Goal: Task Accomplishment & Management: Manage account settings

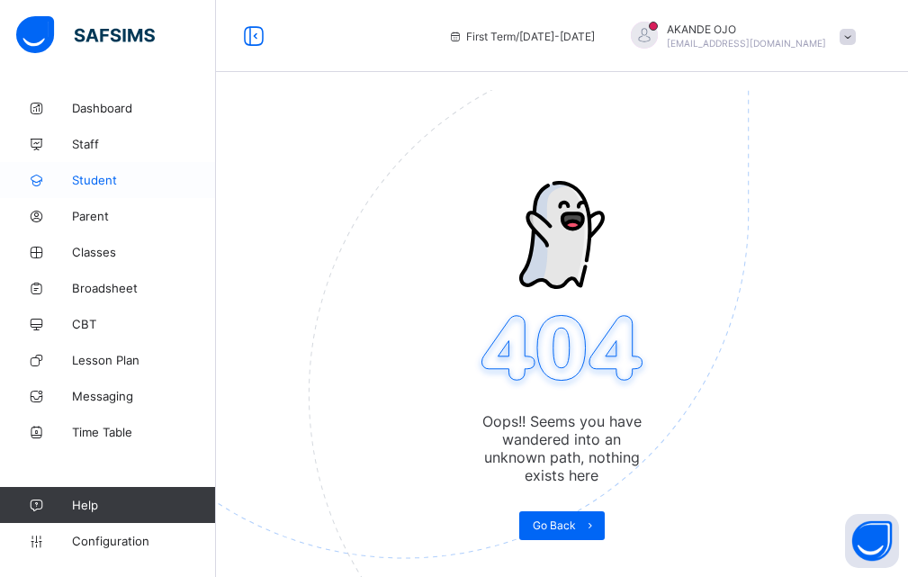
click at [121, 176] on span "Student" at bounding box center [144, 180] width 144 height 14
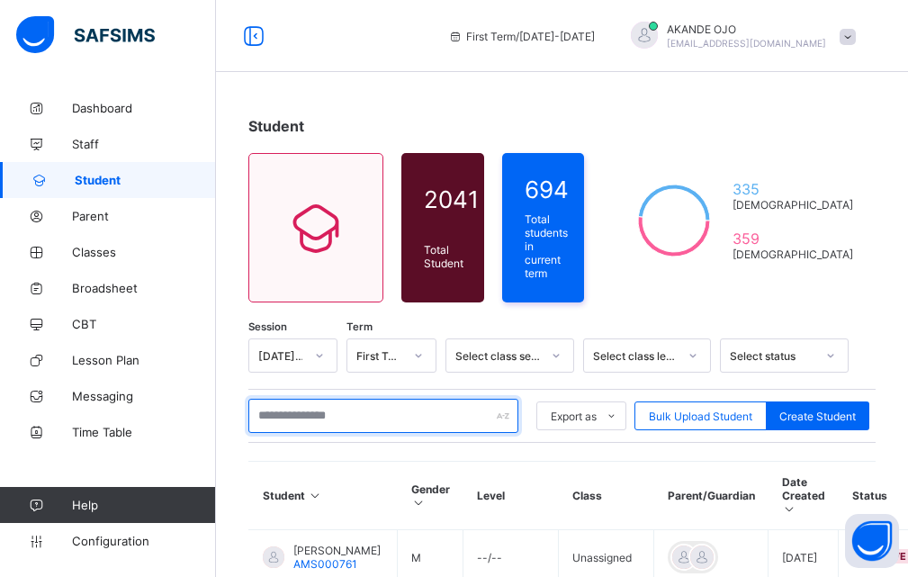
click at [322, 417] on input "text" at bounding box center [383, 416] width 270 height 34
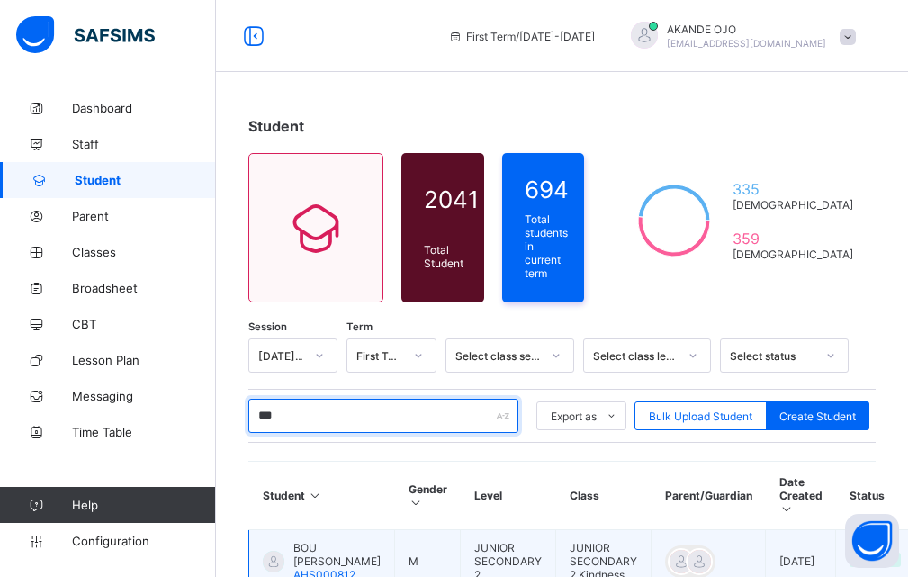
type input "**********"
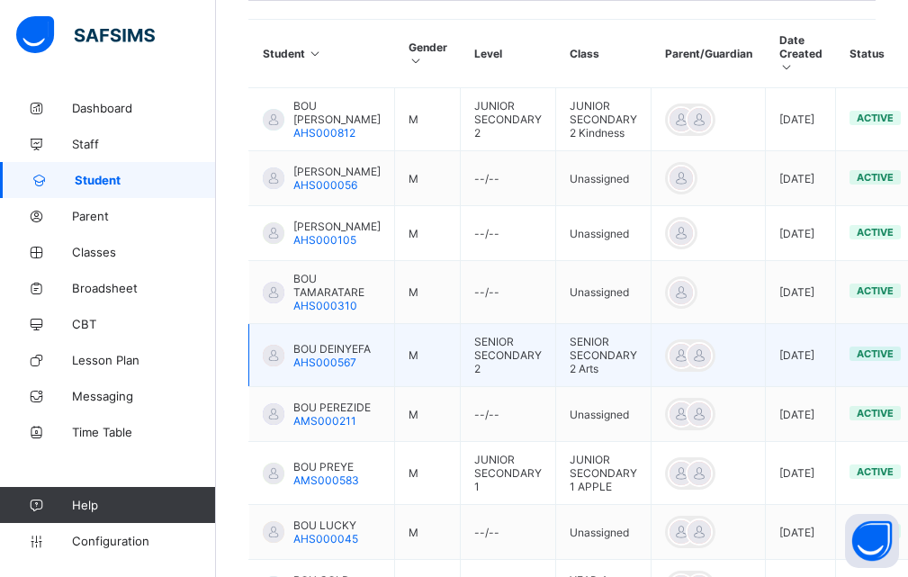
scroll to position [450, 0]
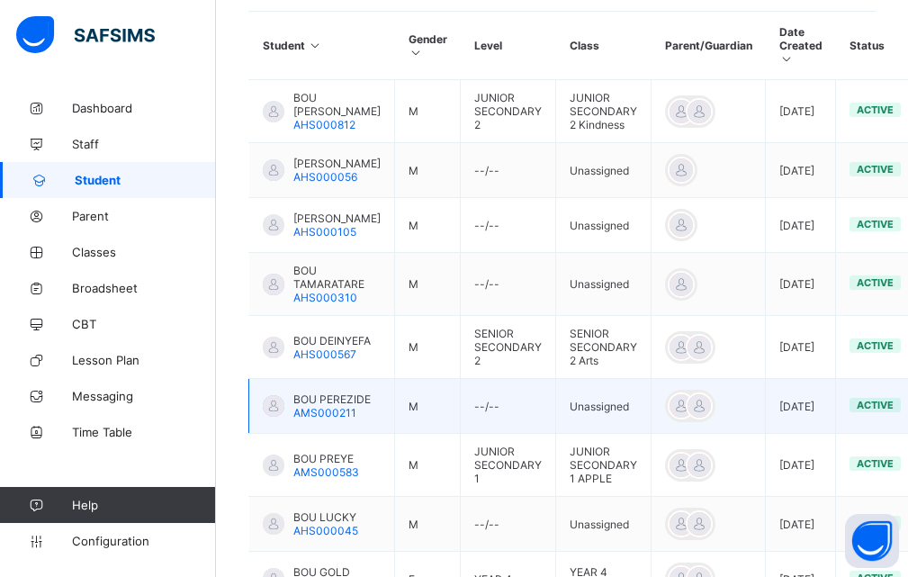
click at [309, 419] on span "AMS000211" at bounding box center [324, 412] width 63 height 13
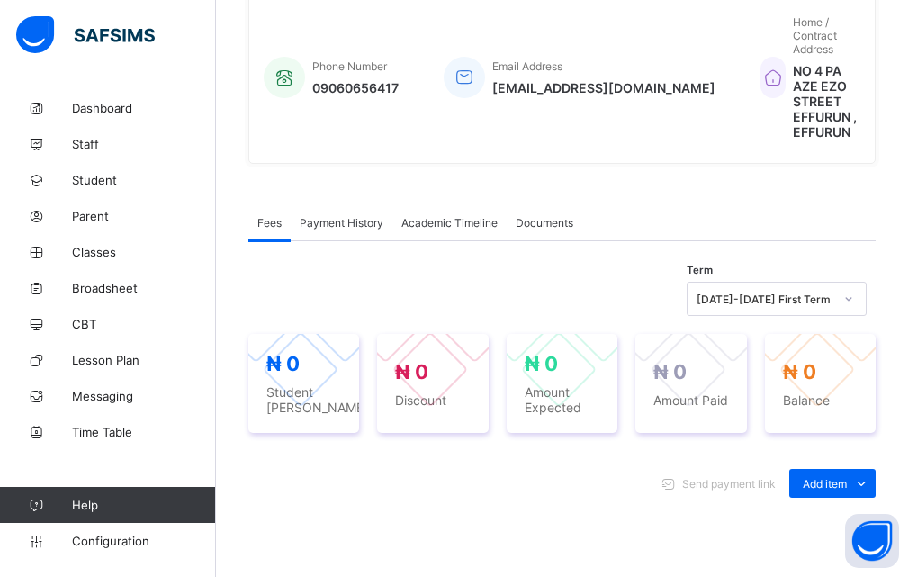
scroll to position [450, 0]
click at [871, 473] on icon at bounding box center [861, 482] width 20 height 18
click at [0, 0] on div "Optional items" at bounding box center [0, 0] width 0 height 0
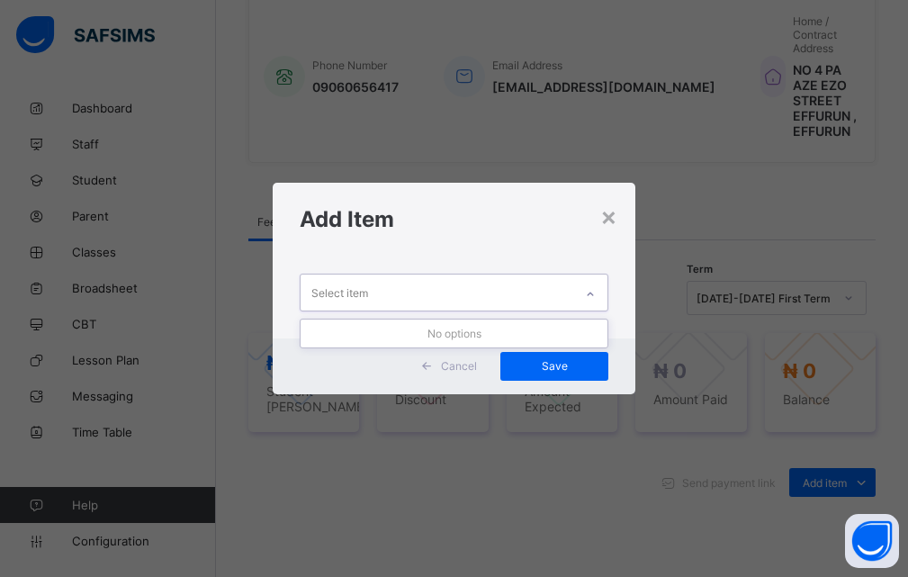
click at [589, 296] on icon at bounding box center [590, 294] width 11 height 18
click at [591, 295] on icon at bounding box center [590, 294] width 11 height 18
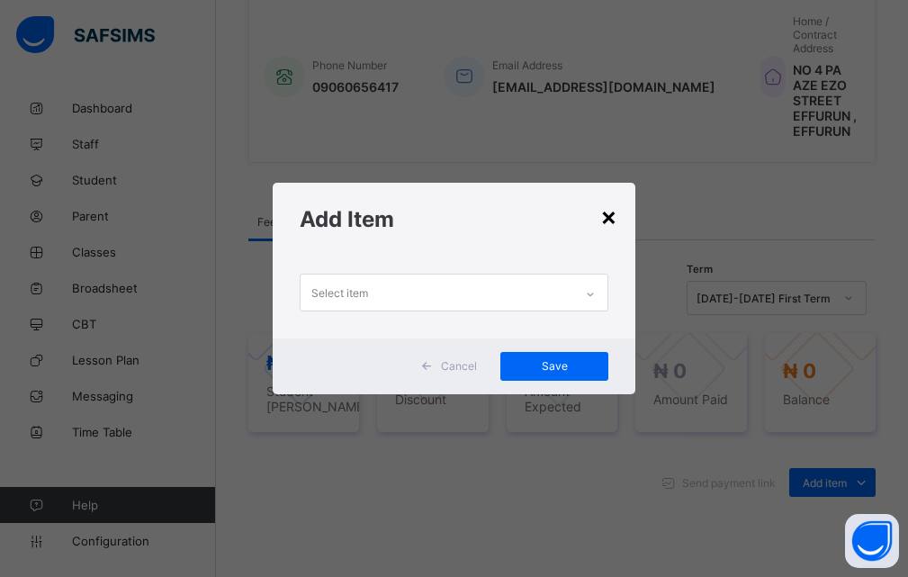
click at [605, 219] on div "×" at bounding box center [608, 216] width 17 height 31
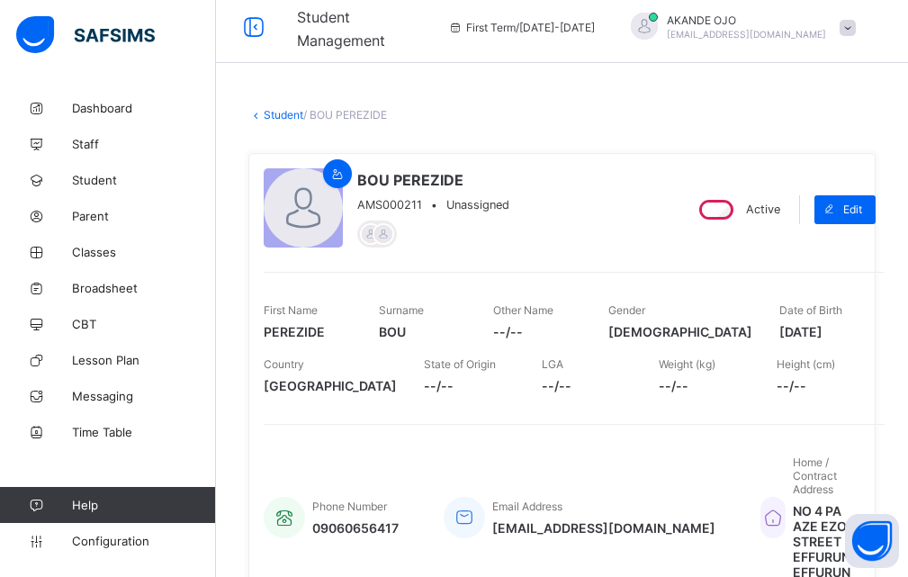
scroll to position [0, 0]
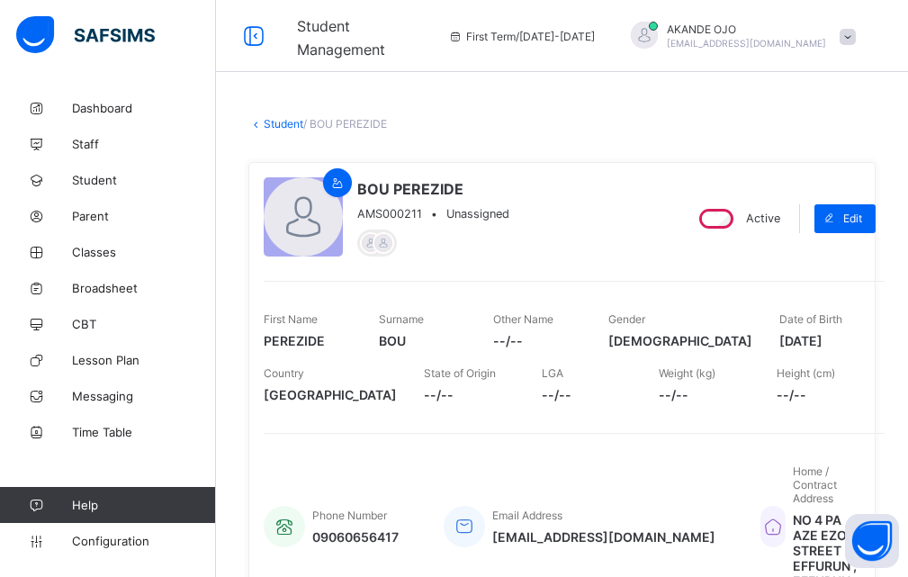
click at [658, 27] on div at bounding box center [644, 35] width 27 height 27
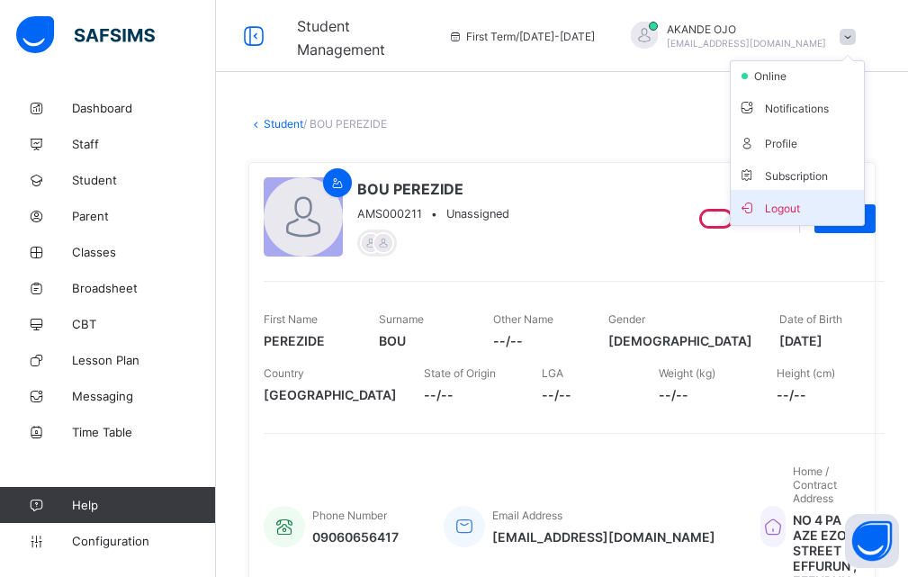
click at [773, 211] on span "Logout" at bounding box center [797, 207] width 119 height 21
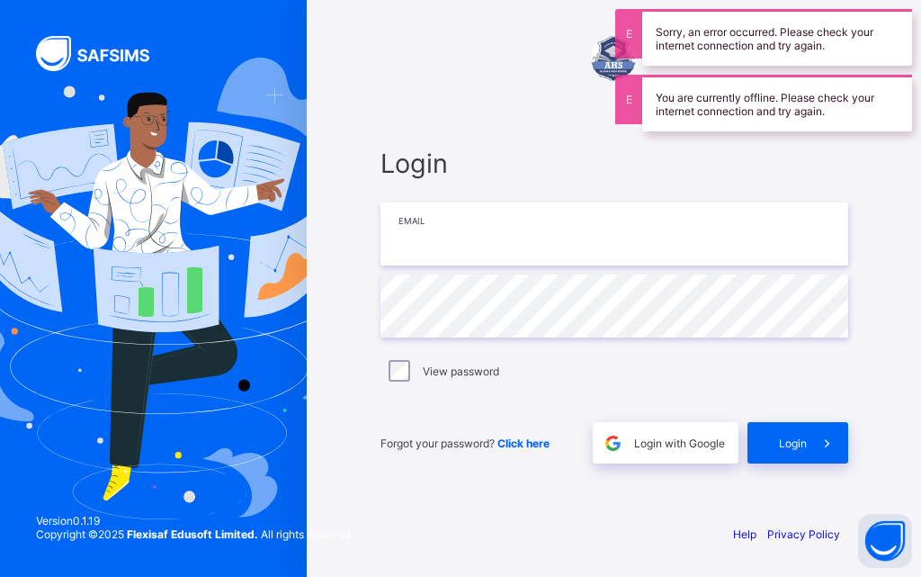
click at [522, 256] on input "email" at bounding box center [615, 233] width 468 height 63
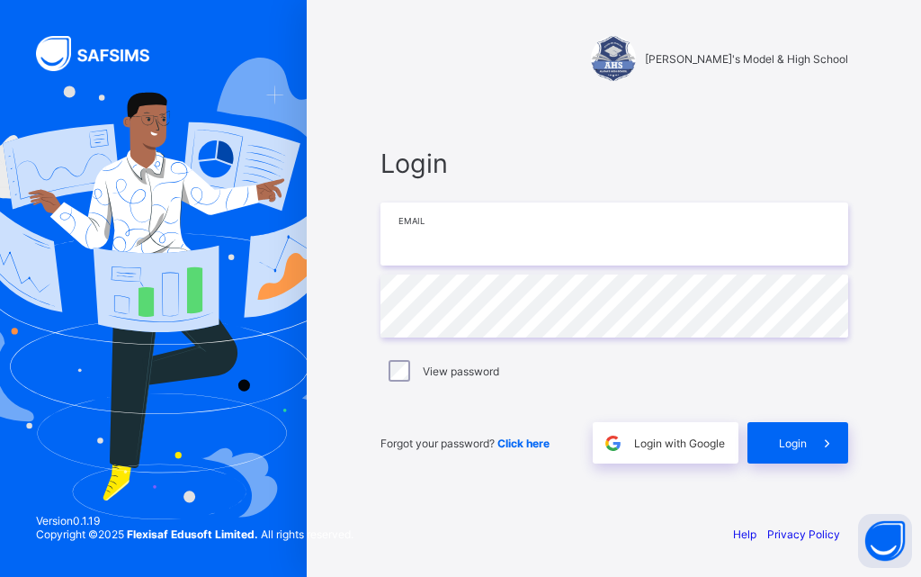
type input "**********"
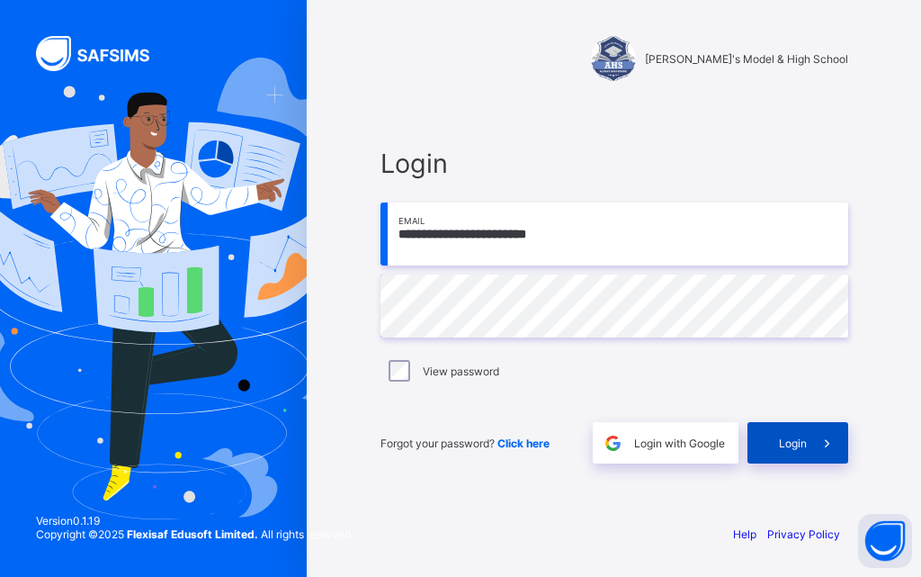
click at [792, 444] on span "Login" at bounding box center [793, 442] width 28 height 13
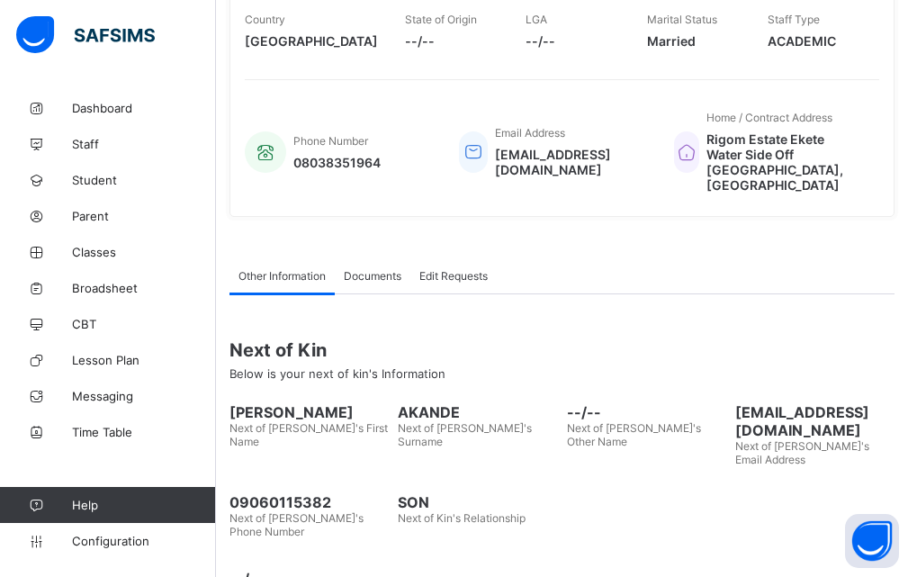
scroll to position [382, 0]
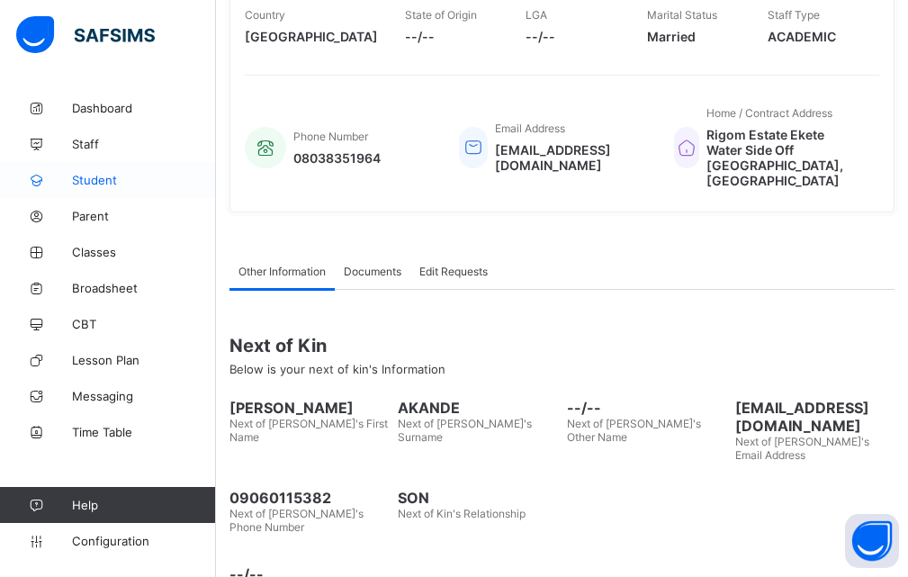
click at [110, 175] on span "Student" at bounding box center [144, 180] width 144 height 14
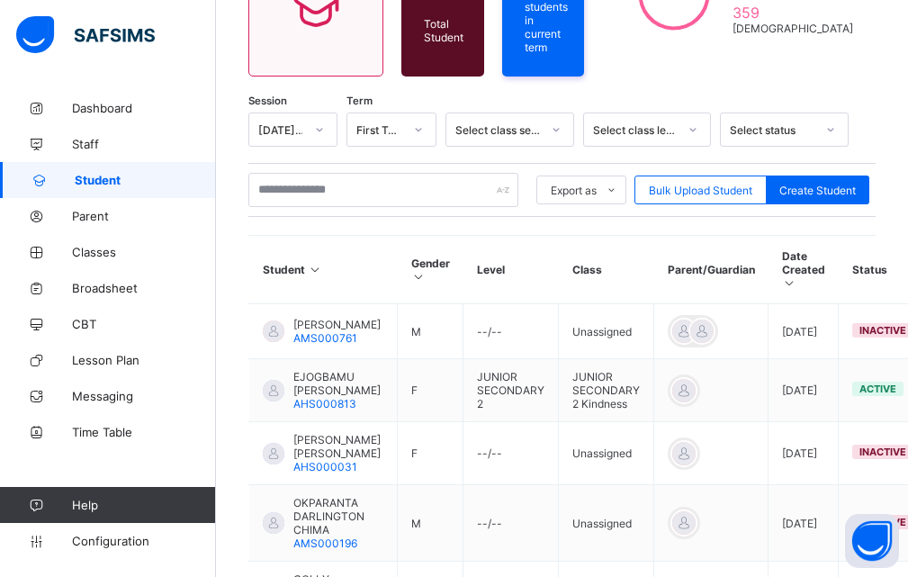
scroll to position [202, 0]
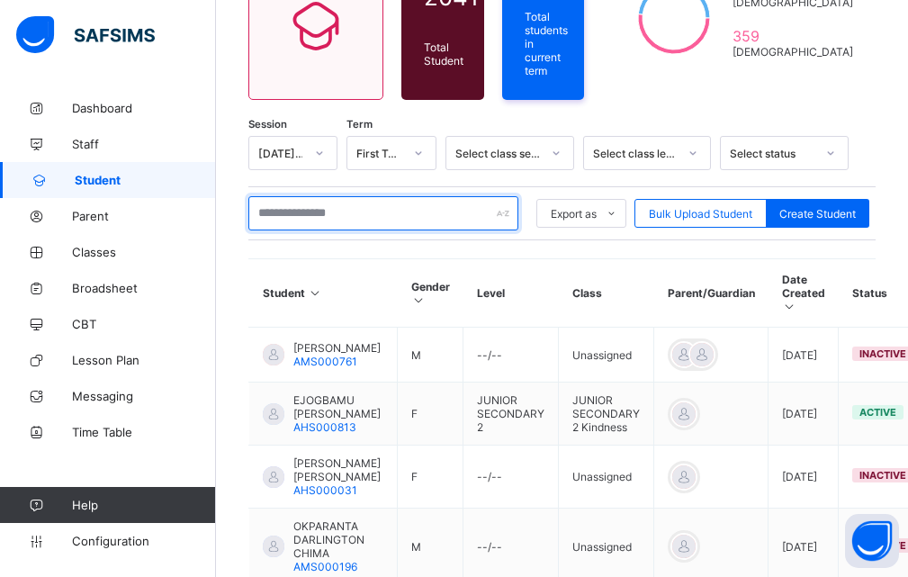
click at [305, 214] on input "text" at bounding box center [383, 213] width 270 height 34
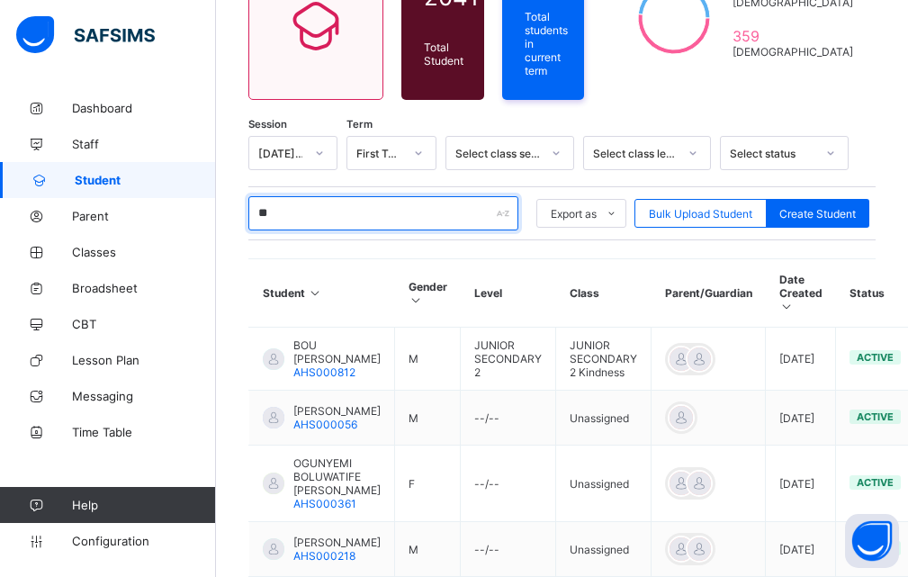
type input "**********"
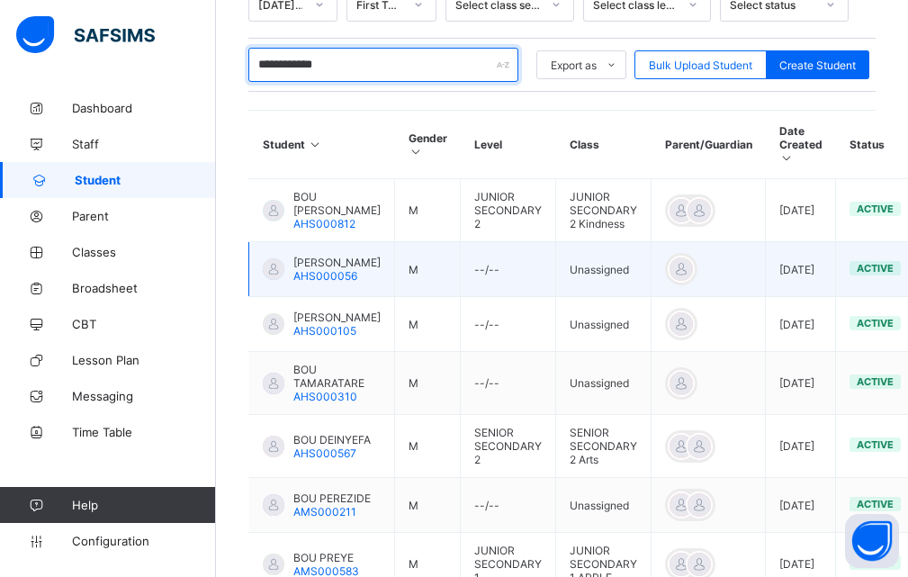
scroll to position [382, 0]
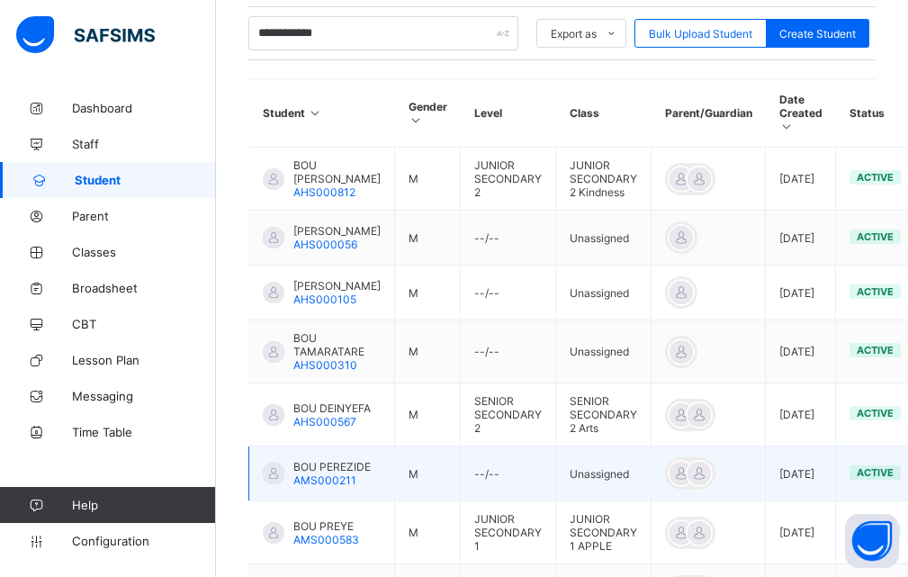
click at [307, 473] on span "BOU PEREZIDE" at bounding box center [331, 466] width 77 height 13
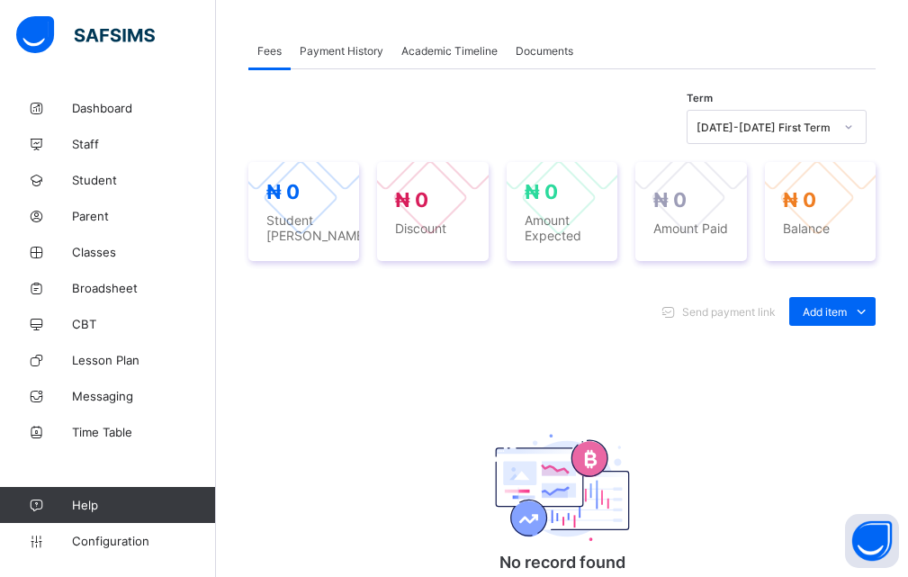
scroll to position [630, 0]
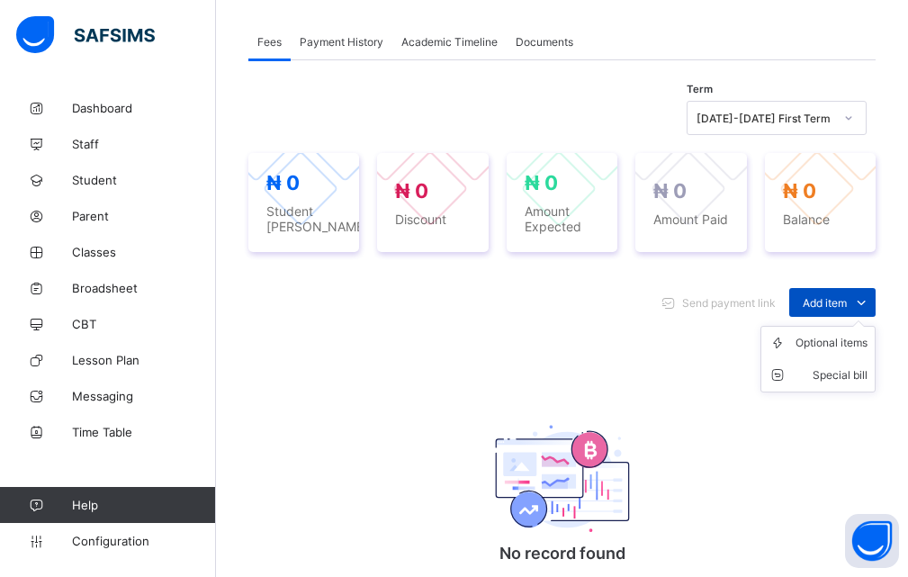
click at [871, 293] on icon at bounding box center [861, 302] width 20 height 18
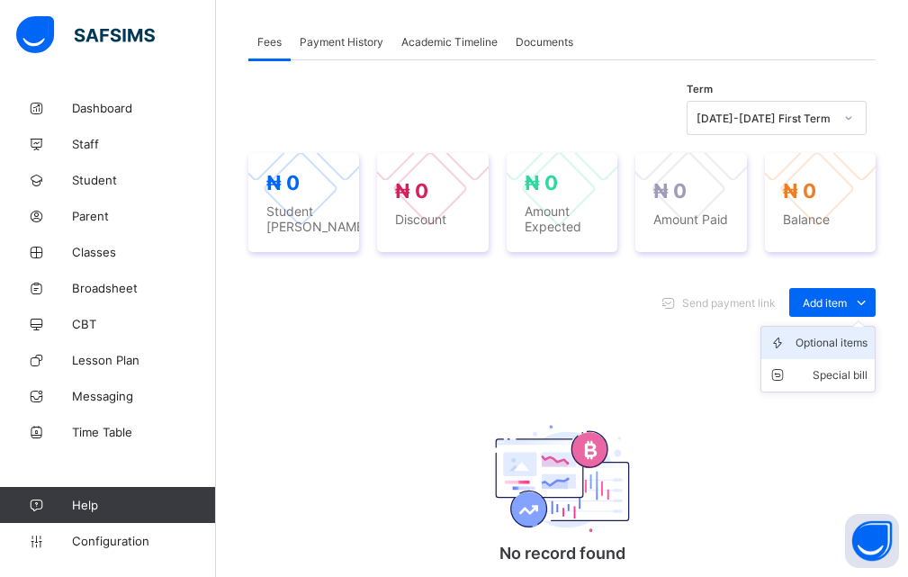
click at [817, 334] on div "Optional items" at bounding box center [831, 343] width 72 height 18
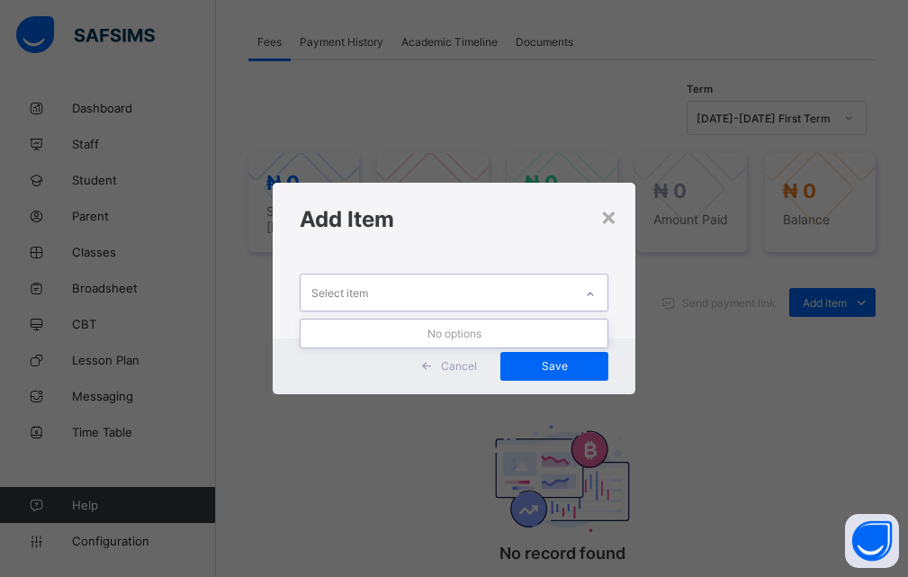
click at [589, 291] on icon at bounding box center [590, 294] width 11 height 18
click at [591, 291] on icon at bounding box center [590, 294] width 11 height 18
click at [592, 294] on icon at bounding box center [590, 294] width 11 height 18
click at [592, 294] on icon at bounding box center [591, 294] width 6 height 4
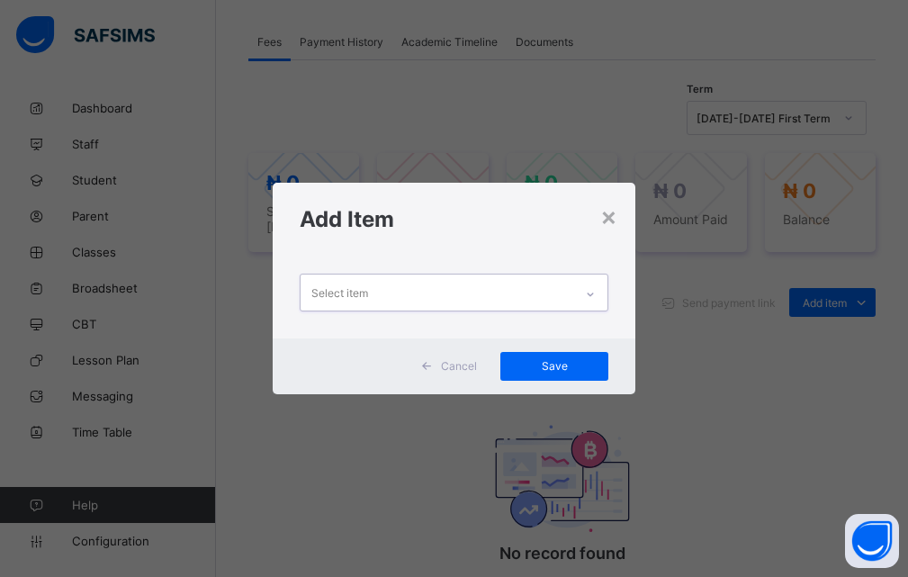
click at [596, 294] on icon at bounding box center [590, 294] width 11 height 18
click at [868, 266] on div "× Add Item Select item Cancel Save" at bounding box center [454, 288] width 908 height 577
click at [596, 294] on icon at bounding box center [590, 294] width 11 height 18
click at [594, 294] on icon at bounding box center [590, 294] width 11 height 18
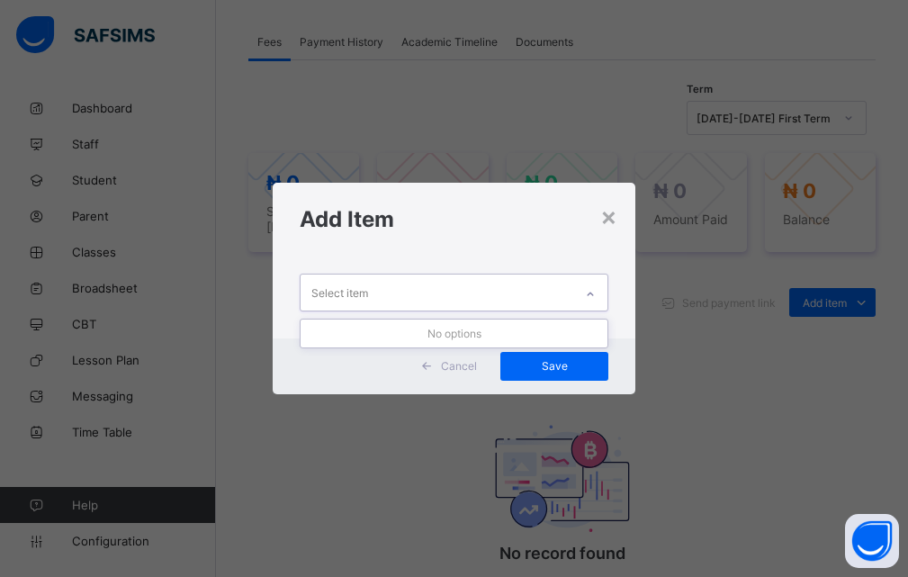
click at [594, 294] on icon at bounding box center [590, 294] width 11 height 18
click at [349, 288] on div "Select item" at bounding box center [339, 292] width 57 height 34
click at [331, 290] on div "Select item" at bounding box center [339, 292] width 57 height 34
click at [596, 297] on icon at bounding box center [590, 294] width 11 height 18
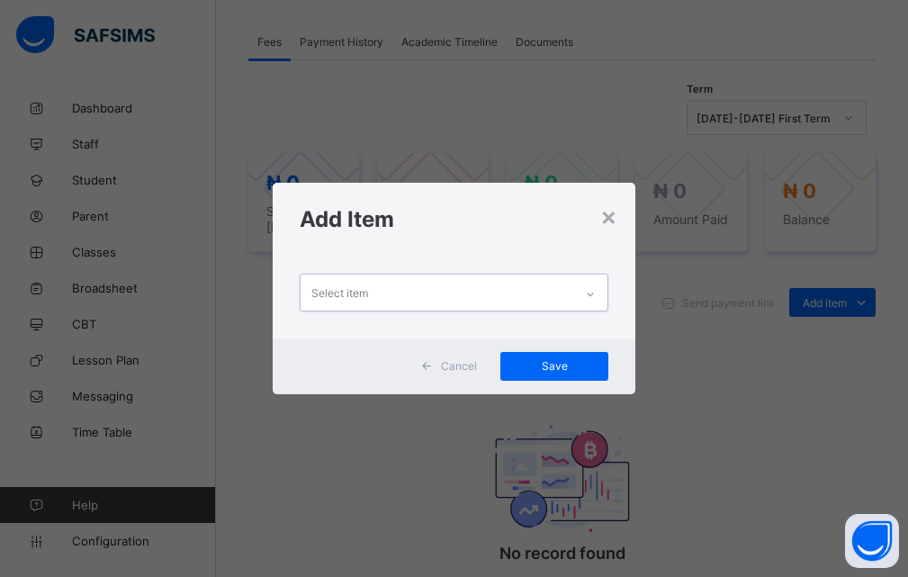
click at [593, 297] on icon at bounding box center [590, 294] width 11 height 18
click at [648, 249] on div "× Add Item Select item Cancel Save" at bounding box center [454, 288] width 908 height 577
click at [611, 221] on div "×" at bounding box center [608, 216] width 17 height 31
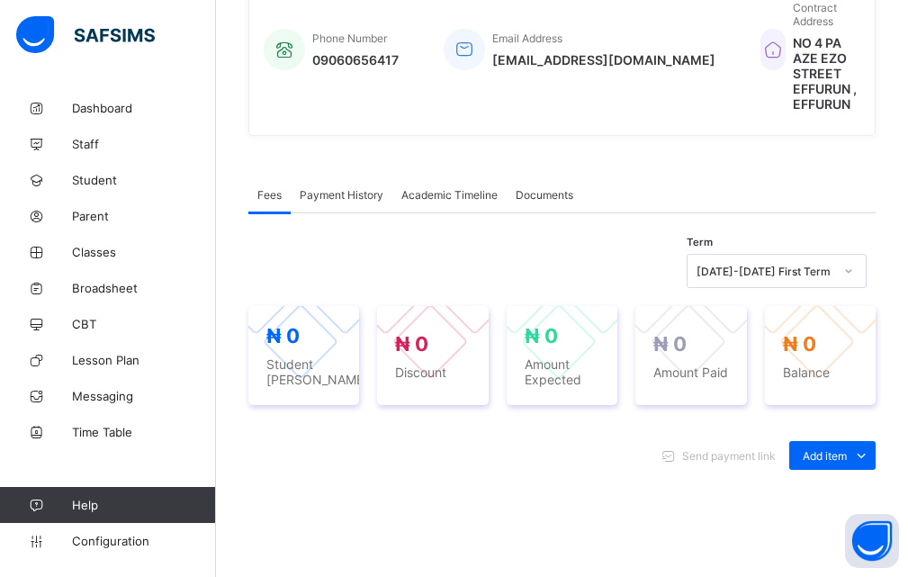
scroll to position [385, 0]
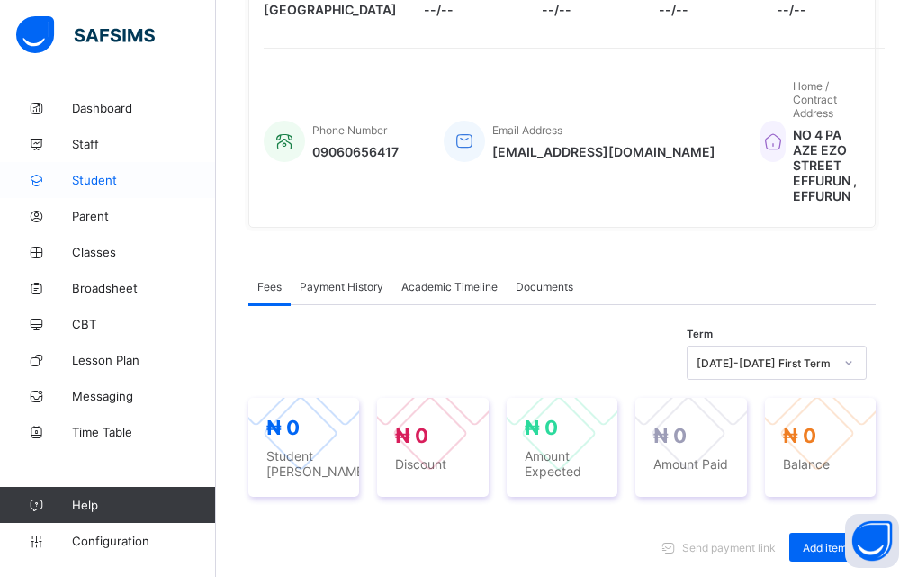
click at [112, 183] on span "Student" at bounding box center [144, 180] width 144 height 14
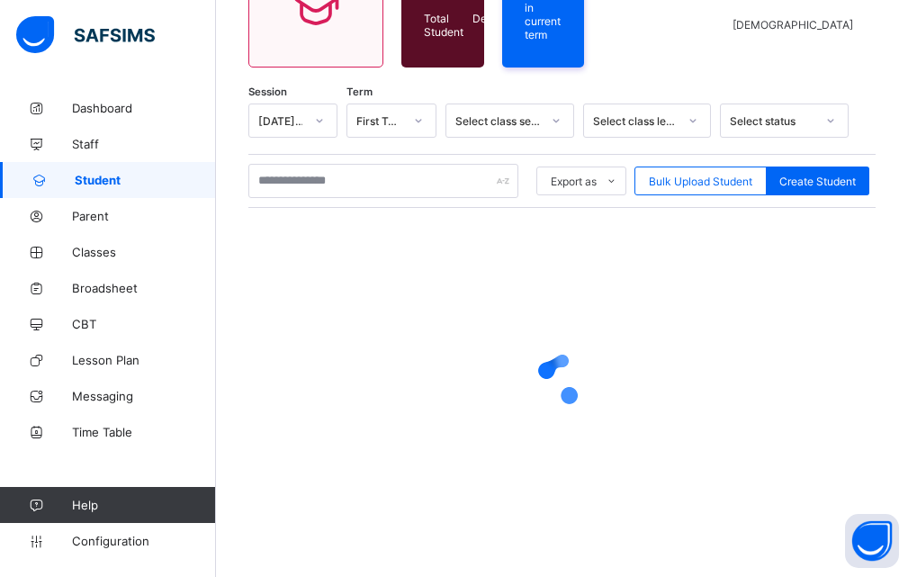
scroll to position [220, 0]
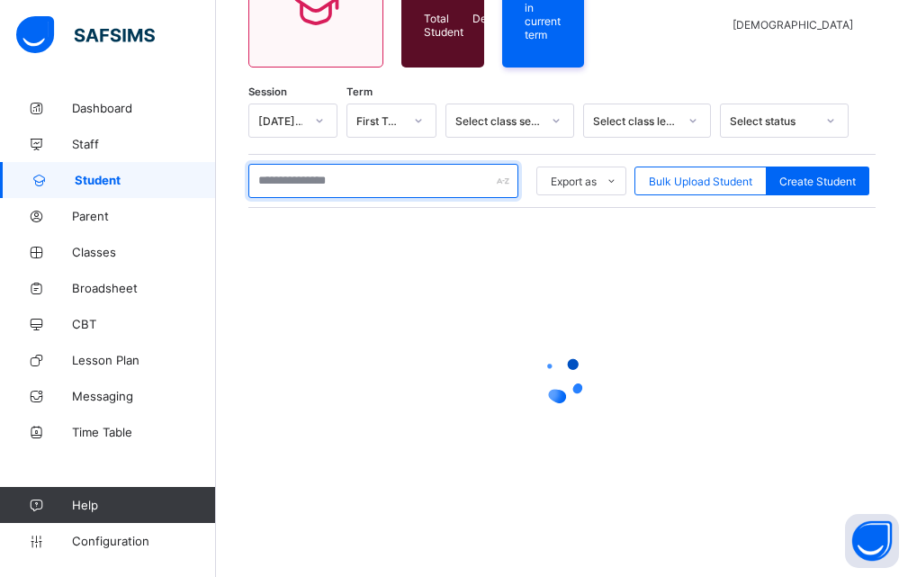
click at [316, 182] on input "text" at bounding box center [383, 181] width 270 height 34
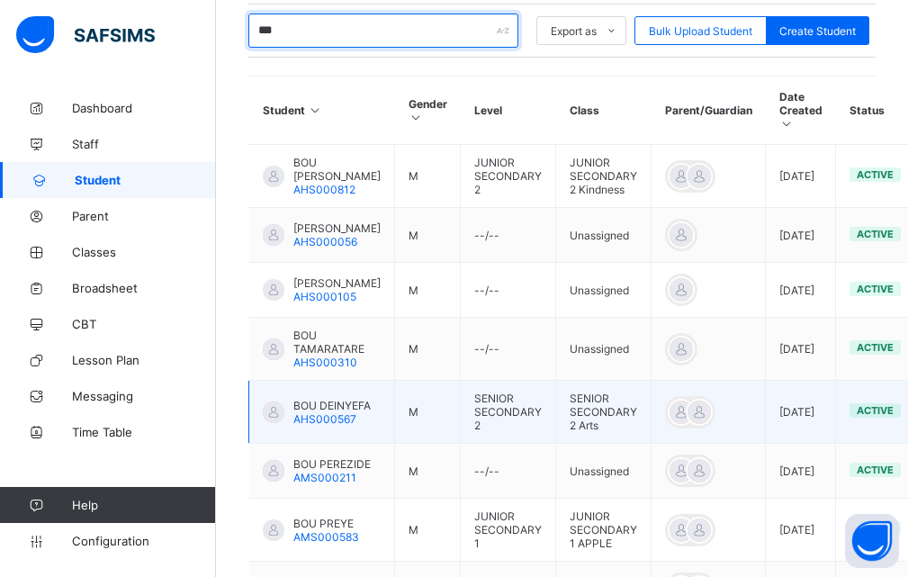
scroll to position [405, 0]
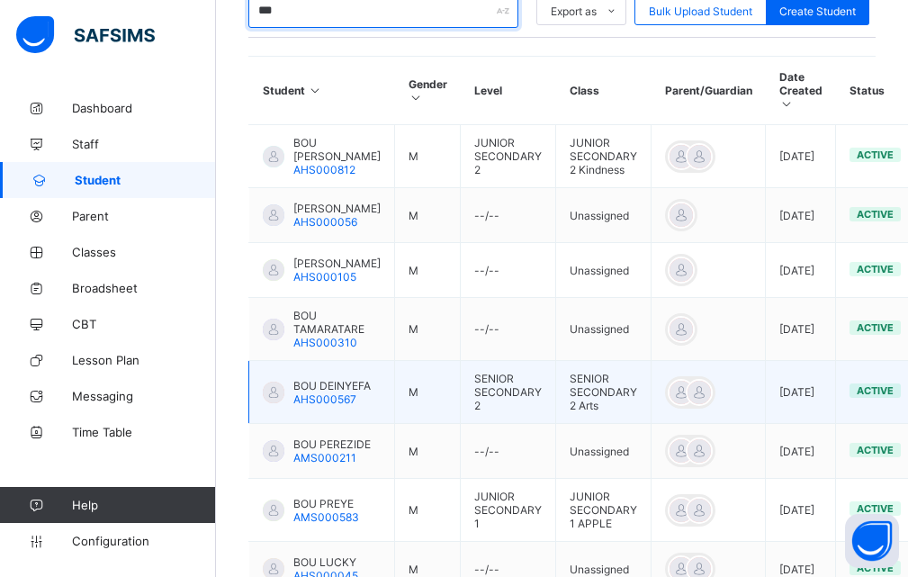
type input "***"
click at [279, 396] on div at bounding box center [274, 392] width 22 height 22
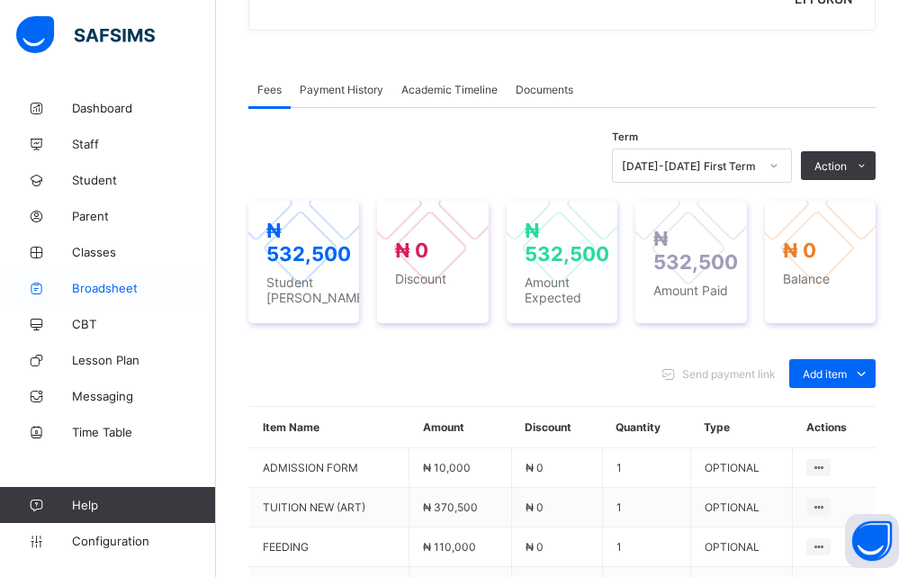
scroll to position [630, 0]
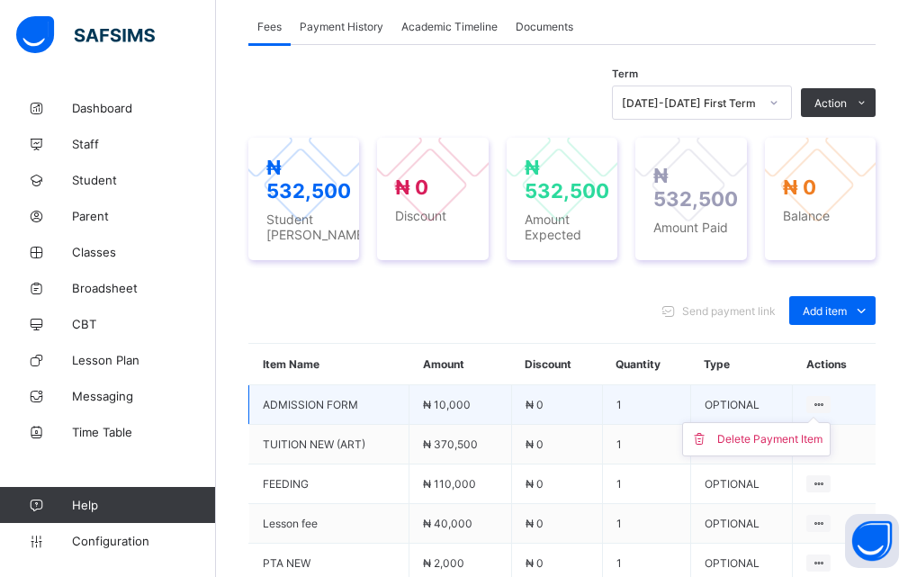
click at [826, 398] on icon at bounding box center [818, 404] width 15 height 13
click at [774, 430] on div "Delete Payment Item" at bounding box center [769, 439] width 105 height 18
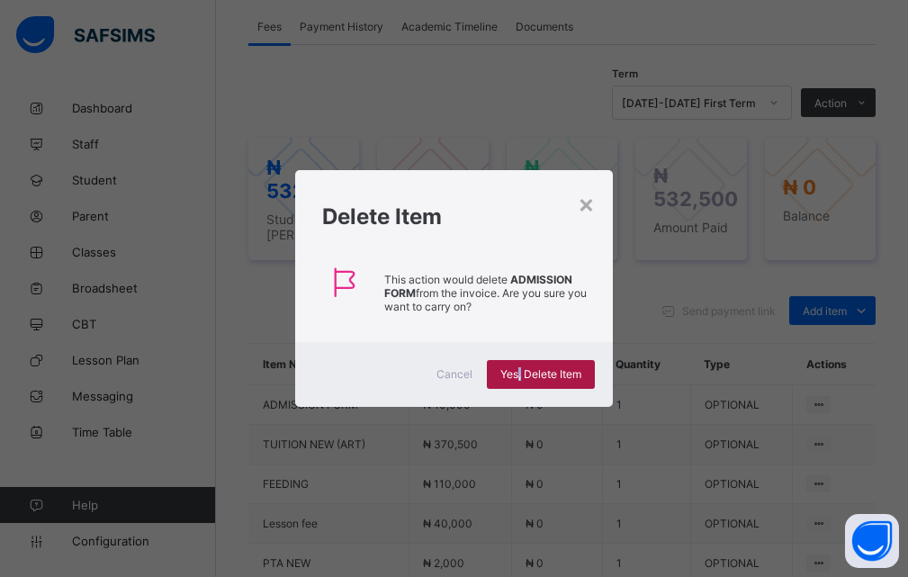
click at [521, 376] on span "Yes, Delete Item" at bounding box center [540, 373] width 81 height 13
click at [538, 369] on span "Yes, Delete Item" at bounding box center [540, 373] width 81 height 13
click at [519, 380] on span "Yes, Delete Item" at bounding box center [540, 373] width 81 height 13
click at [549, 376] on span "Yes, Delete Item" at bounding box center [540, 373] width 81 height 13
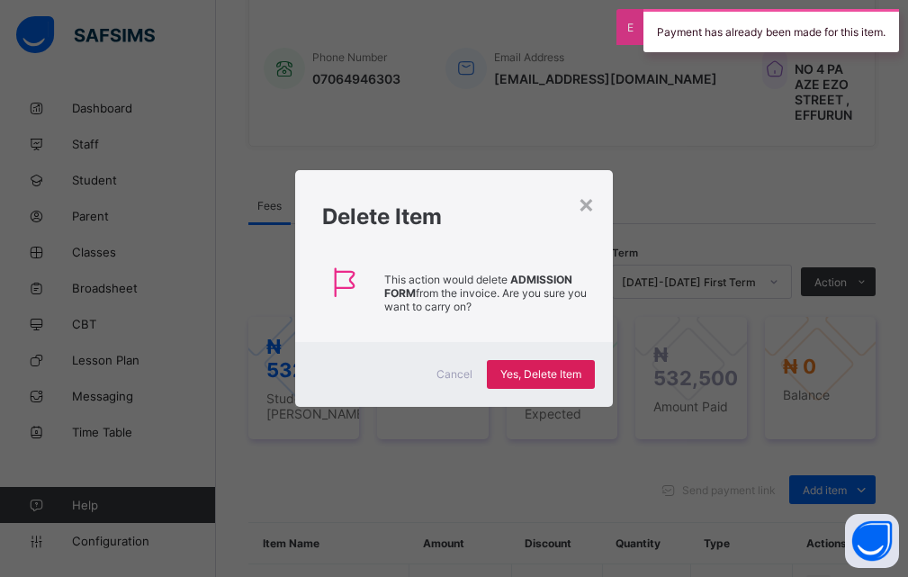
scroll to position [450, 0]
click at [582, 202] on div "×" at bounding box center [586, 203] width 17 height 31
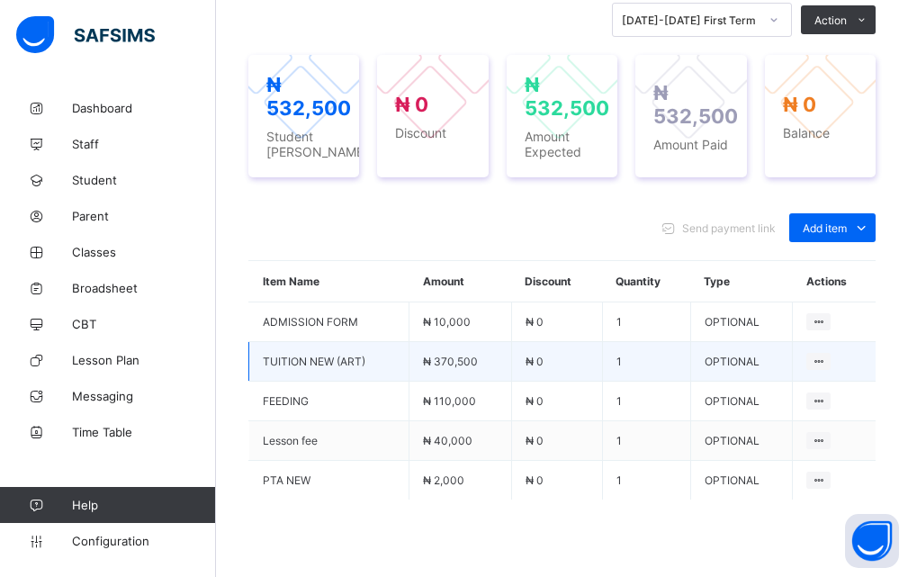
scroll to position [720, 0]
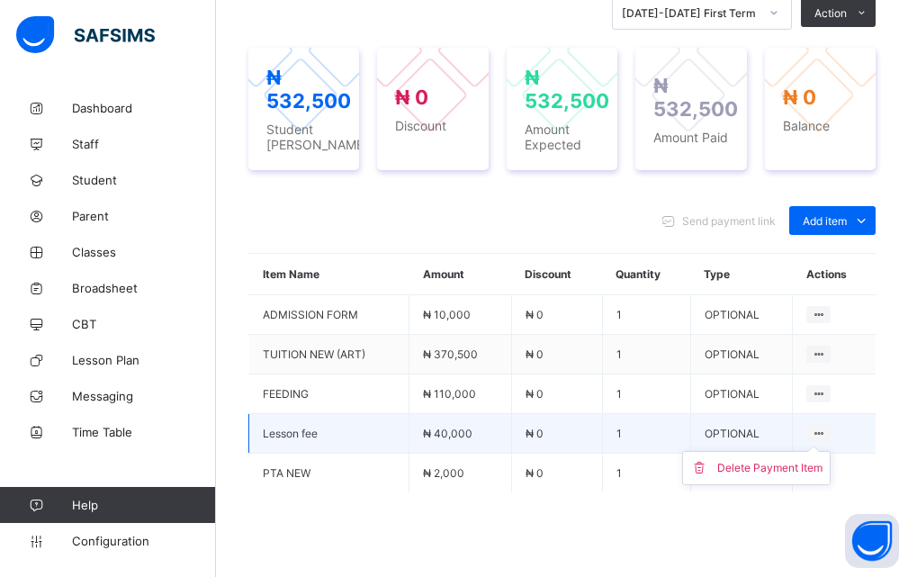
click at [826, 426] on icon at bounding box center [818, 432] width 15 height 13
click at [783, 459] on div "Delete Payment Item" at bounding box center [769, 468] width 105 height 18
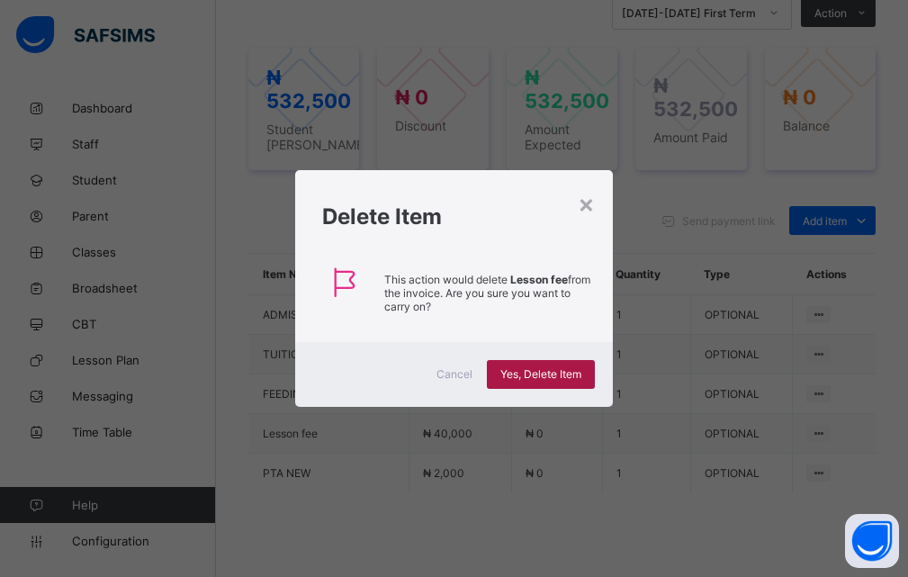
click at [512, 372] on span "Yes, Delete Item" at bounding box center [540, 373] width 81 height 13
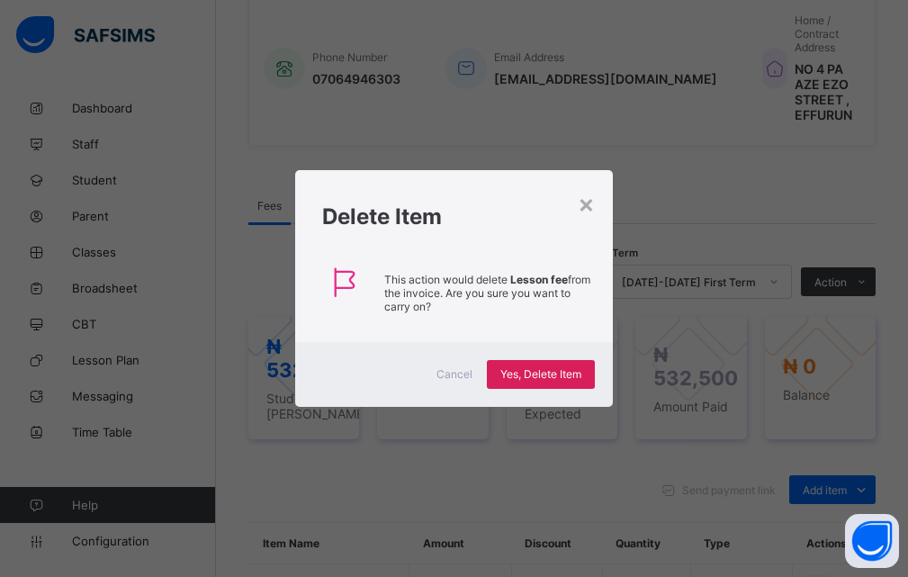
scroll to position [450, 0]
click at [869, 390] on div "× Delete Item This action would delete Lesson fee from the invoice. Are you sur…" at bounding box center [454, 288] width 908 height 577
click at [577, 202] on div "Delete Item" at bounding box center [454, 211] width 318 height 82
click at [585, 200] on div "×" at bounding box center [586, 203] width 17 height 31
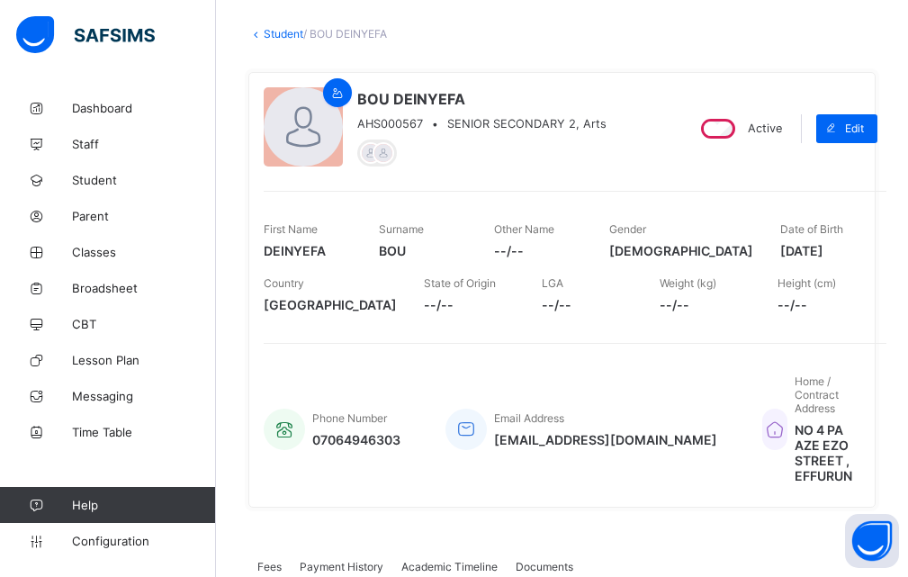
scroll to position [0, 0]
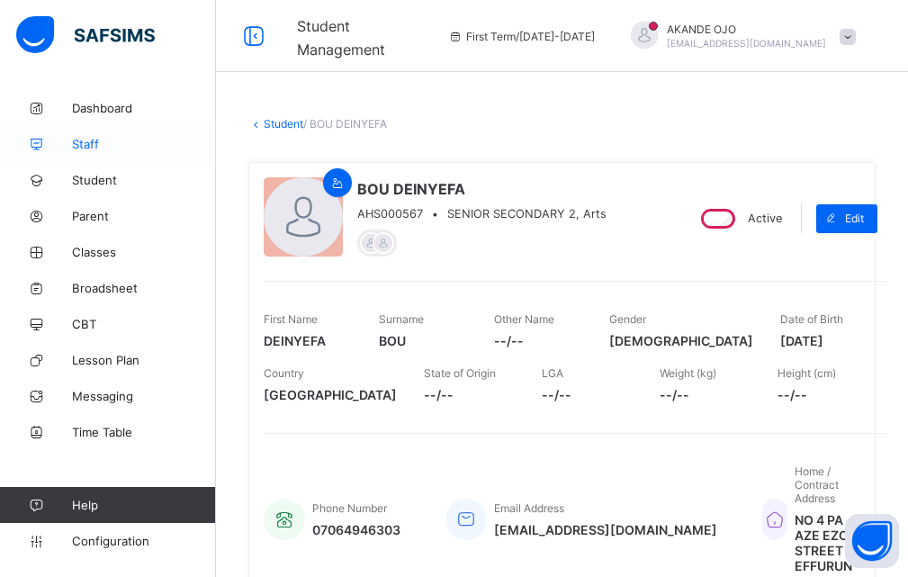
click at [85, 147] on span "Staff" at bounding box center [144, 144] width 144 height 14
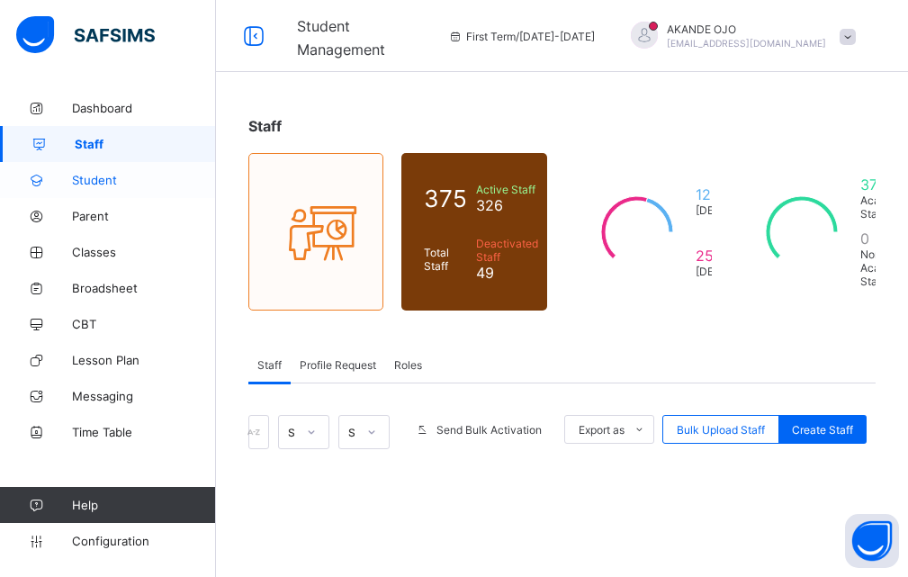
click at [93, 188] on link "Student" at bounding box center [108, 180] width 216 height 36
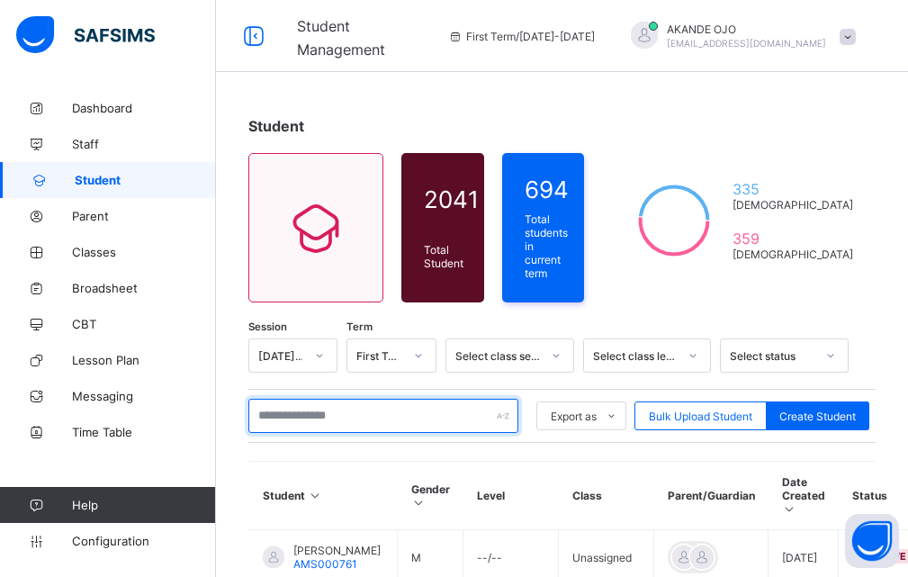
click at [292, 414] on input "text" at bounding box center [383, 416] width 270 height 34
type input "*"
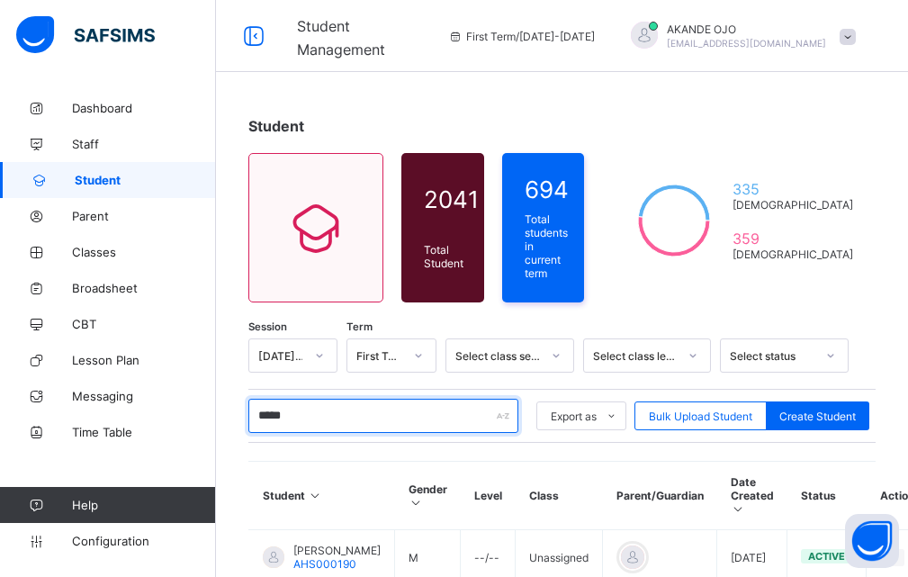
click at [344, 415] on input "*****" at bounding box center [383, 416] width 270 height 34
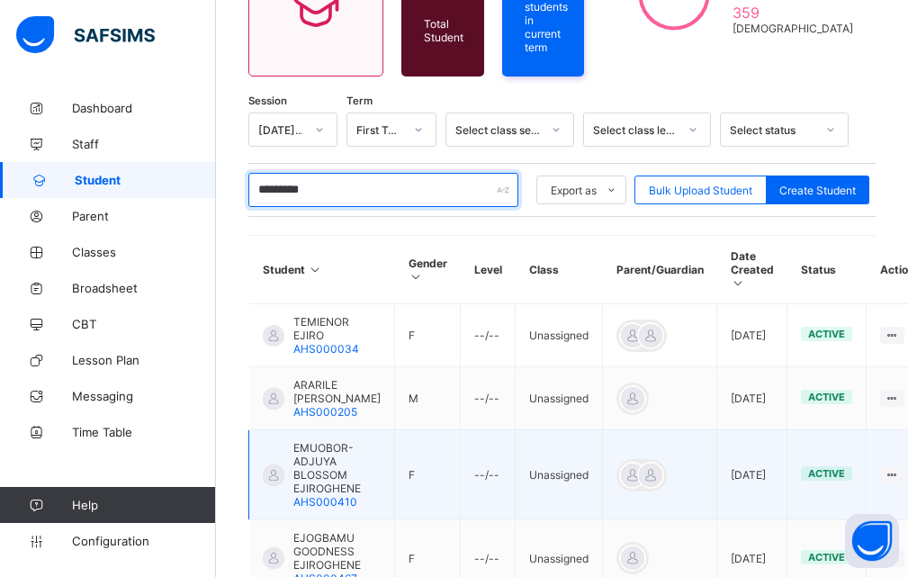
scroll to position [270, 0]
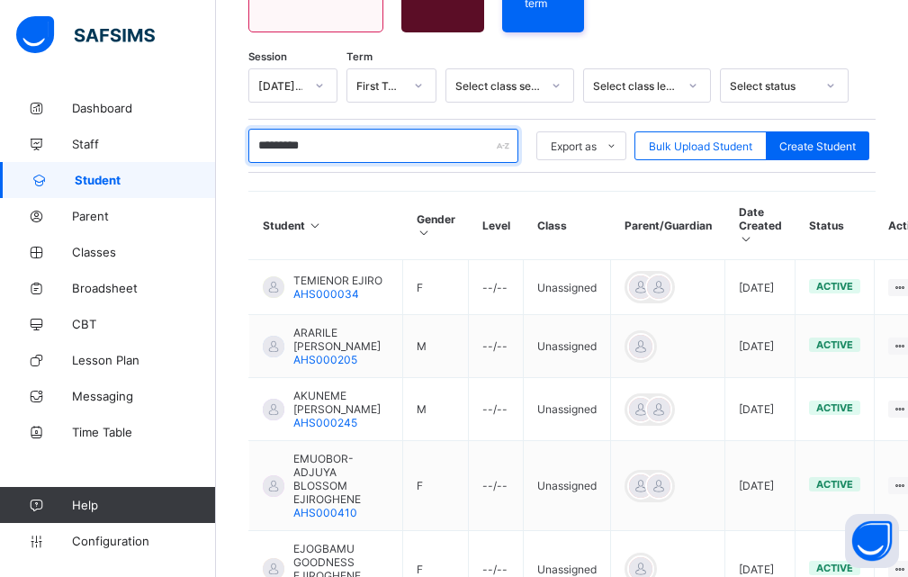
click at [293, 135] on input "*********" at bounding box center [383, 146] width 270 height 34
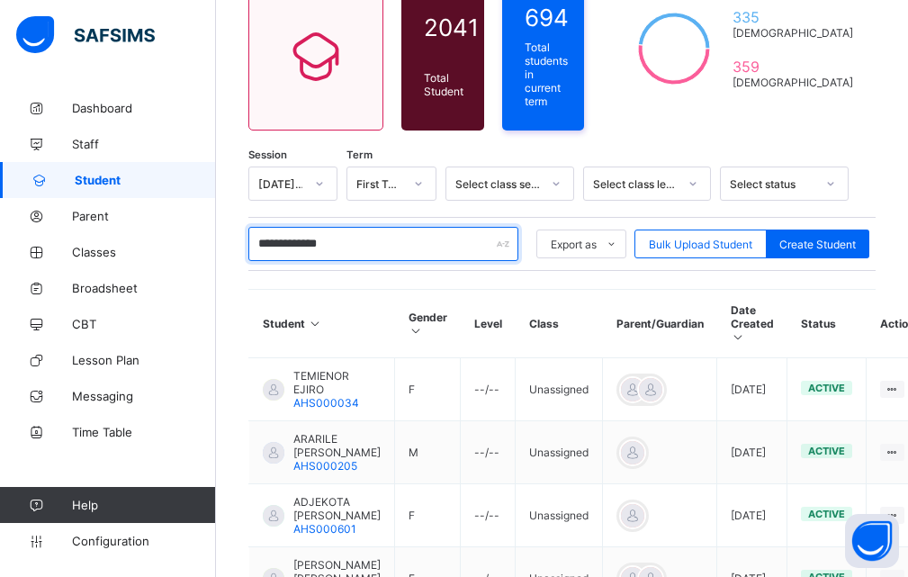
scroll to position [150, 0]
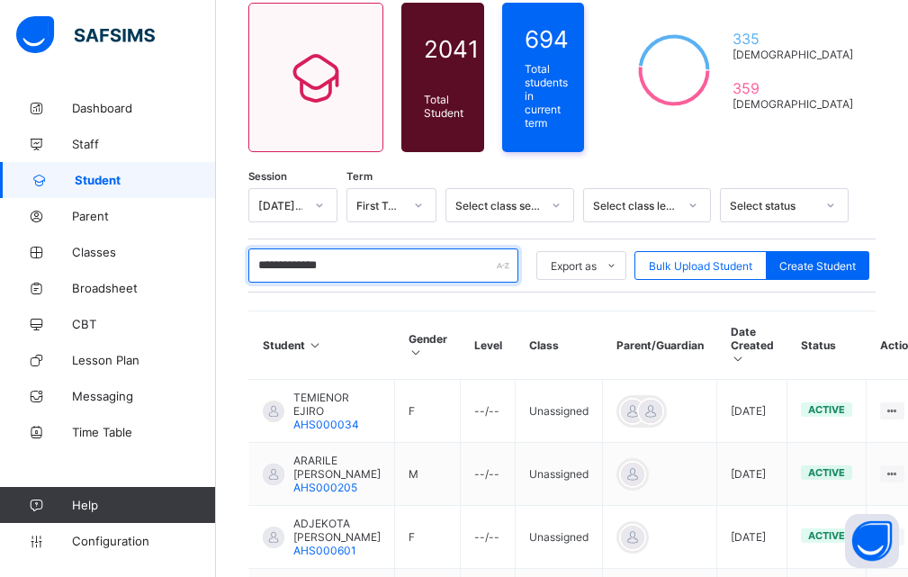
click at [342, 263] on input "**********" at bounding box center [383, 265] width 270 height 34
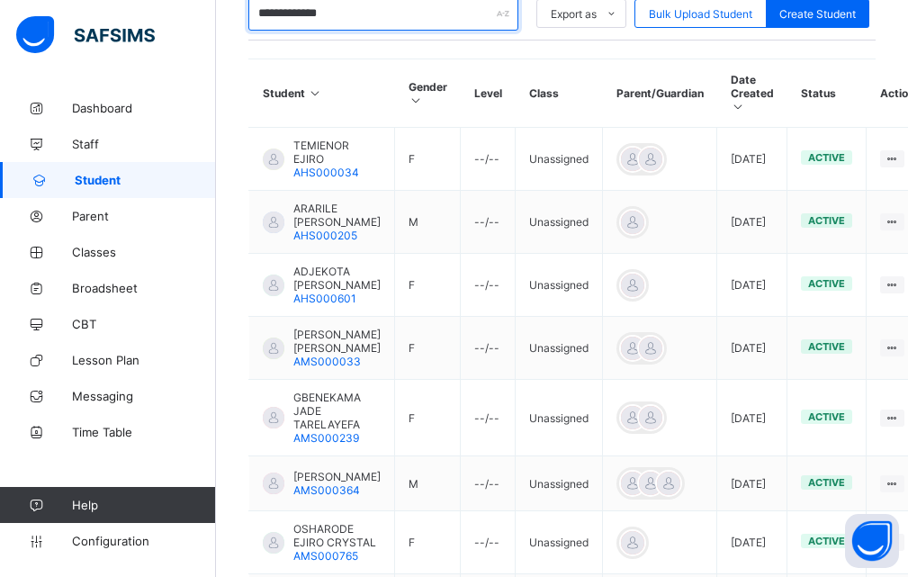
scroll to position [330, 0]
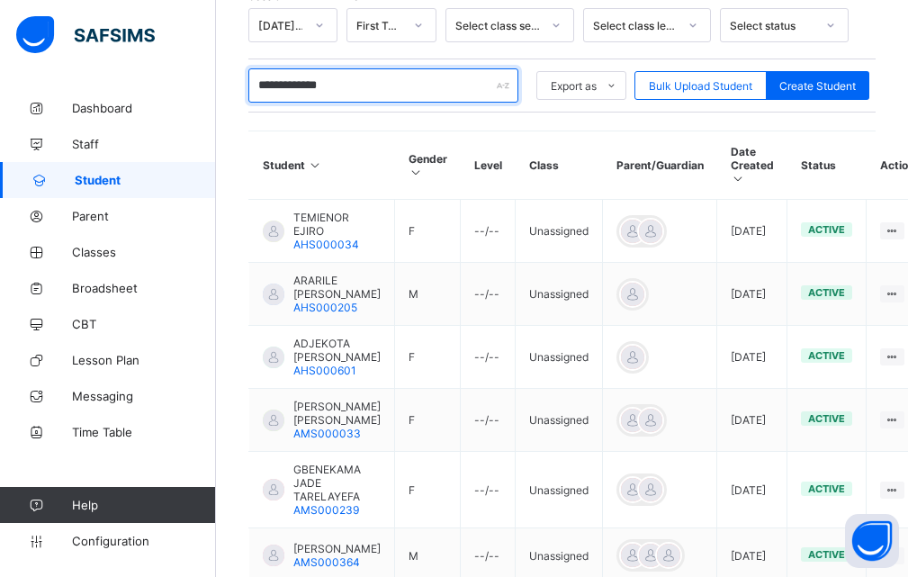
click at [369, 77] on input "**********" at bounding box center [383, 85] width 270 height 34
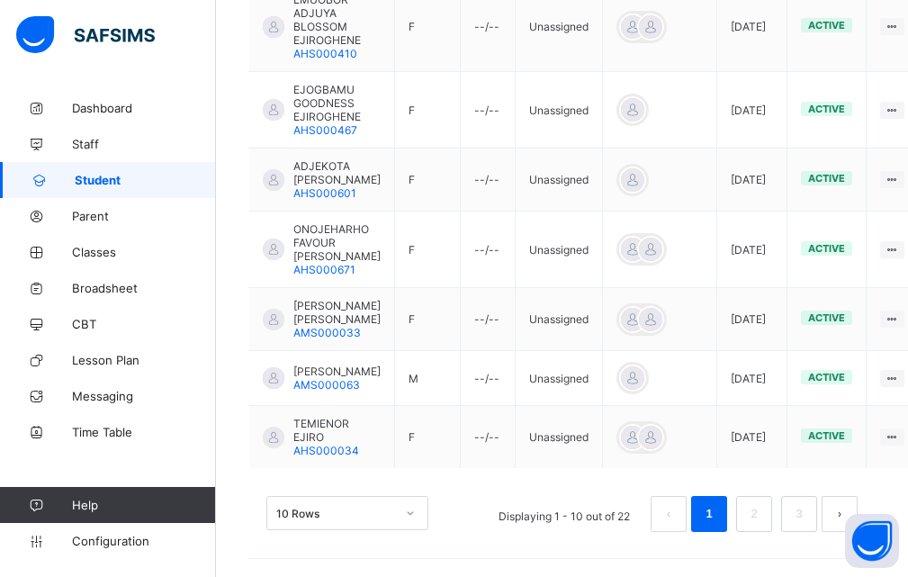
scroll to position [780, 0]
type input "**********"
click at [760, 511] on link "2" at bounding box center [753, 513] width 17 height 23
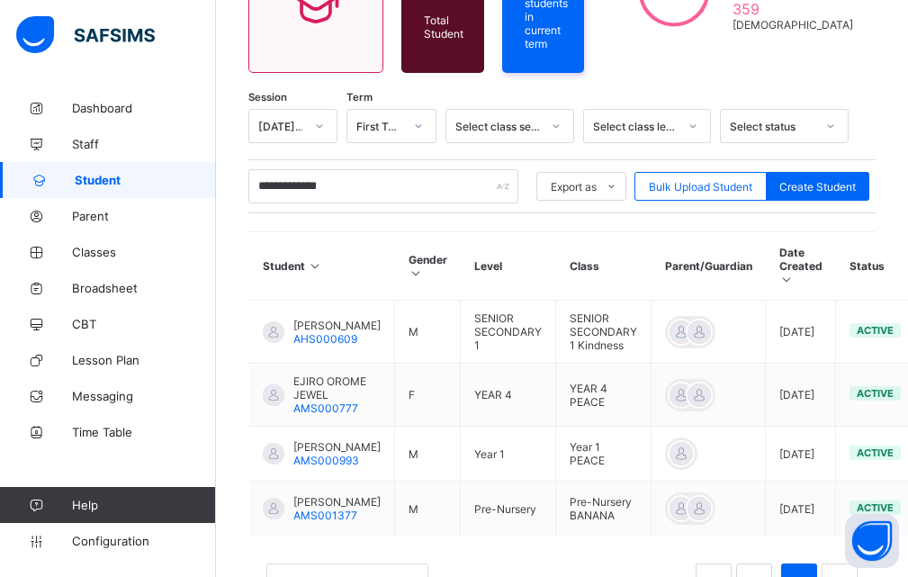
scroll to position [321, 0]
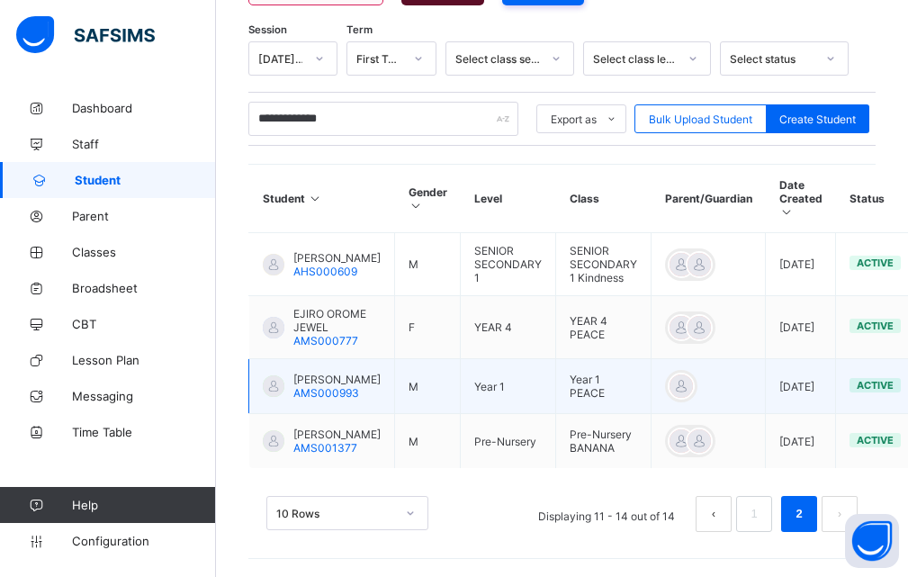
click at [283, 377] on div at bounding box center [274, 386] width 22 height 22
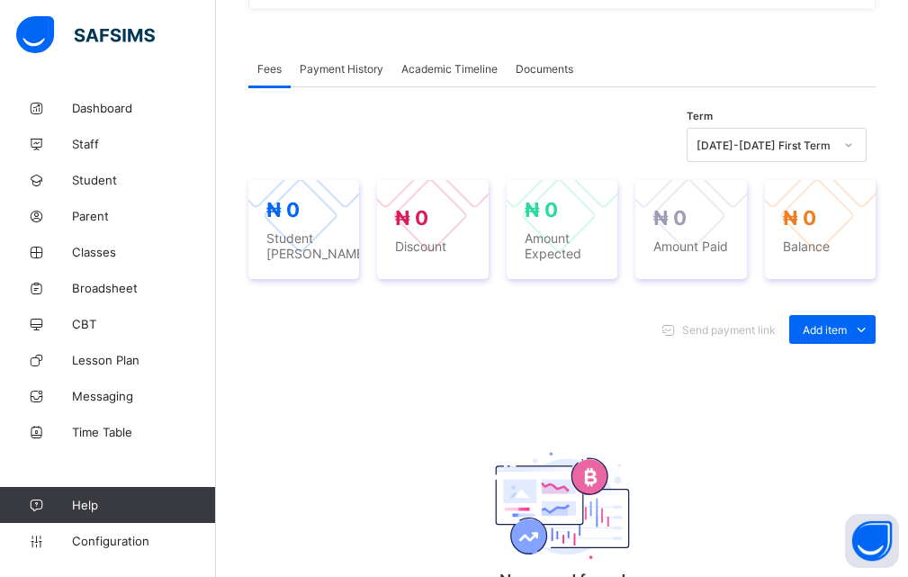
scroll to position [630, 0]
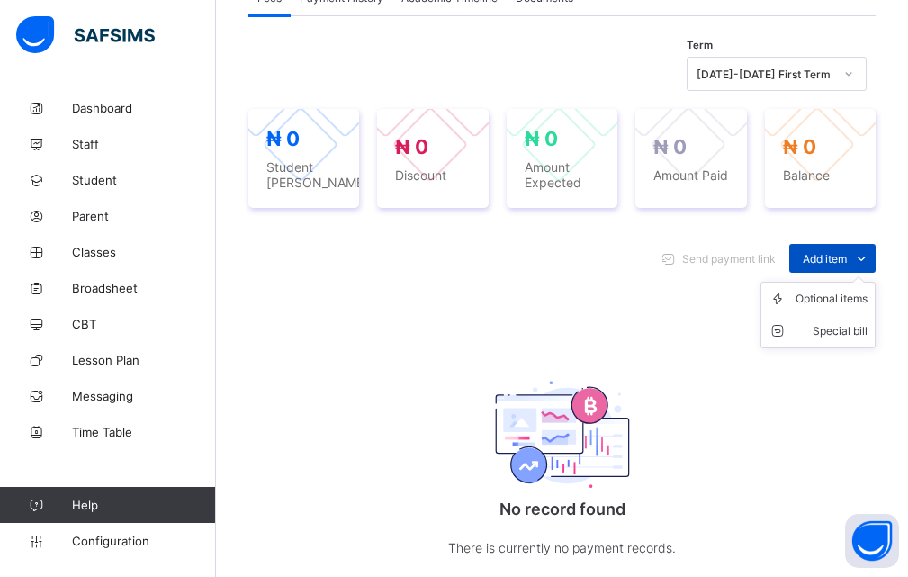
click at [871, 249] on icon at bounding box center [861, 258] width 20 height 18
click at [834, 290] on div "Optional items" at bounding box center [831, 299] width 72 height 18
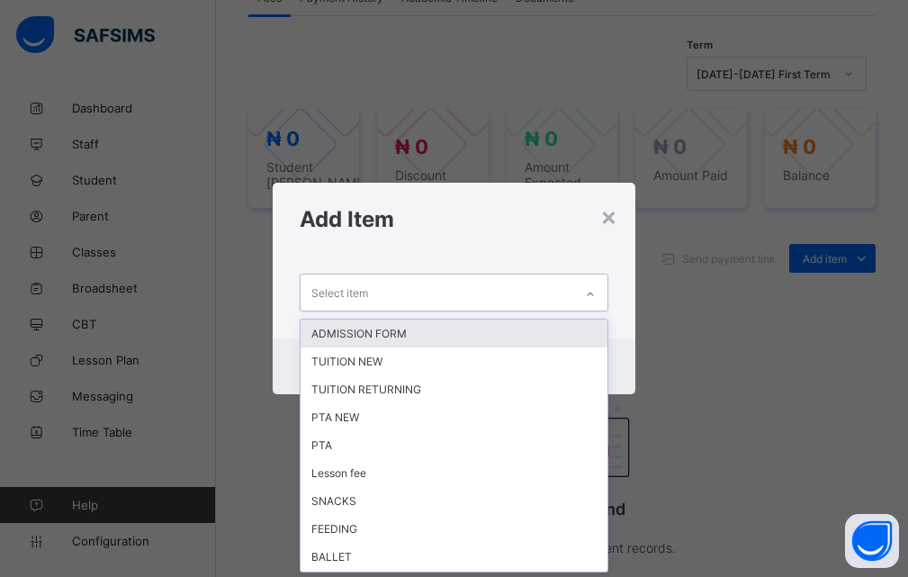
scroll to position [0, 0]
click at [594, 292] on icon at bounding box center [591, 294] width 6 height 4
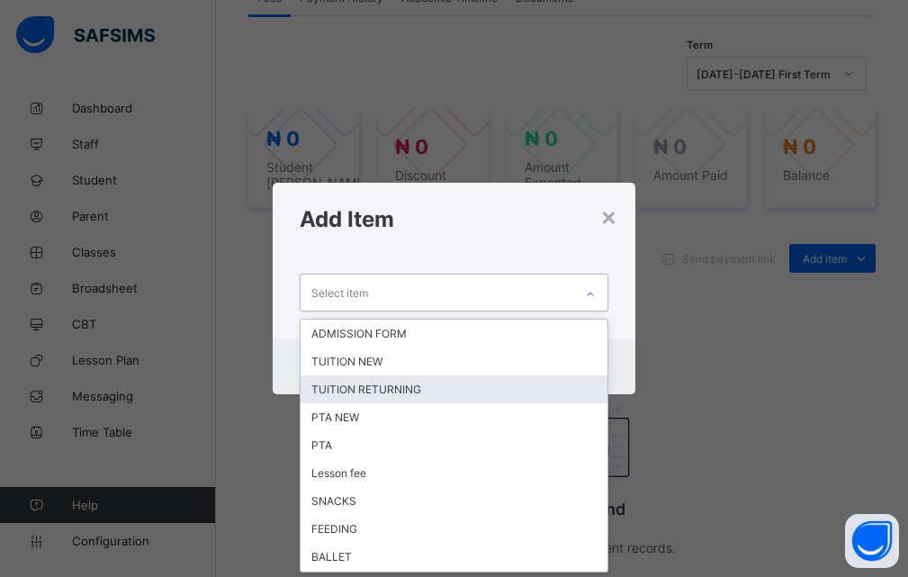
click at [381, 387] on div "TUITION RETURNING" at bounding box center [454, 389] width 308 height 28
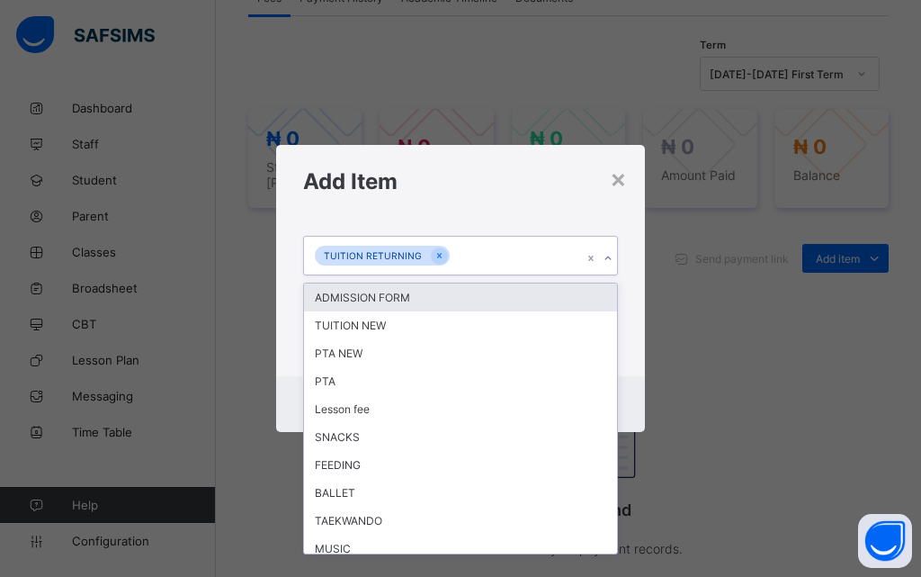
click at [605, 256] on icon at bounding box center [608, 258] width 11 height 18
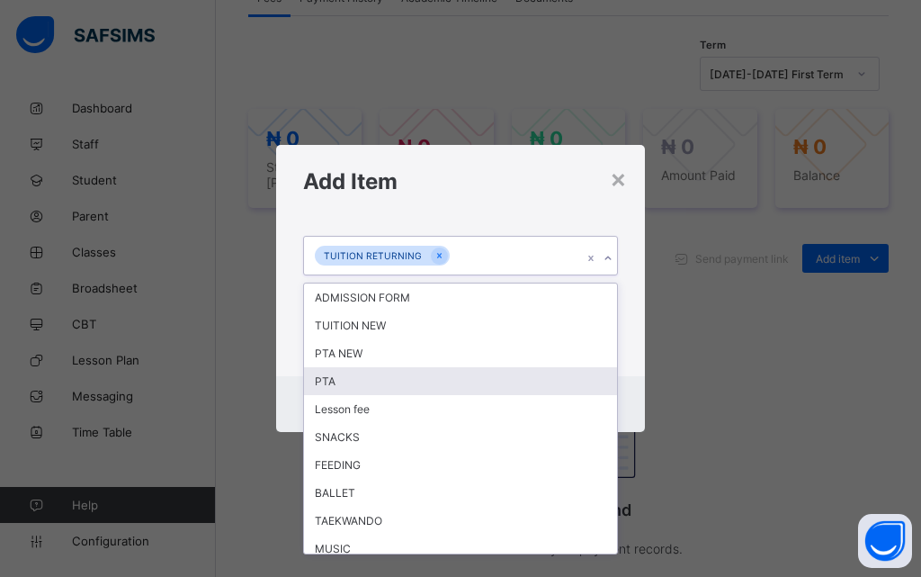
click at [348, 380] on div "PTA" at bounding box center [460, 381] width 313 height 28
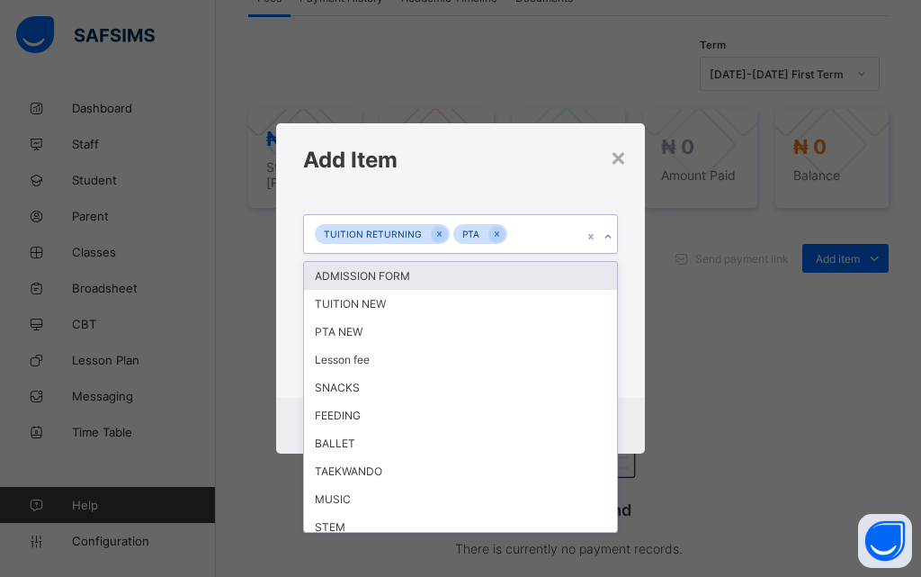
click at [604, 234] on icon at bounding box center [608, 237] width 11 height 18
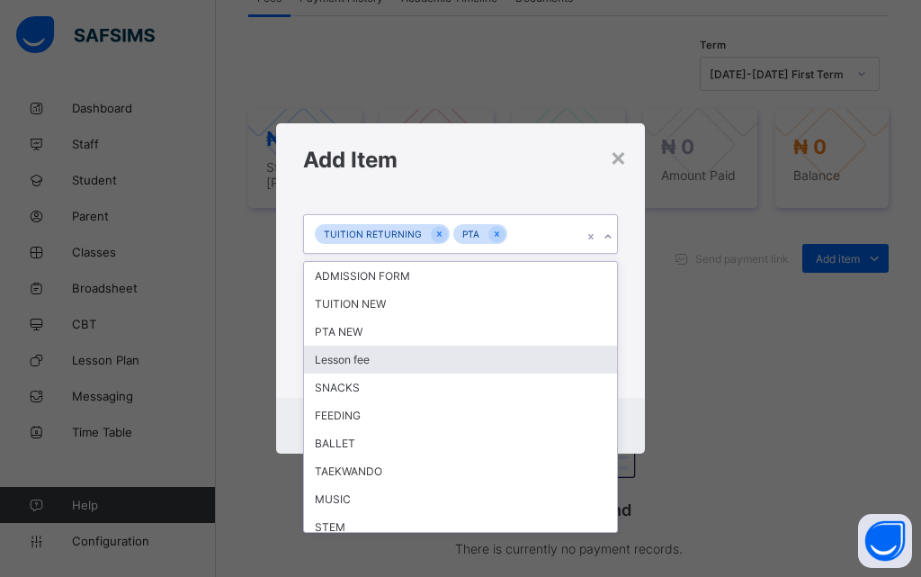
click at [338, 358] on div "Lesson fee" at bounding box center [460, 359] width 313 height 28
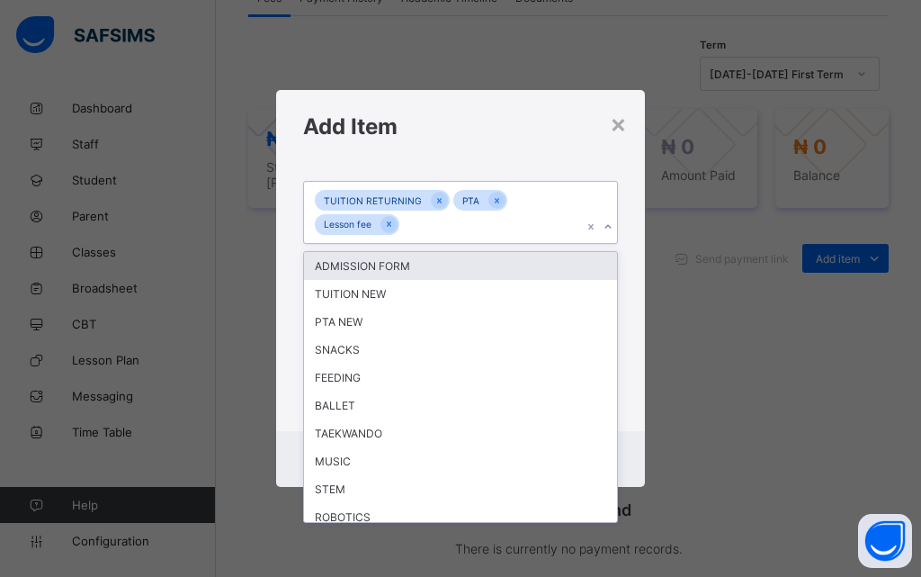
click at [609, 223] on icon at bounding box center [608, 227] width 11 height 18
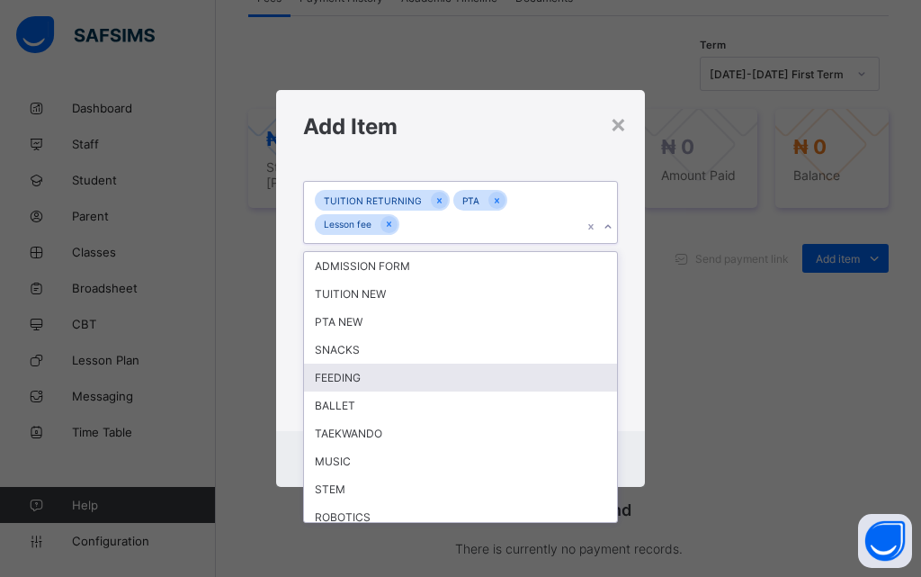
click at [351, 381] on div "FEEDING" at bounding box center [460, 377] width 313 height 28
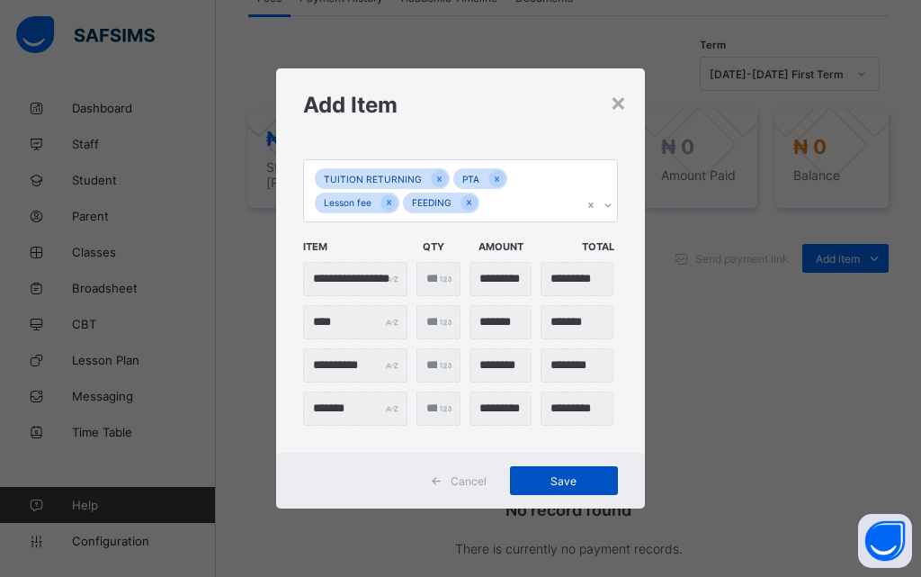
click at [552, 477] on span "Save" at bounding box center [564, 480] width 81 height 13
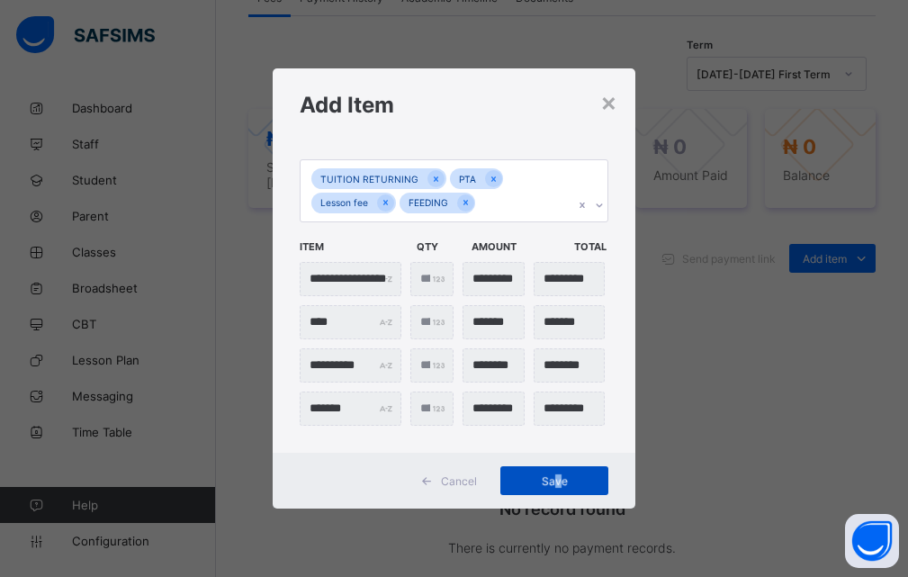
click at [561, 487] on span "Save" at bounding box center [554, 480] width 81 height 13
click at [686, 433] on div "**********" at bounding box center [454, 288] width 908 height 577
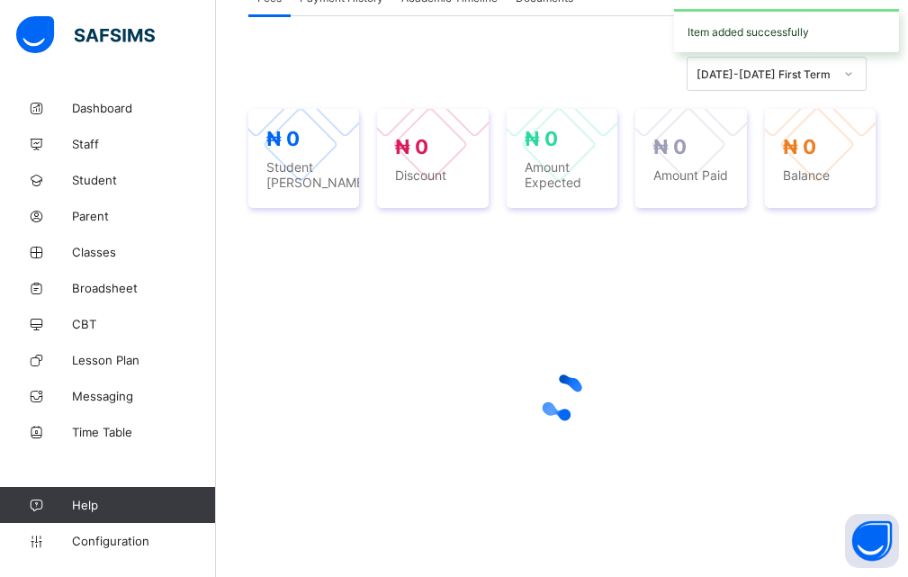
click at [552, 480] on div at bounding box center [561, 397] width 627 height 342
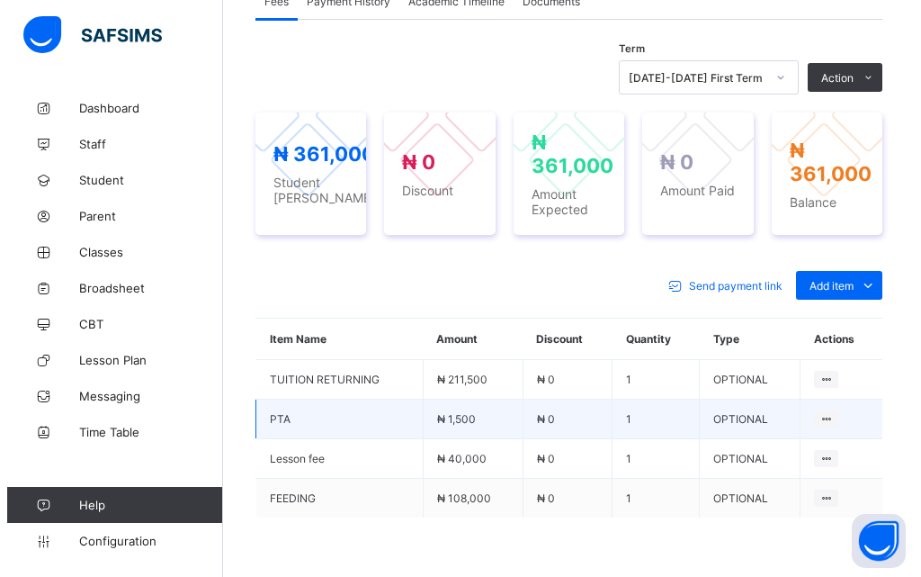
scroll to position [471, 0]
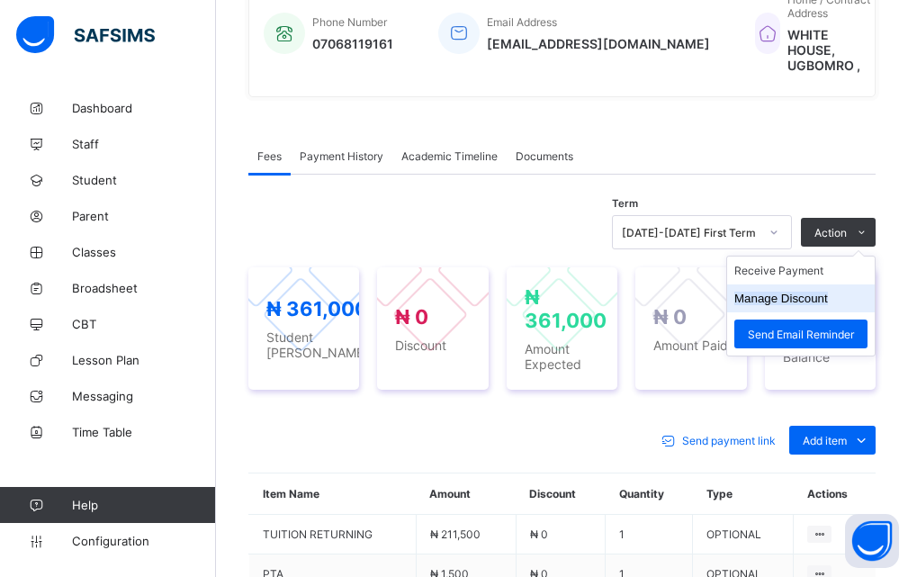
click at [789, 292] on button "Manage Discount" at bounding box center [781, 298] width 94 height 13
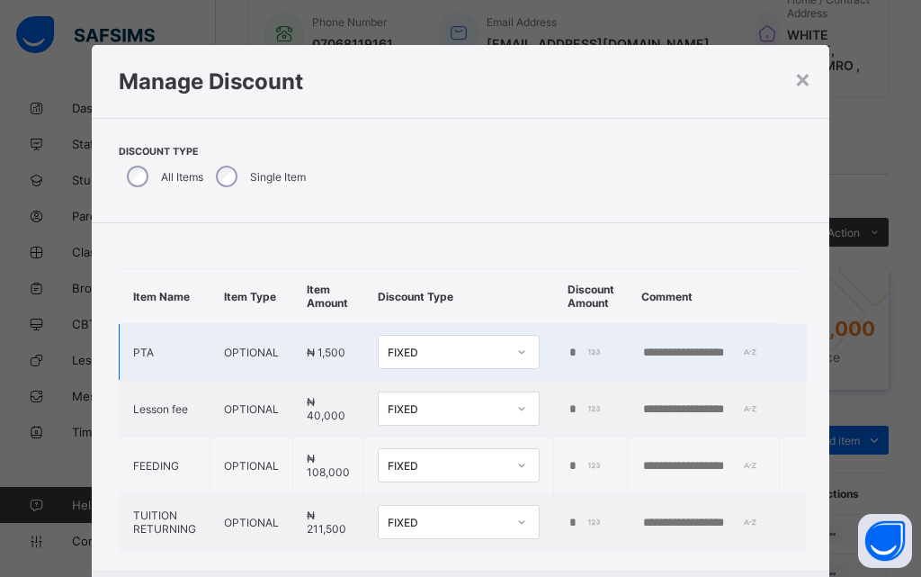
scroll to position [40, 0]
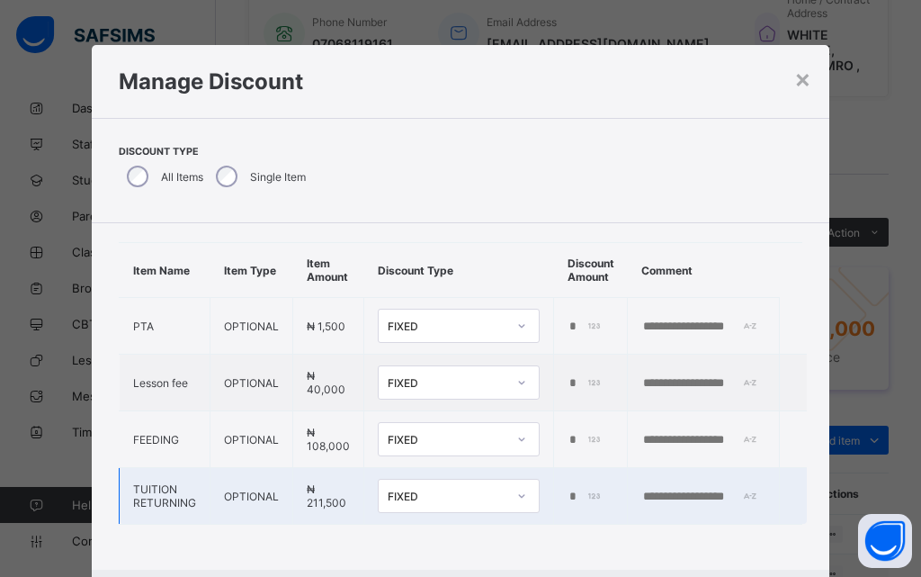
click at [586, 489] on div "*" at bounding box center [588, 496] width 41 height 14
click at [588, 489] on div "*" at bounding box center [588, 496] width 41 height 14
click at [592, 489] on div "*" at bounding box center [588, 496] width 41 height 14
type input "******"
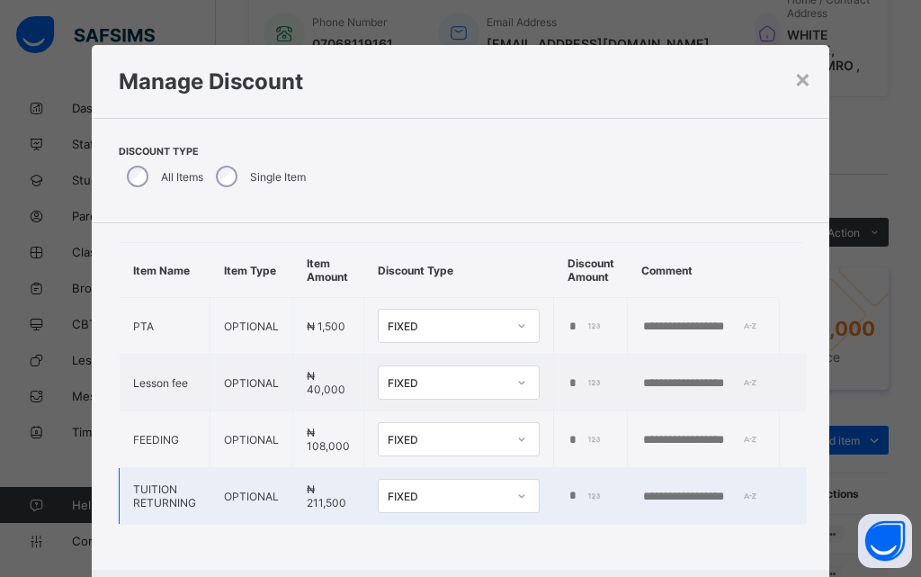
scroll to position [0, 0]
click at [699, 489] on input "text" at bounding box center [703, 496] width 124 height 14
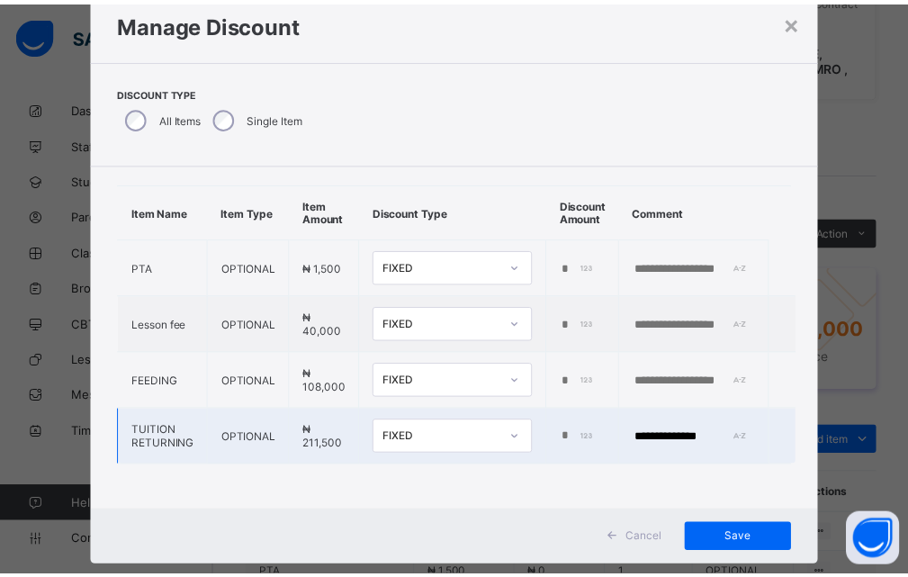
scroll to position [90, 0]
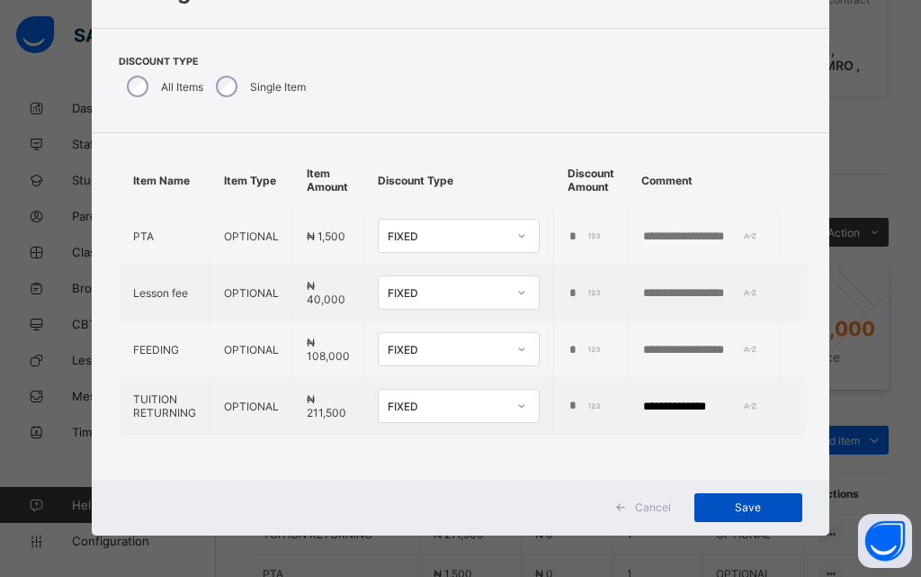
type input "**********"
click at [751, 508] on span "Save" at bounding box center [748, 506] width 81 height 13
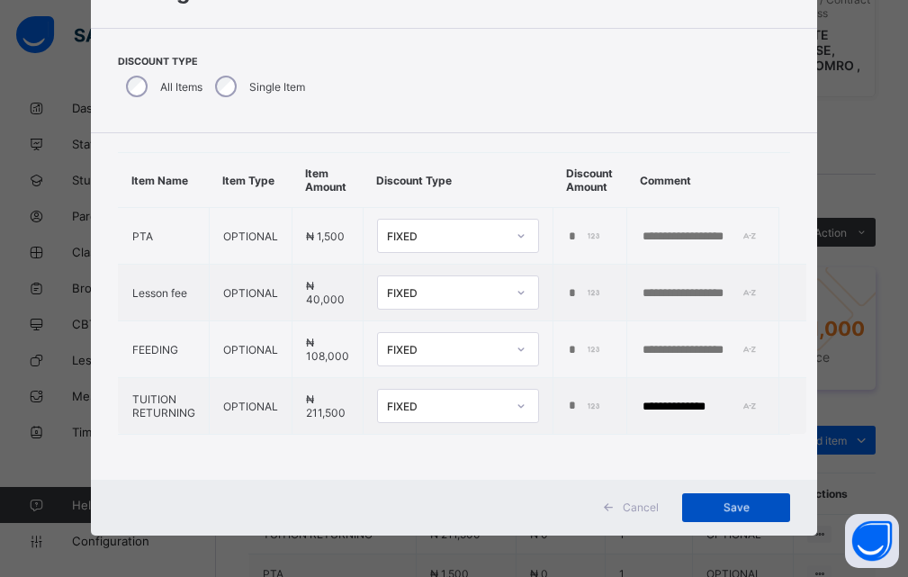
click at [735, 511] on span "Save" at bounding box center [735, 506] width 81 height 13
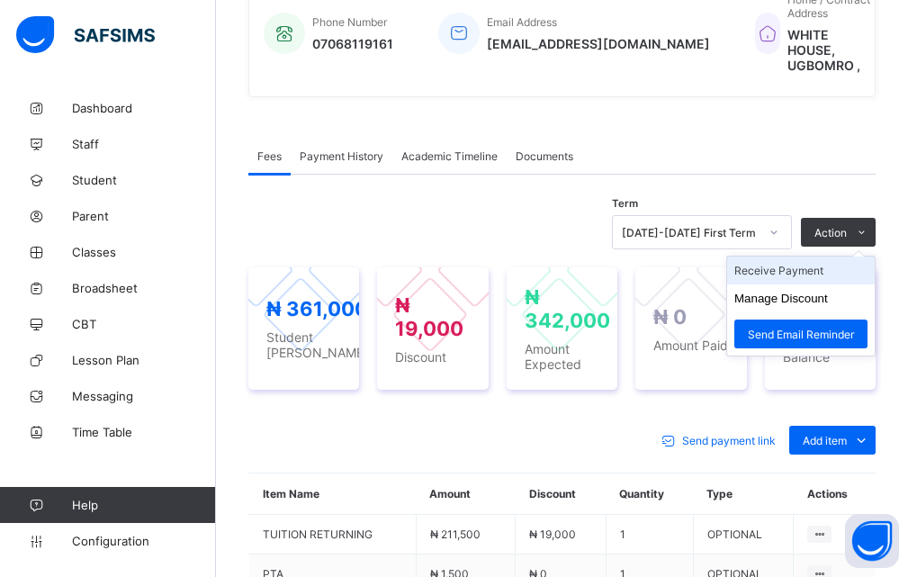
click at [782, 256] on li "Receive Payment" at bounding box center [801, 270] width 148 height 28
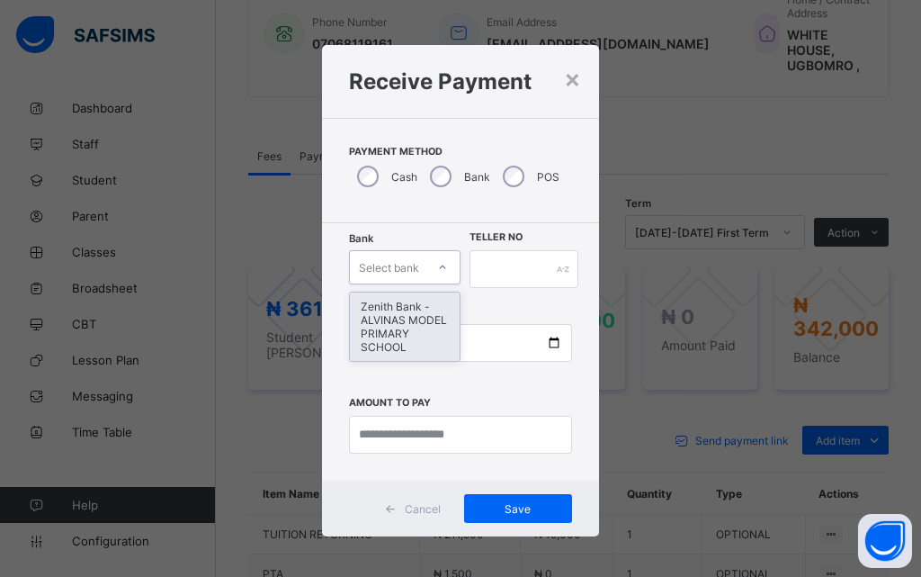
click at [437, 264] on icon at bounding box center [442, 267] width 11 height 18
click at [404, 311] on div "Zenith Bank - ALVINAS MODEL PRIMARY SCHOOL" at bounding box center [405, 326] width 110 height 68
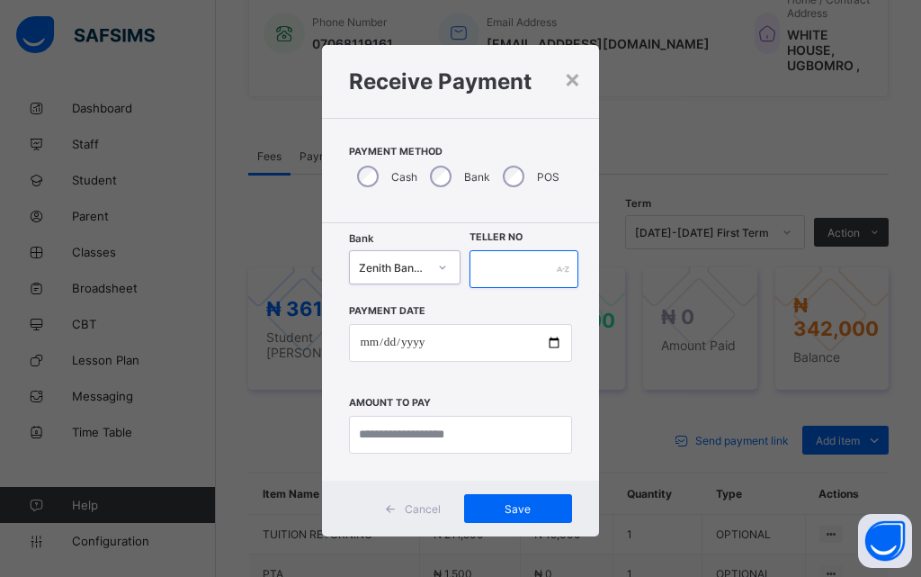
click at [526, 265] on input "text" at bounding box center [524, 269] width 109 height 38
type input "**********"
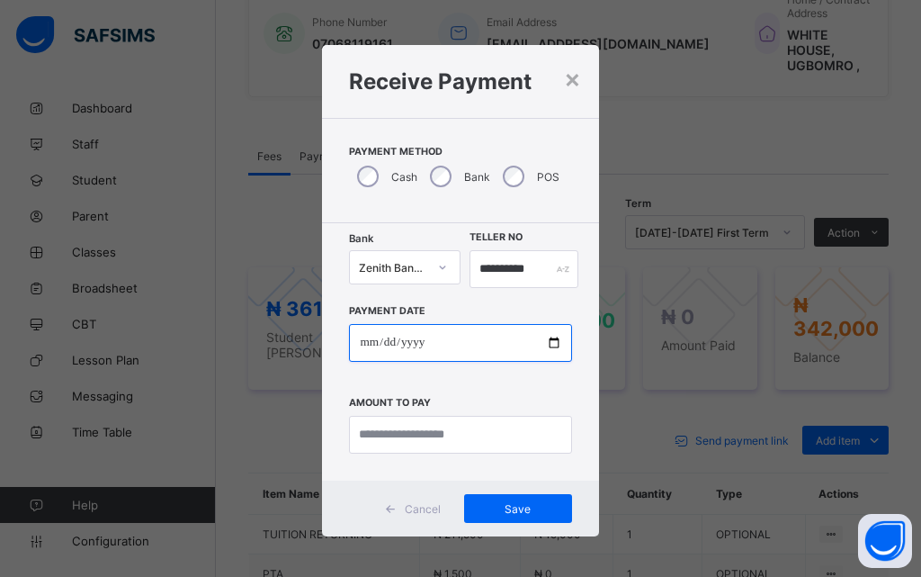
click at [550, 346] on input "date" at bounding box center [460, 343] width 222 height 38
type input "**********"
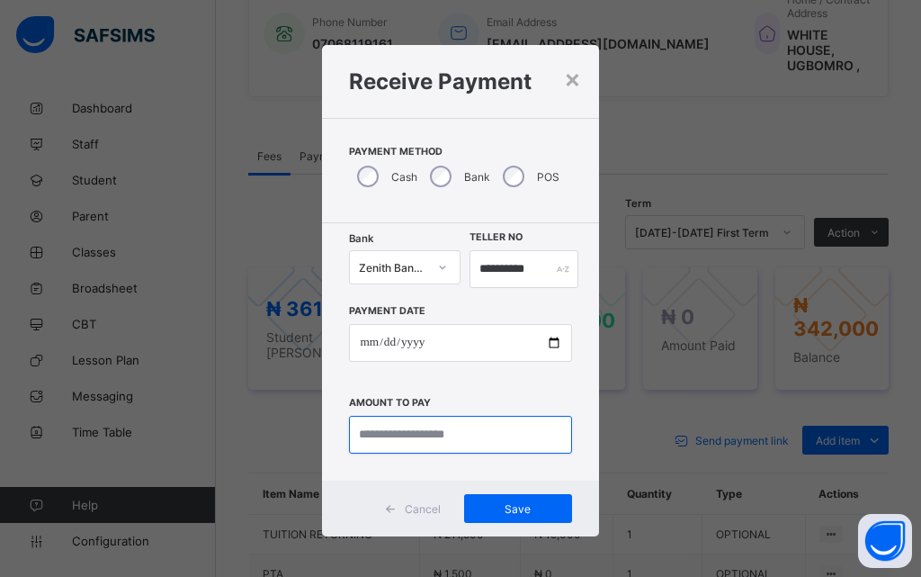
click at [428, 434] on input "currency" at bounding box center [460, 435] width 222 height 38
type input "*********"
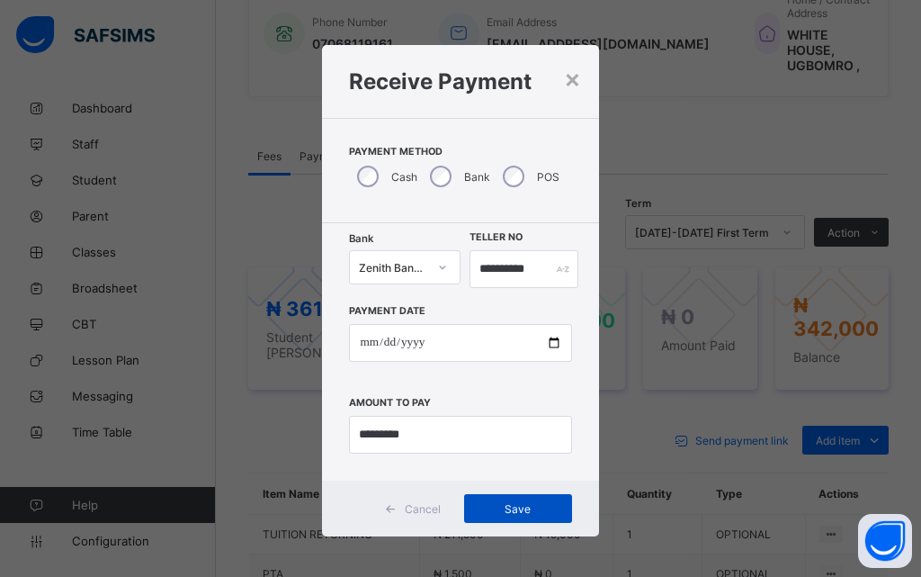
click at [507, 509] on span "Save" at bounding box center [518, 508] width 81 height 13
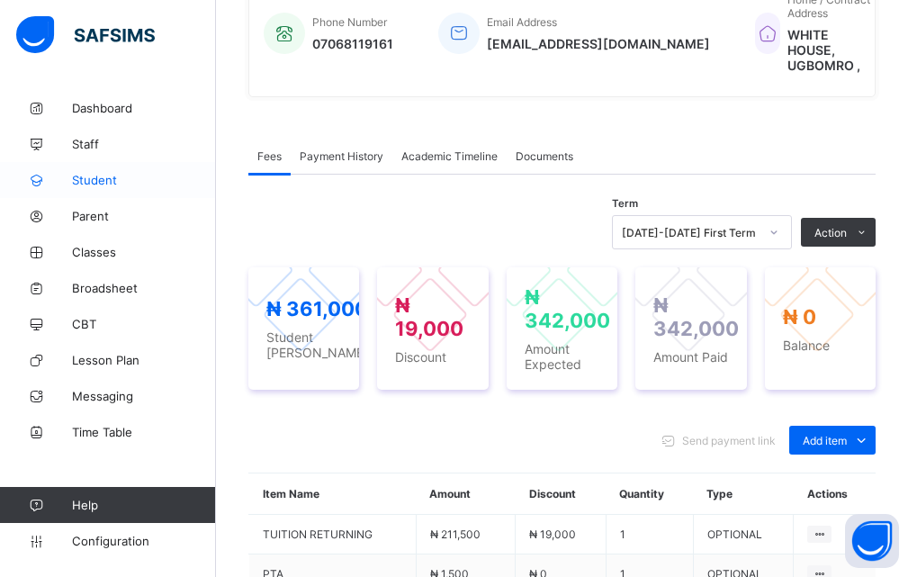
click at [112, 183] on span "Student" at bounding box center [144, 180] width 144 height 14
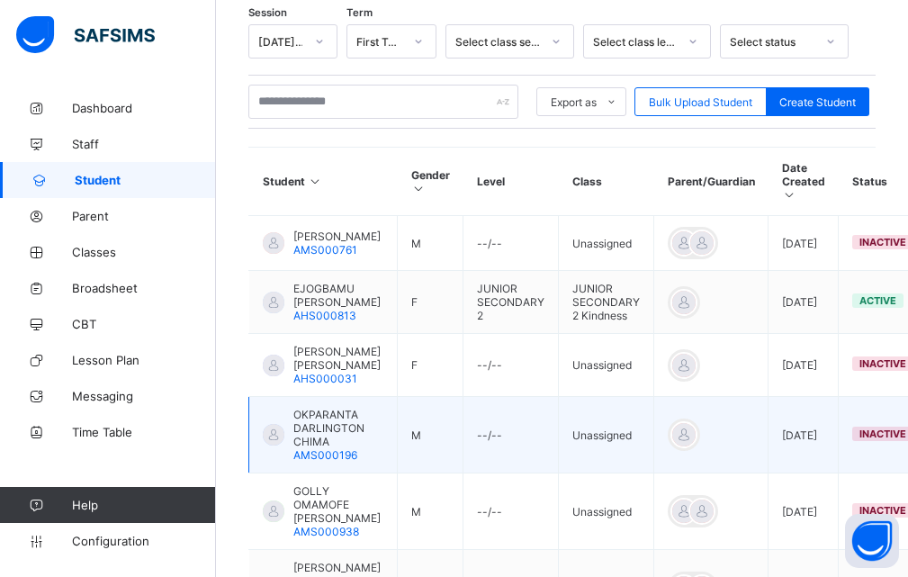
scroll to position [292, 0]
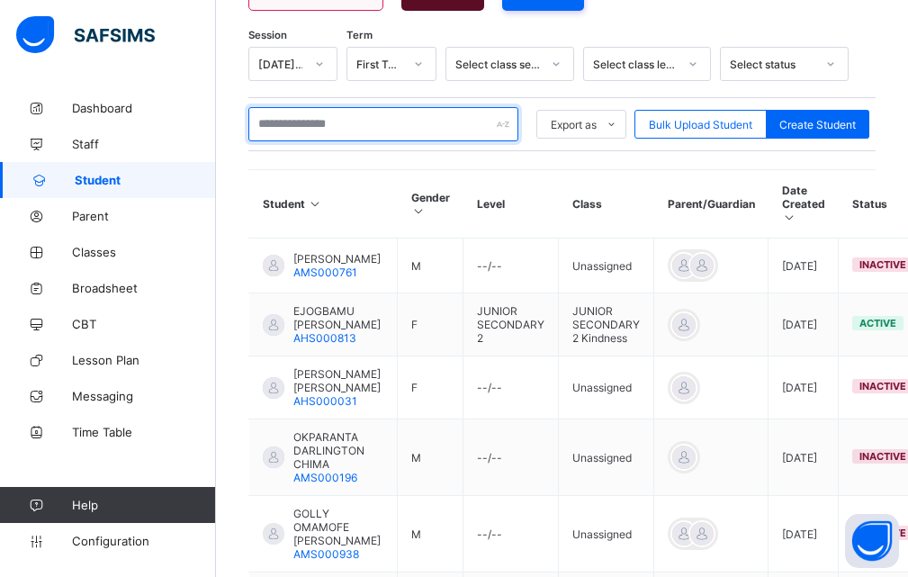
click at [350, 129] on input "text" at bounding box center [383, 124] width 270 height 34
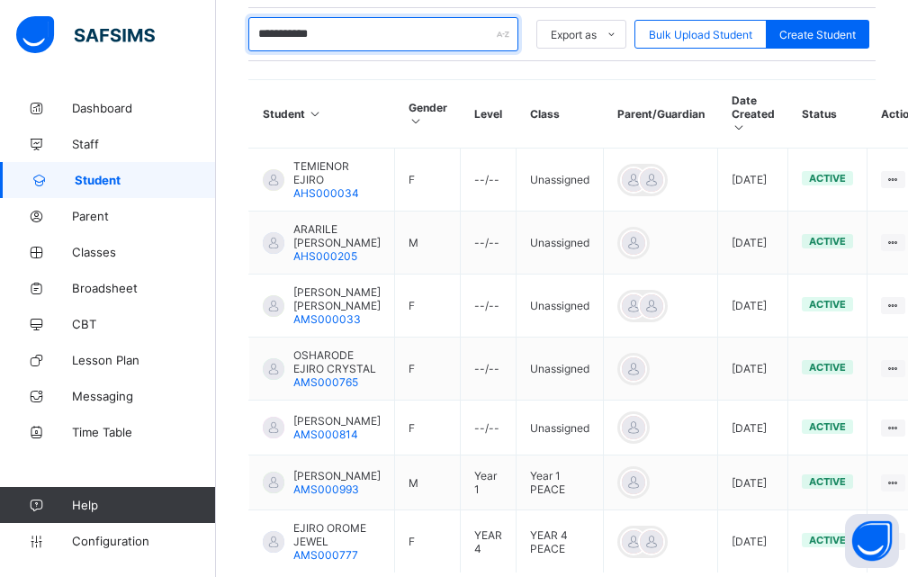
scroll to position [471, 0]
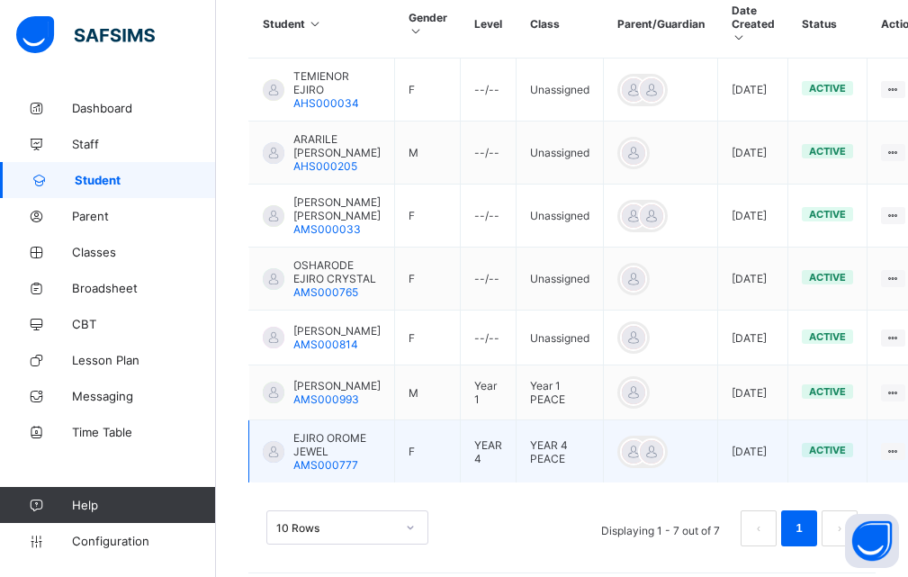
type input "**********"
click at [292, 471] on div "EJIRO OROME JEWEL AMS000777" at bounding box center [322, 451] width 118 height 40
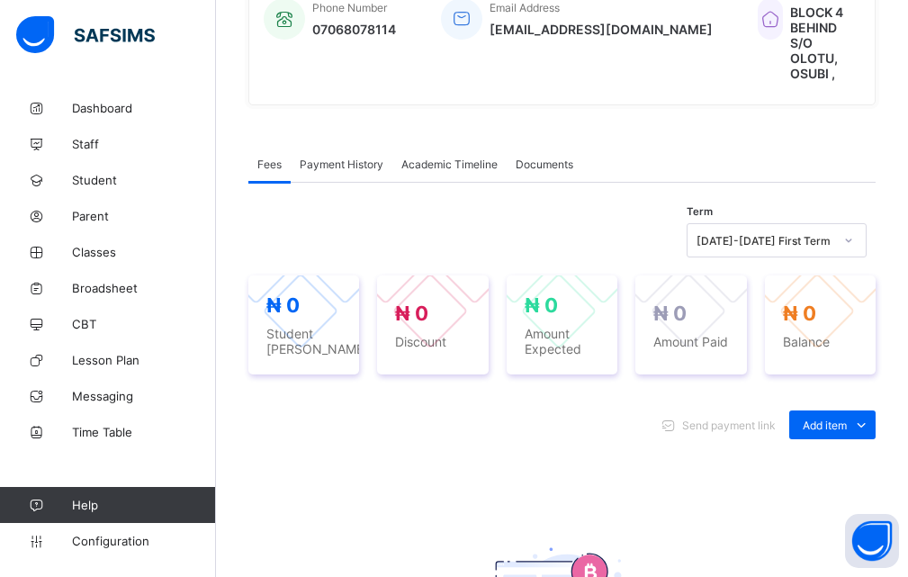
scroll to position [540, 0]
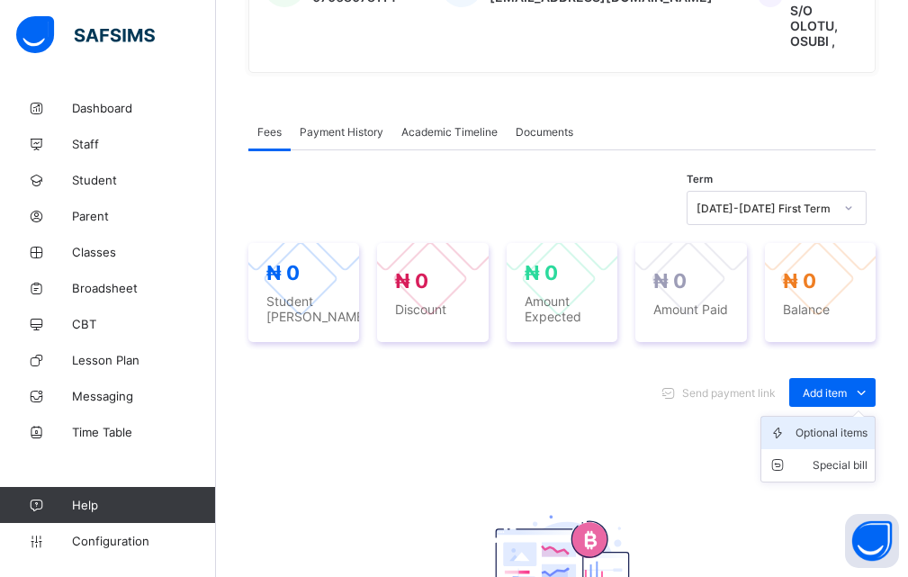
click at [830, 424] on div "Optional items" at bounding box center [831, 433] width 72 height 18
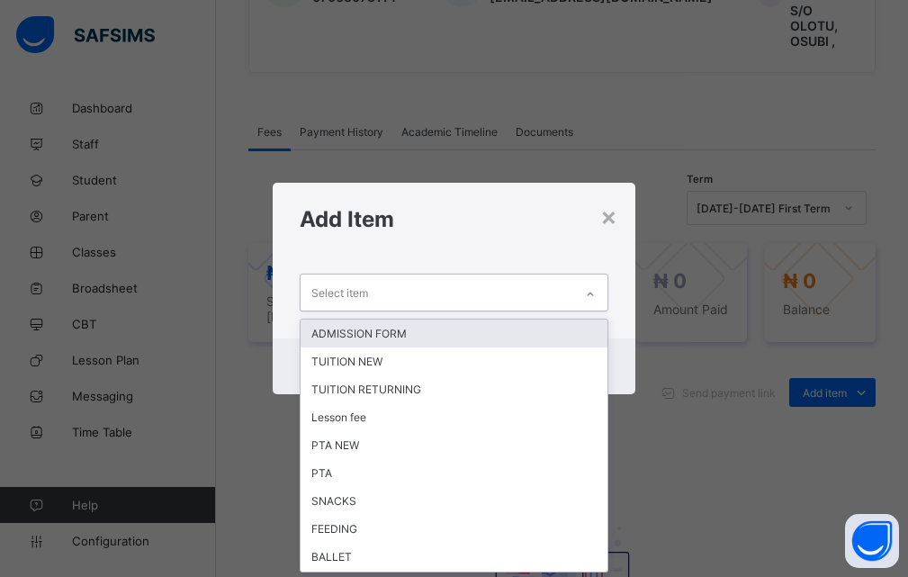
scroll to position [0, 0]
click at [588, 293] on icon at bounding box center [590, 294] width 11 height 18
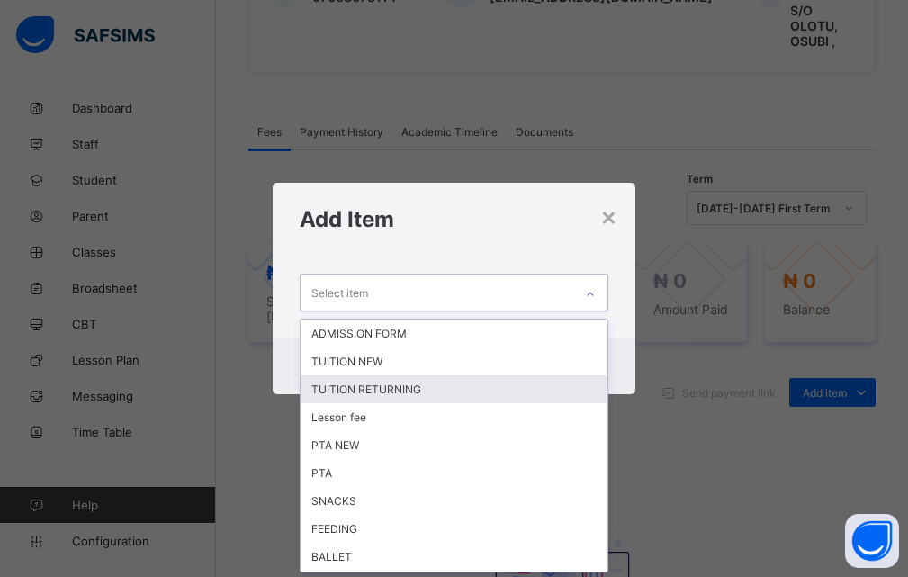
click at [389, 388] on div "TUITION RETURNING" at bounding box center [454, 389] width 308 height 28
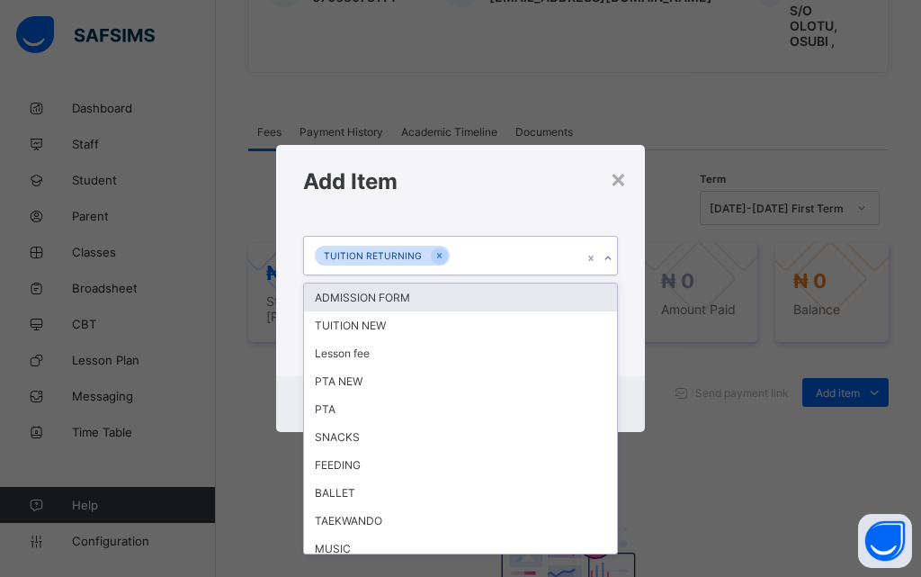
click at [608, 256] on icon at bounding box center [608, 258] width 11 height 18
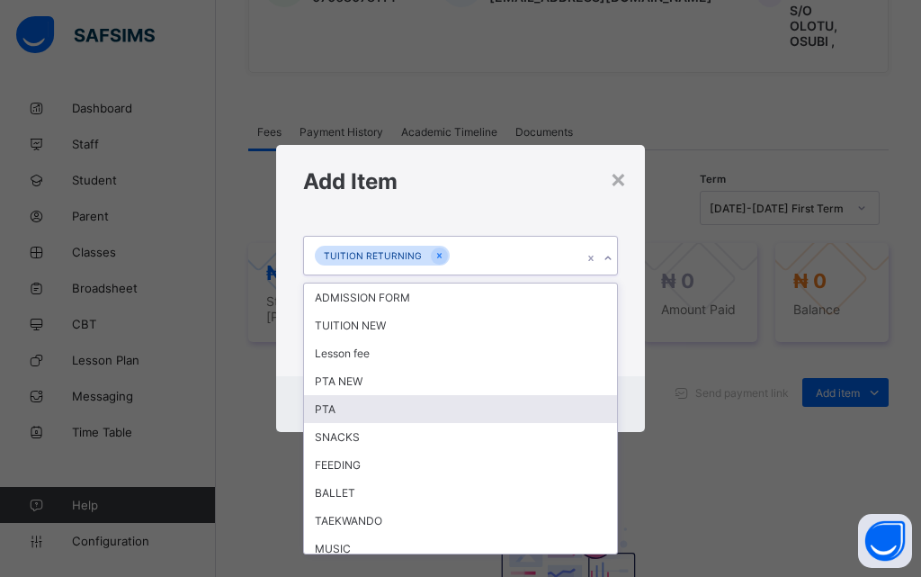
click at [352, 408] on div "PTA" at bounding box center [460, 409] width 313 height 28
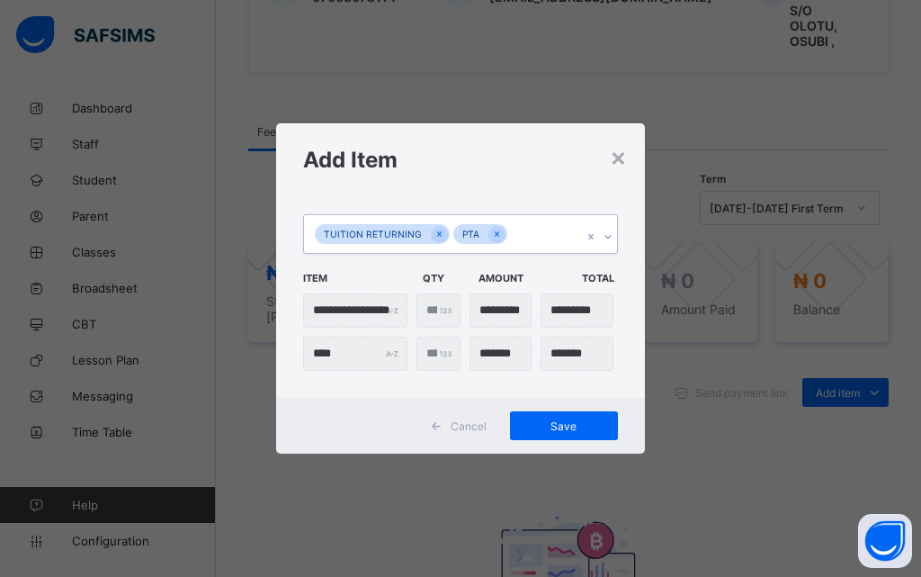
click at [607, 234] on icon at bounding box center [608, 237] width 11 height 18
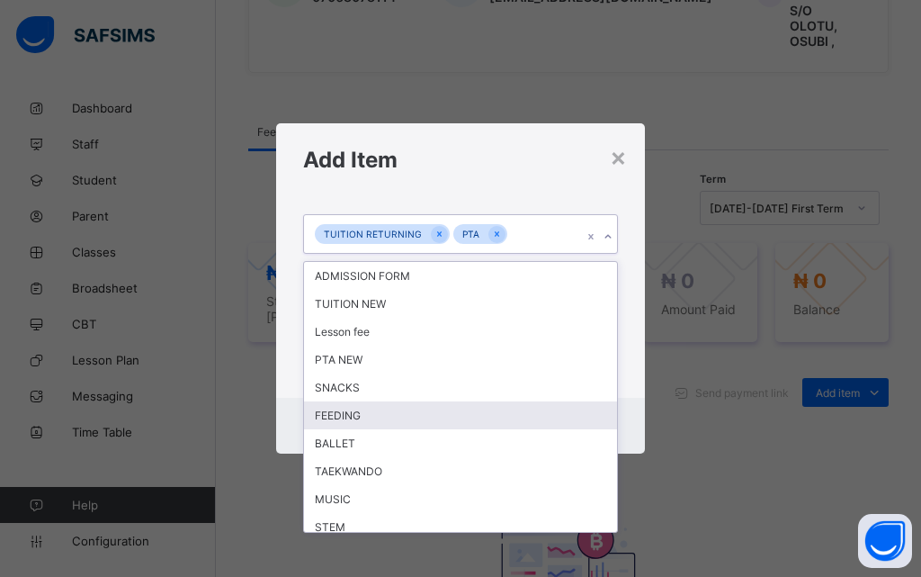
click at [367, 417] on div "FEEDING" at bounding box center [460, 415] width 313 height 28
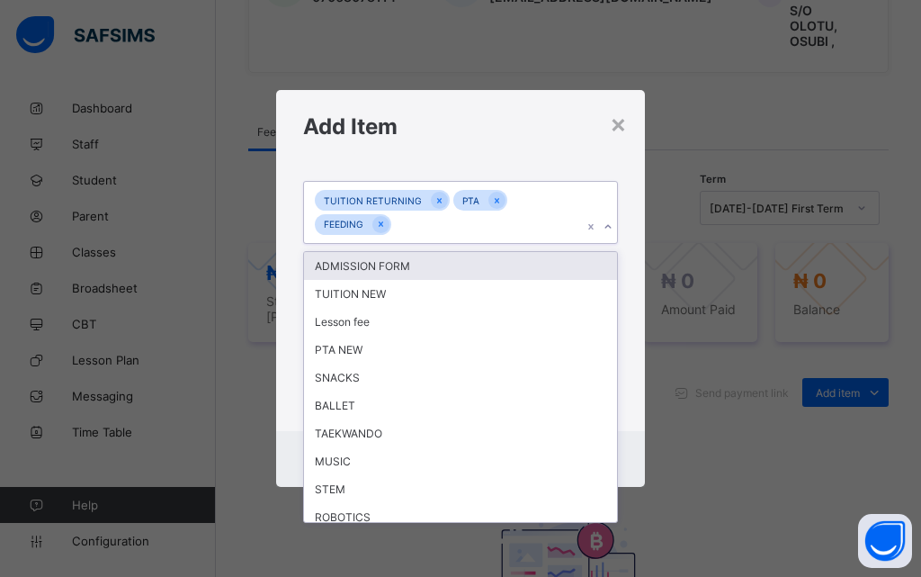
click at [600, 222] on div at bounding box center [608, 226] width 17 height 29
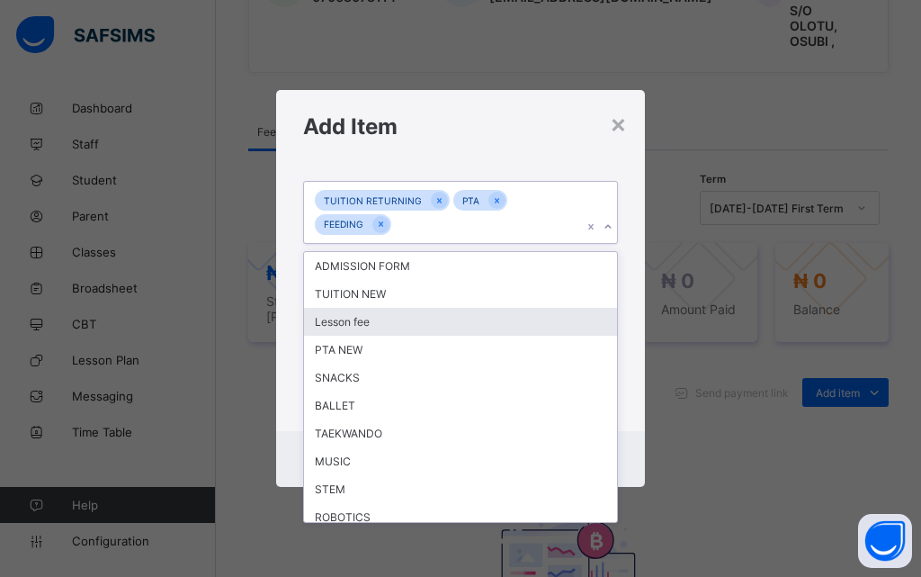
click at [403, 326] on div "Lesson fee" at bounding box center [460, 322] width 313 height 28
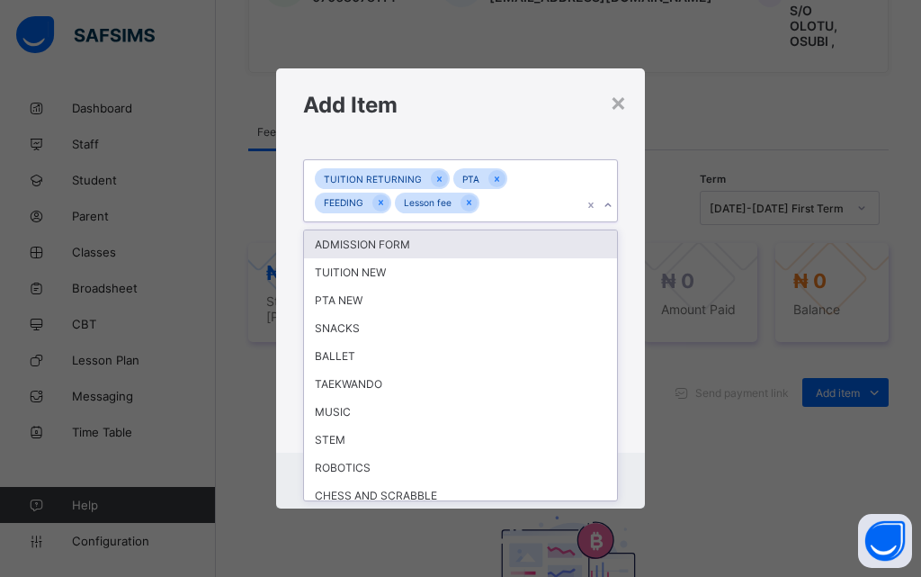
click at [607, 202] on icon at bounding box center [608, 205] width 11 height 18
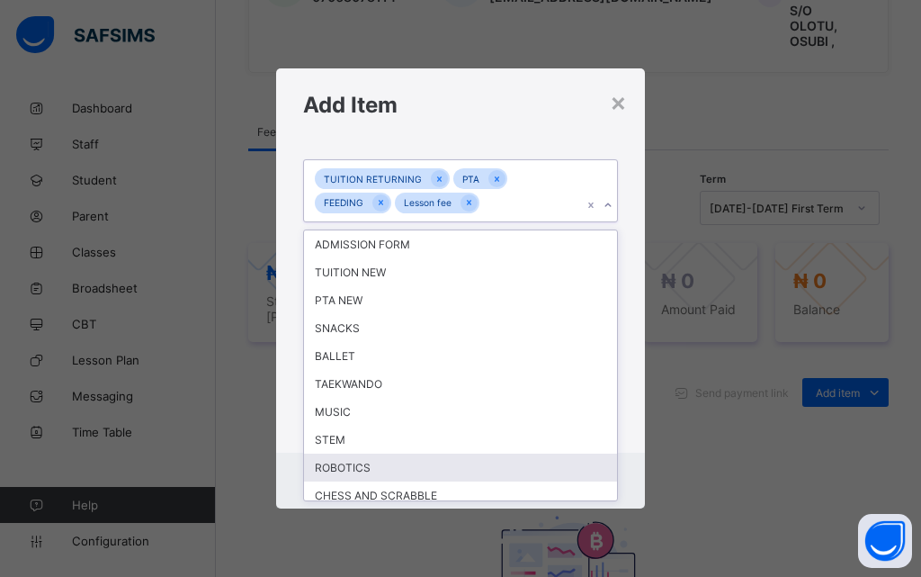
drag, startPoint x: 371, startPoint y: 471, endPoint x: 379, endPoint y: 465, distance: 9.7
click at [372, 471] on div "ROBOTICS" at bounding box center [460, 467] width 313 height 28
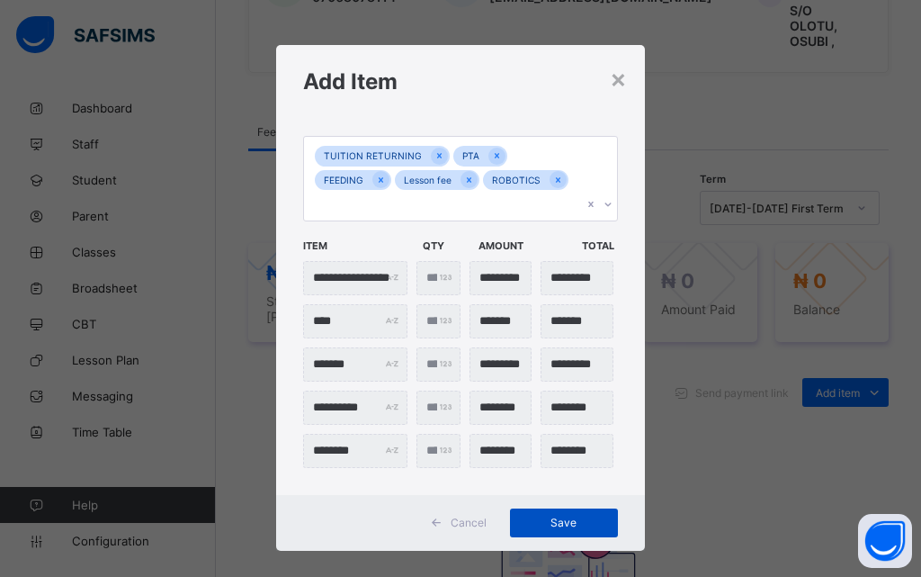
click at [552, 516] on span "Save" at bounding box center [564, 522] width 81 height 13
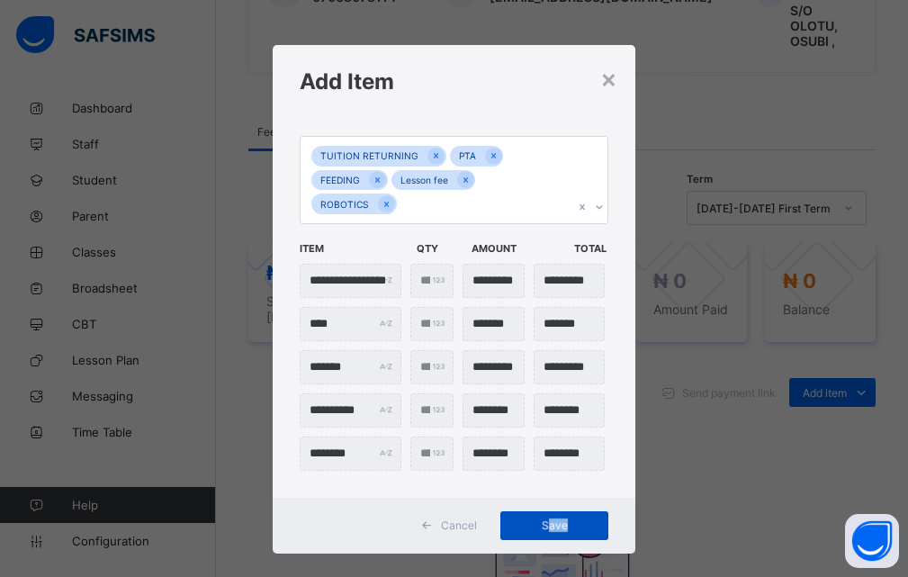
click at [552, 511] on div "Save" at bounding box center [554, 525] width 108 height 29
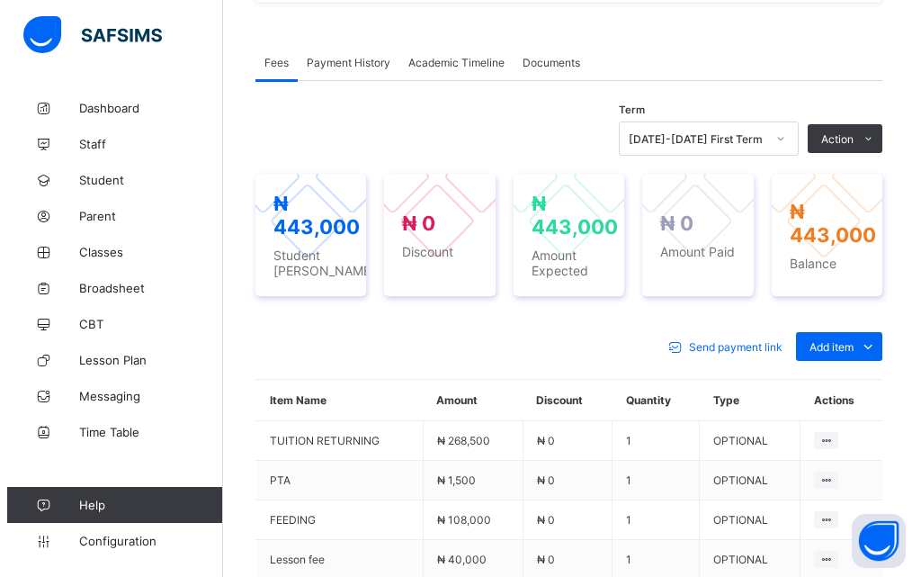
scroll to position [511, 0]
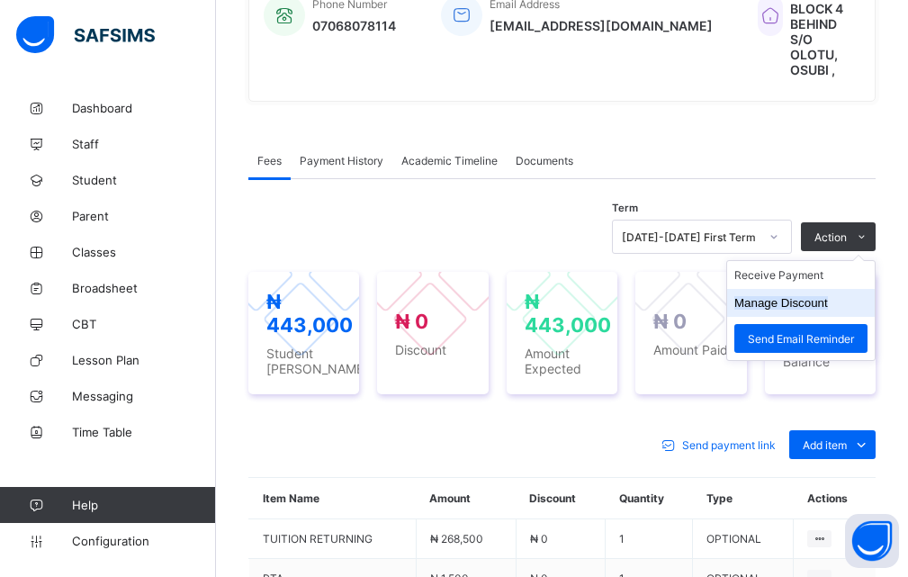
click at [800, 296] on button "Manage Discount" at bounding box center [781, 302] width 94 height 13
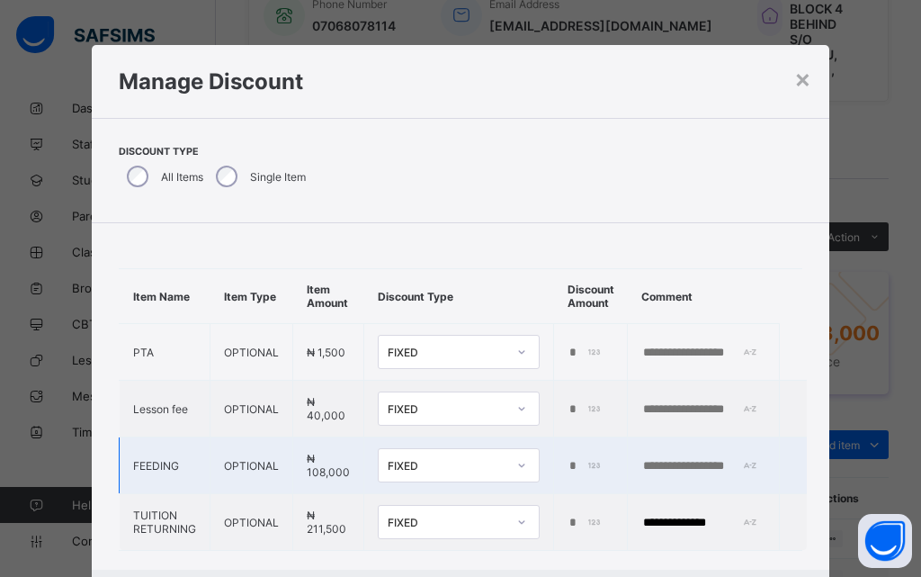
type input "*"
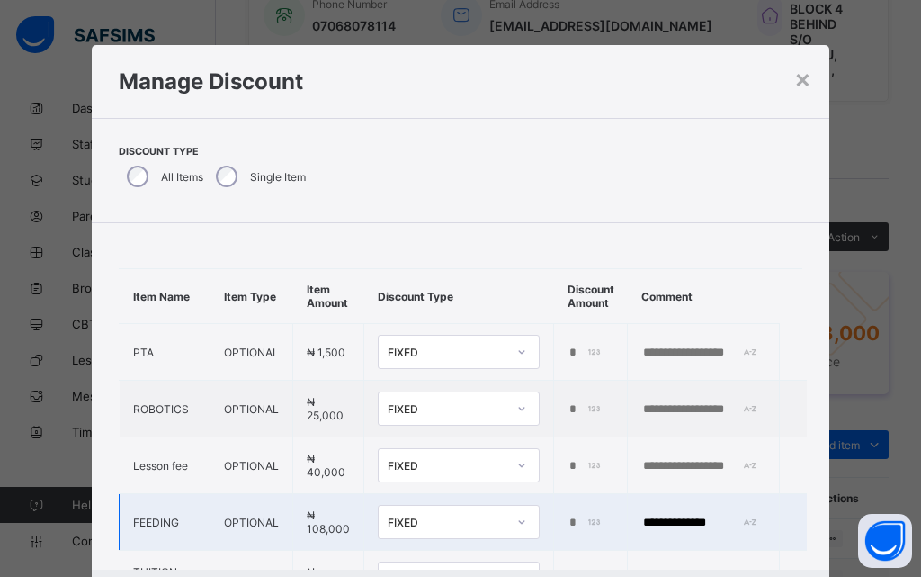
click at [568, 522] on input "*" at bounding box center [586, 523] width 37 height 14
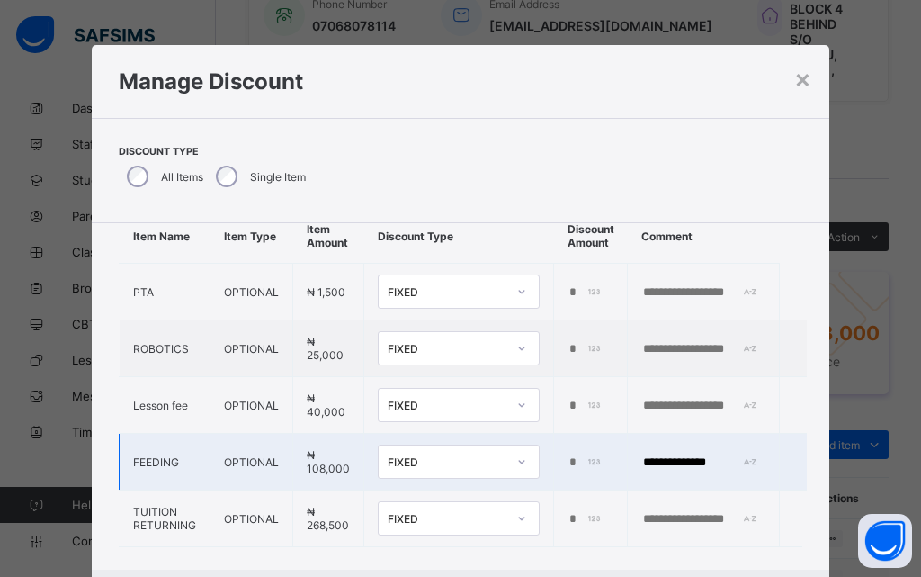
scroll to position [96, 0]
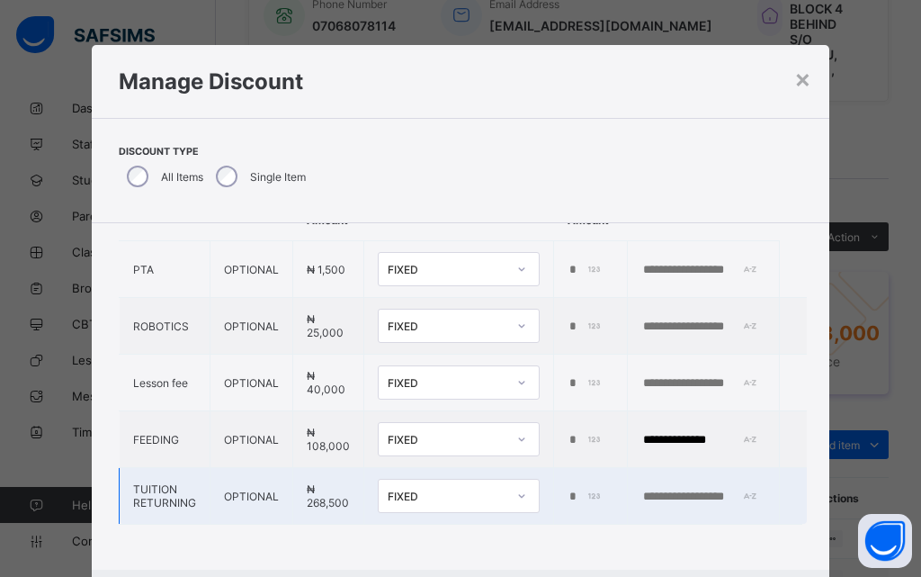
click at [582, 490] on td "*" at bounding box center [591, 496] width 74 height 57
click at [570, 489] on input "*" at bounding box center [586, 496] width 37 height 14
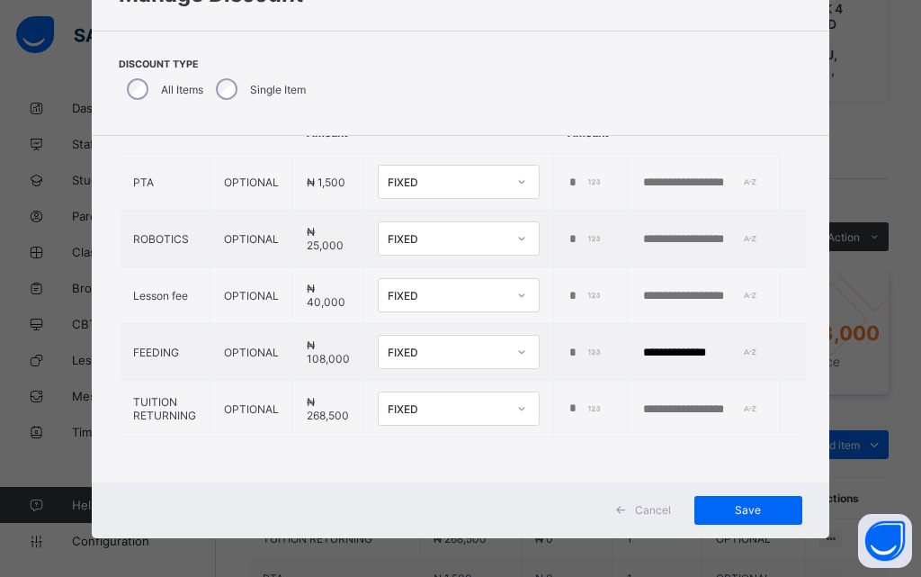
scroll to position [94, 0]
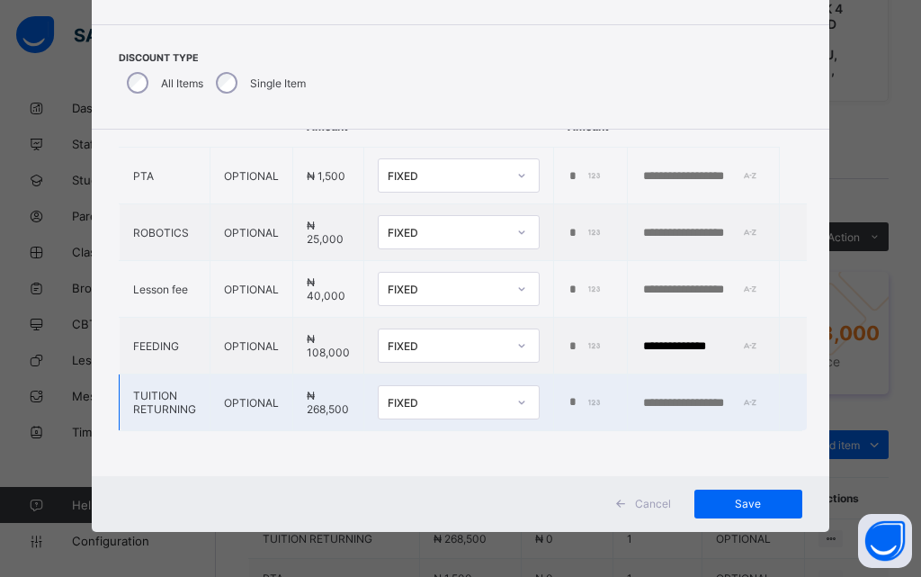
type input "******"
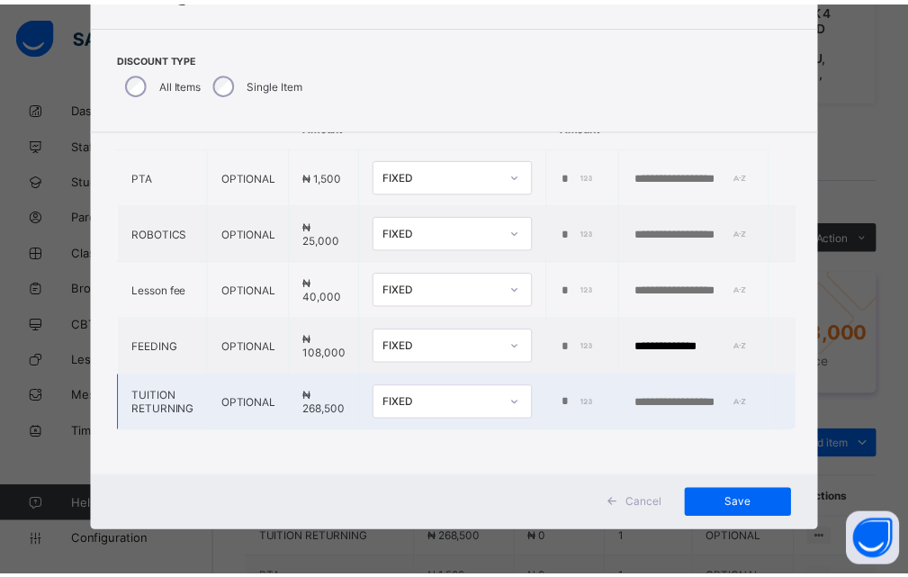
scroll to position [0, 0]
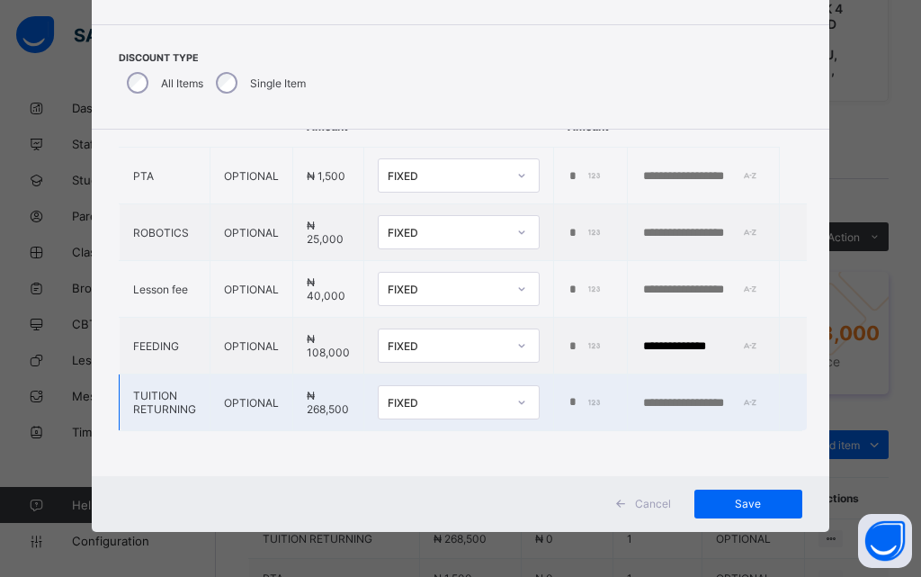
click at [703, 379] on td at bounding box center [704, 402] width 152 height 57
click at [674, 400] on td at bounding box center [704, 402] width 152 height 57
click at [677, 396] on input "text" at bounding box center [703, 403] width 124 height 14
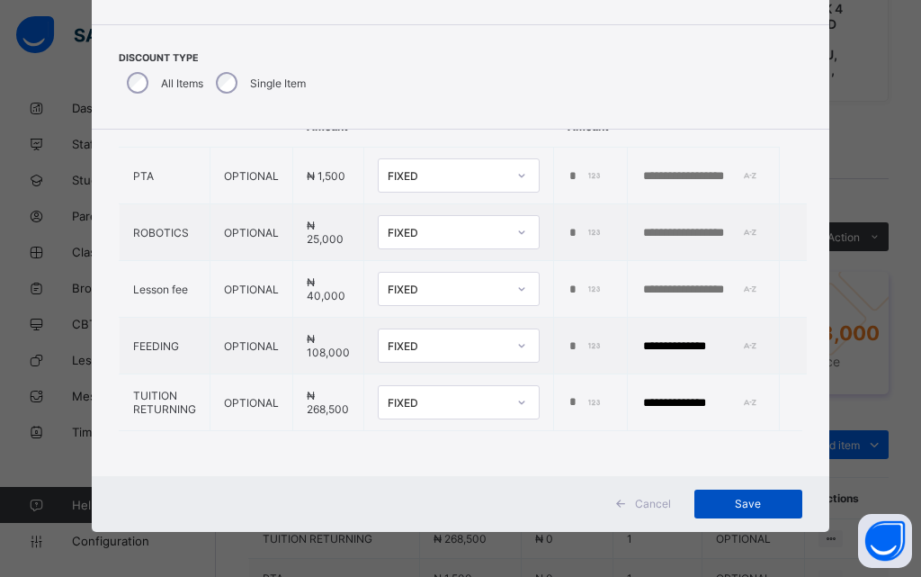
type input "**********"
click at [736, 507] on span "Save" at bounding box center [748, 503] width 81 height 13
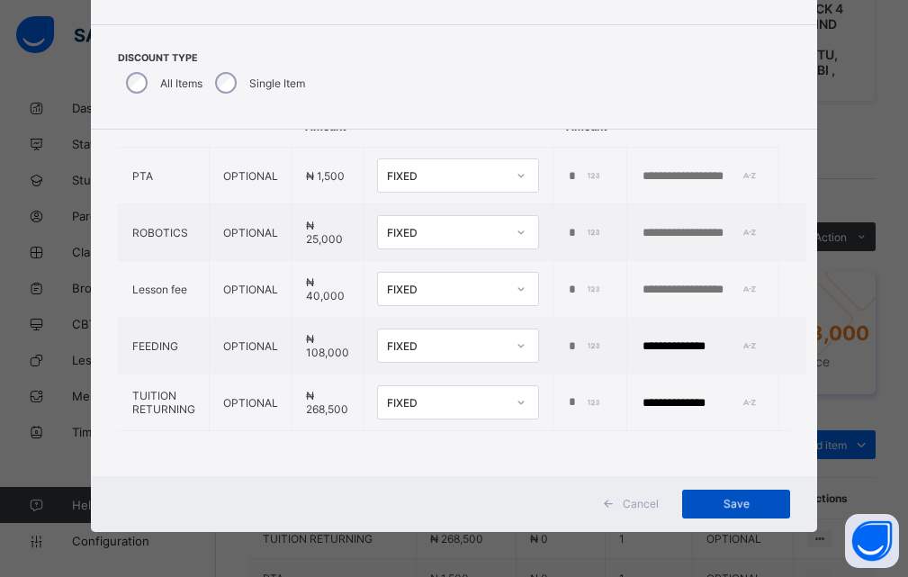
click at [735, 499] on span "Save" at bounding box center [735, 503] width 81 height 13
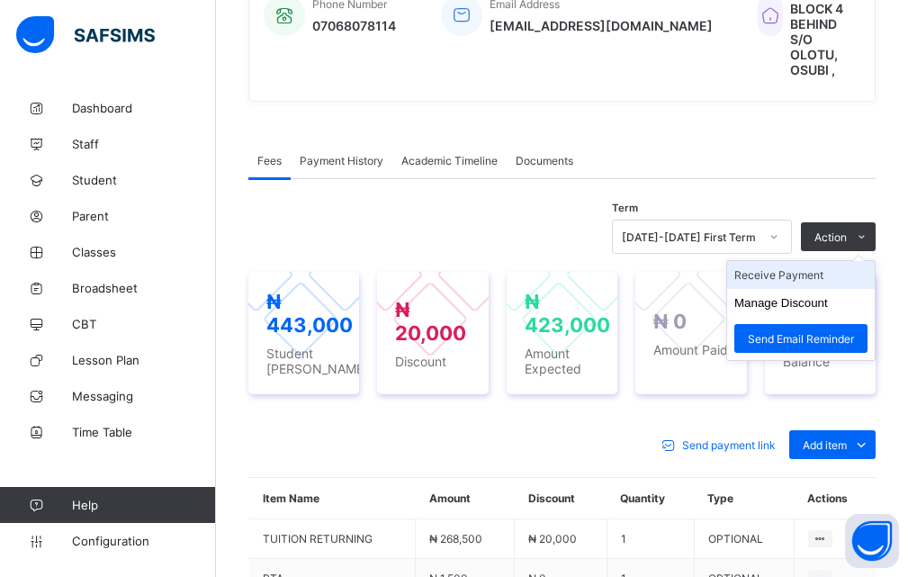
click at [821, 261] on li "Receive Payment" at bounding box center [801, 275] width 148 height 28
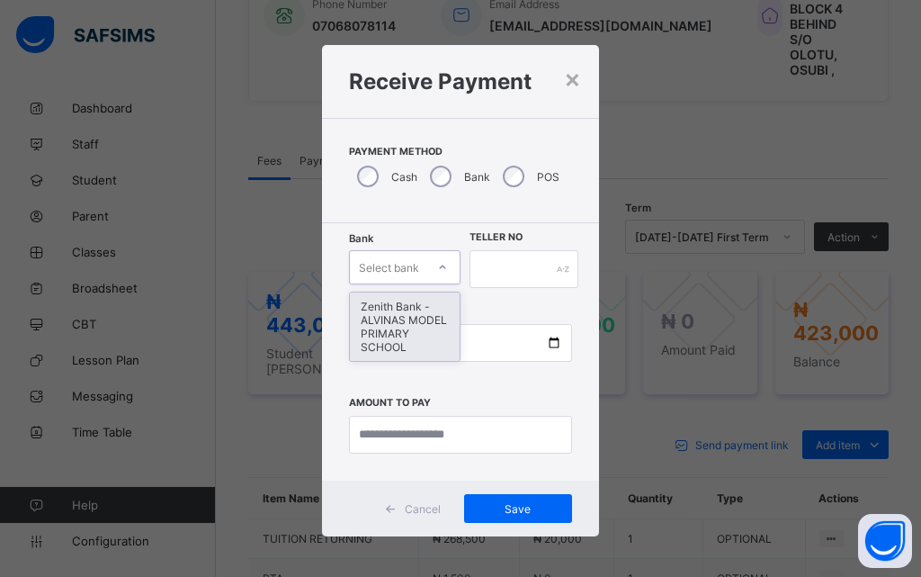
click at [437, 265] on icon at bounding box center [442, 267] width 11 height 18
click at [390, 327] on div "Zenith Bank - ALVINAS MODEL PRIMARY SCHOOL" at bounding box center [405, 326] width 110 height 68
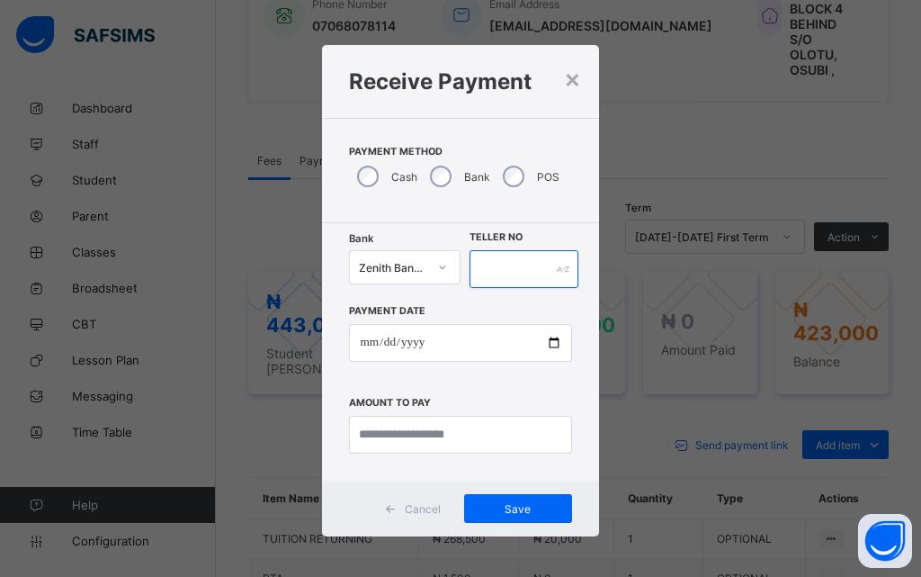
click at [507, 258] on input "text" at bounding box center [524, 269] width 109 height 38
type input "**********"
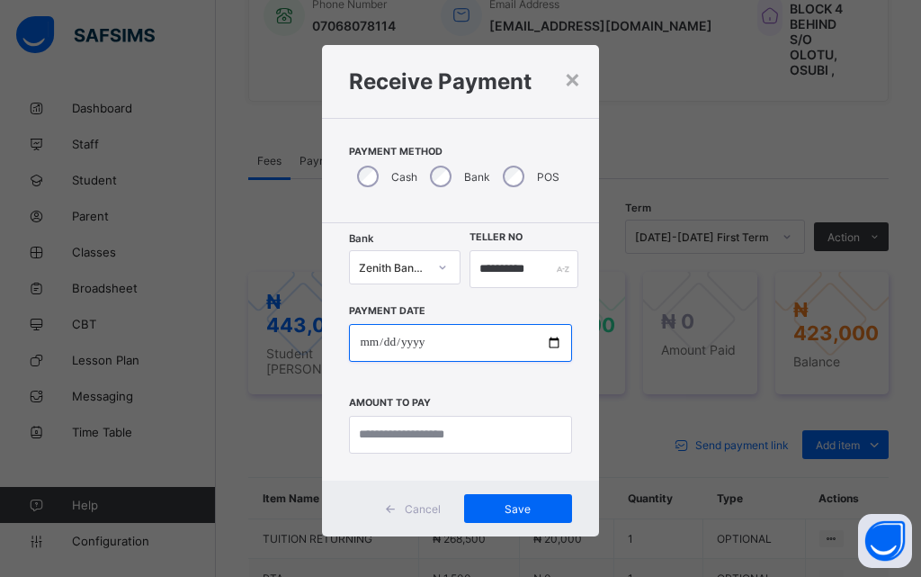
click at [553, 343] on input "date" at bounding box center [460, 343] width 222 height 38
type input "**********"
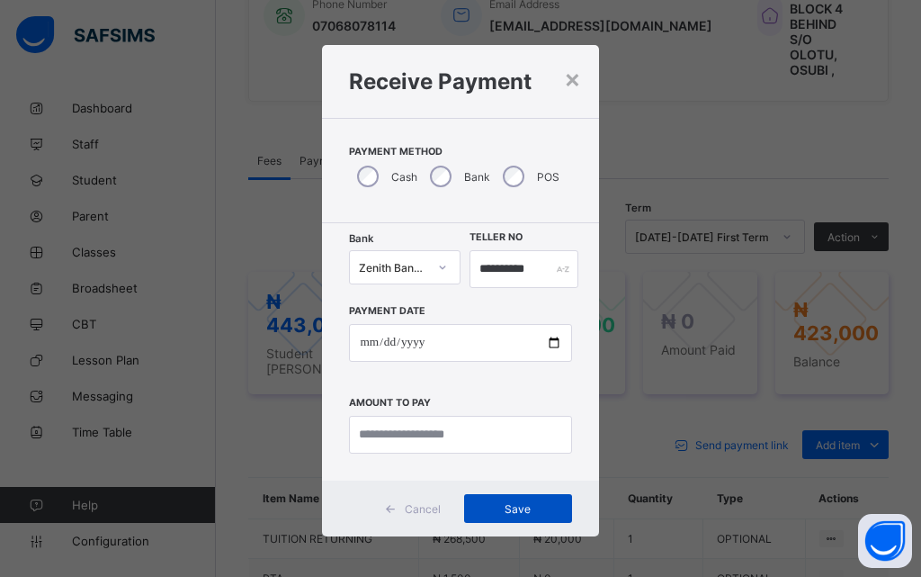
click at [505, 507] on span "Save" at bounding box center [518, 508] width 81 height 13
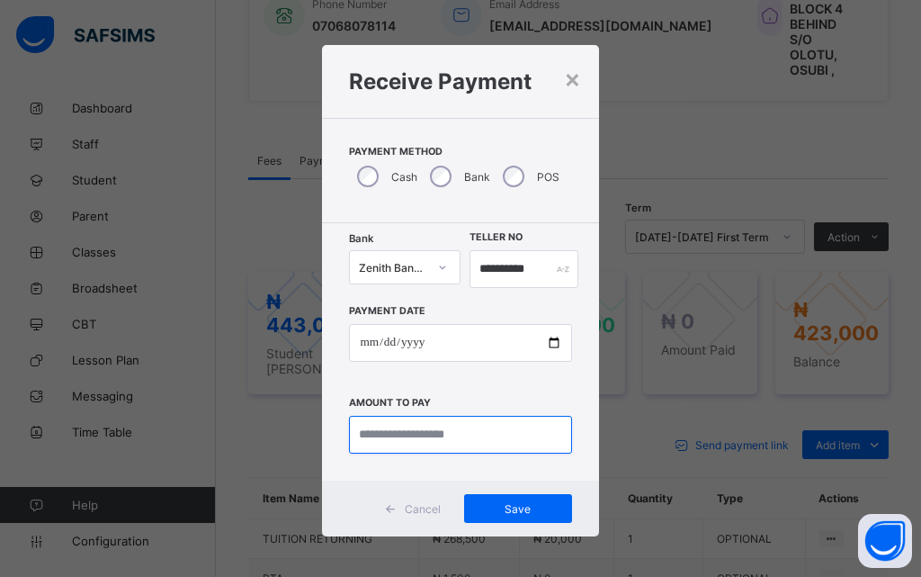
click at [443, 435] on input "currency" at bounding box center [460, 435] width 222 height 38
type input "*********"
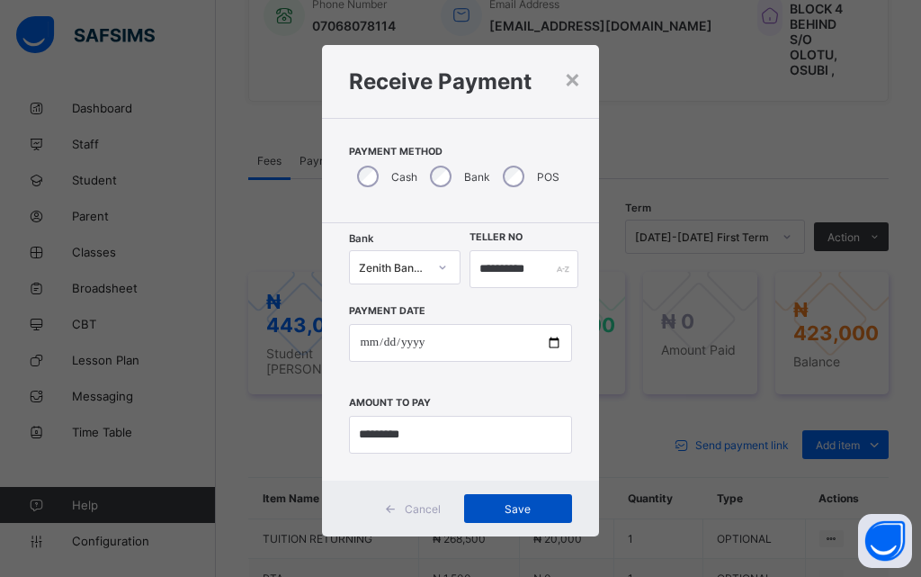
click at [519, 509] on span "Save" at bounding box center [518, 508] width 81 height 13
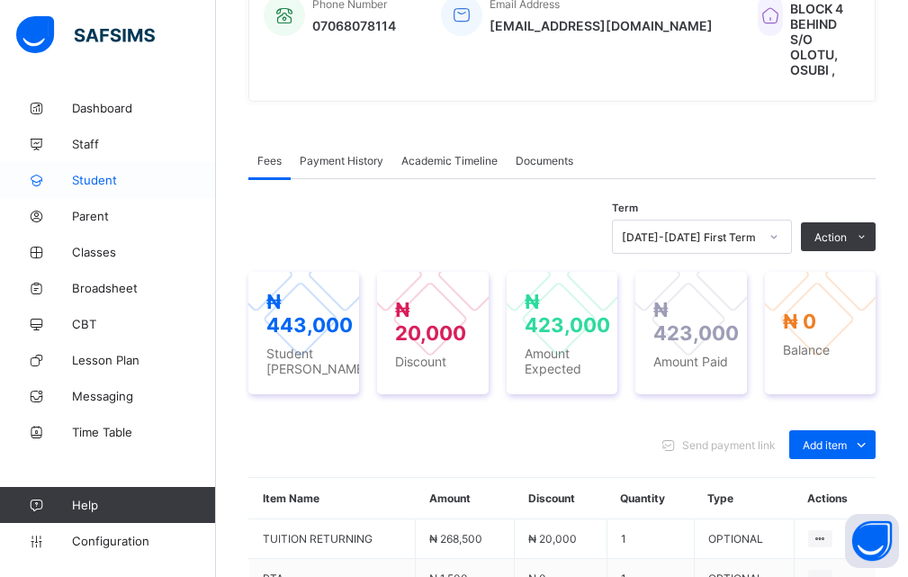
click at [99, 179] on span "Student" at bounding box center [144, 180] width 144 height 14
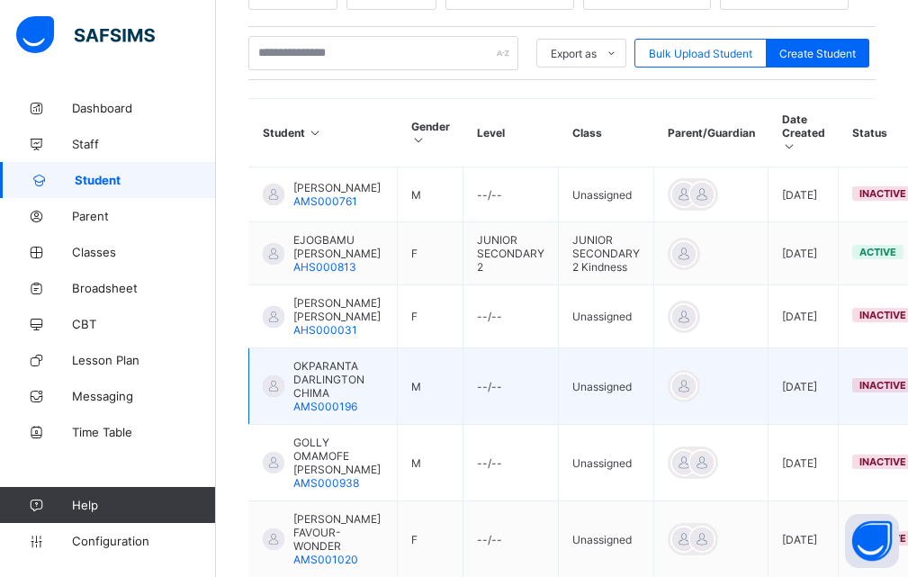
scroll to position [331, 0]
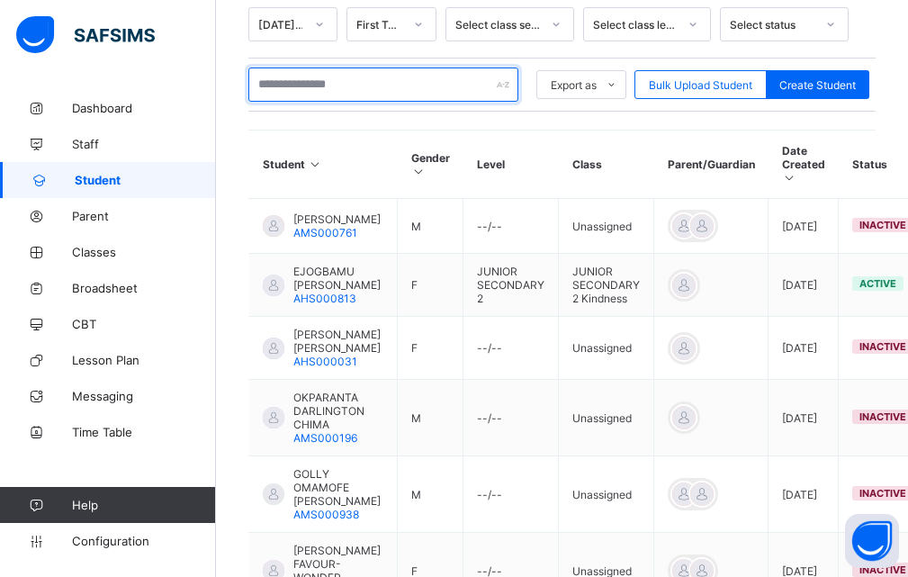
click at [317, 83] on input "text" at bounding box center [383, 84] width 270 height 34
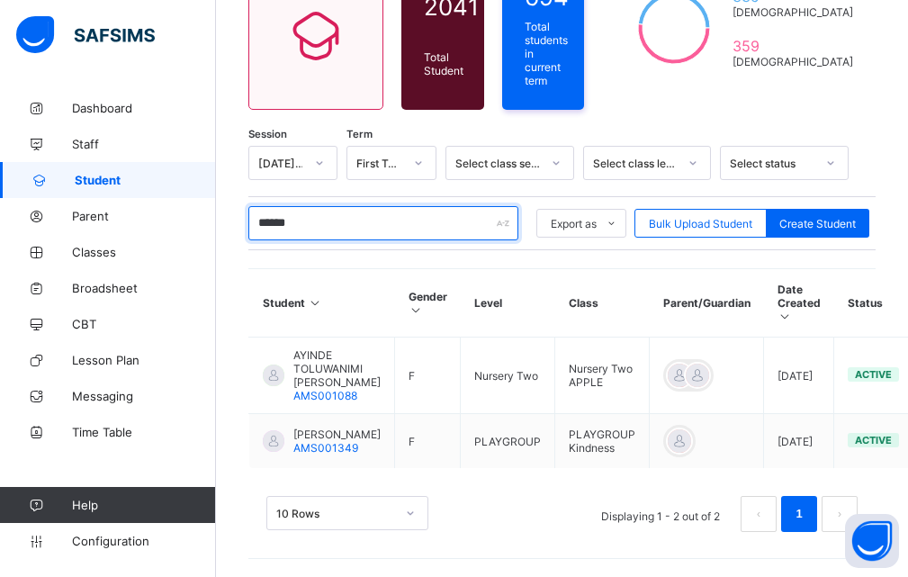
scroll to position [209, 0]
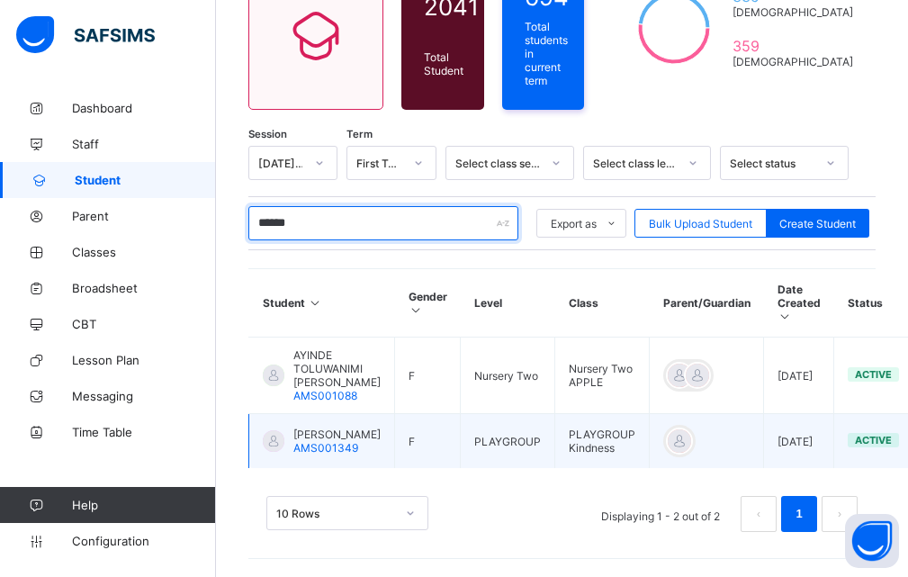
type input "******"
click at [292, 430] on div "[PERSON_NAME] [PERSON_NAME] AMS001349" at bounding box center [322, 440] width 118 height 27
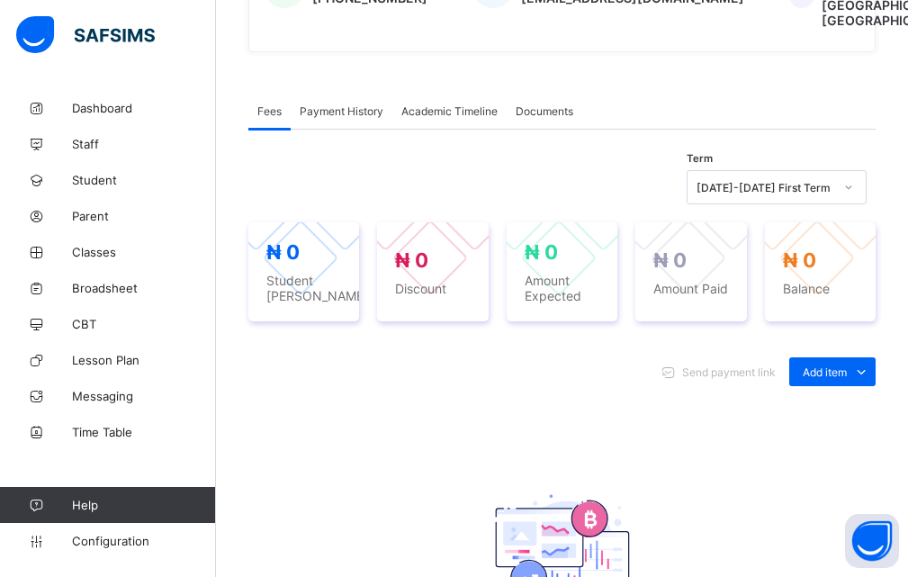
scroll to position [540, 0]
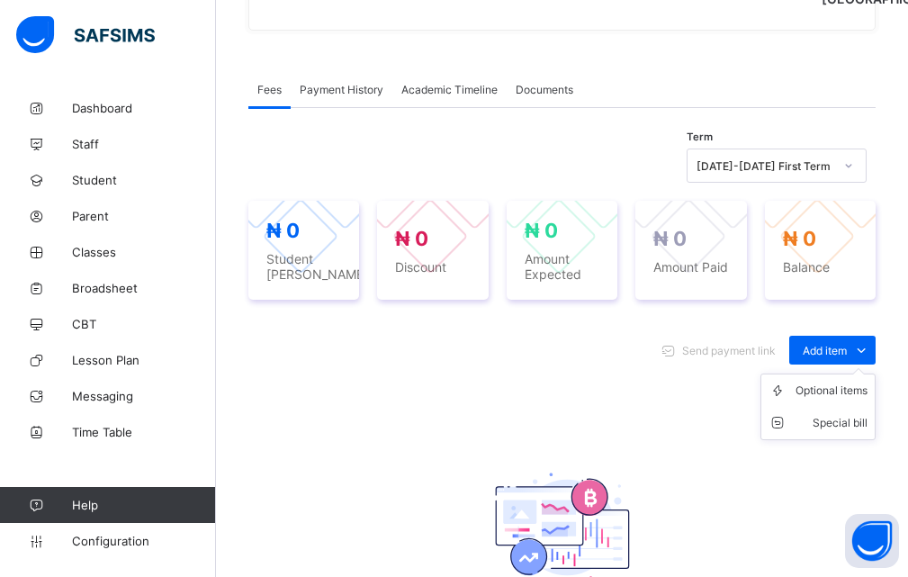
click at [871, 385] on ul "Optional items Special bill" at bounding box center [817, 406] width 115 height 67
click at [844, 399] on div "Optional items" at bounding box center [831, 390] width 72 height 18
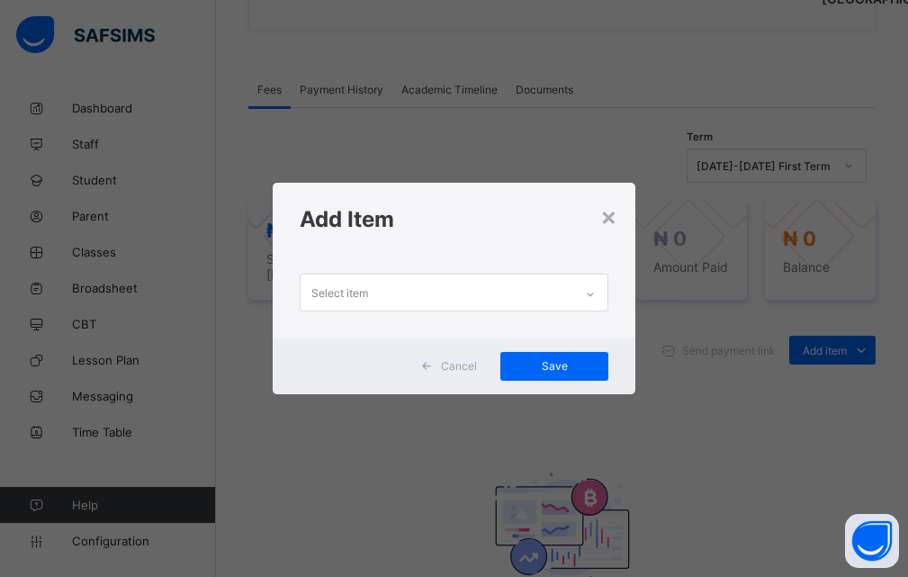
scroll to position [0, 0]
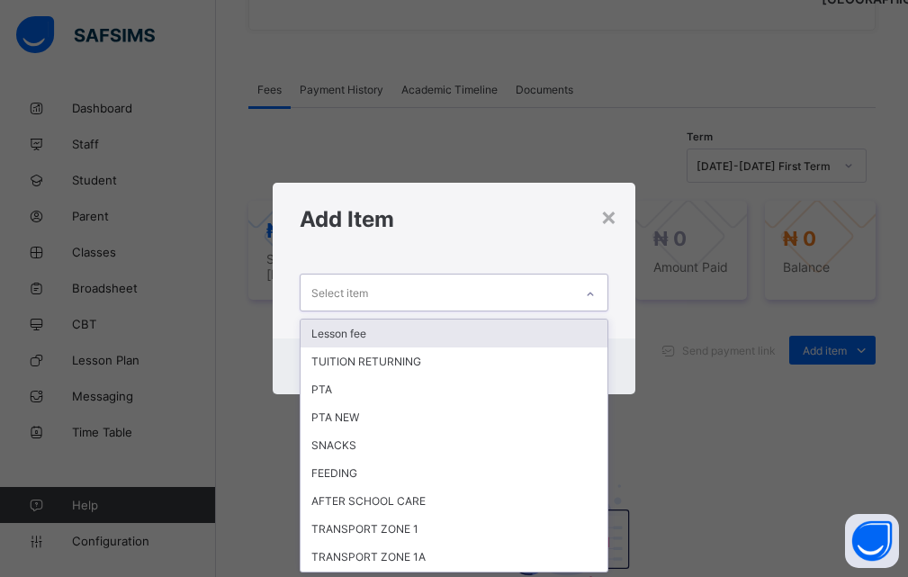
click at [593, 288] on icon at bounding box center [590, 294] width 11 height 18
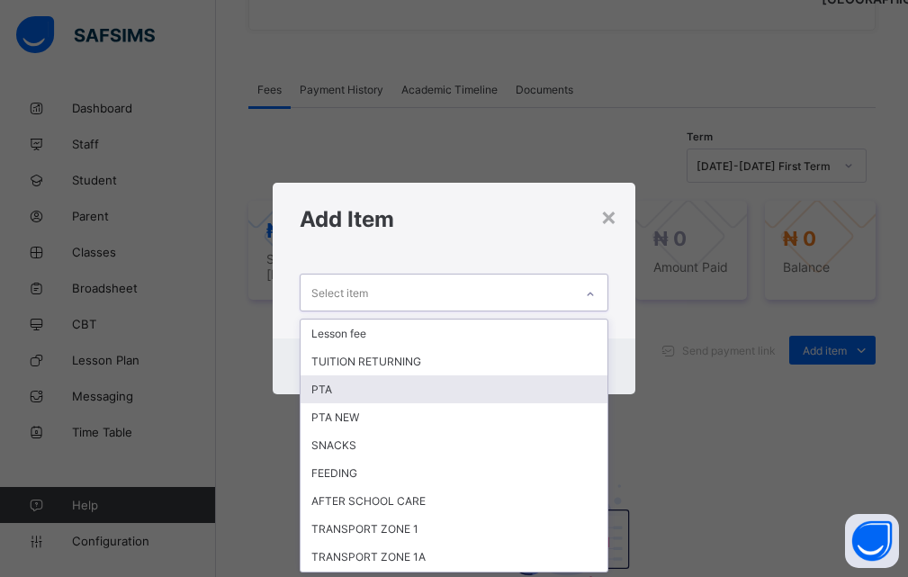
click at [338, 382] on div "PTA" at bounding box center [454, 389] width 308 height 28
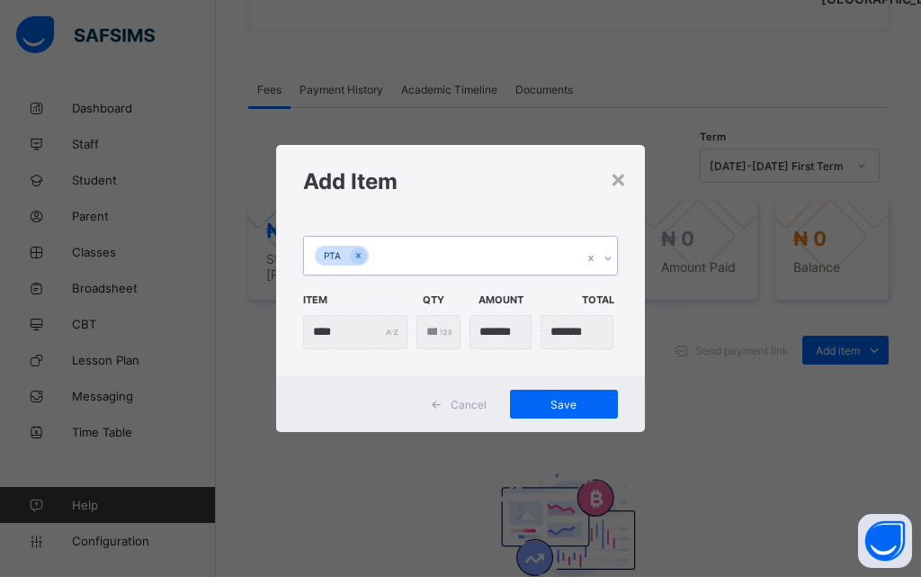
click at [605, 249] on icon at bounding box center [608, 258] width 11 height 18
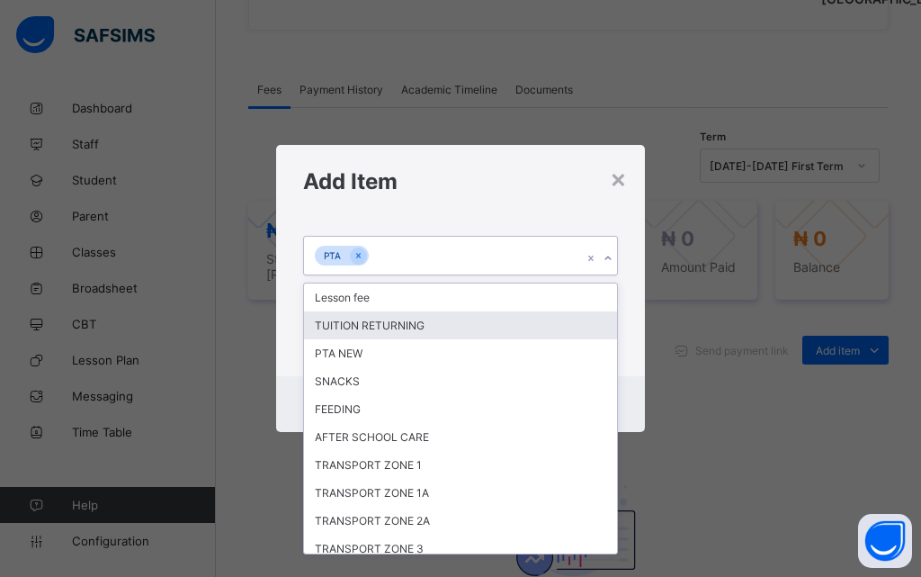
click at [359, 328] on div "TUITION RETURNING" at bounding box center [460, 325] width 313 height 28
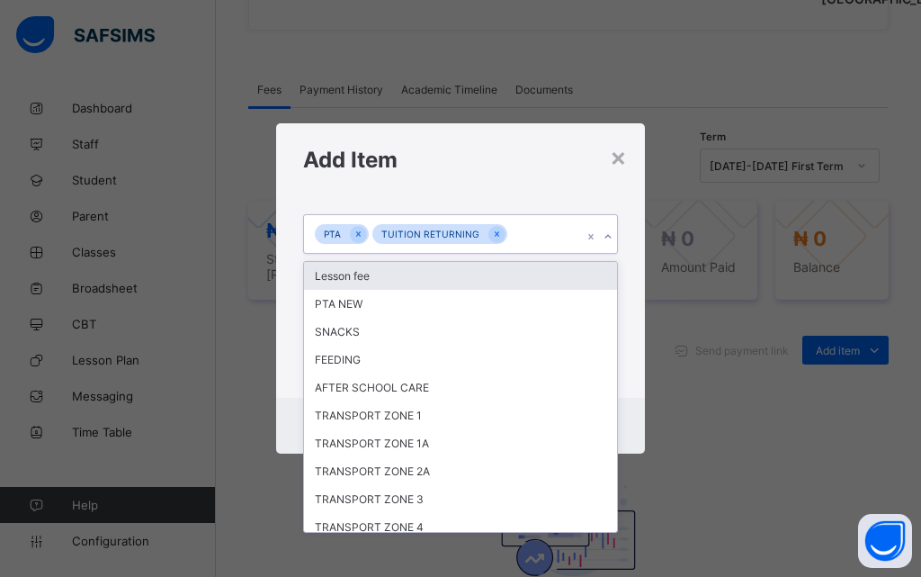
click at [610, 238] on icon at bounding box center [608, 237] width 11 height 18
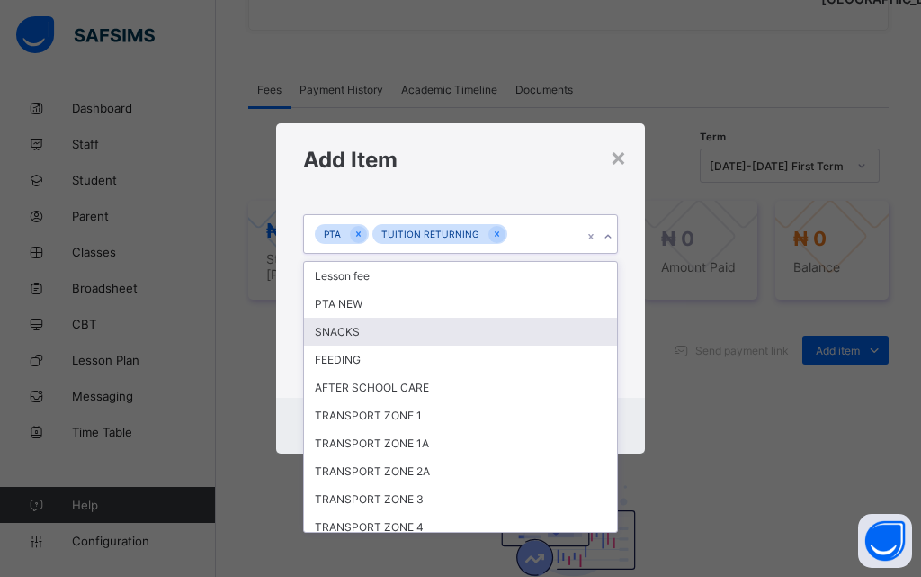
click at [631, 317] on div "**********" at bounding box center [460, 297] width 369 height 202
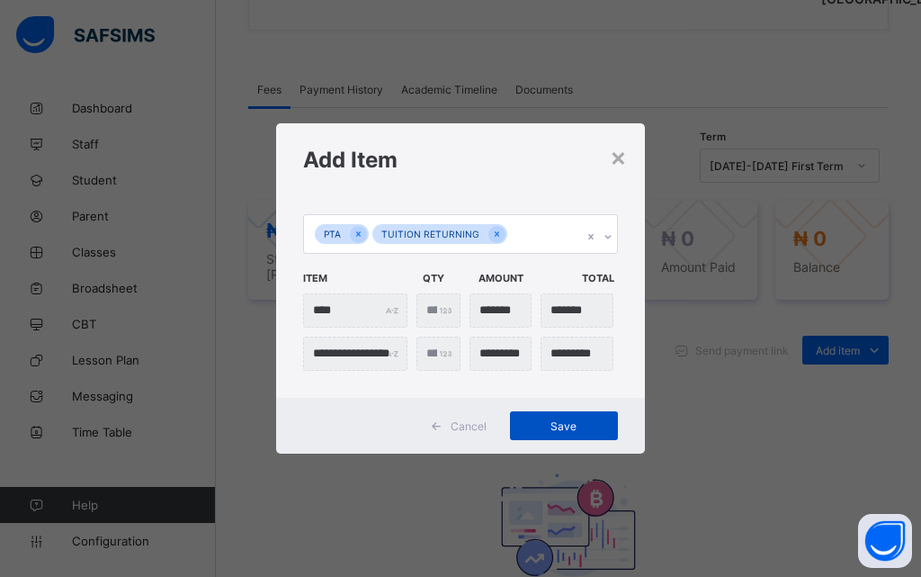
click at [568, 428] on span "Save" at bounding box center [564, 425] width 81 height 13
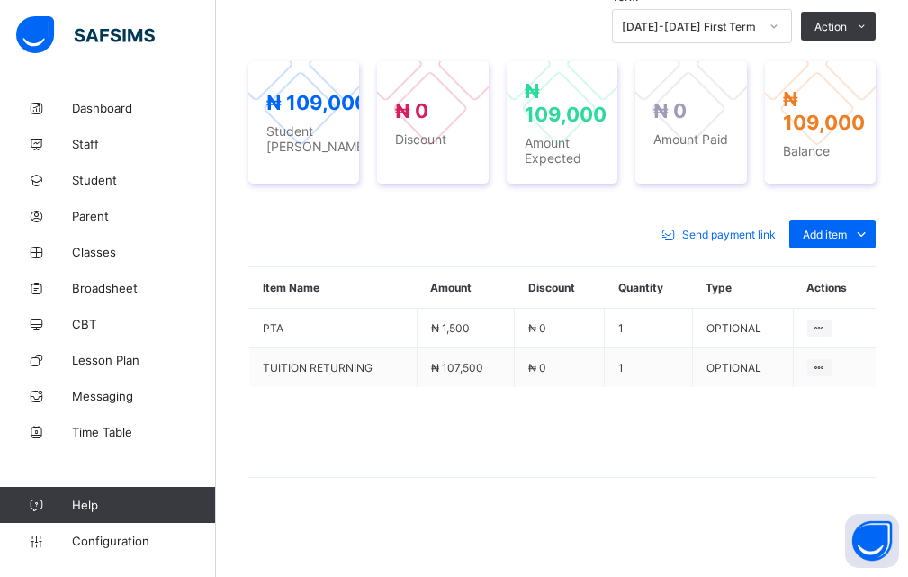
scroll to position [708, 0]
click at [841, 271] on div "Optional items" at bounding box center [831, 274] width 72 height 18
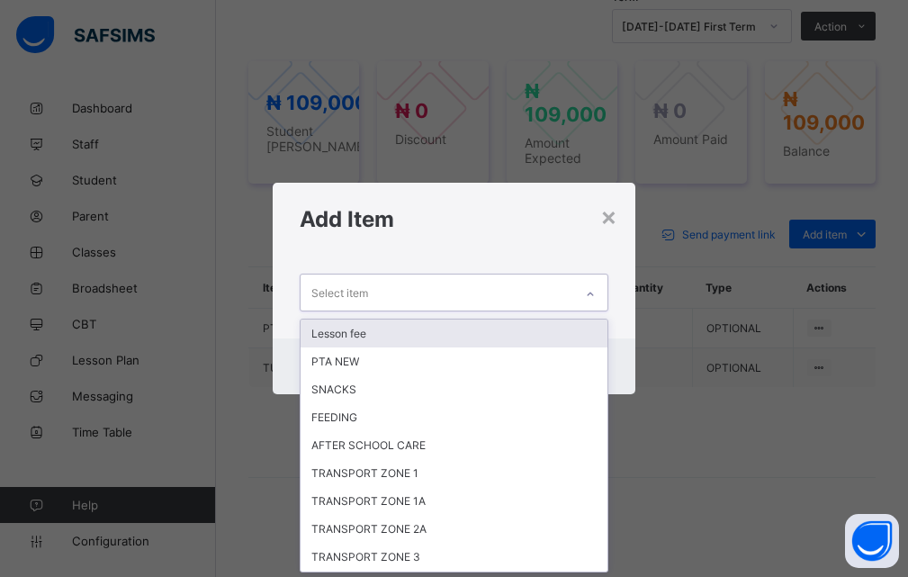
scroll to position [0, 0]
click at [596, 295] on icon at bounding box center [590, 294] width 11 height 18
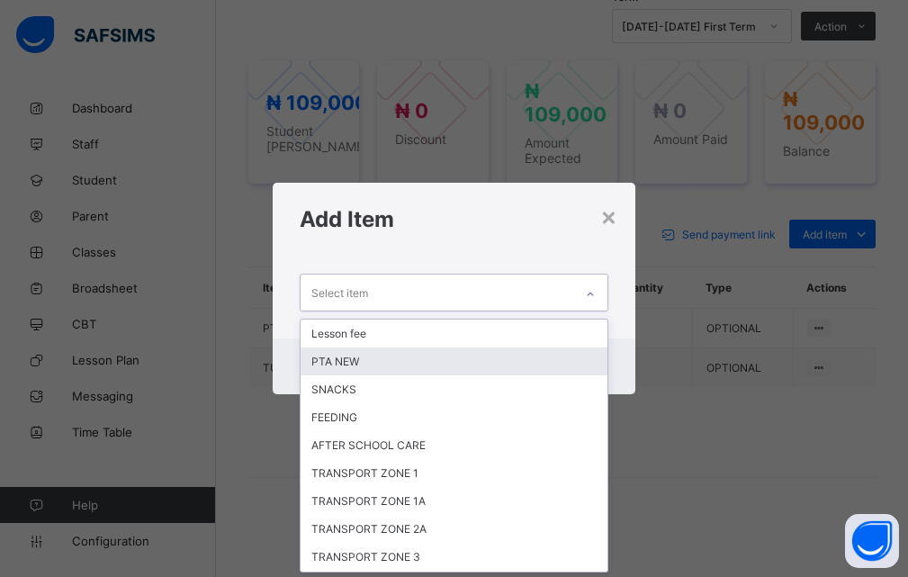
click at [377, 362] on div "PTA NEW" at bounding box center [454, 361] width 308 height 28
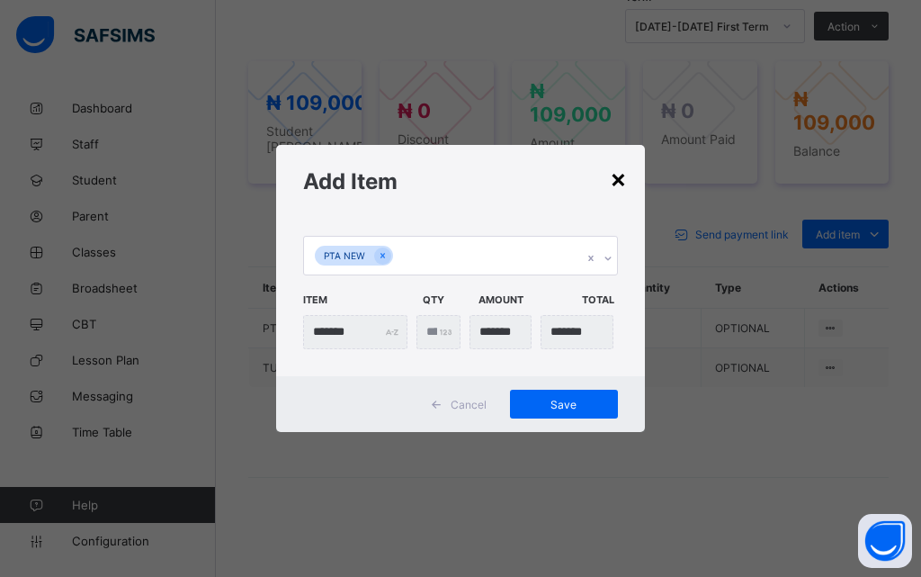
click at [623, 181] on div "×" at bounding box center [618, 178] width 17 height 31
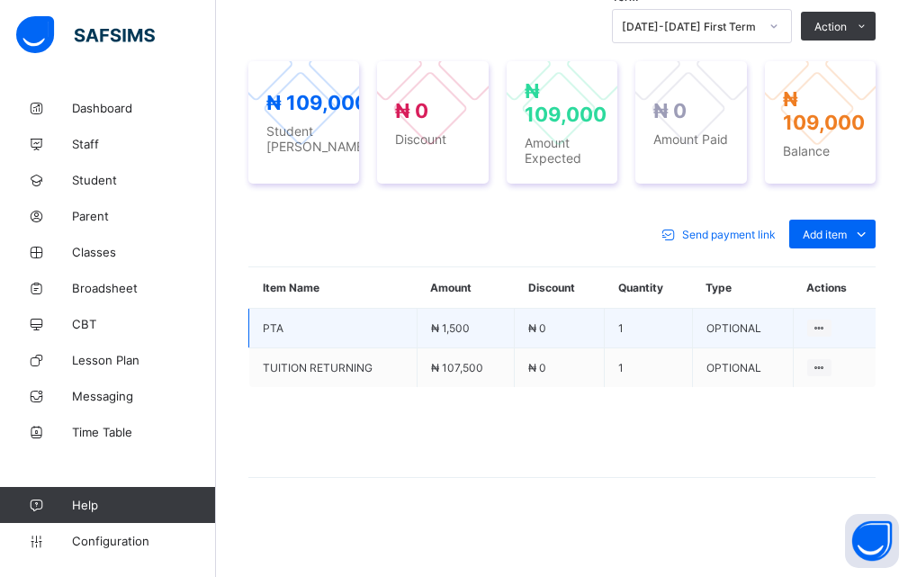
scroll to position [618, 0]
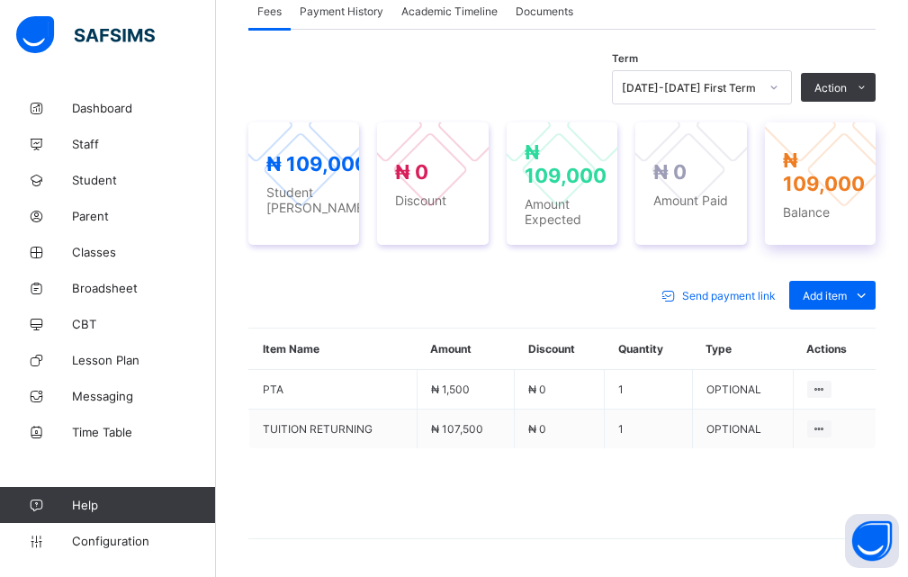
click at [821, 220] on span "Balance" at bounding box center [824, 211] width 82 height 15
click at [841, 345] on div "Optional items" at bounding box center [831, 336] width 72 height 18
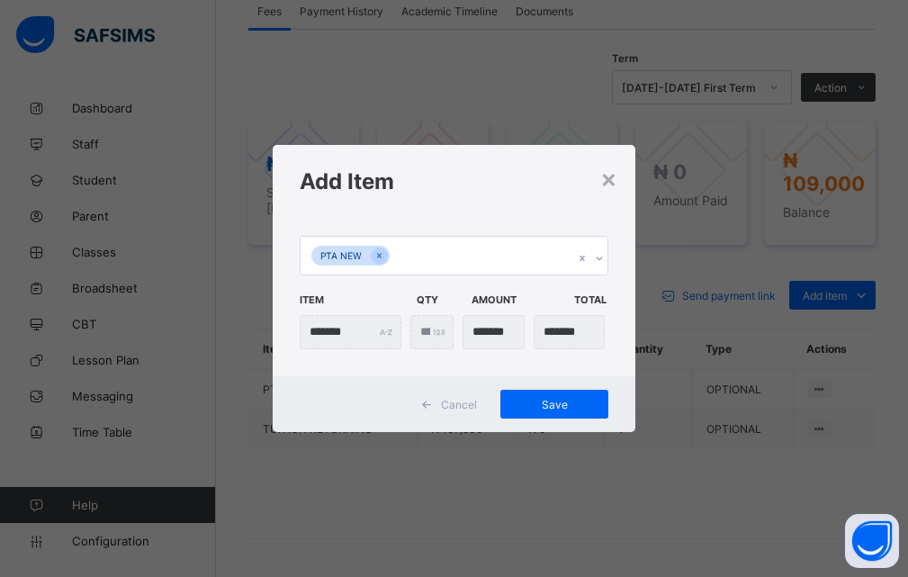
click at [668, 256] on div "× Add Item PTA NEW Item Qty Amount Total ******* * Cancel Save" at bounding box center [454, 288] width 908 height 577
click at [614, 179] on div "×" at bounding box center [608, 178] width 17 height 31
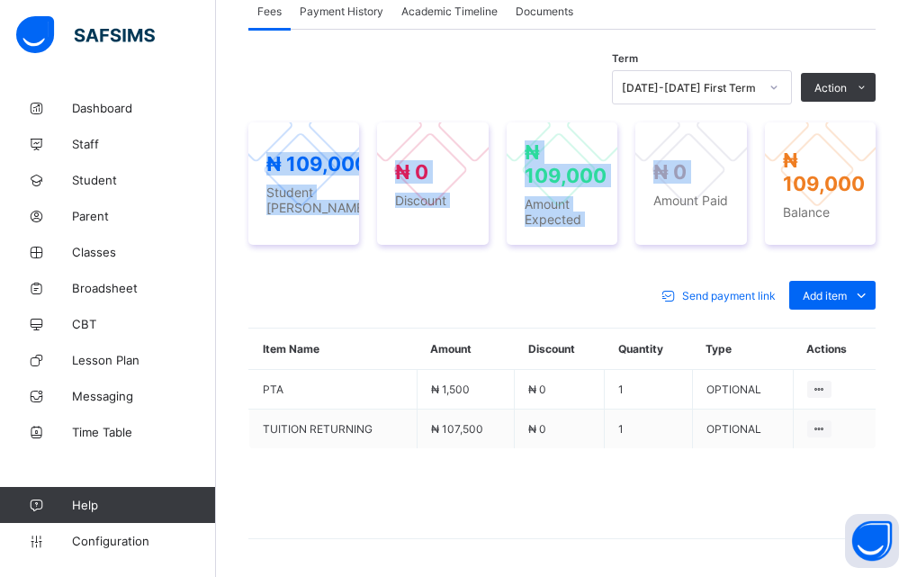
drag, startPoint x: 239, startPoint y: 196, endPoint x: 682, endPoint y: 274, distance: 449.5
click at [668, 277] on div "× Delete Document This action would delete the document with name: from the sys…" at bounding box center [562, 55] width 692 height 1166
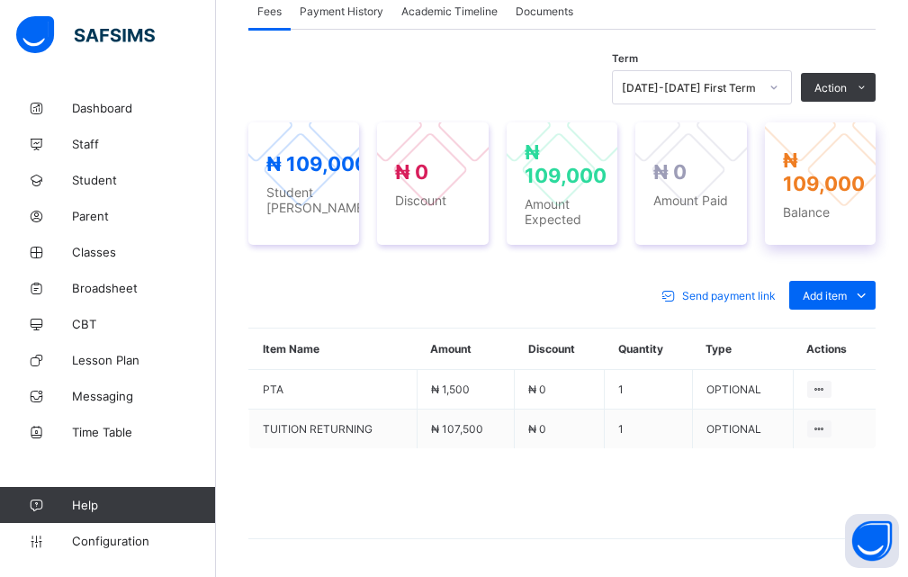
click at [821, 220] on span "Balance" at bounding box center [824, 211] width 82 height 15
click at [830, 220] on div "₦ 109,000 Balance" at bounding box center [824, 183] width 82 height 71
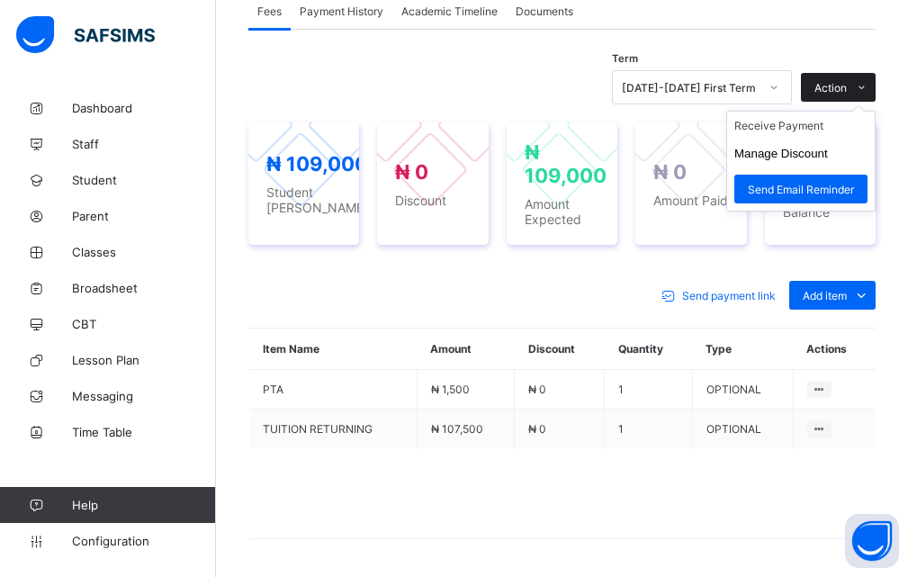
click at [868, 94] on icon at bounding box center [861, 88] width 13 height 12
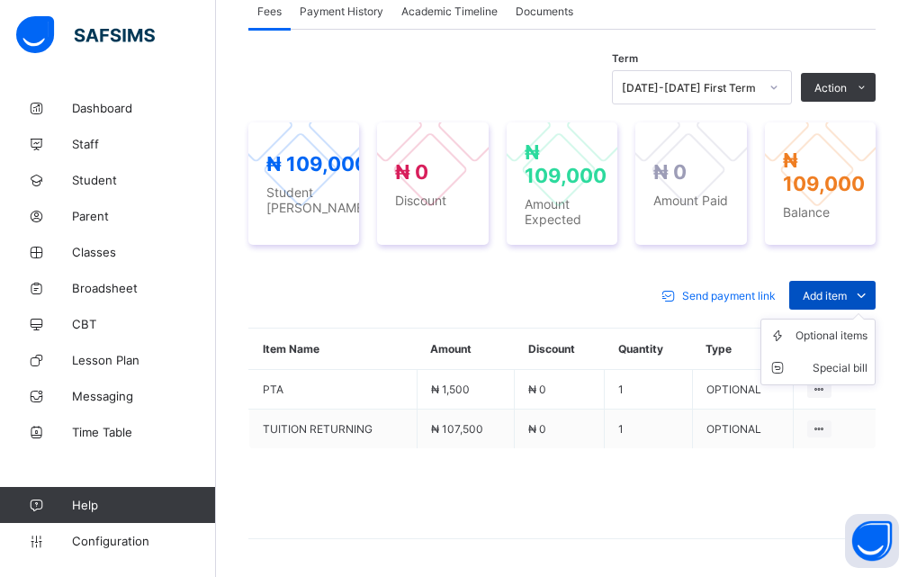
click at [868, 304] on icon at bounding box center [861, 295] width 20 height 18
click at [834, 345] on div "Optional items" at bounding box center [831, 336] width 72 height 18
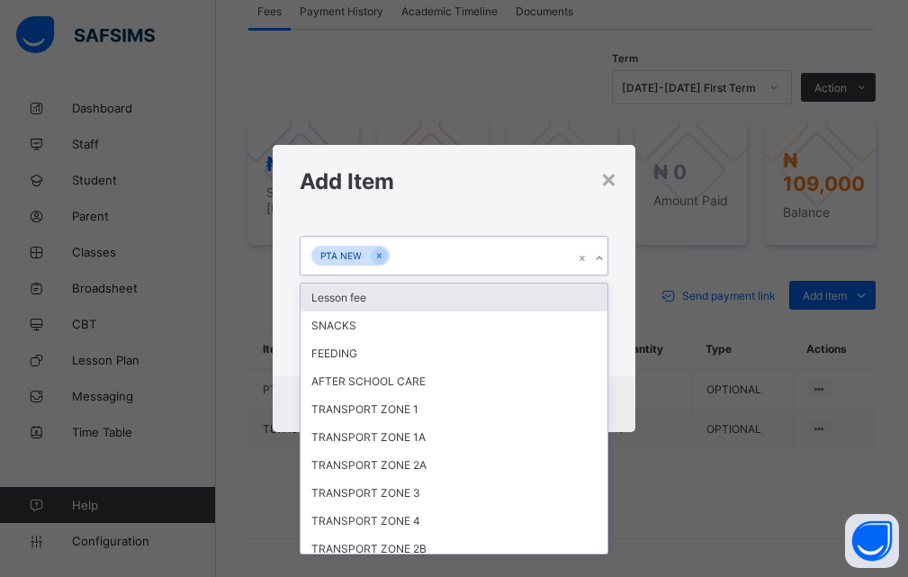
click at [604, 256] on icon at bounding box center [599, 258] width 11 height 18
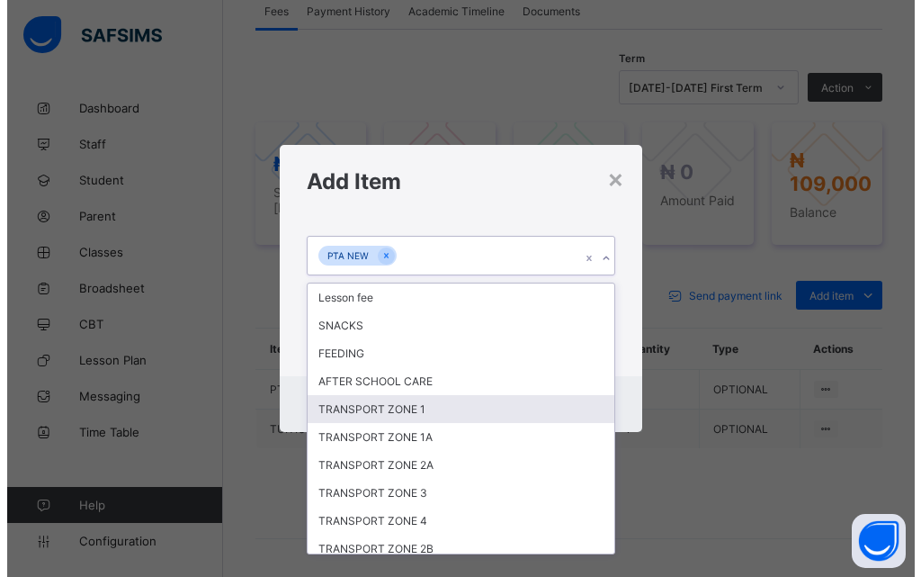
scroll to position [65, 0]
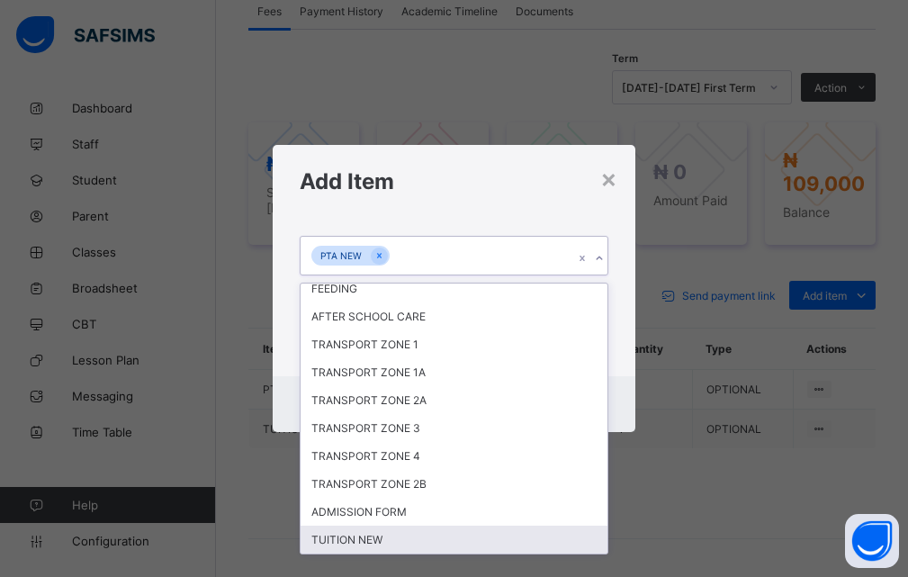
click at [366, 534] on div "TUITION NEW" at bounding box center [454, 539] width 308 height 28
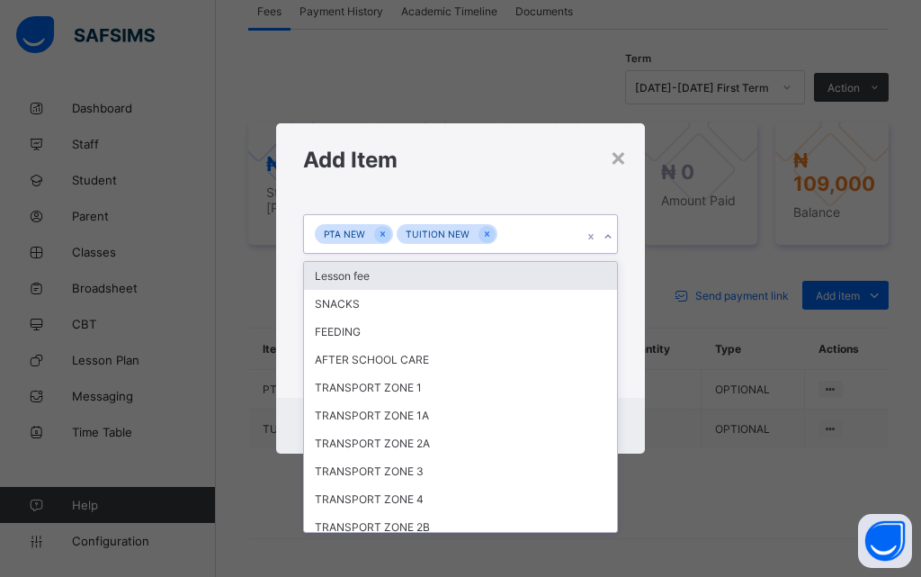
click at [604, 229] on icon at bounding box center [608, 237] width 11 height 18
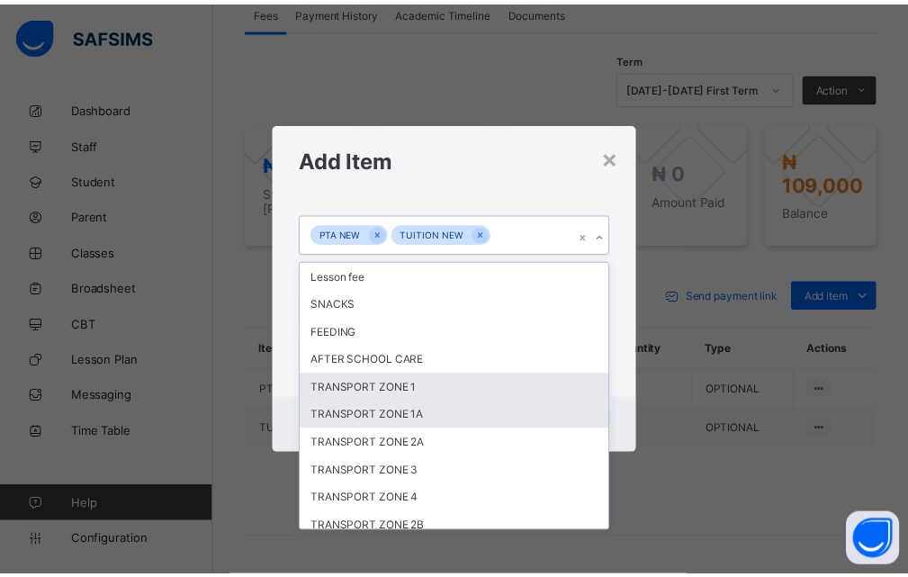
scroll to position [37, 0]
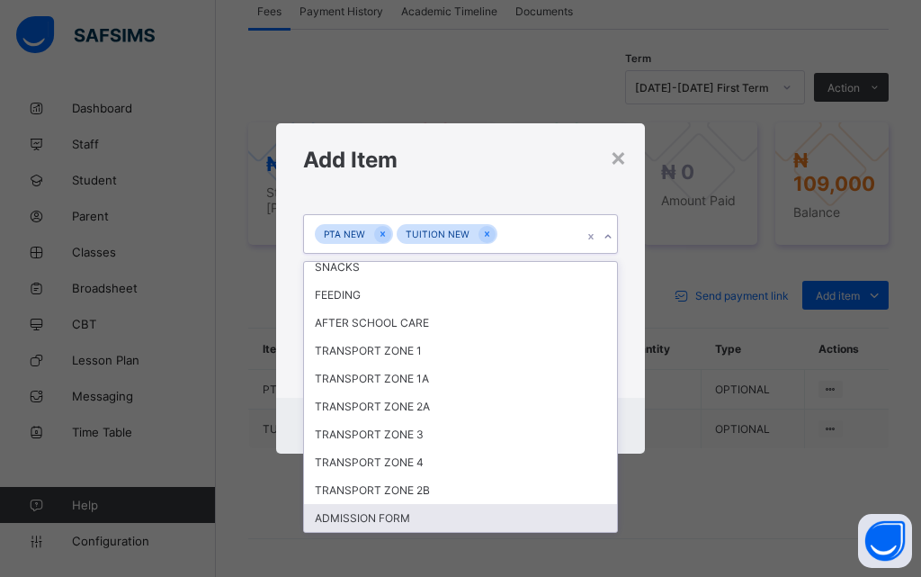
click at [426, 530] on div "ADMISSION FORM" at bounding box center [460, 518] width 313 height 28
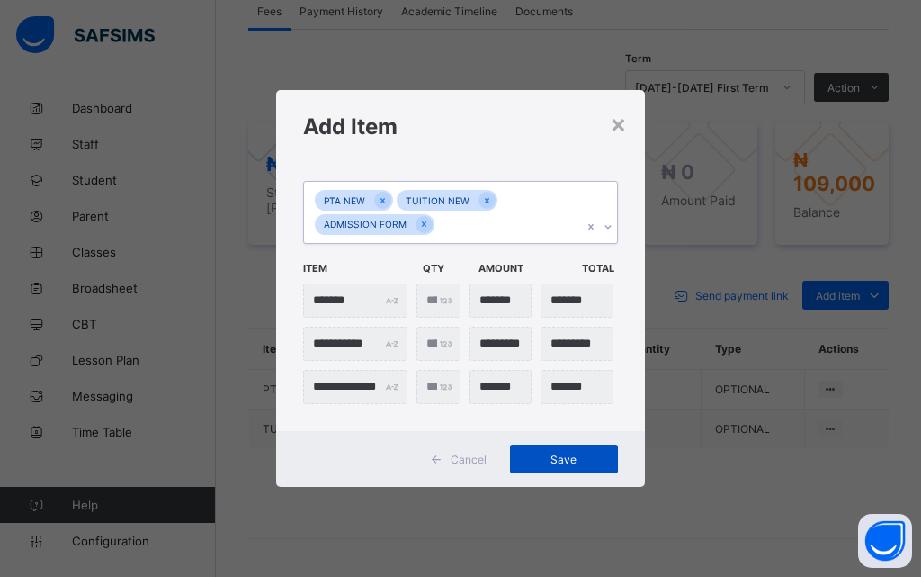
click at [552, 454] on span "Save" at bounding box center [564, 459] width 81 height 13
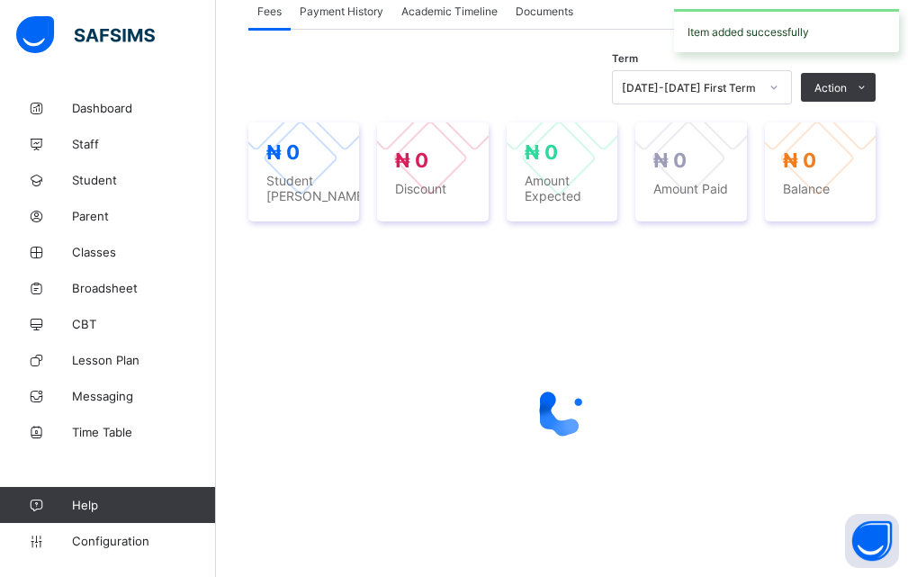
click at [540, 446] on icon at bounding box center [562, 410] width 72 height 72
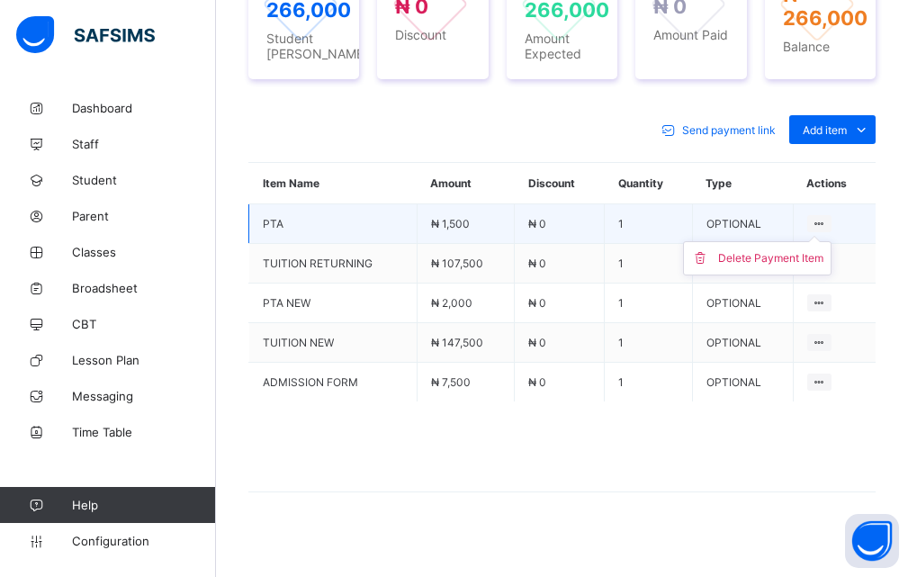
scroll to position [798, 0]
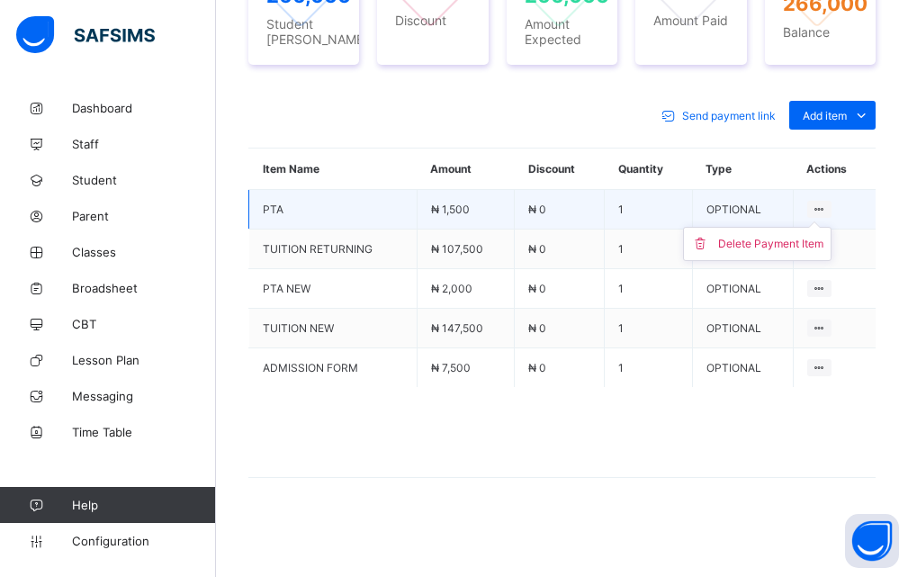
click at [821, 218] on div at bounding box center [819, 209] width 24 height 17
click at [769, 253] on div "Delete Payment Item" at bounding box center [770, 244] width 105 height 18
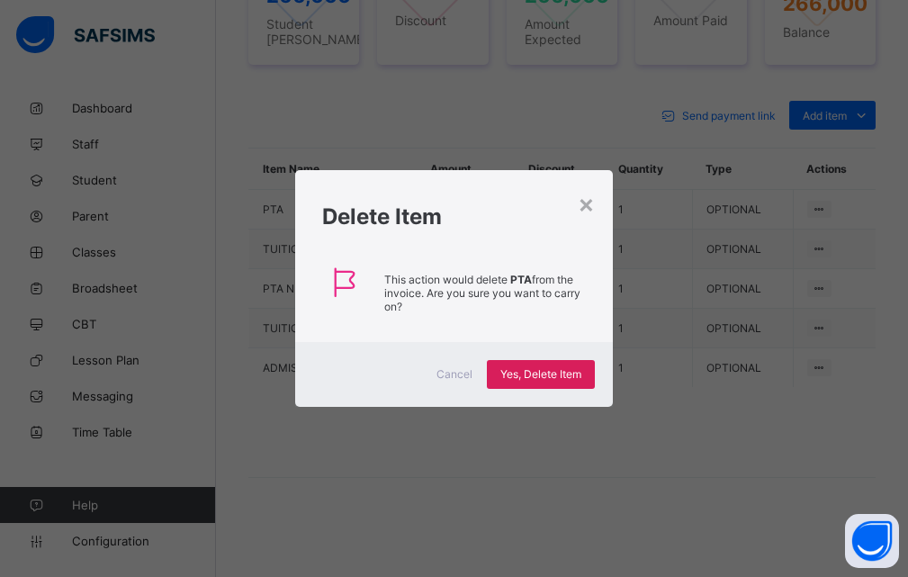
click at [655, 242] on div "× Delete Item This action would delete PTA from the invoice. Are you sure you w…" at bounding box center [454, 288] width 908 height 577
click at [587, 204] on div "×" at bounding box center [586, 203] width 17 height 31
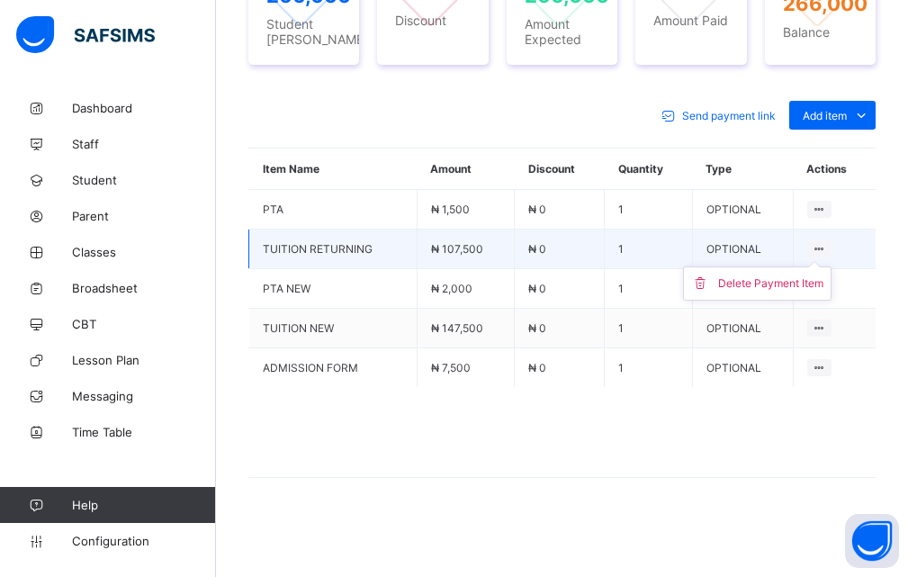
click at [823, 256] on icon at bounding box center [819, 248] width 15 height 13
click at [763, 292] on div "Delete Payment Item" at bounding box center [770, 283] width 105 height 18
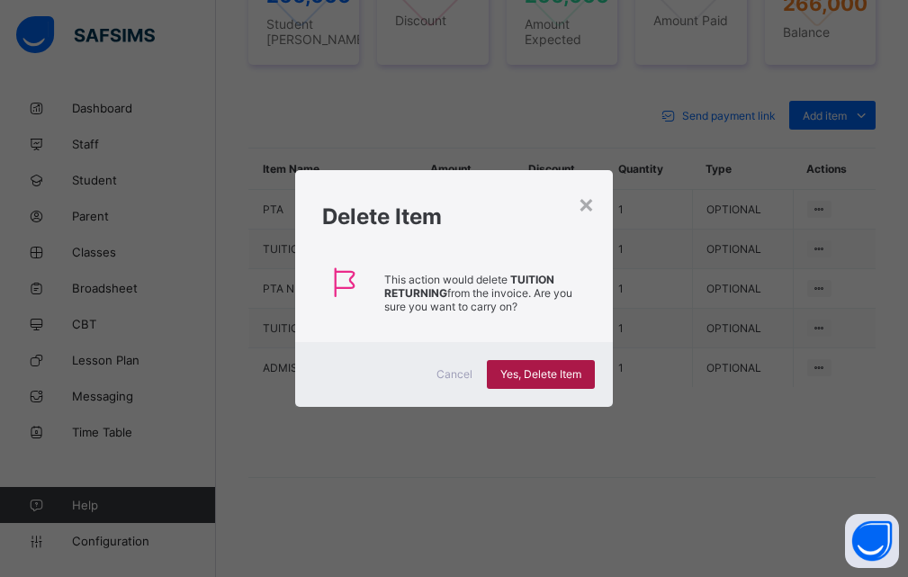
click at [544, 377] on span "Yes, Delete Item" at bounding box center [540, 373] width 81 height 13
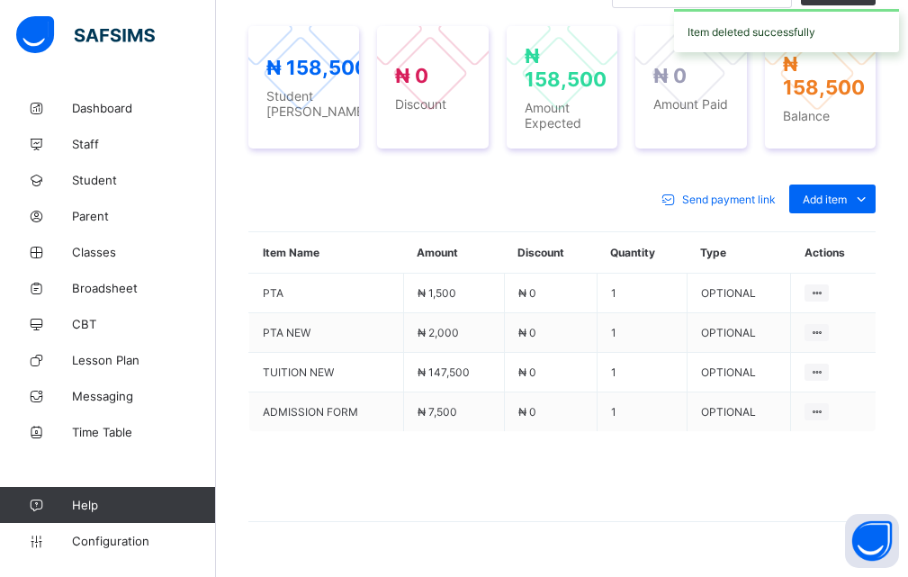
scroll to position [738, 0]
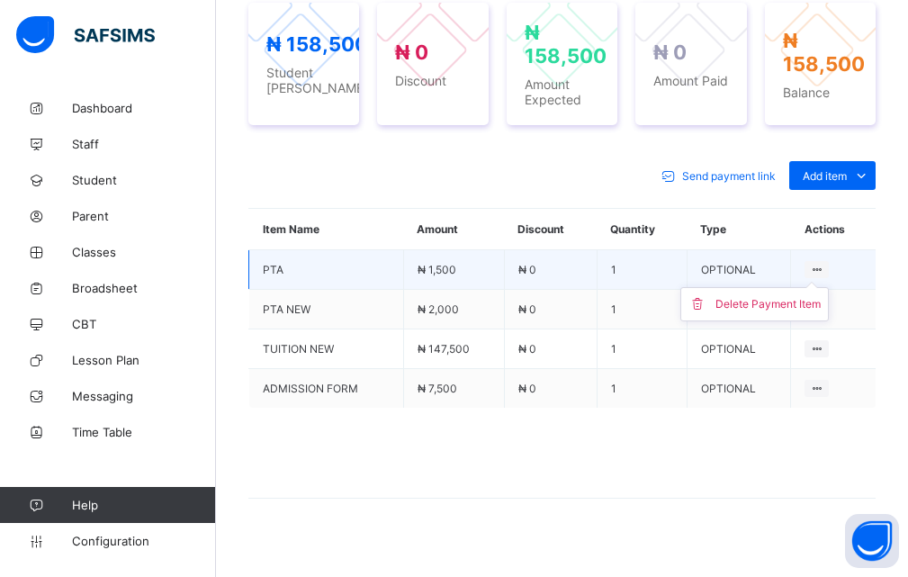
click at [824, 276] on icon at bounding box center [816, 269] width 15 height 13
click at [765, 313] on div "Delete Payment Item" at bounding box center [767, 304] width 105 height 18
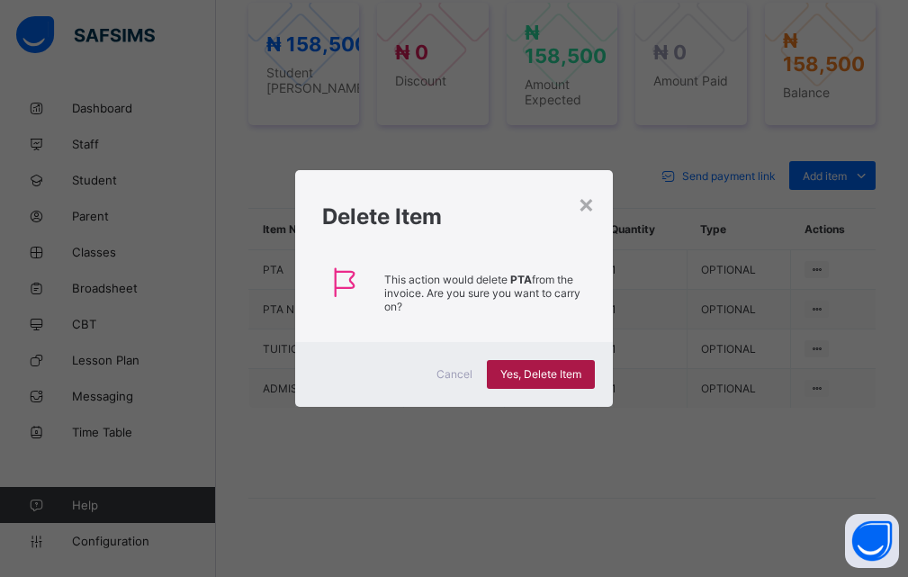
click at [570, 376] on span "Yes, Delete Item" at bounding box center [540, 373] width 81 height 13
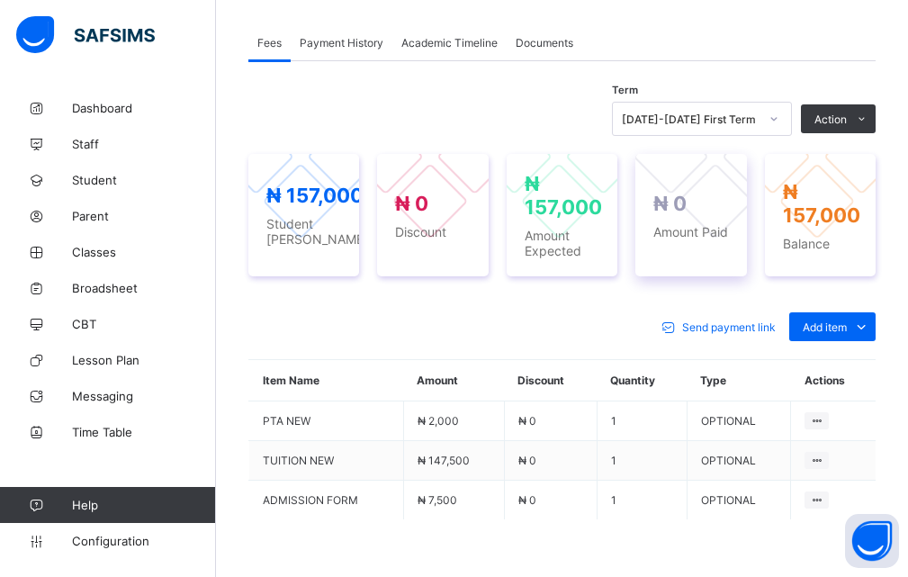
scroll to position [558, 0]
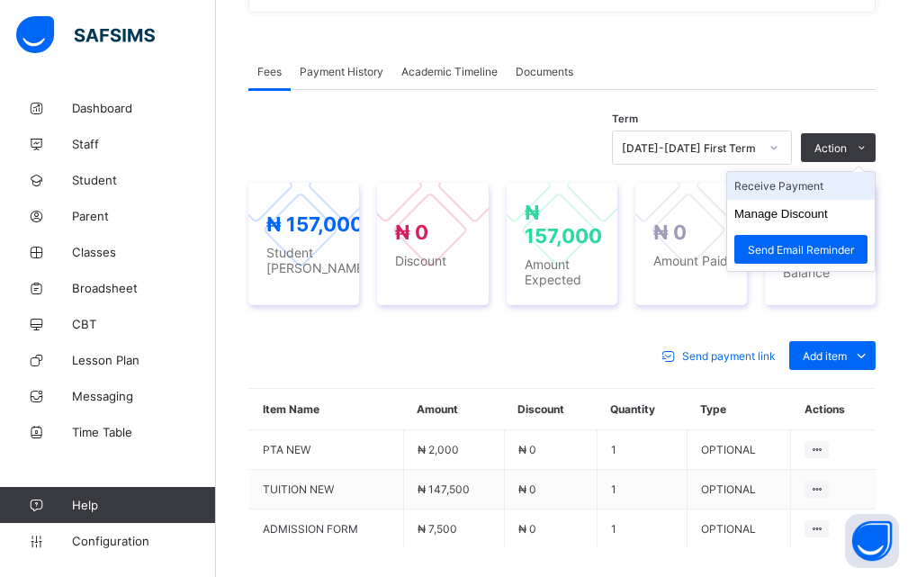
click at [802, 200] on li "Receive Payment" at bounding box center [801, 186] width 148 height 28
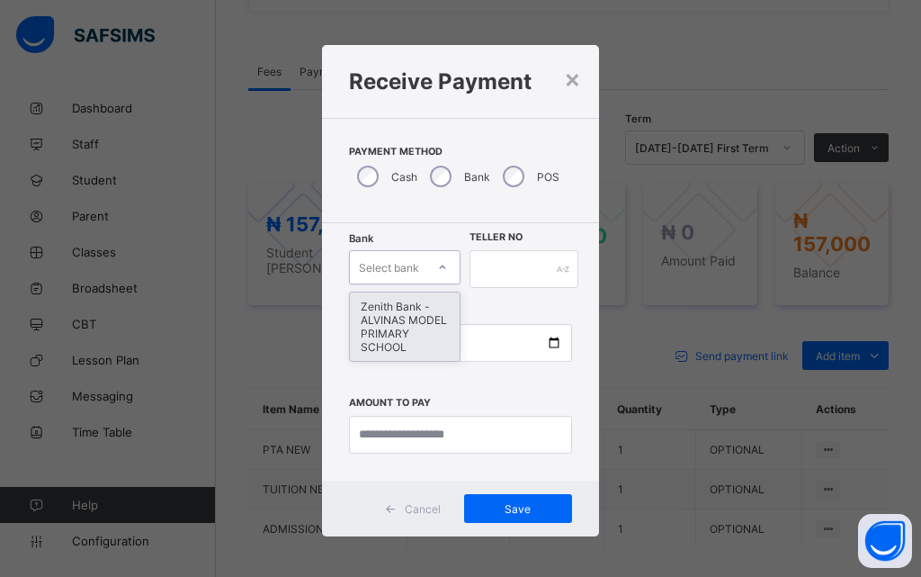
click at [430, 264] on div at bounding box center [442, 267] width 31 height 29
click at [407, 315] on div "Zenith Bank - ALVINAS MODEL PRIMARY SCHOOL" at bounding box center [405, 326] width 110 height 68
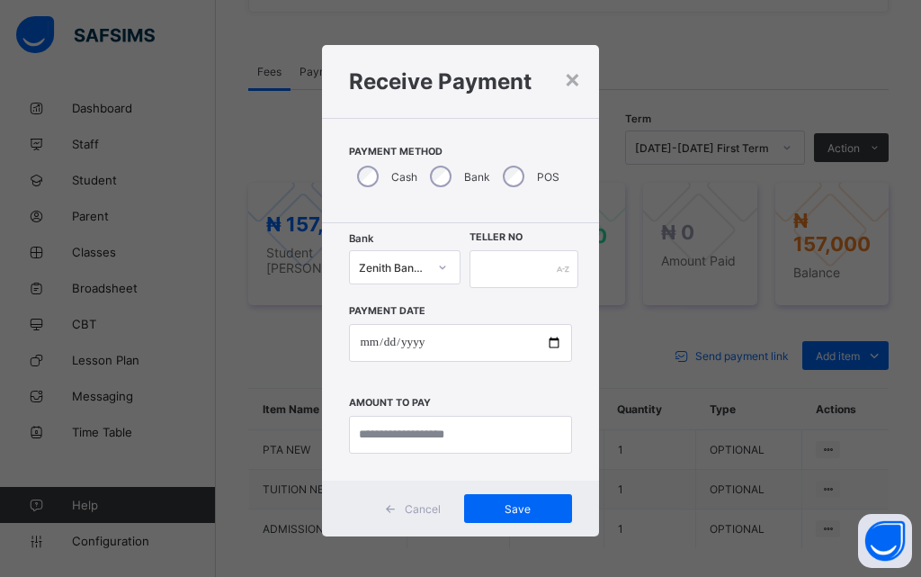
drag, startPoint x: 498, startPoint y: 247, endPoint x: 498, endPoint y: 259, distance: 12.6
click at [498, 247] on div "Bank Zenith Bank - ALVINAS MODEL PRIMARY SCHOOL Teller No Payment Date Amount t…" at bounding box center [460, 351] width 276 height 257
click at [498, 265] on input "text" at bounding box center [524, 269] width 109 height 38
type input "*******"
click at [545, 343] on input "date" at bounding box center [460, 343] width 222 height 38
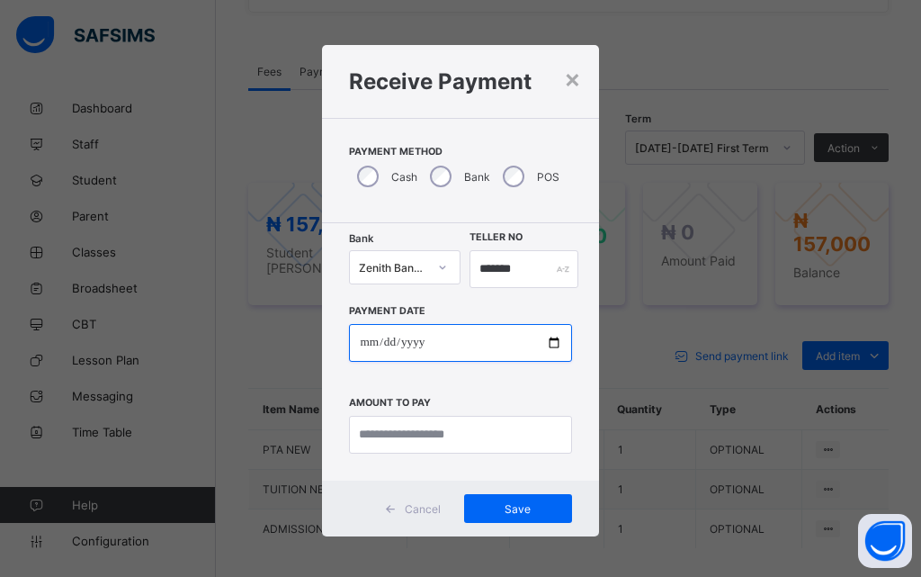
type input "**********"
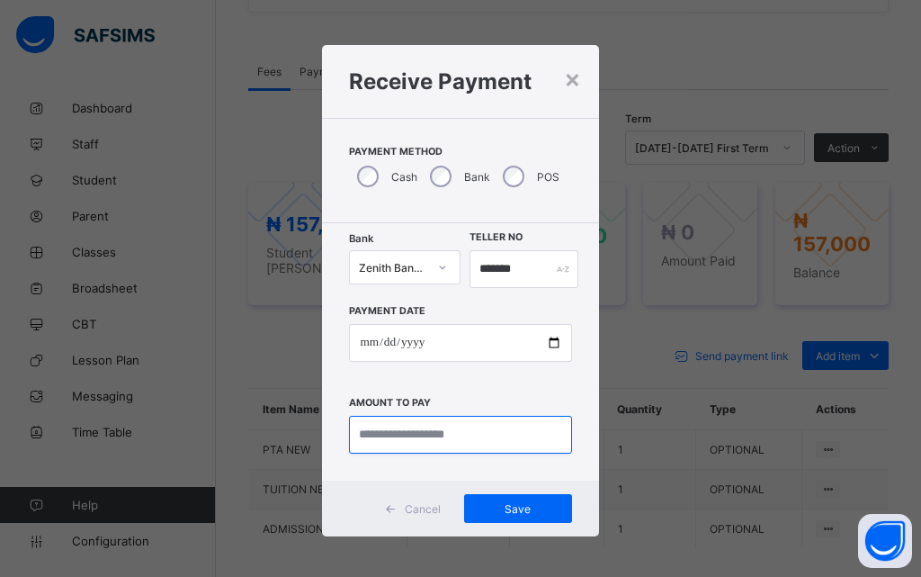
click at [382, 443] on input "currency" at bounding box center [460, 435] width 222 height 38
type input "*******"
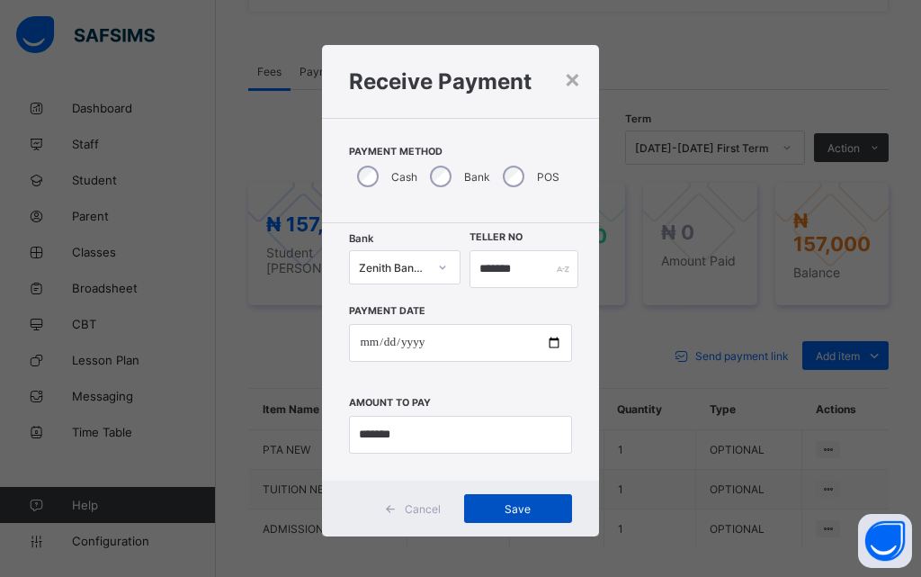
click at [522, 514] on span "Save" at bounding box center [518, 508] width 81 height 13
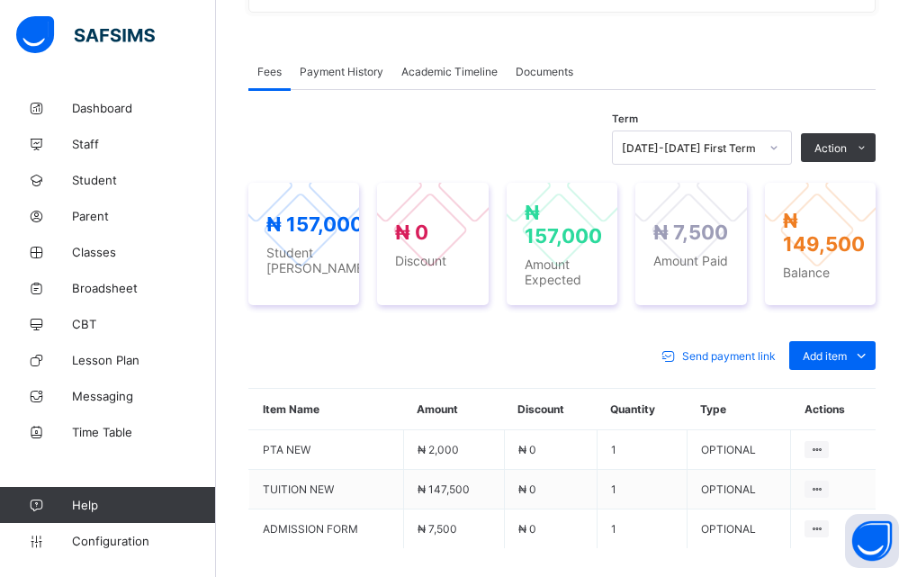
scroll to position [648, 0]
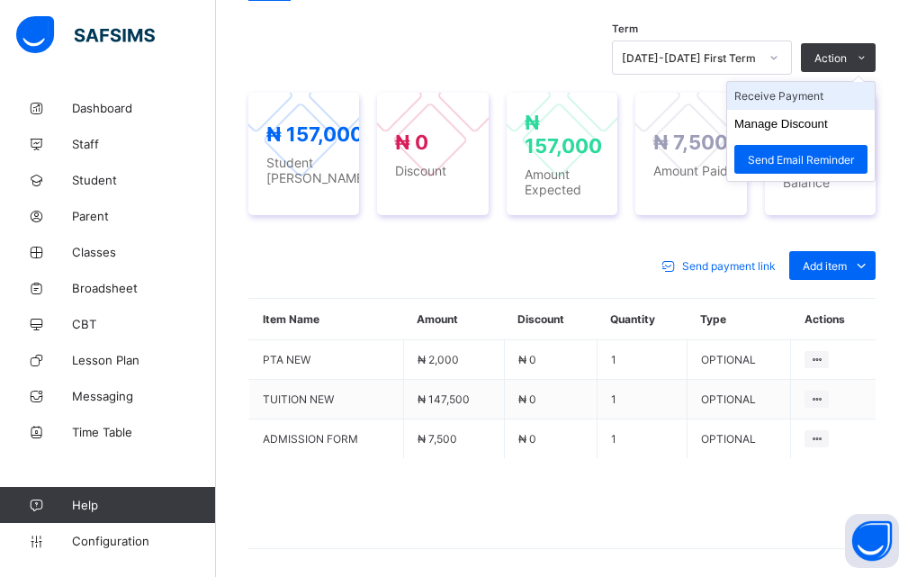
click at [806, 110] on li "Receive Payment" at bounding box center [801, 96] width 148 height 28
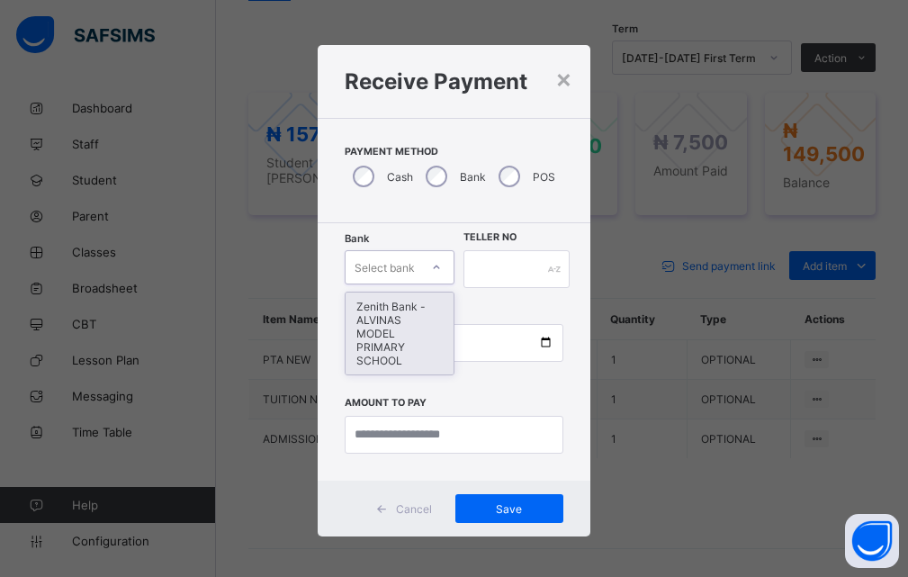
click at [431, 265] on icon at bounding box center [436, 267] width 11 height 18
click at [402, 344] on div "Zenith Bank - ALVINAS MODEL PRIMARY SCHOOL" at bounding box center [398, 333] width 107 height 82
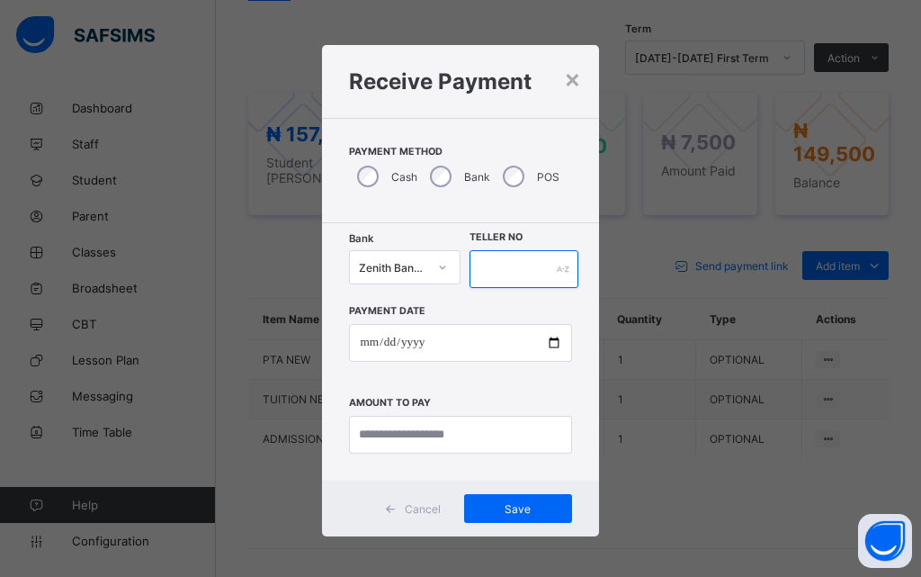
click at [505, 262] on input "text" at bounding box center [524, 269] width 109 height 38
click at [571, 84] on div "×" at bounding box center [572, 78] width 17 height 31
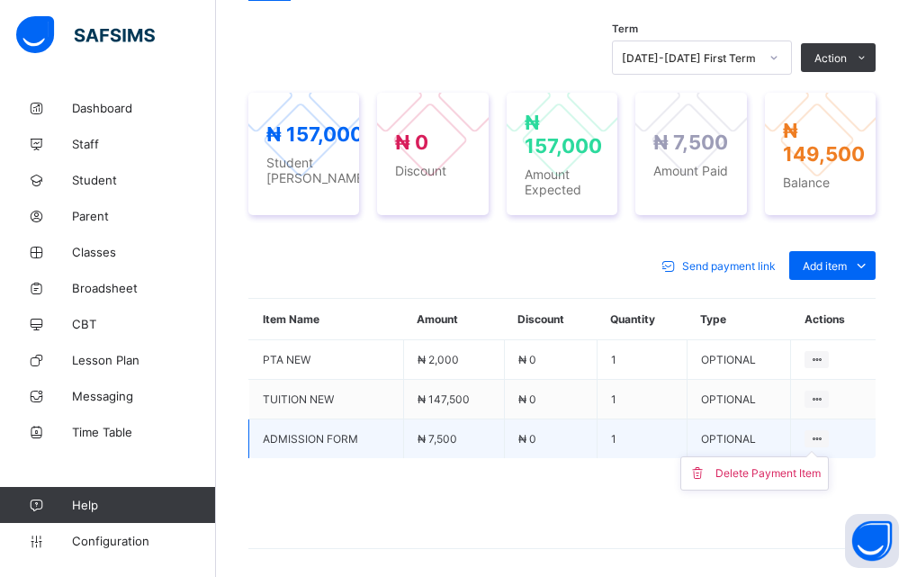
click at [829, 471] on ul "Delete Payment Item" at bounding box center [754, 473] width 148 height 34
click at [750, 482] on div "Delete Payment Item" at bounding box center [767, 473] width 105 height 18
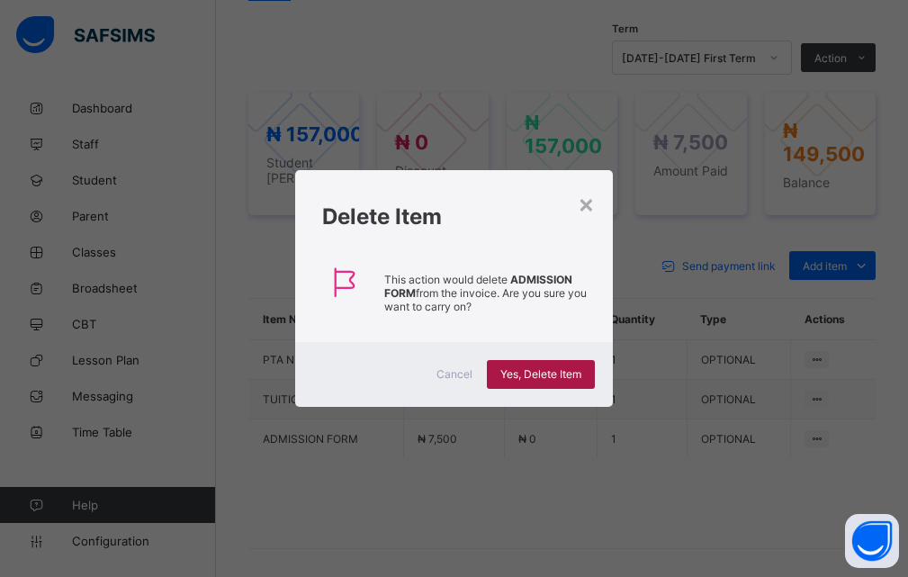
click at [537, 376] on span "Yes, Delete Item" at bounding box center [540, 373] width 81 height 13
click at [473, 372] on div "Cancel" at bounding box center [454, 374] width 65 height 29
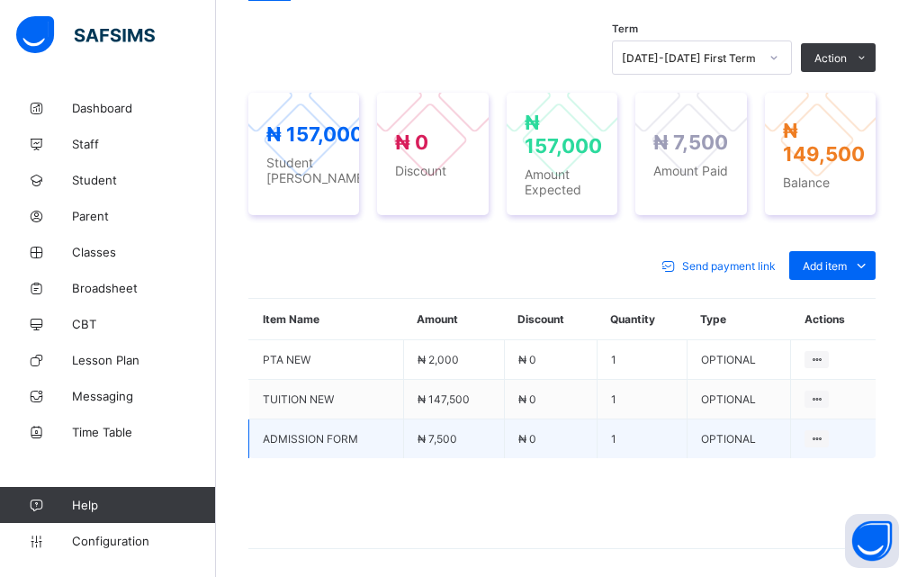
click at [521, 445] on span "₦ 0" at bounding box center [527, 438] width 18 height 13
click at [734, 459] on td "OPTIONAL" at bounding box center [737, 439] width 103 height 40
click at [821, 445] on icon at bounding box center [816, 438] width 15 height 13
click at [824, 470] on ul "Delete Payment Item" at bounding box center [754, 473] width 148 height 34
click at [767, 482] on div "Delete Payment Item" at bounding box center [767, 473] width 105 height 18
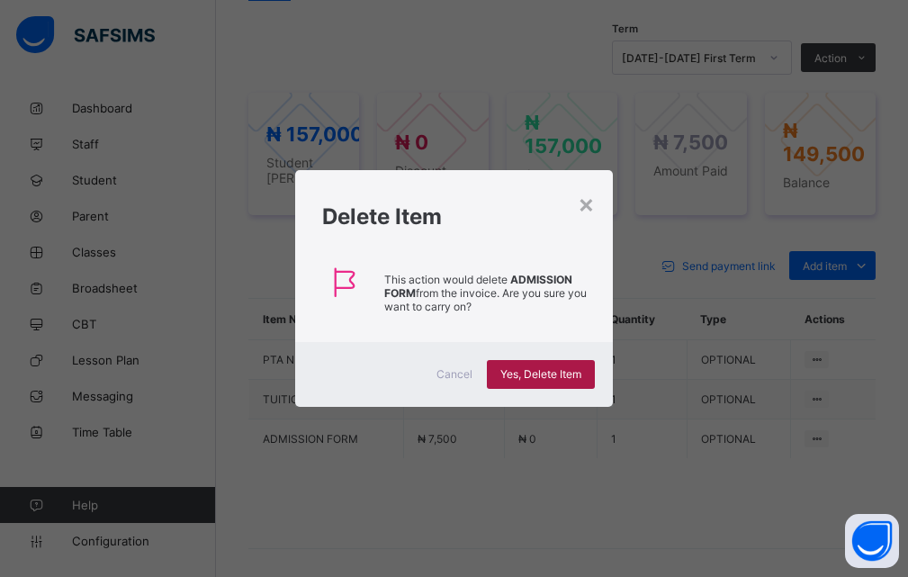
click at [560, 372] on span "Yes, Delete Item" at bounding box center [540, 373] width 81 height 13
click at [588, 205] on div "×" at bounding box center [586, 203] width 17 height 31
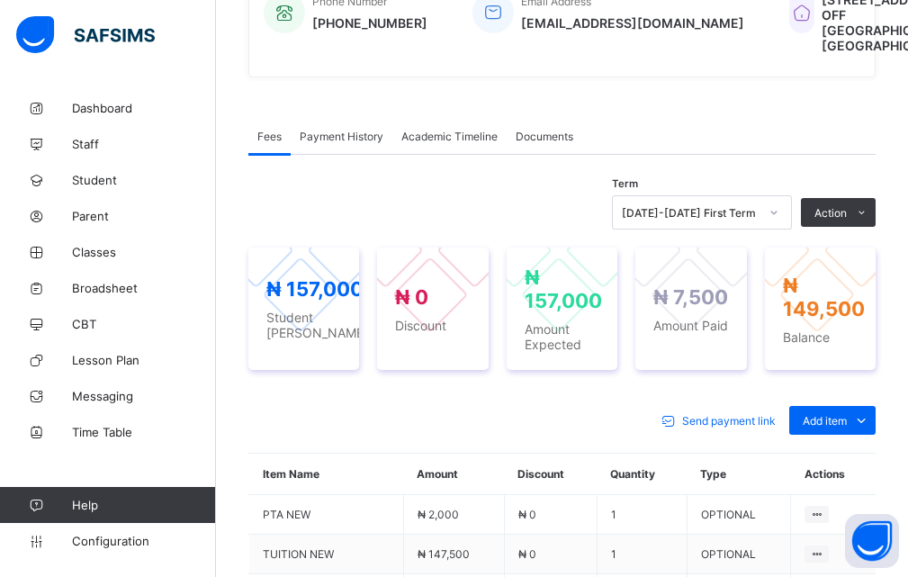
scroll to position [630, 0]
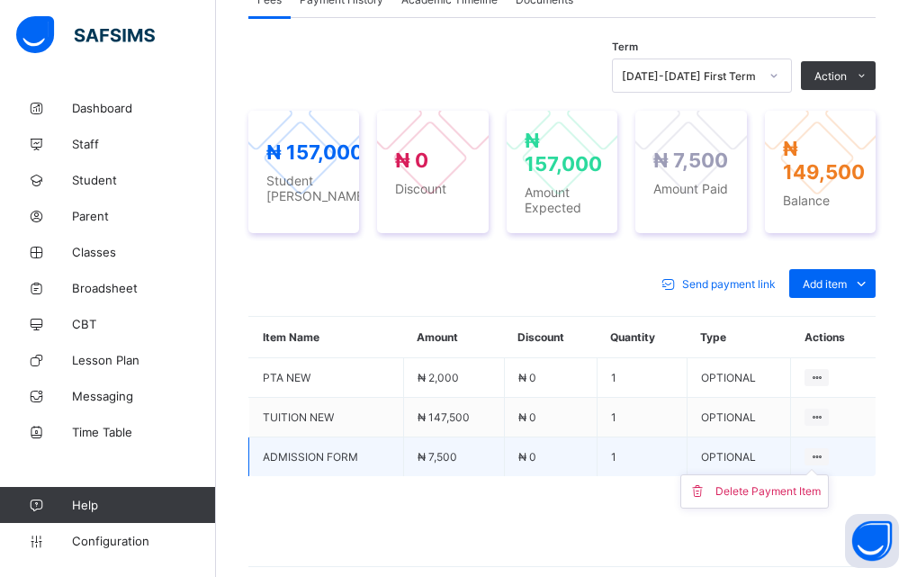
click at [829, 487] on ul "Delete Payment Item" at bounding box center [754, 491] width 148 height 34
click at [773, 500] on div "Delete Payment Item" at bounding box center [767, 491] width 105 height 18
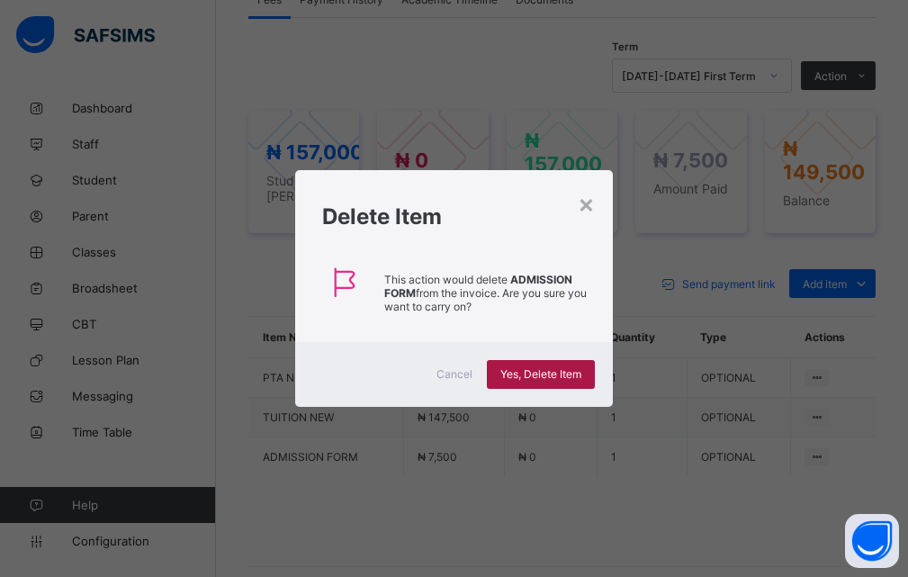
click at [508, 365] on div "Yes, Delete Item" at bounding box center [541, 374] width 108 height 29
click at [279, 114] on div "× Delete Item This action would delete ADMISSION FORM from the invoice. Are you…" at bounding box center [454, 288] width 908 height 577
click at [588, 204] on div "×" at bounding box center [586, 203] width 17 height 31
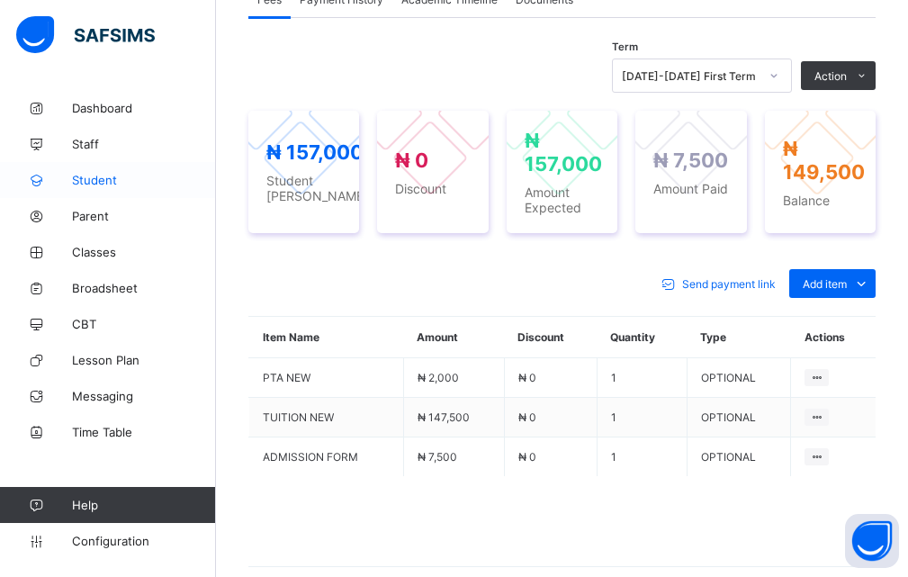
click at [103, 176] on span "Student" at bounding box center [144, 180] width 144 height 14
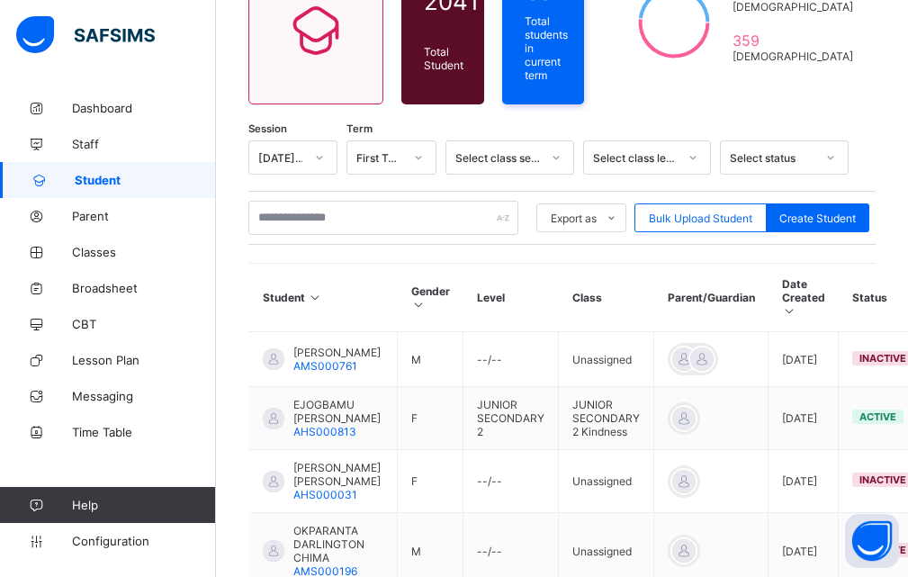
scroll to position [205, 0]
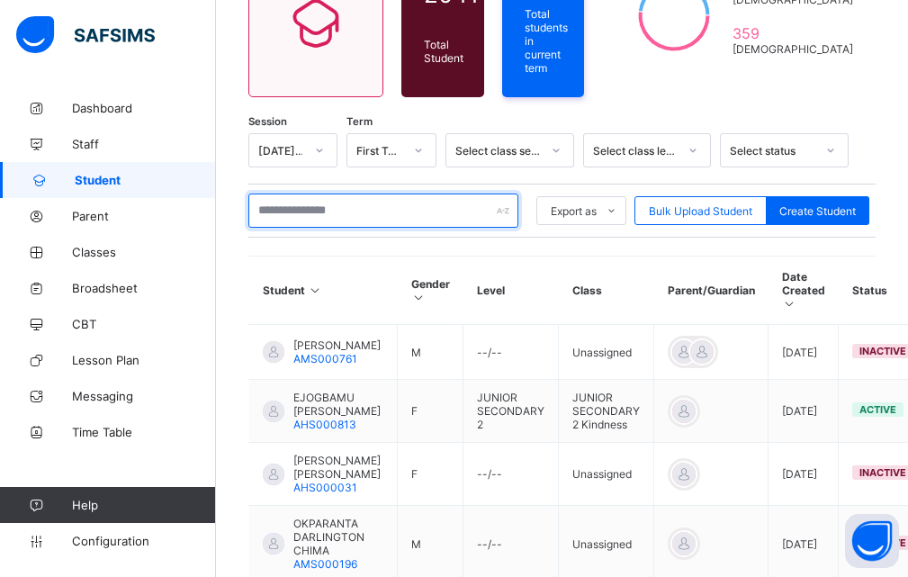
click at [294, 197] on input "text" at bounding box center [383, 210] width 270 height 34
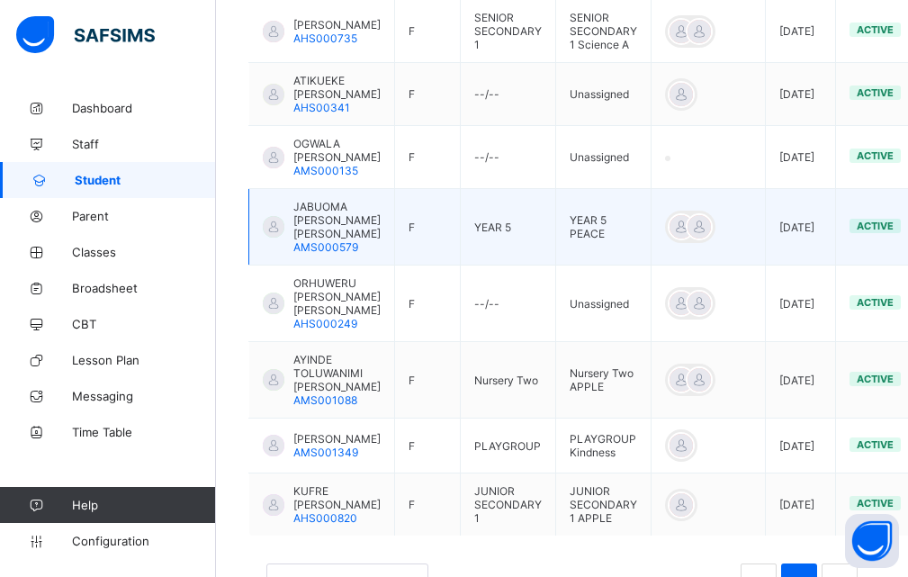
scroll to position [565, 0]
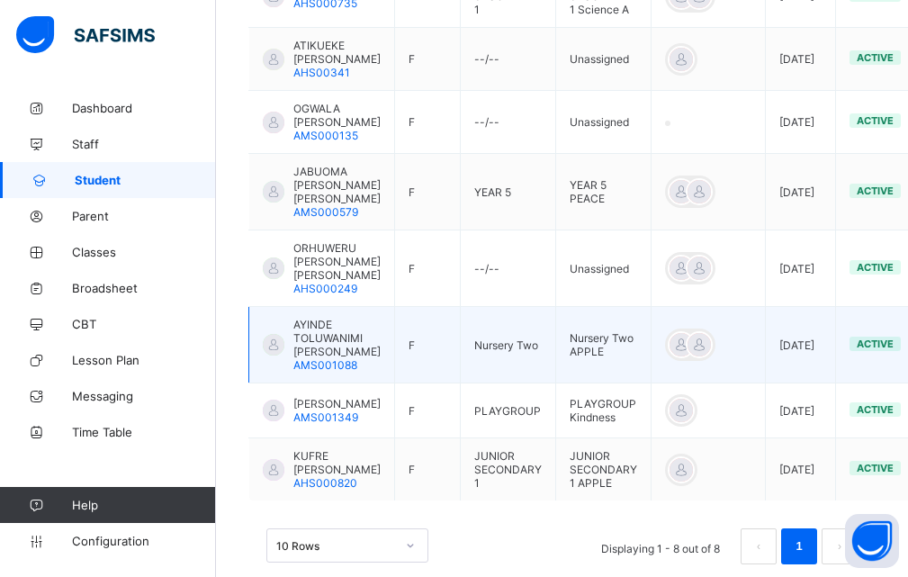
type input "**********"
click at [333, 358] on span "AYINDE TOLUWANIMI [PERSON_NAME]" at bounding box center [336, 338] width 87 height 40
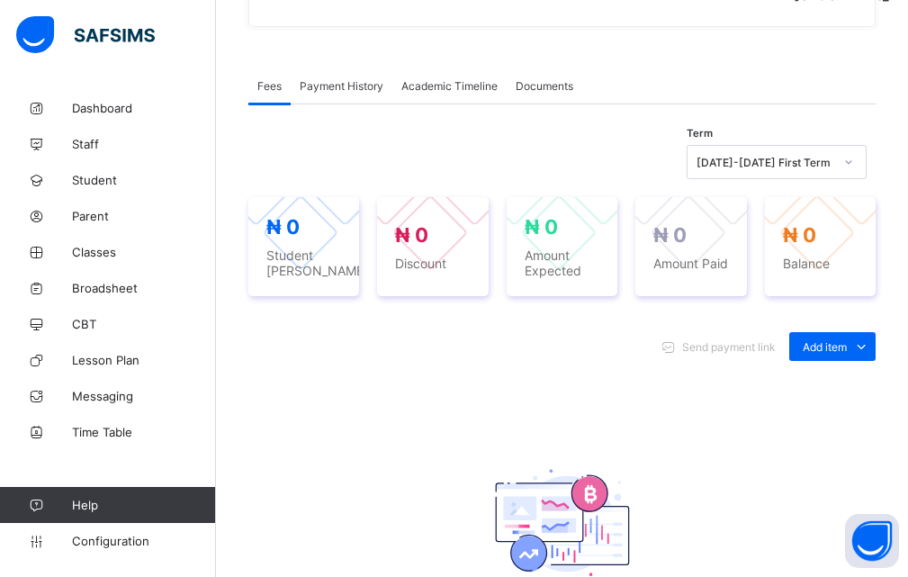
scroll to position [540, 0]
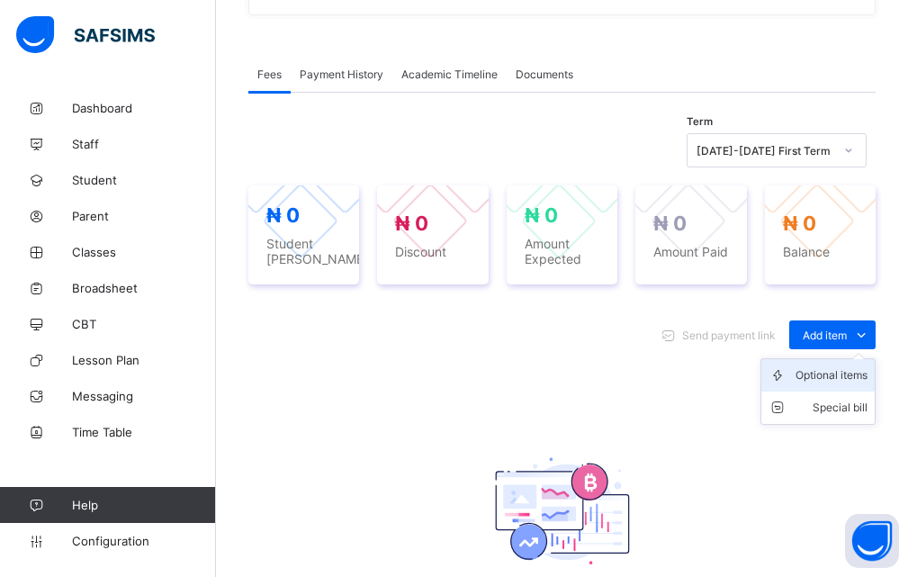
click at [855, 384] on div "Optional items" at bounding box center [831, 375] width 72 height 18
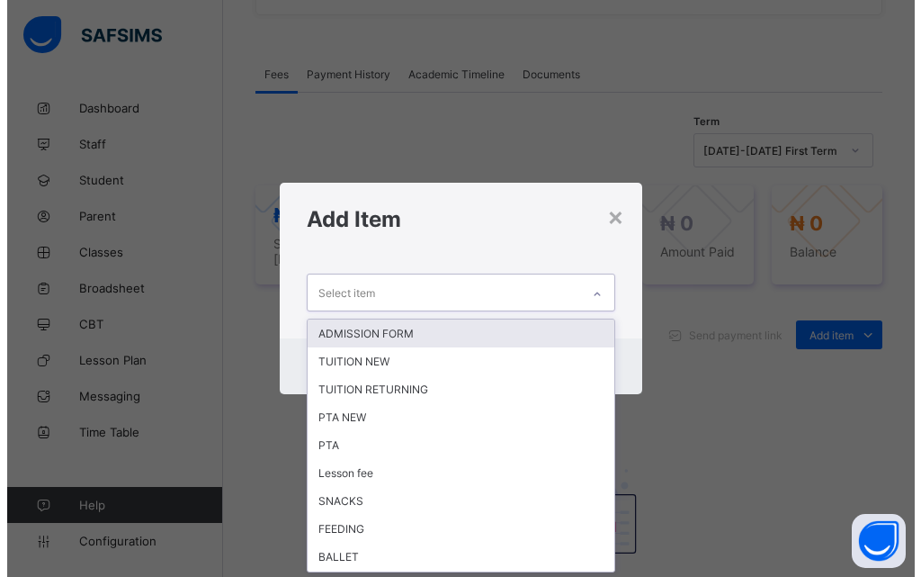
scroll to position [0, 0]
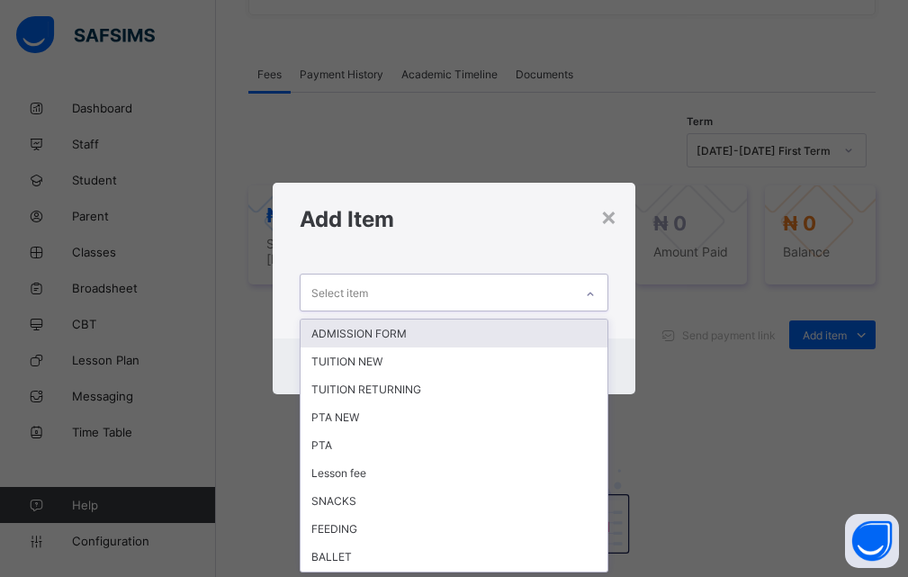
click at [593, 302] on div at bounding box center [590, 294] width 31 height 29
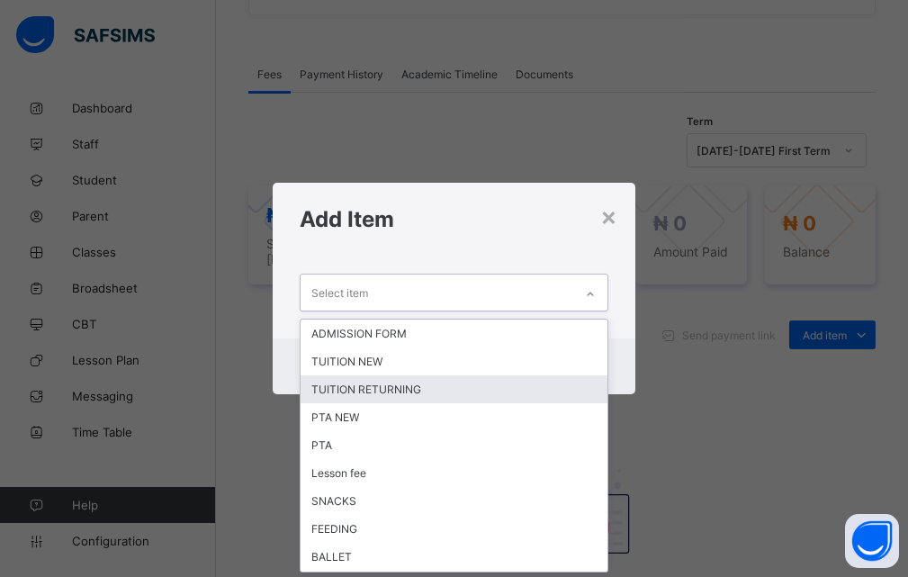
click at [410, 385] on div "TUITION RETURNING" at bounding box center [454, 389] width 308 height 28
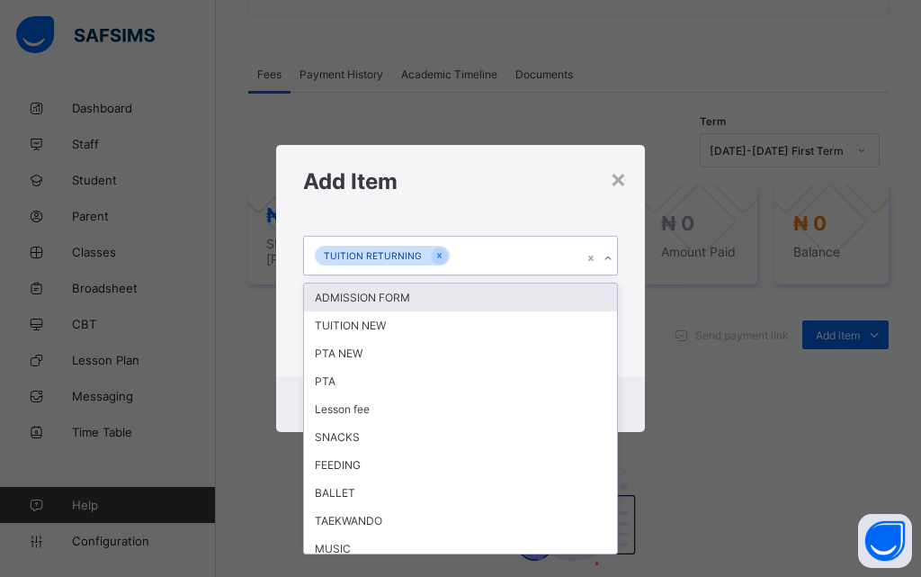
click at [601, 254] on div at bounding box center [608, 258] width 17 height 29
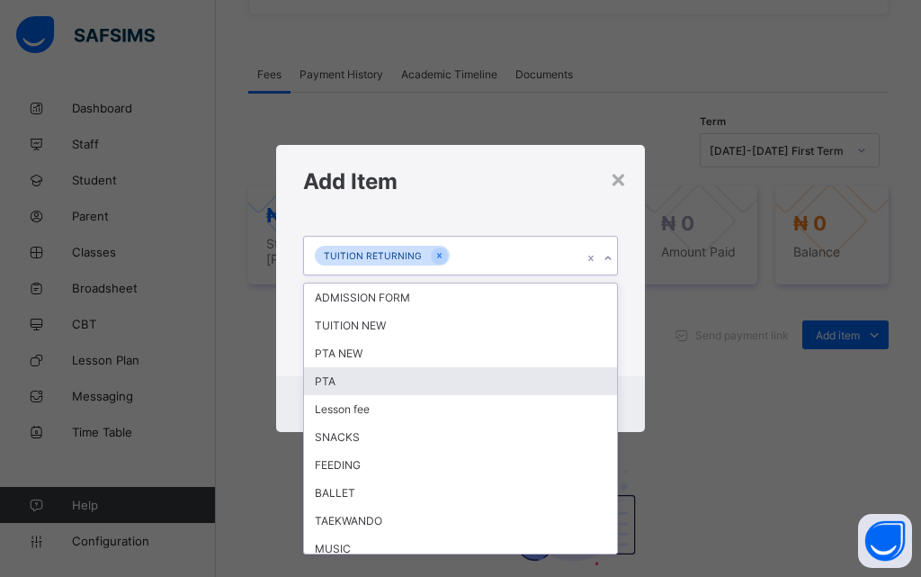
click at [384, 384] on div "PTA" at bounding box center [460, 381] width 313 height 28
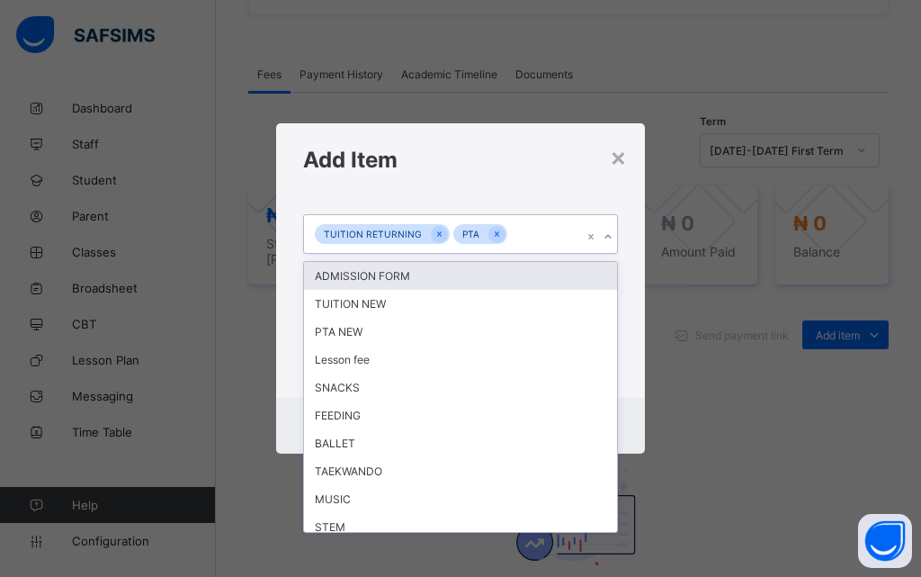
click at [610, 242] on icon at bounding box center [608, 237] width 11 height 18
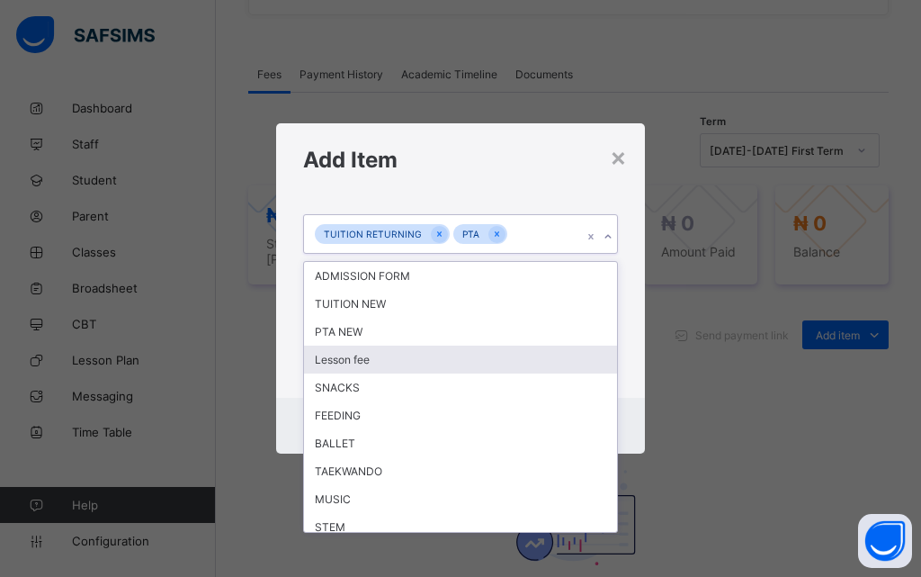
drag, startPoint x: 360, startPoint y: 357, endPoint x: 378, endPoint y: 340, distance: 24.8
click at [360, 356] on div "Lesson fee" at bounding box center [460, 359] width 313 height 28
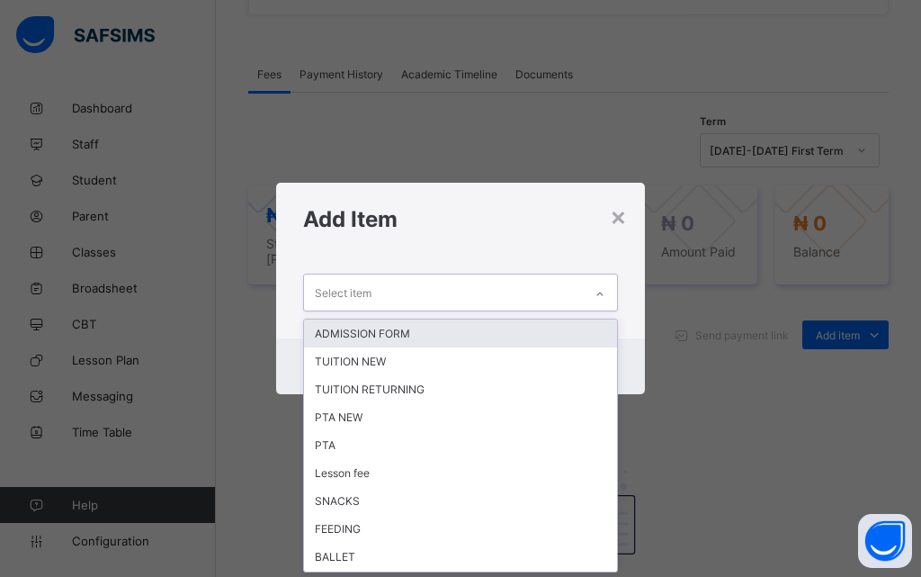
click at [593, 293] on div at bounding box center [600, 294] width 31 height 29
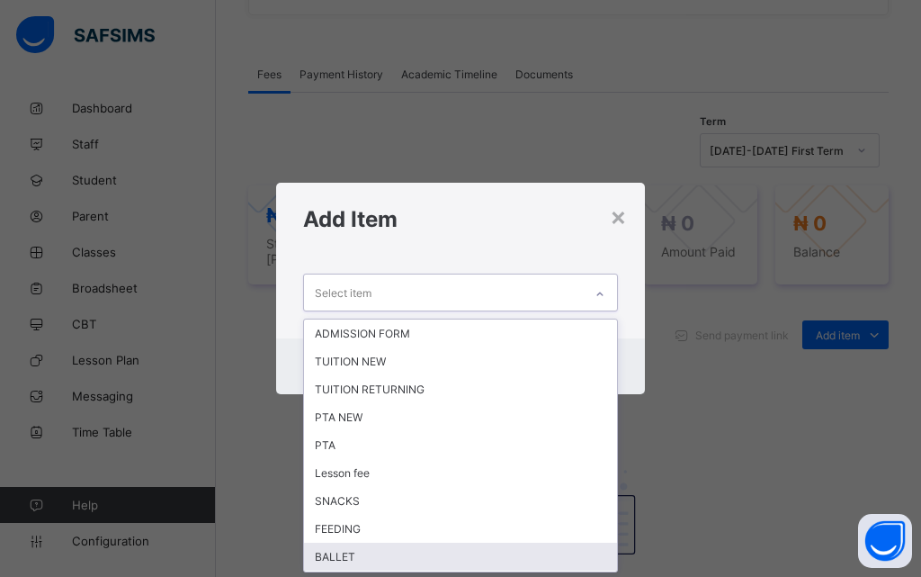
click at [346, 558] on div "BALLET" at bounding box center [460, 557] width 313 height 28
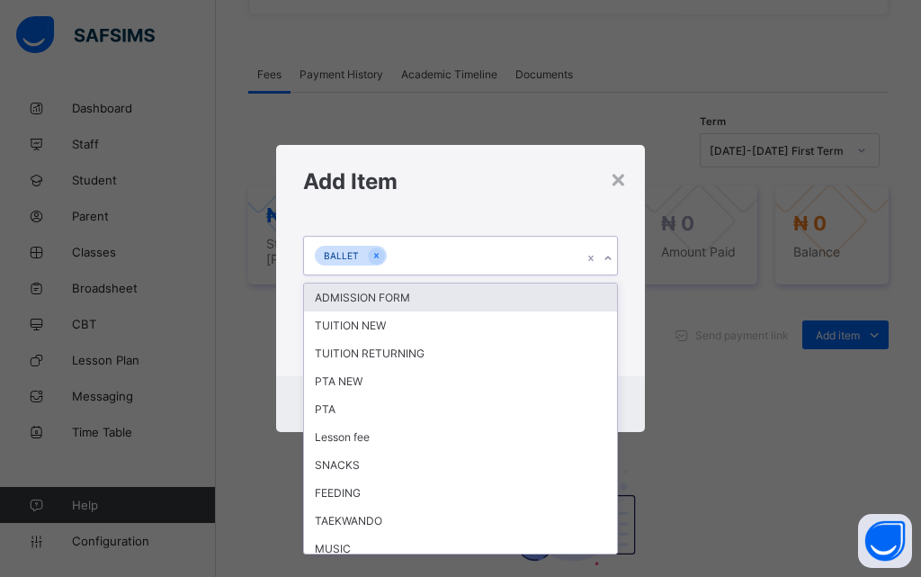
click at [604, 258] on icon at bounding box center [608, 258] width 11 height 18
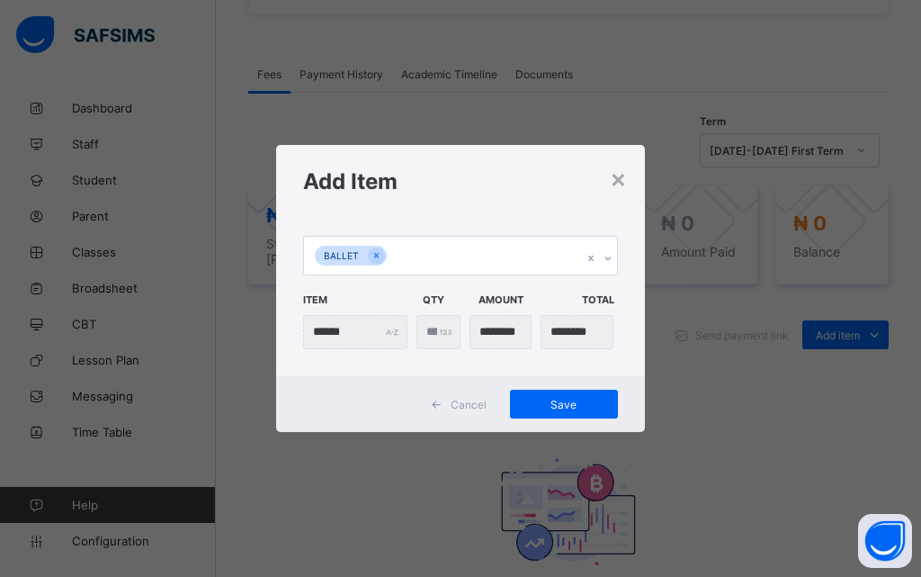
click at [624, 270] on div "BALLET Item Qty Amount Total ****** *" at bounding box center [460, 297] width 369 height 158
click at [562, 396] on div "Save" at bounding box center [564, 404] width 108 height 29
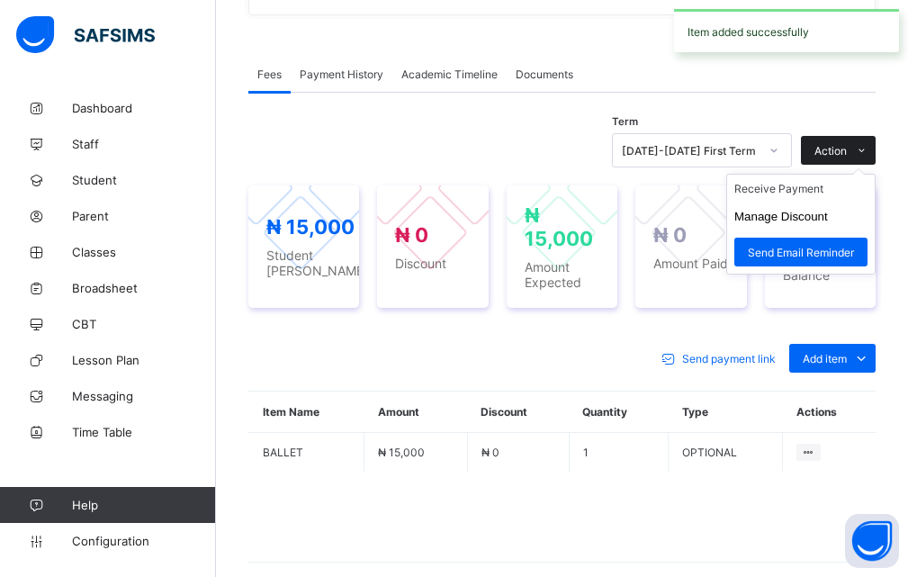
click at [868, 157] on icon at bounding box center [861, 151] width 13 height 12
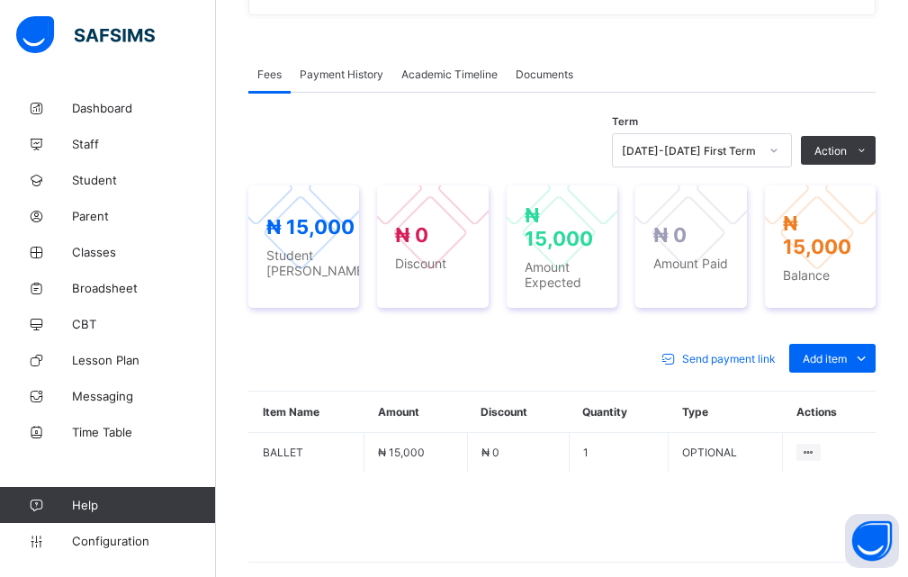
drag, startPoint x: 875, startPoint y: 399, endPoint x: 872, endPoint y: 384, distance: 15.7
click at [871, 367] on icon at bounding box center [861, 358] width 20 height 18
click at [820, 408] on div "Optional items" at bounding box center [831, 399] width 72 height 18
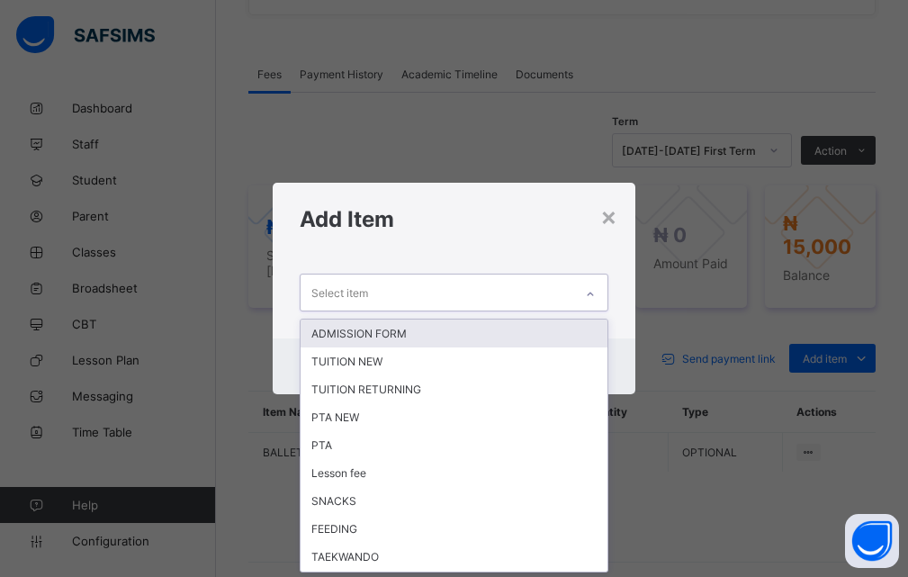
click at [596, 292] on icon at bounding box center [590, 294] width 11 height 18
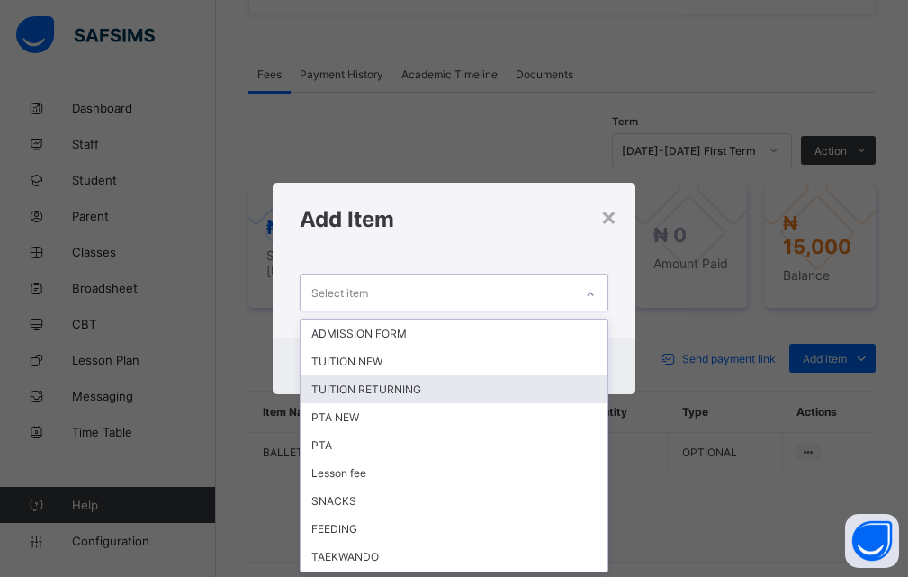
click at [435, 389] on div "TUITION RETURNING" at bounding box center [454, 389] width 308 height 28
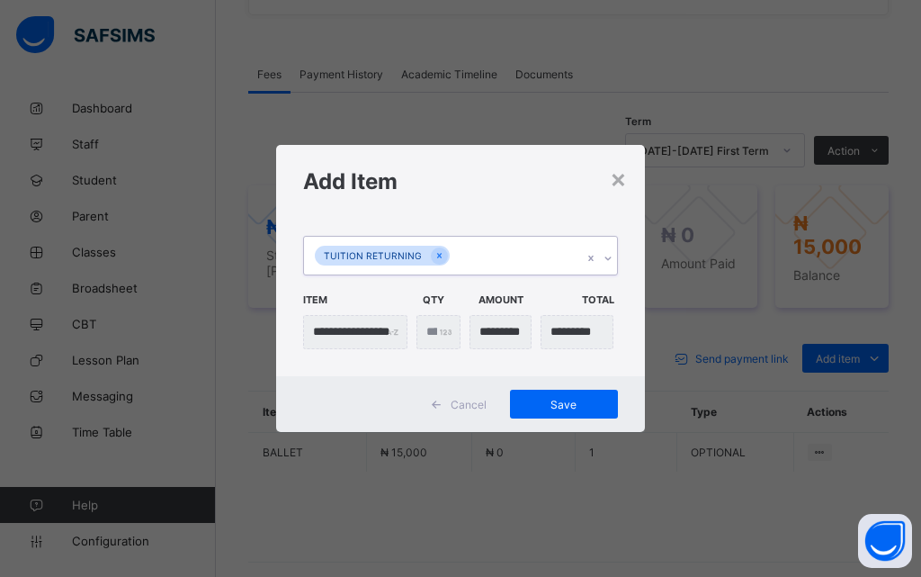
click at [609, 261] on icon at bounding box center [608, 258] width 11 height 18
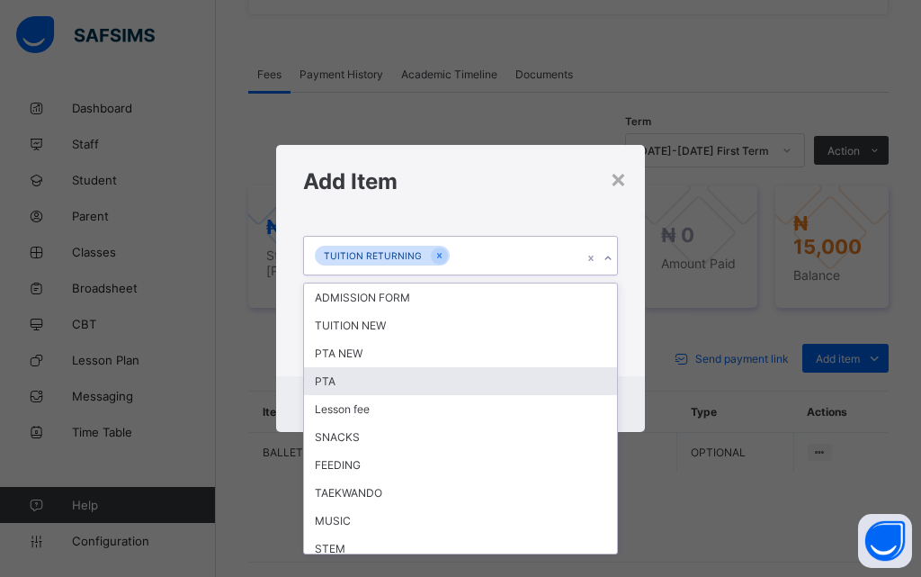
click at [355, 382] on div "PTA" at bounding box center [460, 381] width 313 height 28
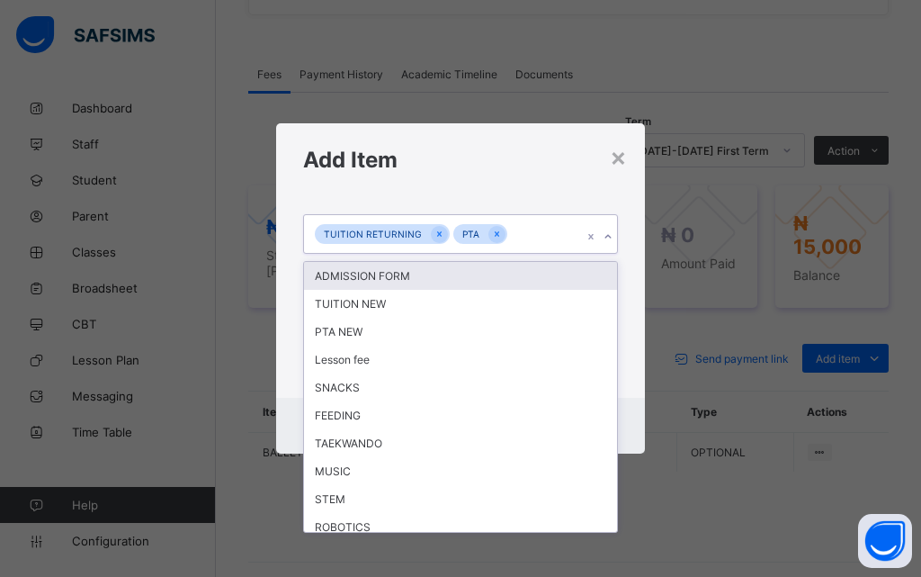
click at [603, 236] on icon at bounding box center [608, 237] width 11 height 18
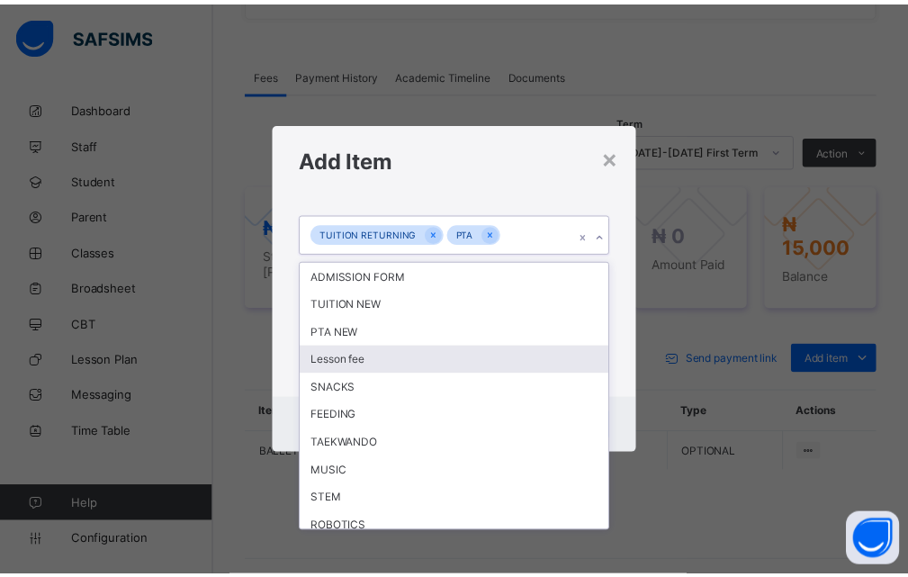
scroll to position [90, 0]
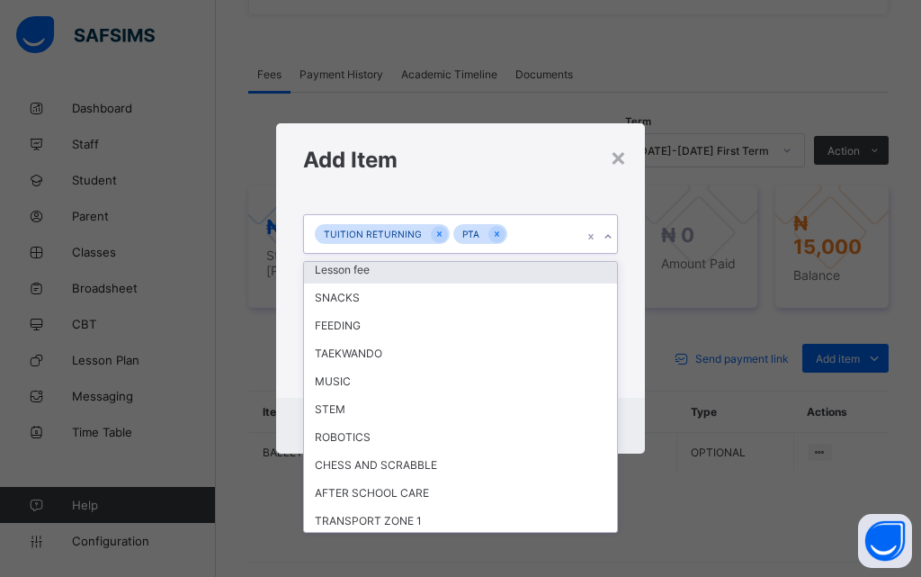
click at [362, 274] on div "Lesson fee" at bounding box center [460, 270] width 313 height 28
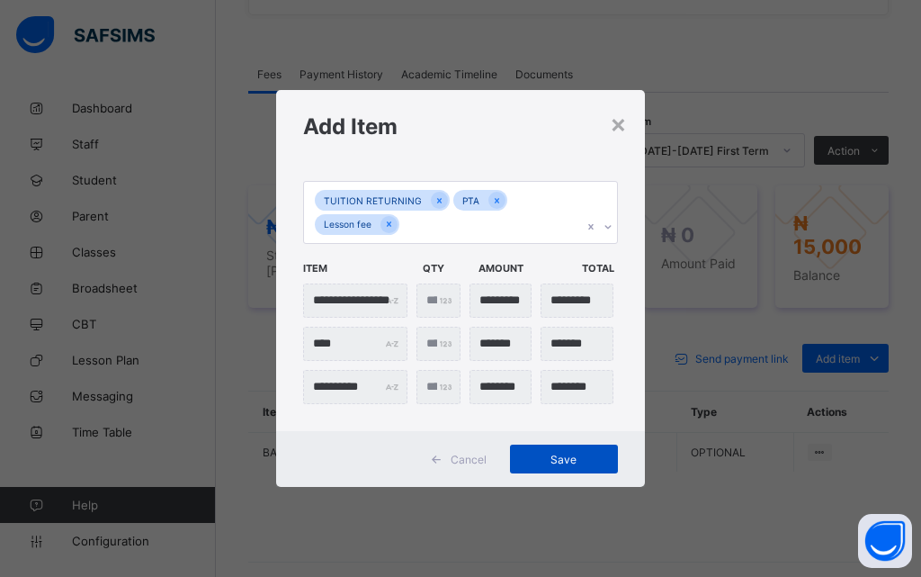
click at [550, 461] on span "Save" at bounding box center [564, 459] width 81 height 13
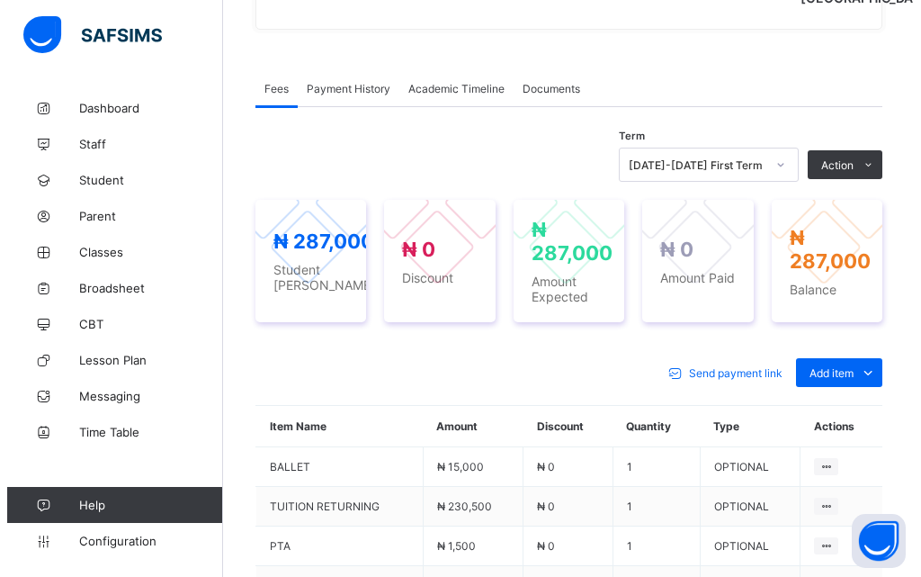
scroll to position [516, 0]
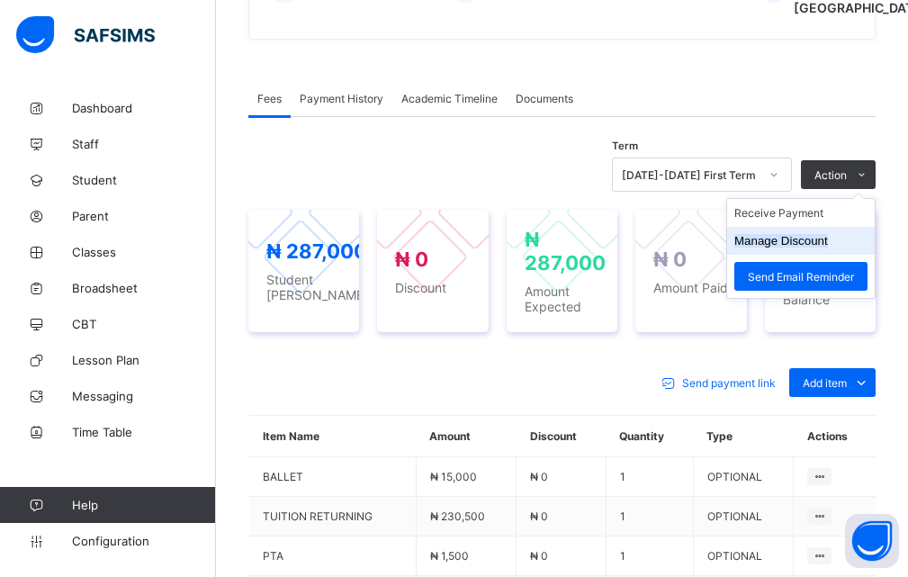
click at [816, 247] on button "Manage Discount" at bounding box center [781, 240] width 94 height 13
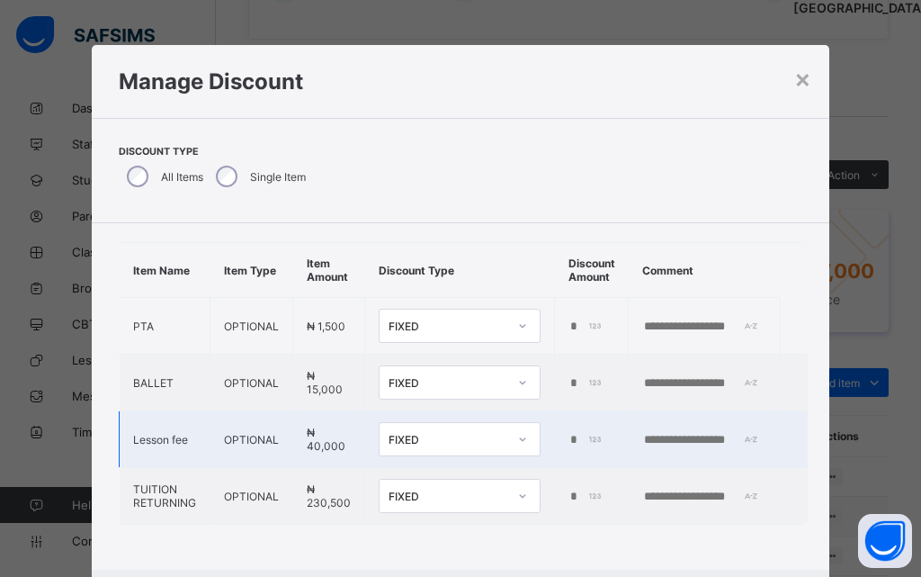
scroll to position [40, 0]
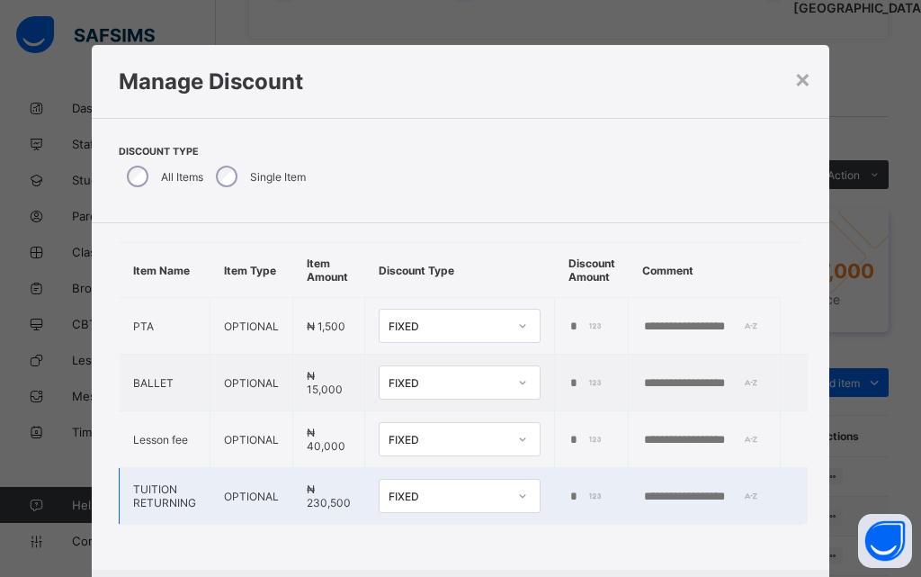
click at [585, 489] on div "*" at bounding box center [589, 496] width 41 height 14
click at [579, 489] on input "*" at bounding box center [587, 496] width 37 height 14
type input "*****"
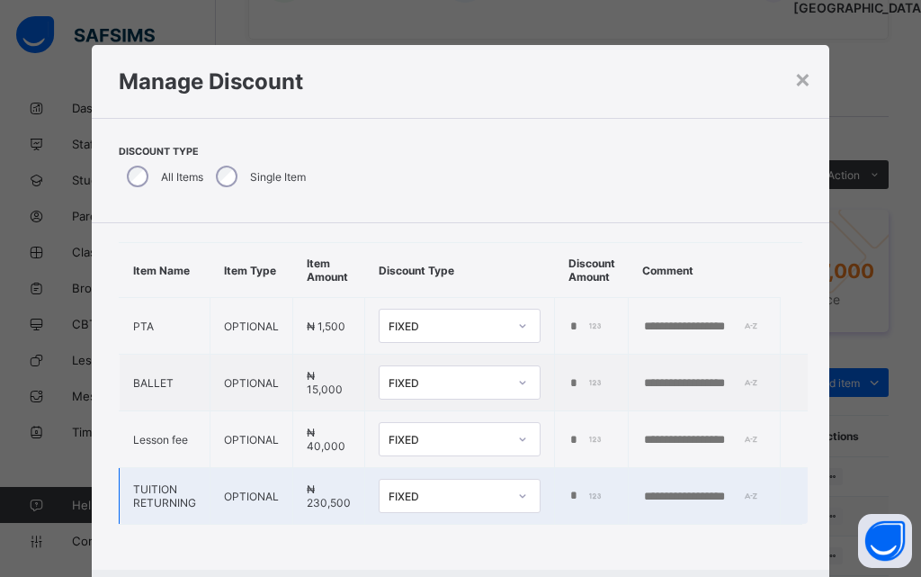
click at [677, 469] on td at bounding box center [705, 496] width 152 height 57
click at [681, 489] on input "text" at bounding box center [704, 496] width 124 height 14
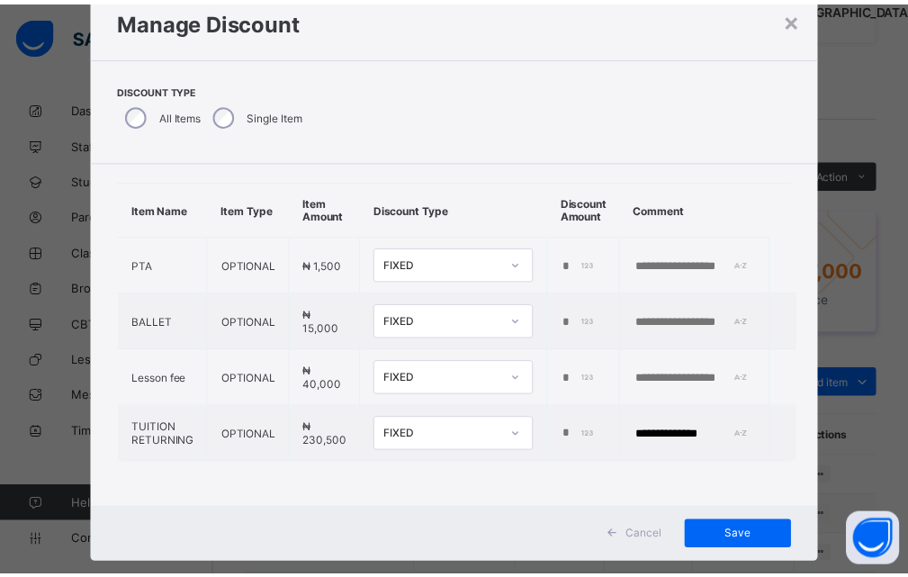
scroll to position [94, 0]
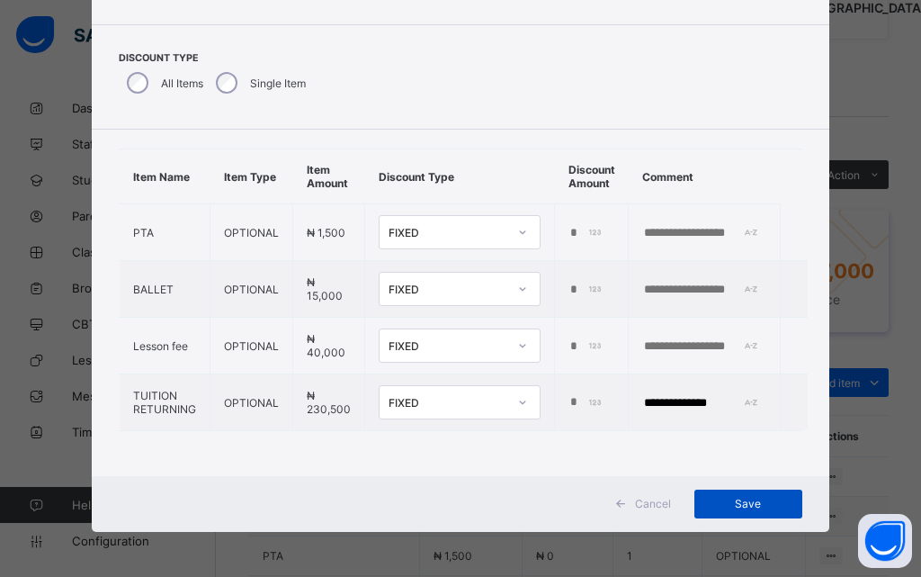
type input "**********"
click at [767, 502] on span "Save" at bounding box center [748, 503] width 81 height 13
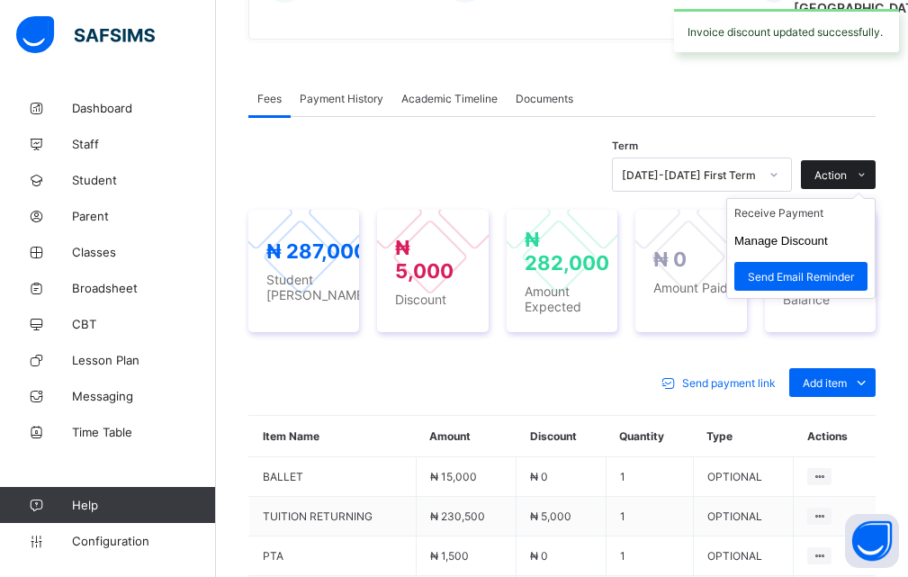
click at [868, 181] on icon at bounding box center [861, 175] width 13 height 12
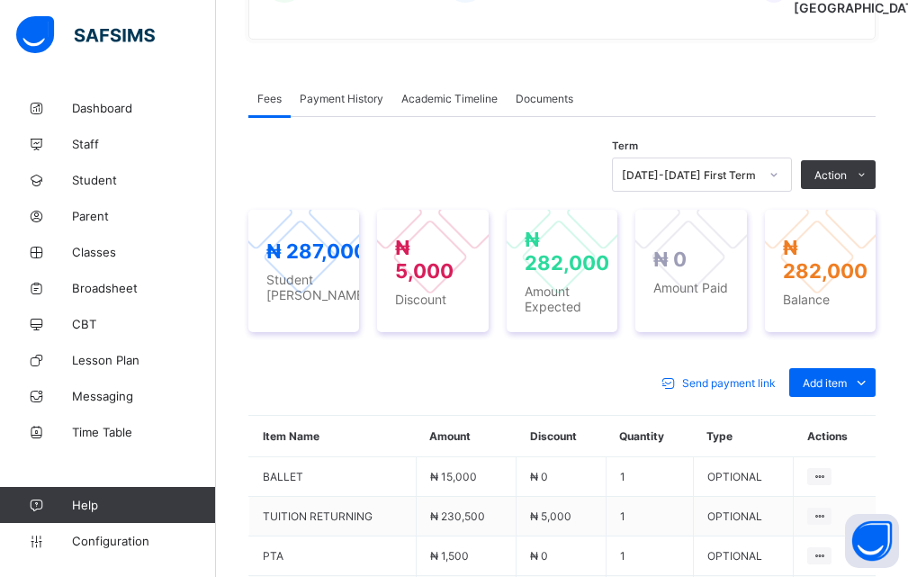
drag, startPoint x: 822, startPoint y: 254, endPoint x: 654, endPoint y: 256, distance: 168.3
click at [0, 0] on li "Receive Payment" at bounding box center [0, 0] width 0 height 0
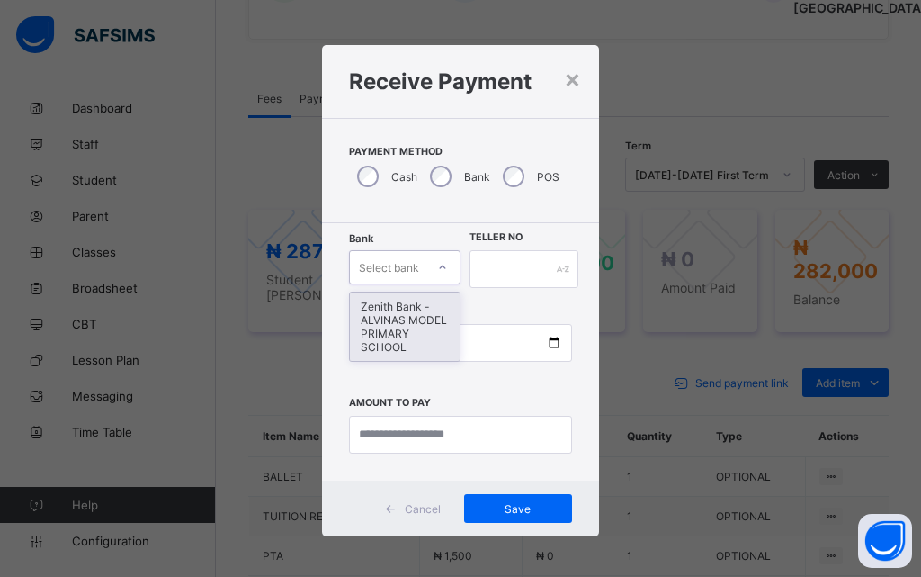
click at [431, 268] on div at bounding box center [442, 267] width 31 height 29
drag, startPoint x: 407, startPoint y: 332, endPoint x: 432, endPoint y: 313, distance: 31.5
click at [417, 330] on div "Zenith Bank - ALVINAS MODEL PRIMARY SCHOOL" at bounding box center [405, 326] width 110 height 68
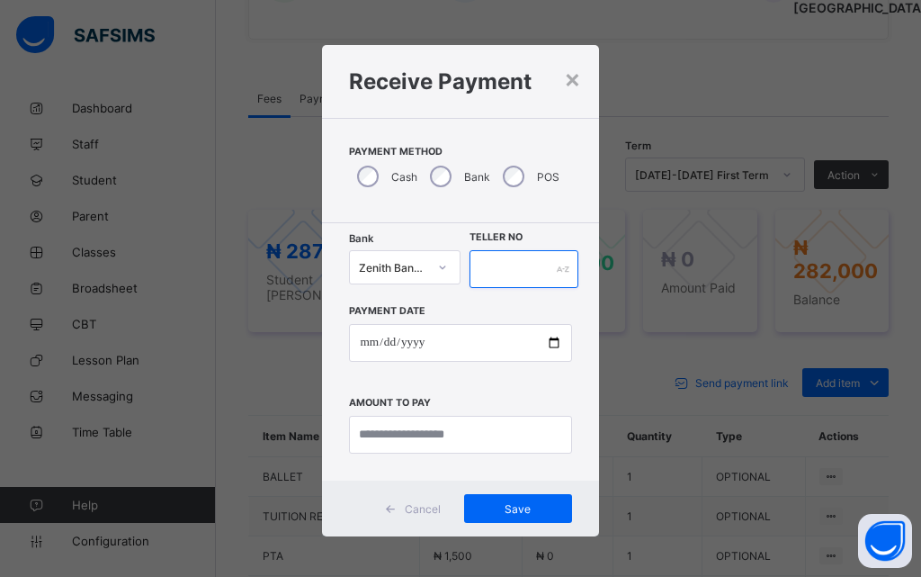
click at [513, 271] on input "text" at bounding box center [524, 269] width 109 height 38
type input "********"
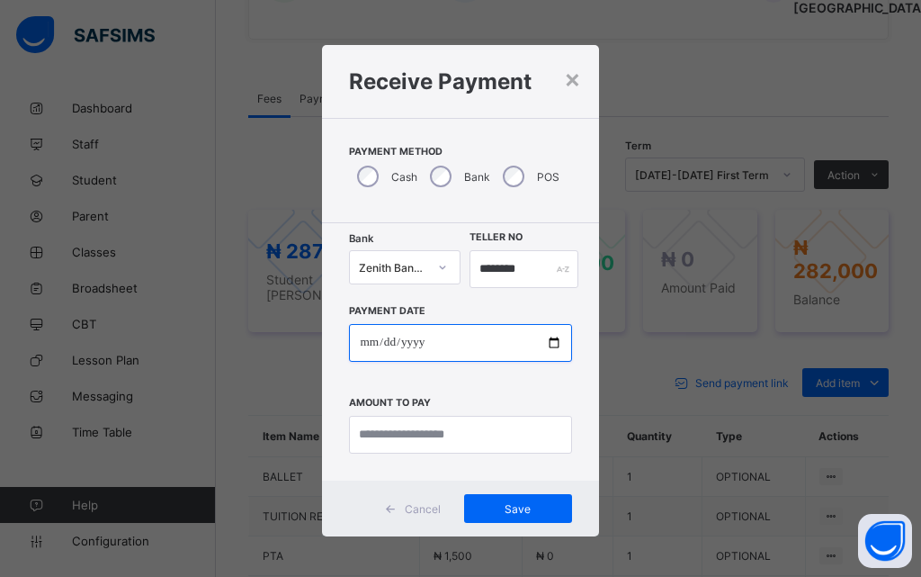
click at [549, 348] on input "date" at bounding box center [460, 343] width 222 height 38
type input "**********"
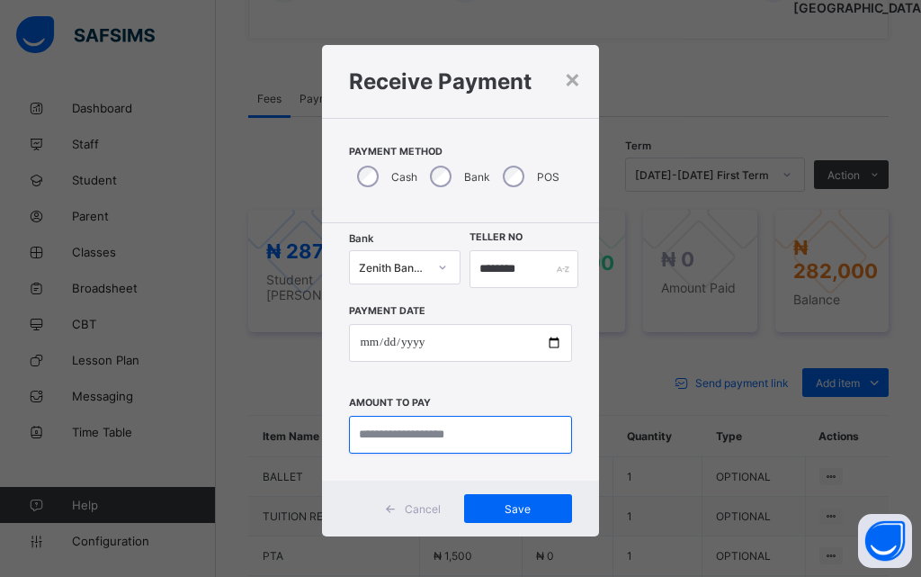
click at [415, 441] on input "currency" at bounding box center [460, 435] width 222 height 38
type input "*********"
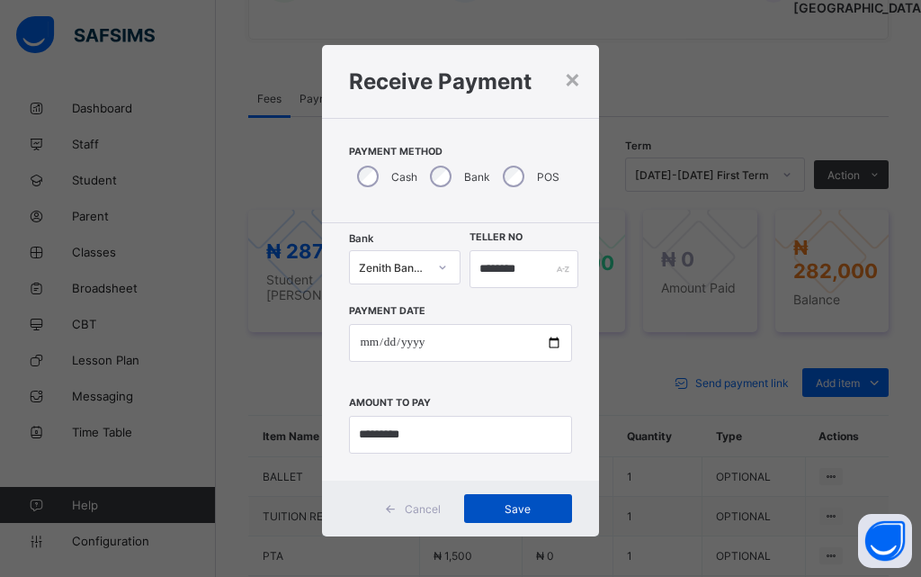
click at [511, 513] on span "Save" at bounding box center [518, 508] width 81 height 13
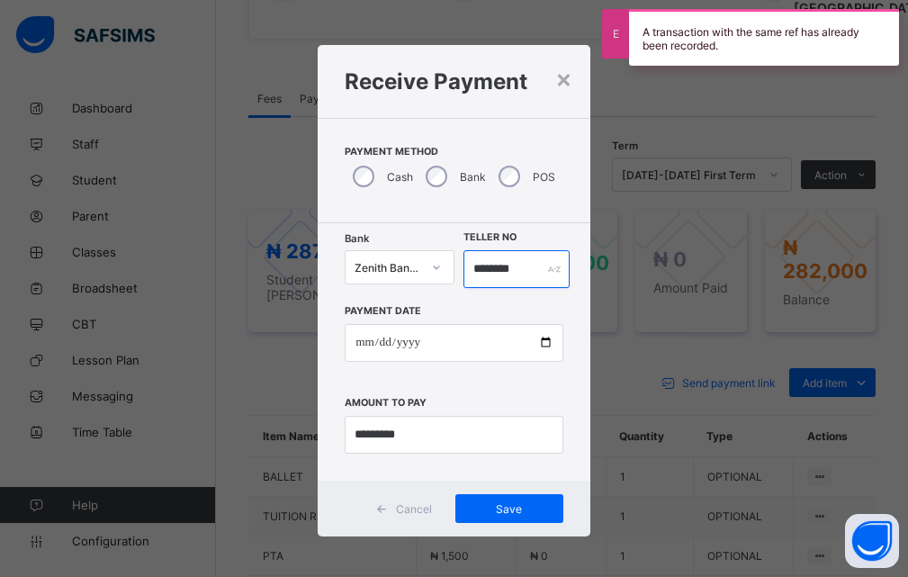
drag, startPoint x: 533, startPoint y: 274, endPoint x: 432, endPoint y: 256, distance: 102.4
click at [432, 256] on div "Bank Zenith Bank - ALVINAS MODEL PRIMARY SCHOOL Teller No ********" at bounding box center [454, 269] width 219 height 38
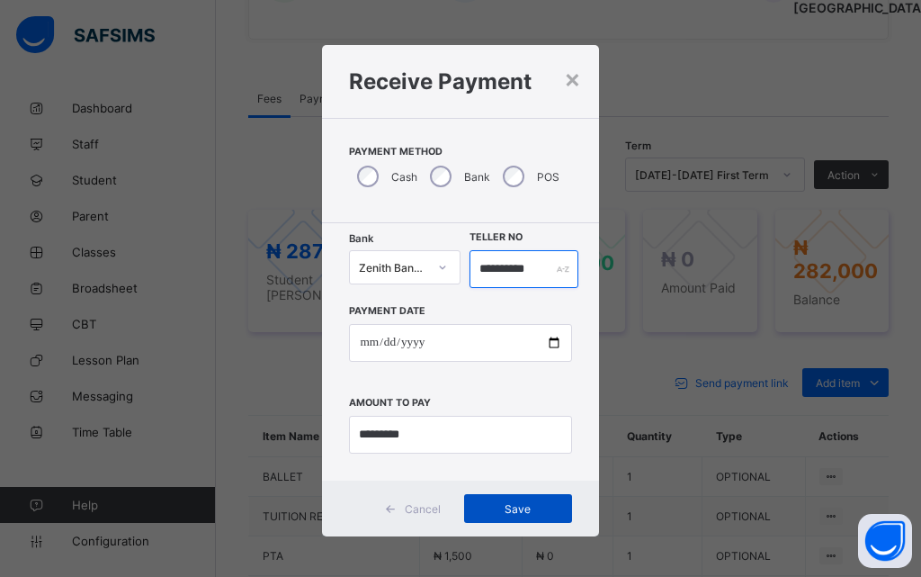
type input "**********"
click at [511, 510] on span "Save" at bounding box center [518, 508] width 81 height 13
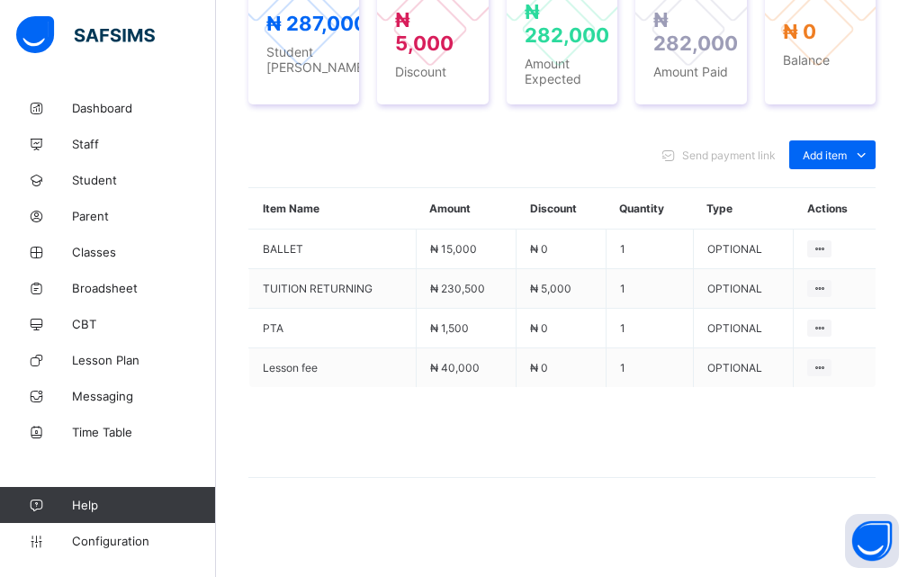
scroll to position [785, 0]
click at [109, 181] on span "Student" at bounding box center [144, 180] width 144 height 14
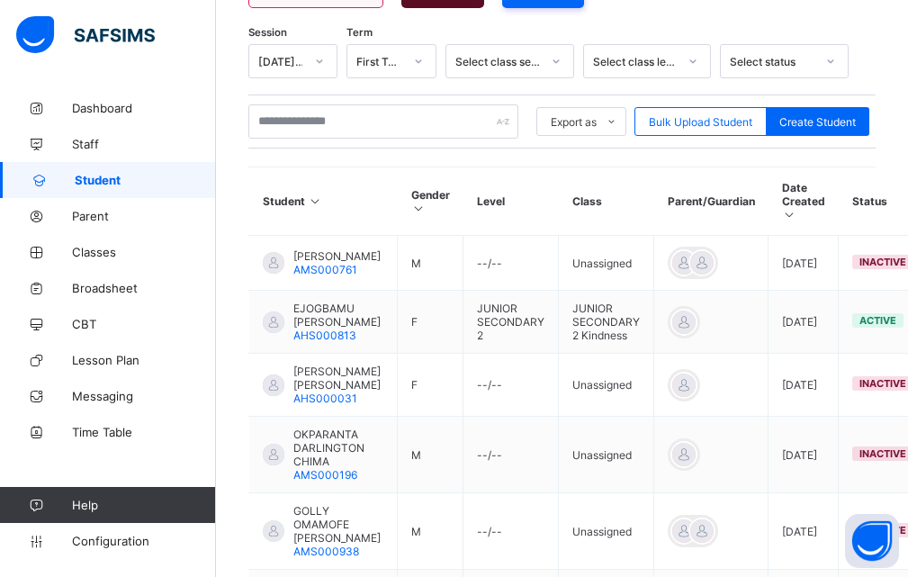
scroll to position [290, 0]
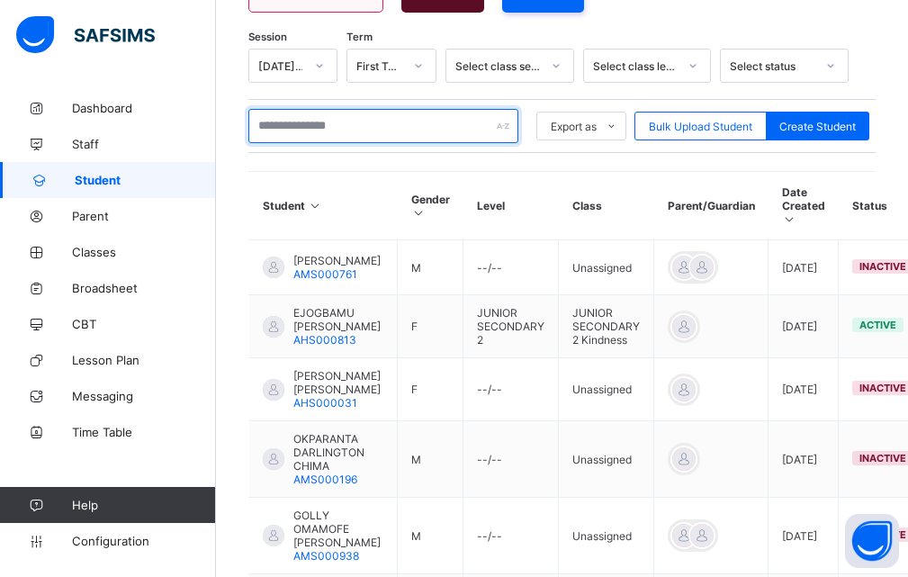
click at [291, 116] on input "text" at bounding box center [383, 126] width 270 height 34
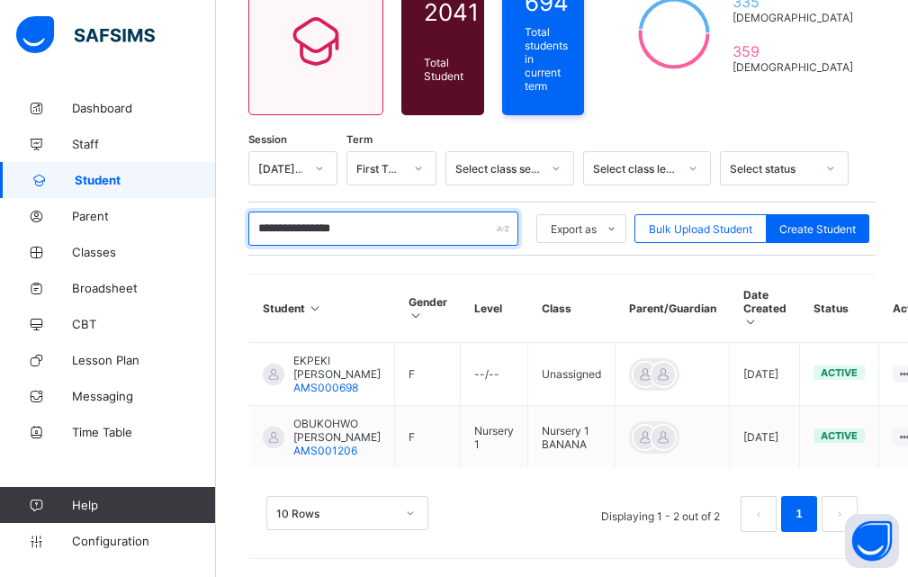
scroll to position [209, 0]
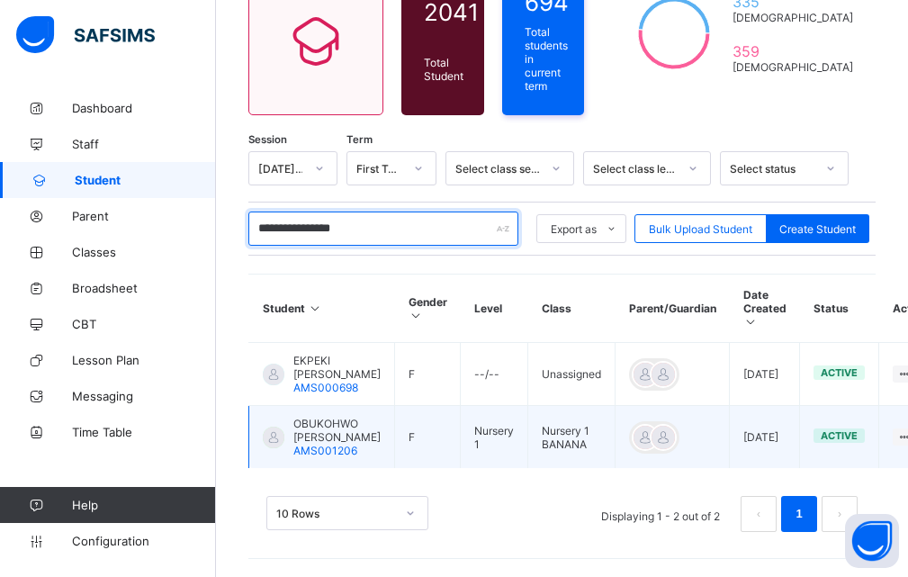
type input "**********"
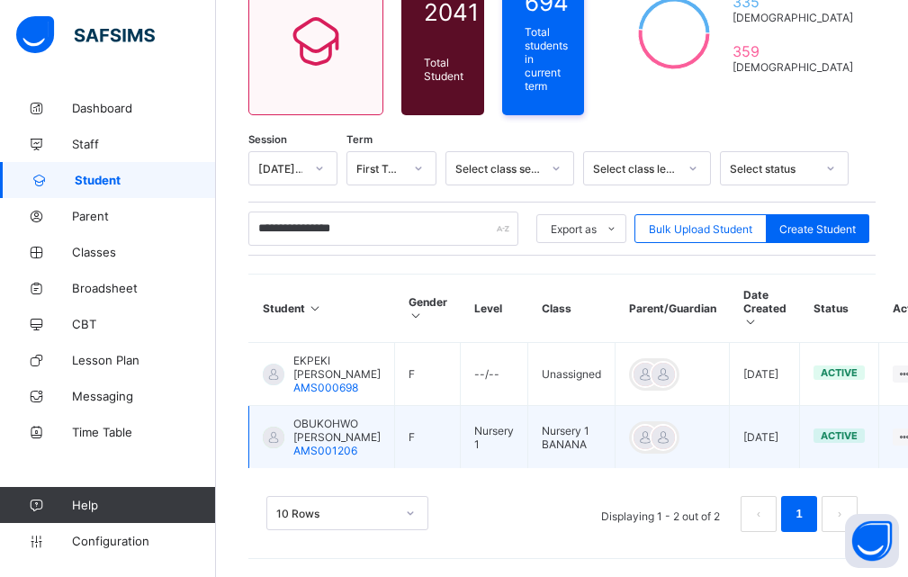
click at [274, 430] on div at bounding box center [274, 437] width 22 height 22
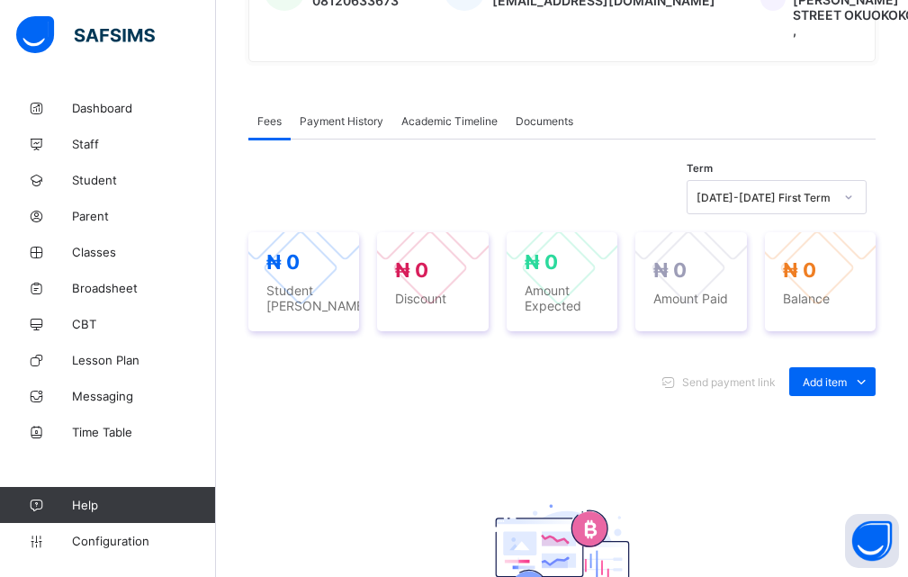
scroll to position [540, 0]
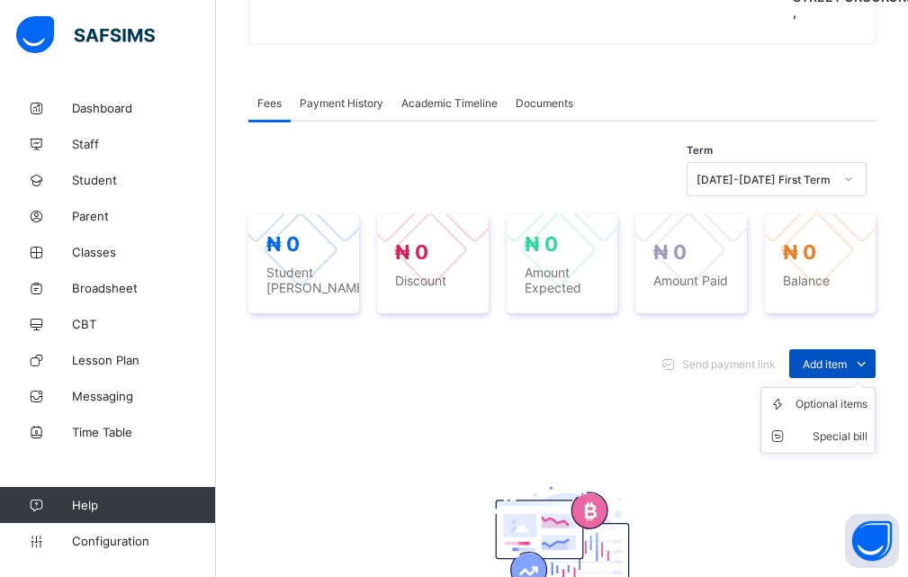
click at [871, 359] on icon at bounding box center [861, 363] width 20 height 18
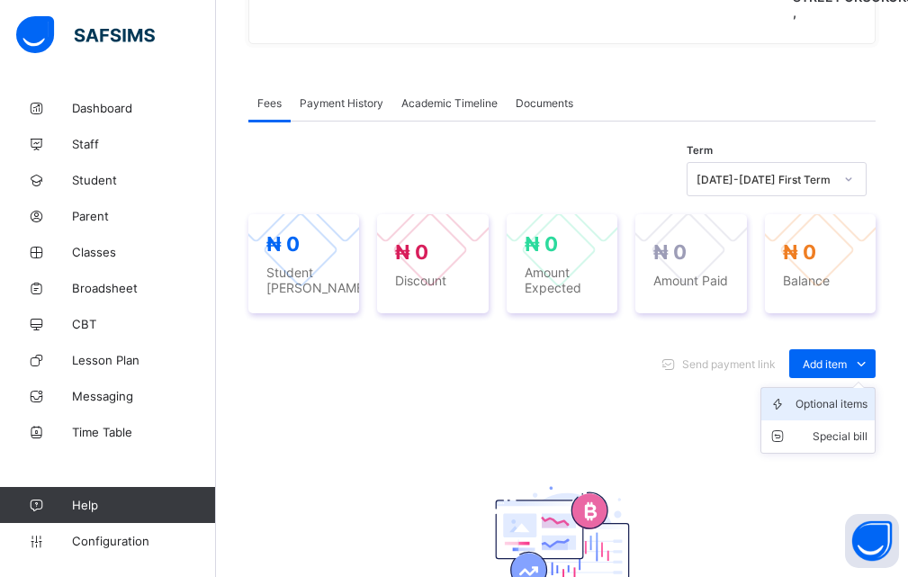
click at [860, 400] on div "Optional items" at bounding box center [831, 404] width 72 height 18
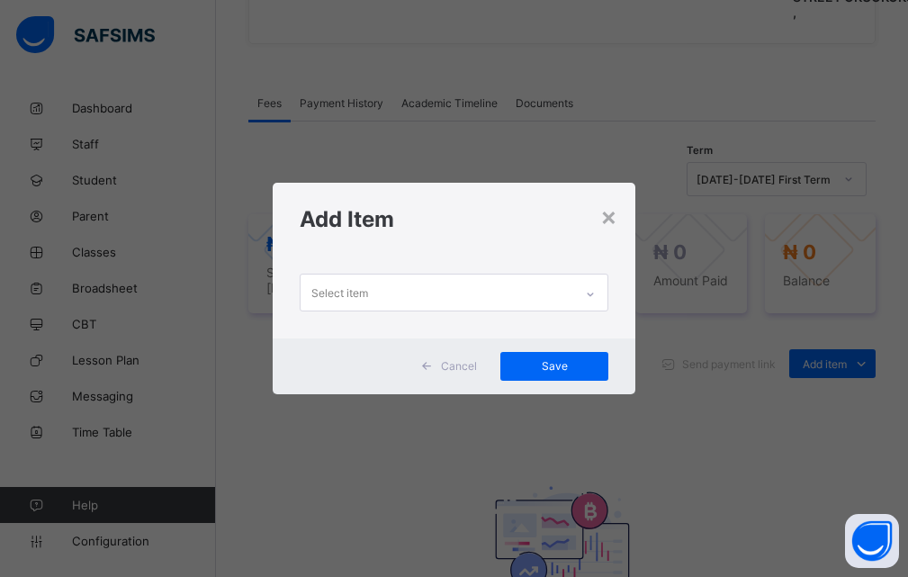
scroll to position [0, 0]
click at [588, 295] on icon at bounding box center [590, 294] width 11 height 18
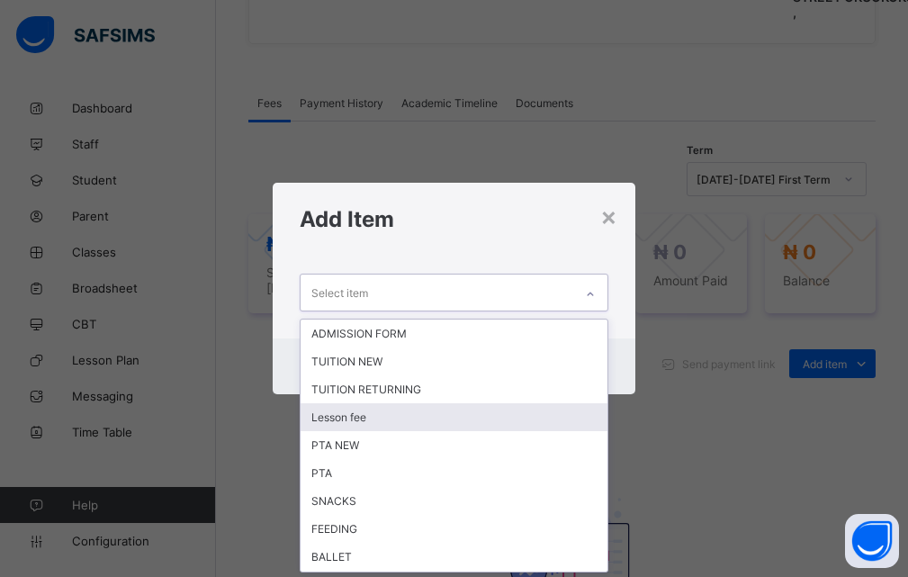
click at [381, 421] on div "Lesson fee" at bounding box center [454, 417] width 308 height 28
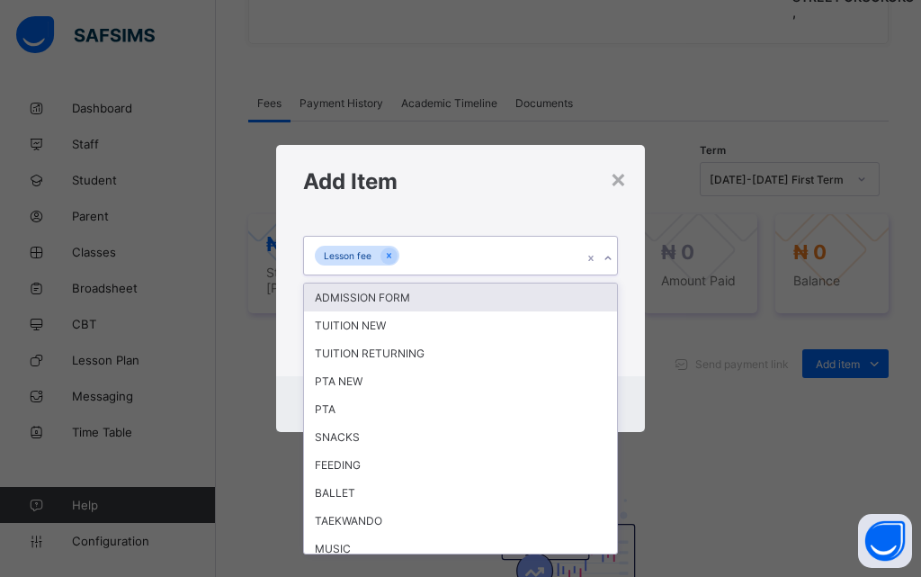
click at [606, 254] on icon at bounding box center [608, 258] width 11 height 18
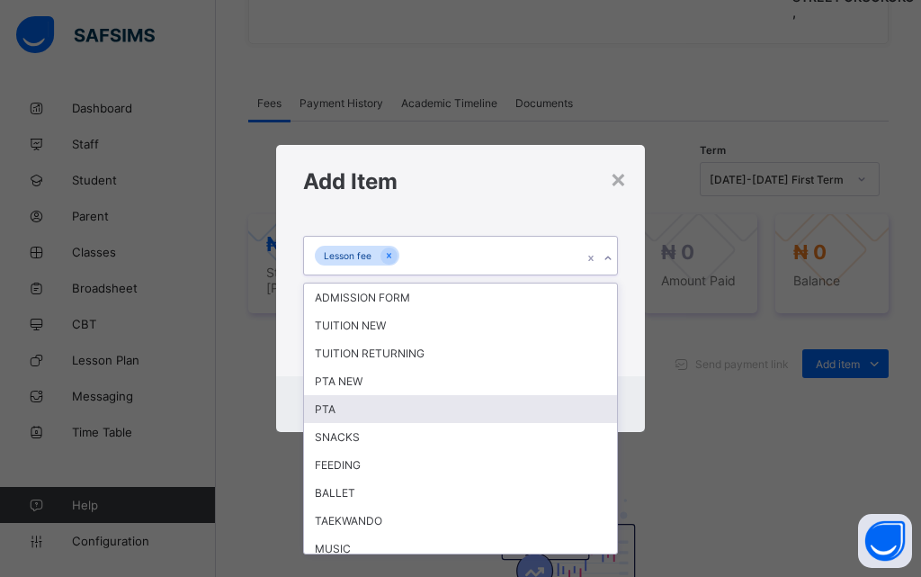
drag, startPoint x: 351, startPoint y: 409, endPoint x: 357, endPoint y: 399, distance: 12.5
click at [355, 408] on div "PTA" at bounding box center [460, 409] width 313 height 28
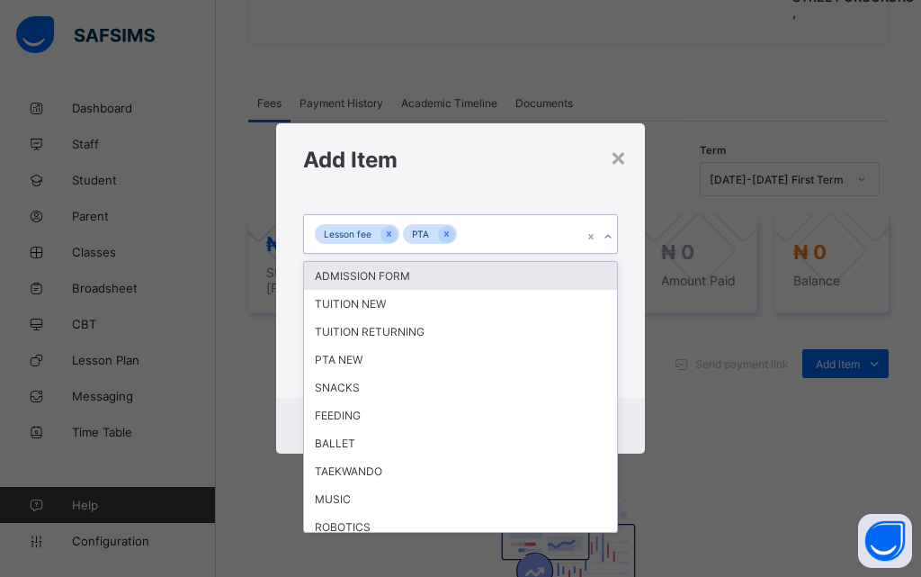
click at [603, 233] on icon at bounding box center [608, 237] width 11 height 18
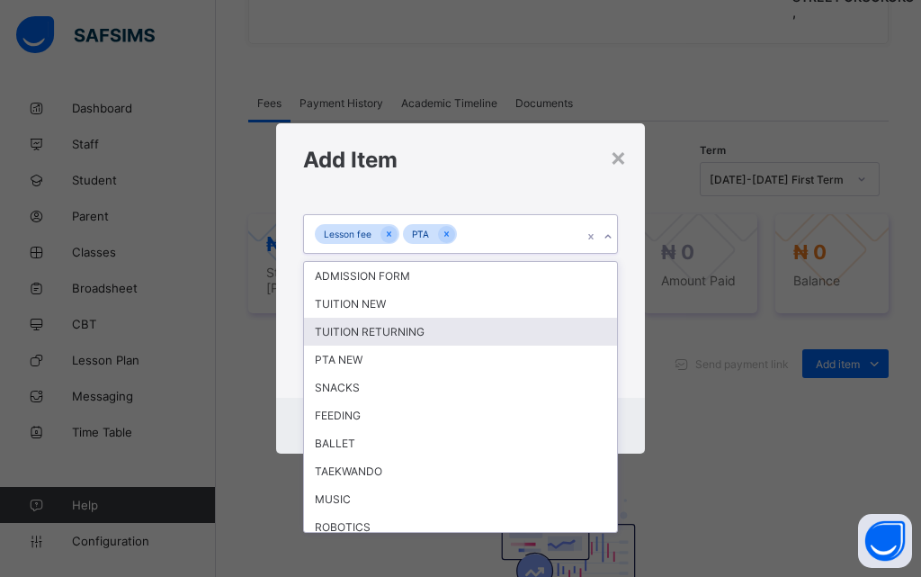
click at [421, 331] on div "TUITION RETURNING" at bounding box center [460, 332] width 313 height 28
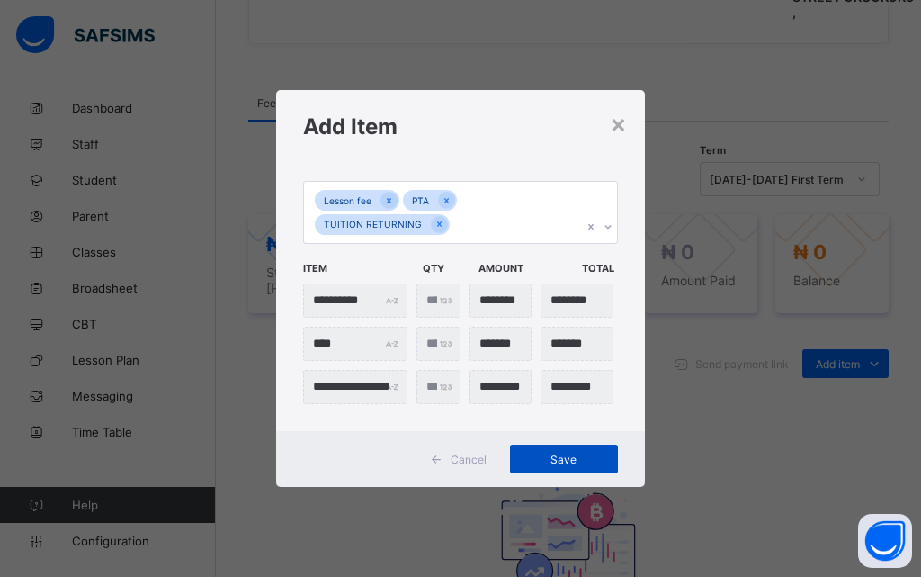
drag, startPoint x: 563, startPoint y: 459, endPoint x: 570, endPoint y: 447, distance: 13.3
click at [563, 460] on span "Save" at bounding box center [564, 459] width 81 height 13
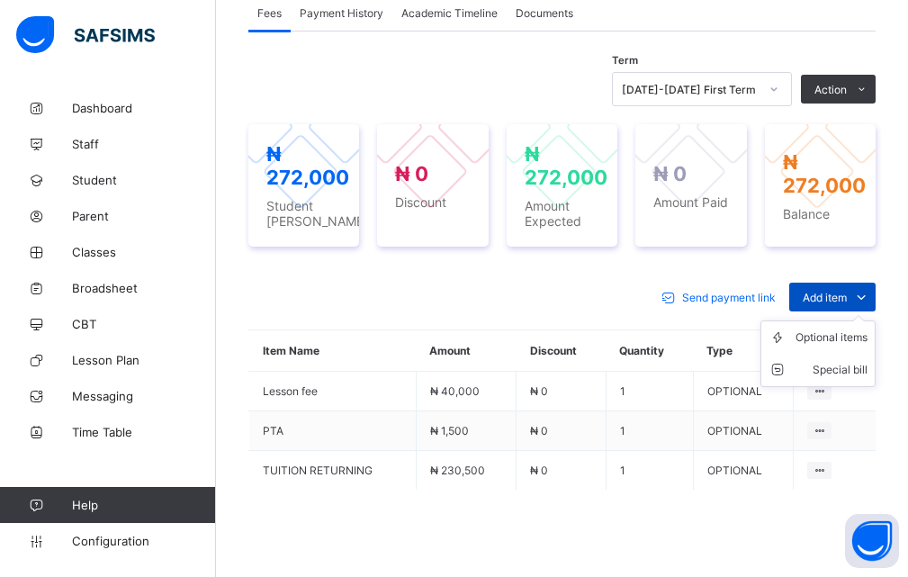
scroll to position [540, 0]
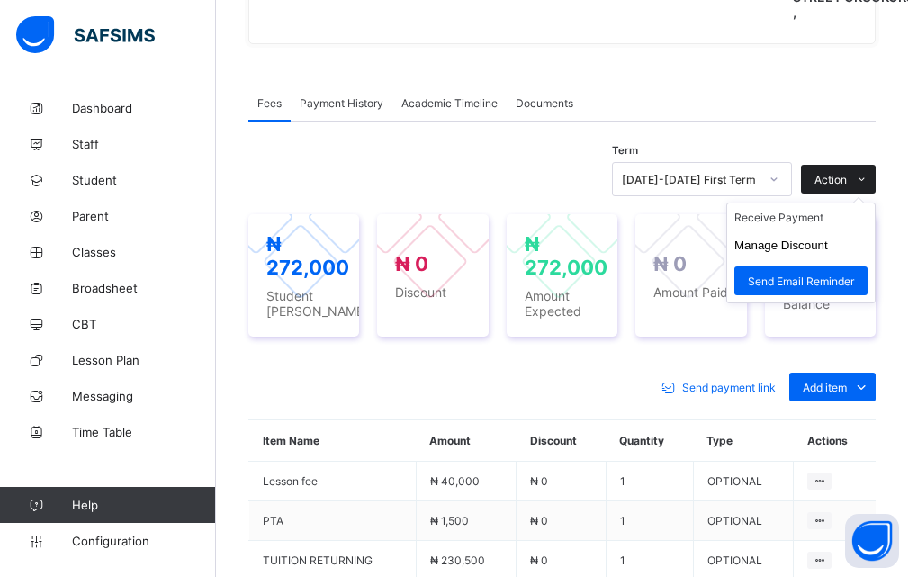
click at [867, 179] on icon at bounding box center [861, 180] width 13 height 12
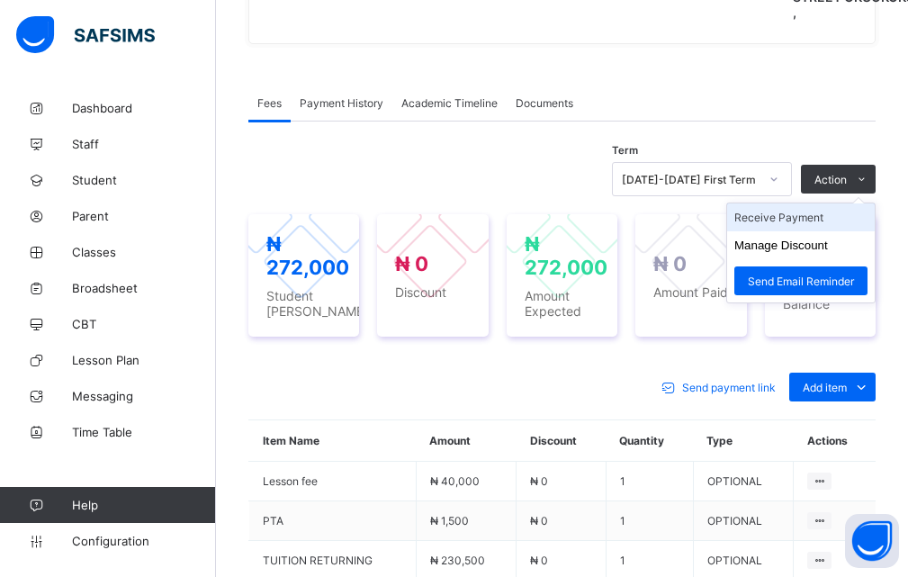
click at [786, 221] on li "Receive Payment" at bounding box center [801, 217] width 148 height 28
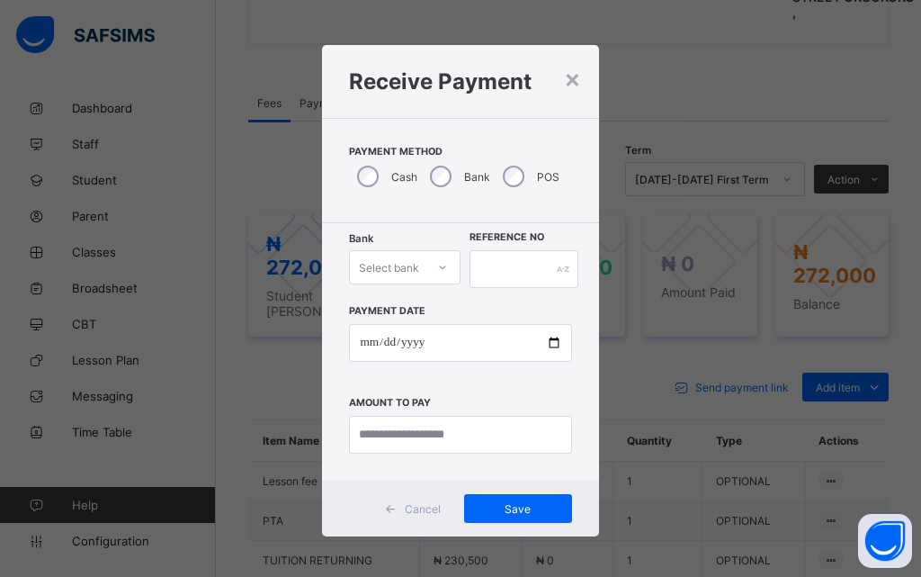
click at [437, 267] on icon at bounding box center [442, 267] width 11 height 18
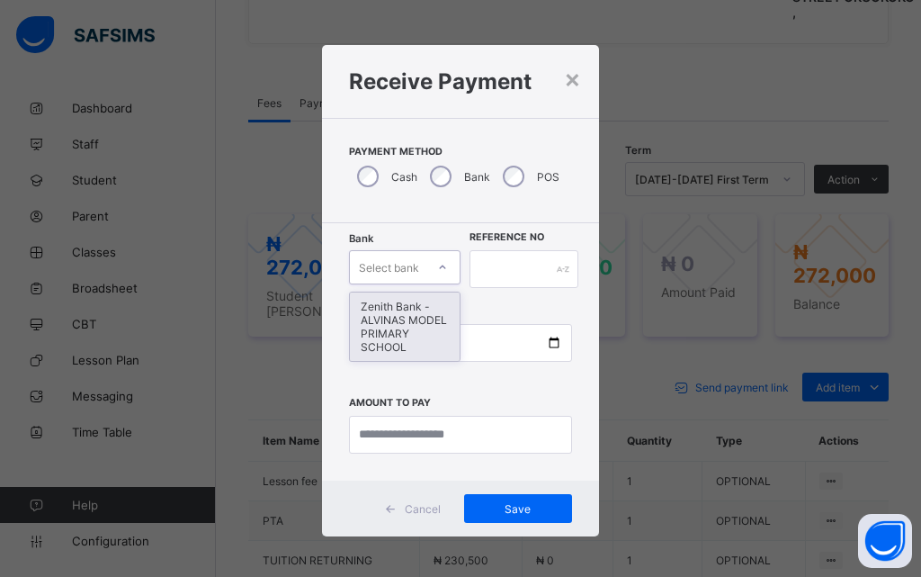
click at [381, 332] on div "Zenith Bank - ALVINAS MODEL PRIMARY SCHOOL" at bounding box center [405, 326] width 110 height 68
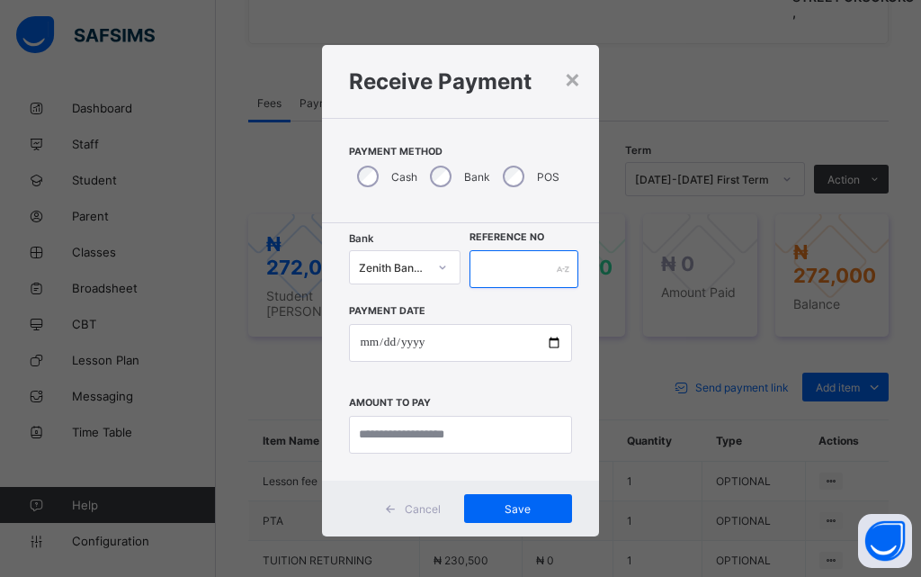
click at [533, 262] on input "text" at bounding box center [524, 269] width 109 height 38
type input "**********"
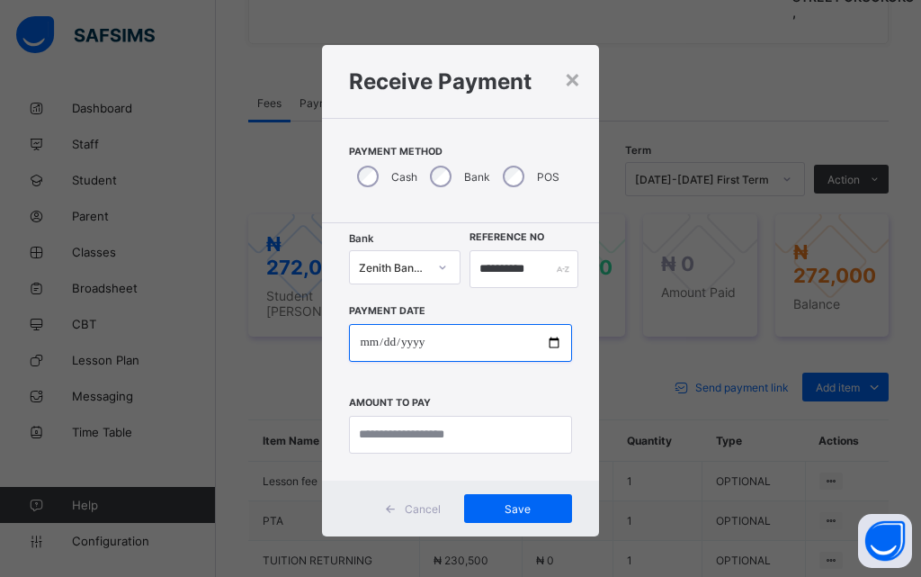
click at [549, 337] on input "date" at bounding box center [460, 343] width 222 height 38
type input "**********"
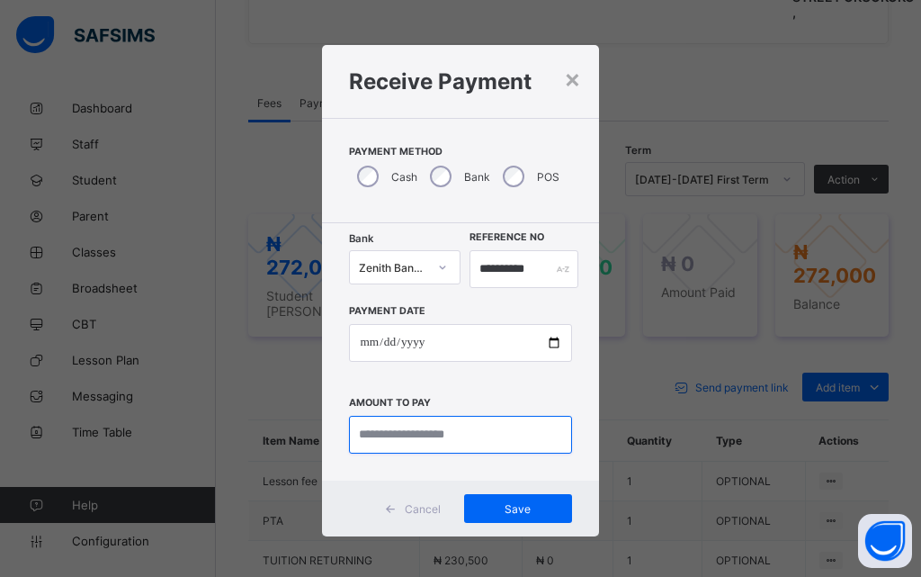
click at [411, 439] on input "currency" at bounding box center [460, 435] width 222 height 38
type input "*********"
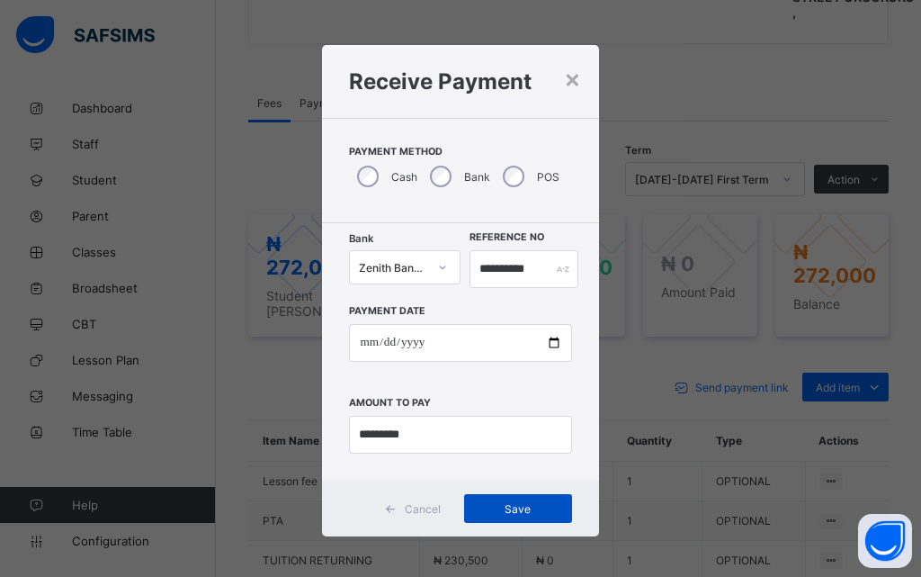
click at [504, 513] on span "Save" at bounding box center [518, 508] width 81 height 13
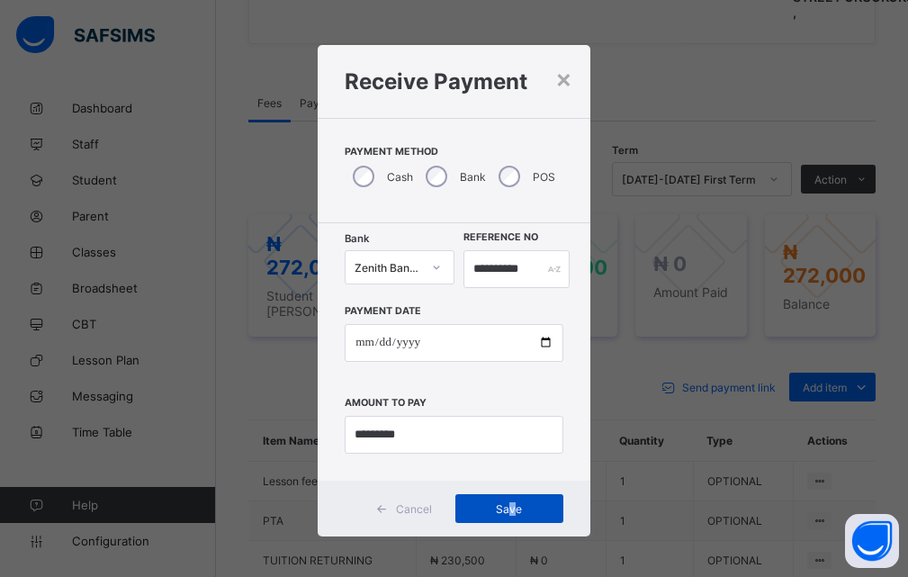
click at [511, 507] on span "Save" at bounding box center [509, 508] width 81 height 13
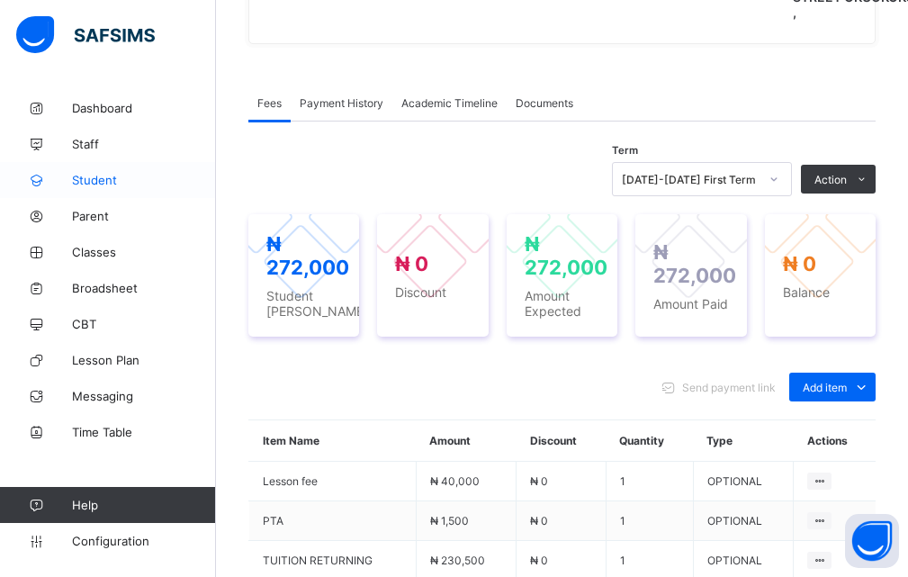
click at [117, 184] on span "Student" at bounding box center [144, 180] width 144 height 14
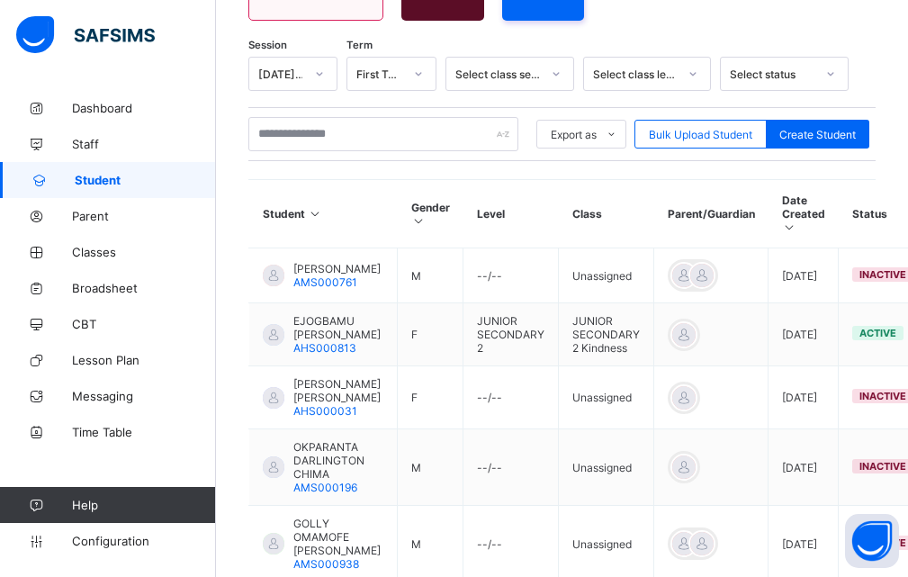
scroll to position [270, 0]
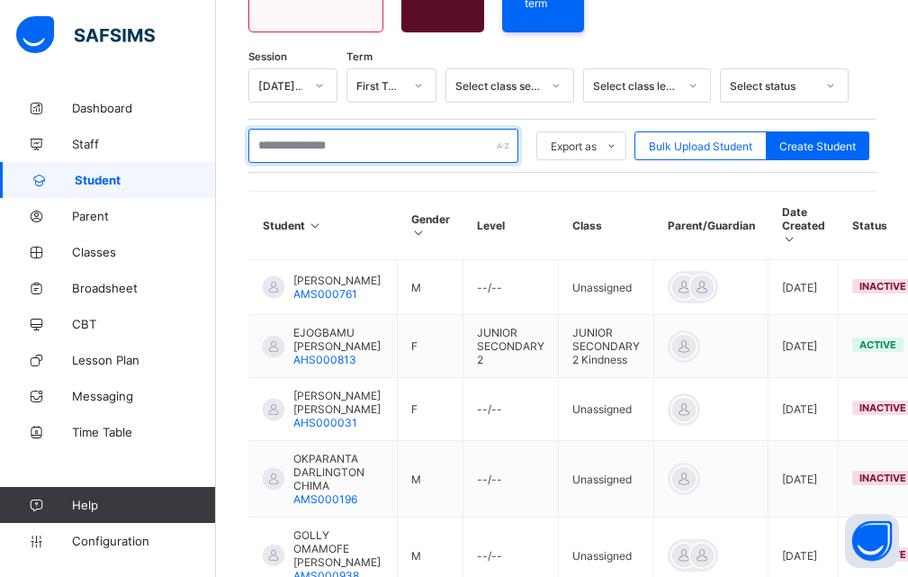
click at [316, 143] on input "text" at bounding box center [383, 146] width 270 height 34
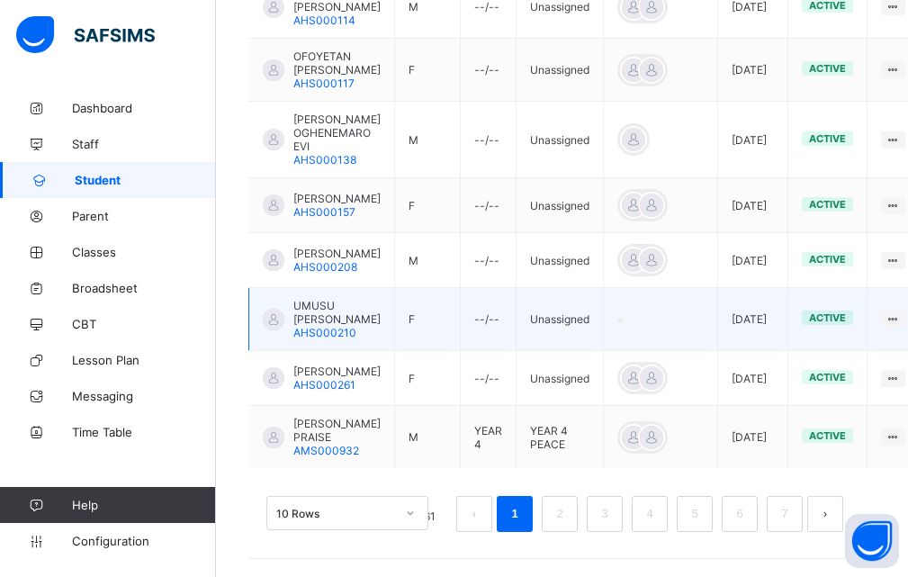
scroll to position [807, 0]
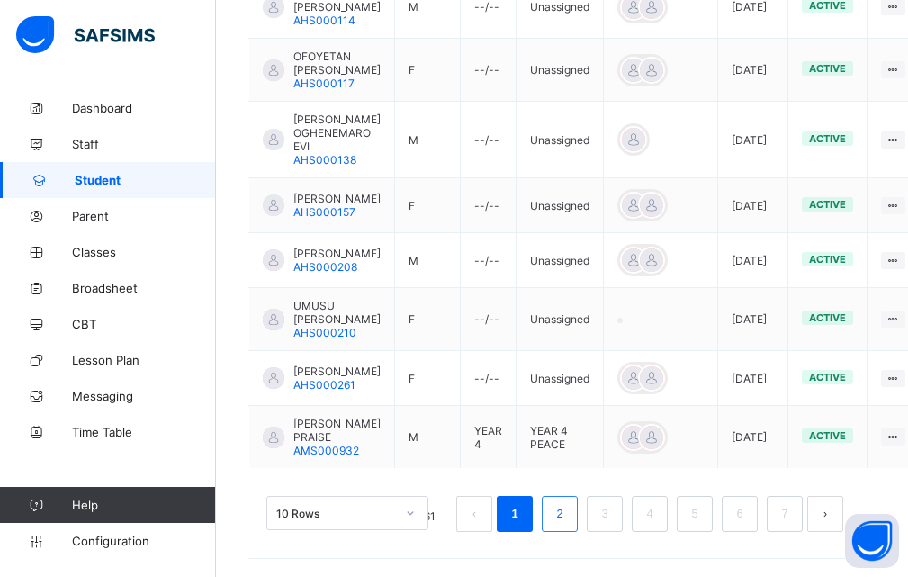
click at [568, 519] on link "2" at bounding box center [559, 513] width 17 height 23
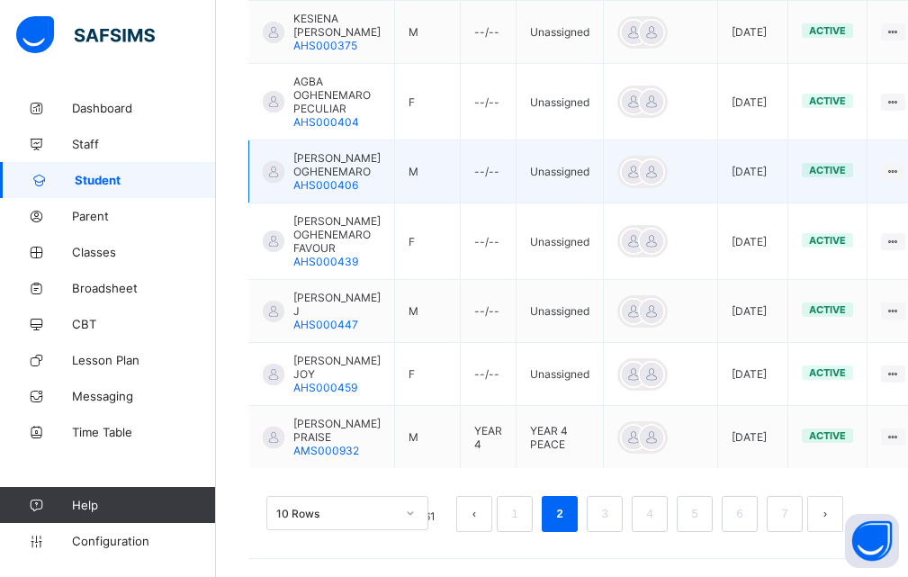
scroll to position [821, 0]
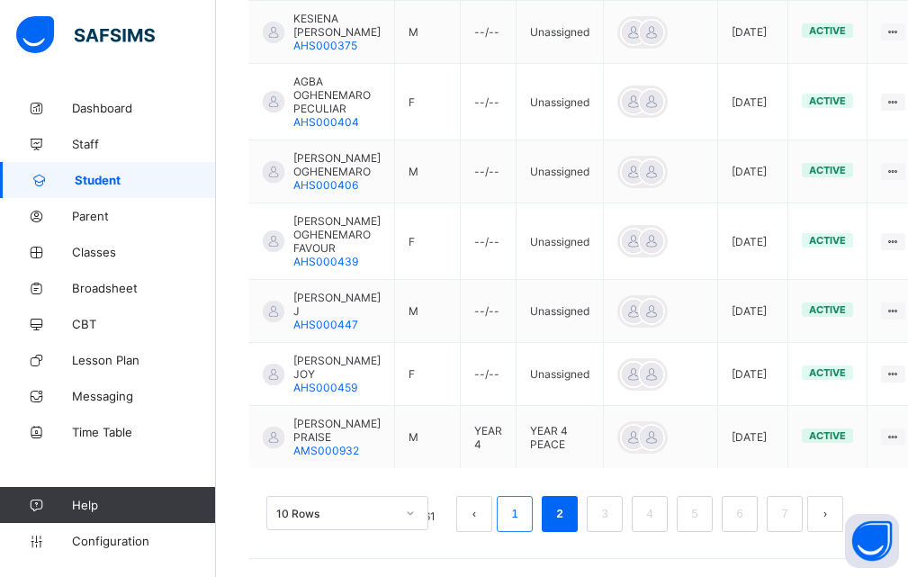
click at [520, 516] on link "1" at bounding box center [514, 513] width 17 height 23
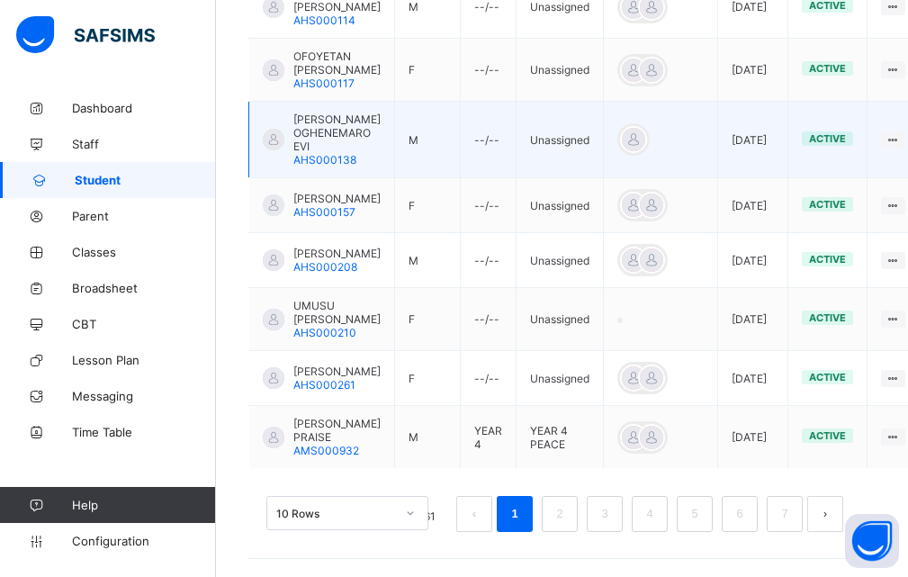
scroll to position [807, 0]
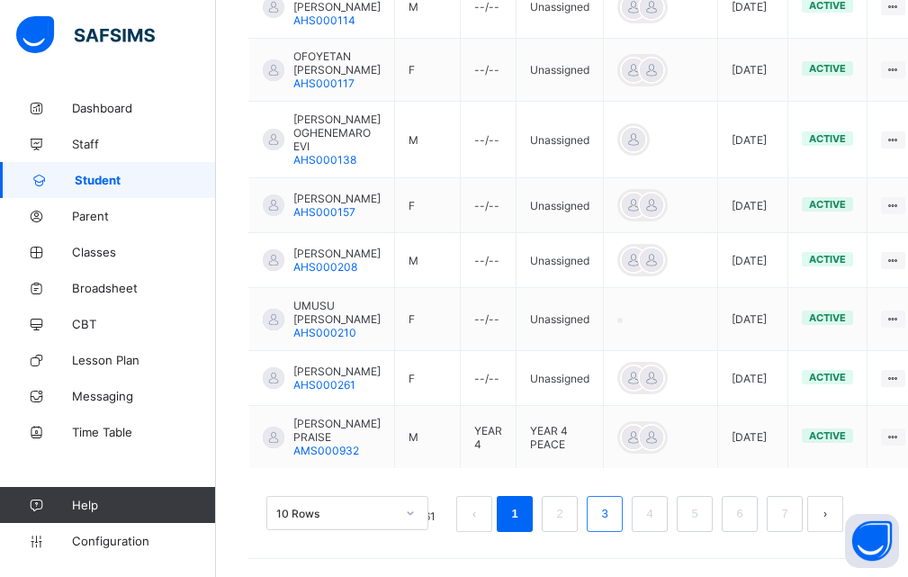
click at [604, 512] on li "3" at bounding box center [605, 514] width 36 height 36
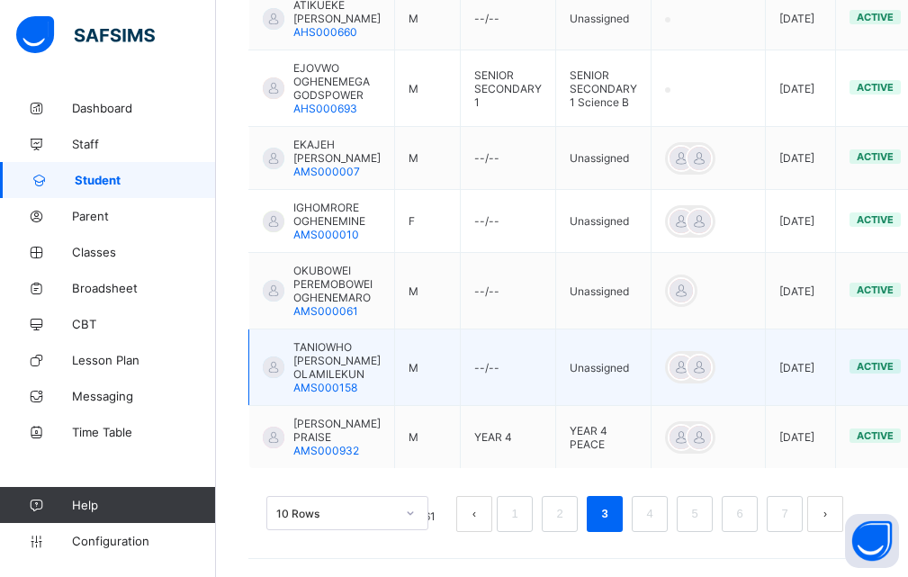
scroll to position [821, 0]
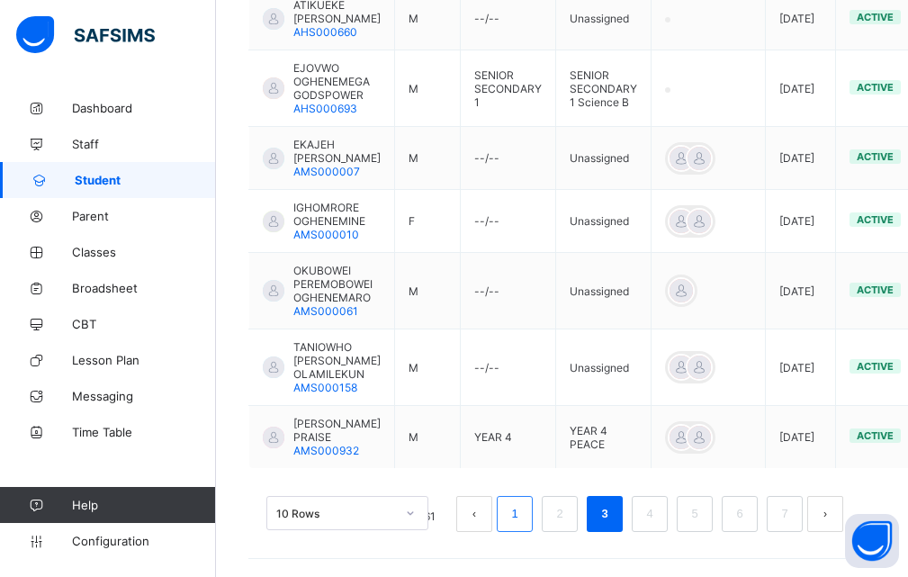
click at [523, 517] on link "1" at bounding box center [514, 513] width 17 height 23
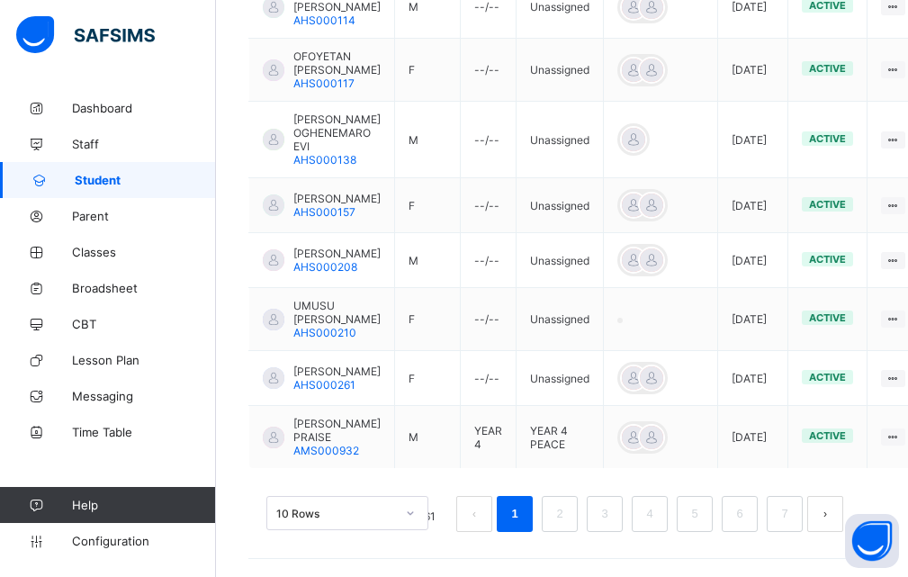
scroll to position [807, 0]
click at [568, 520] on link "2" at bounding box center [559, 513] width 17 height 23
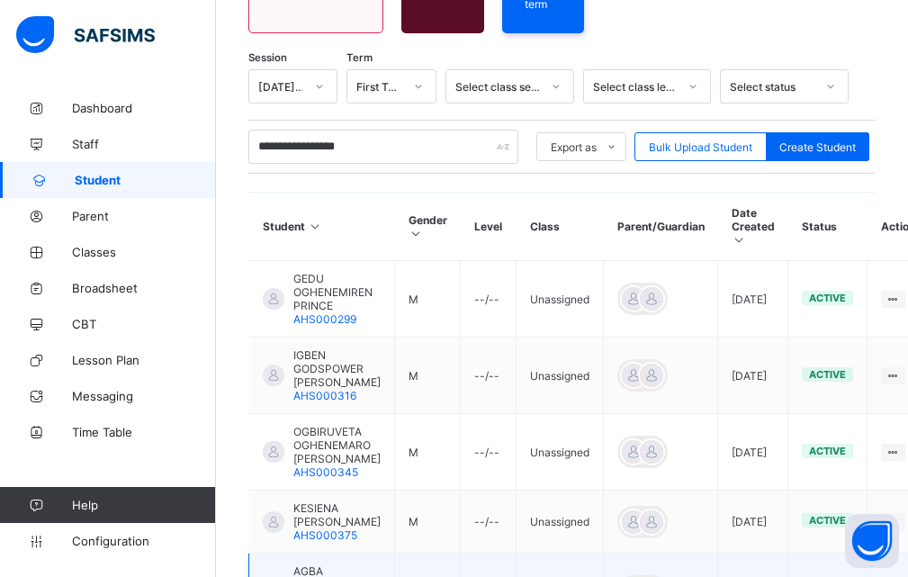
scroll to position [267, 0]
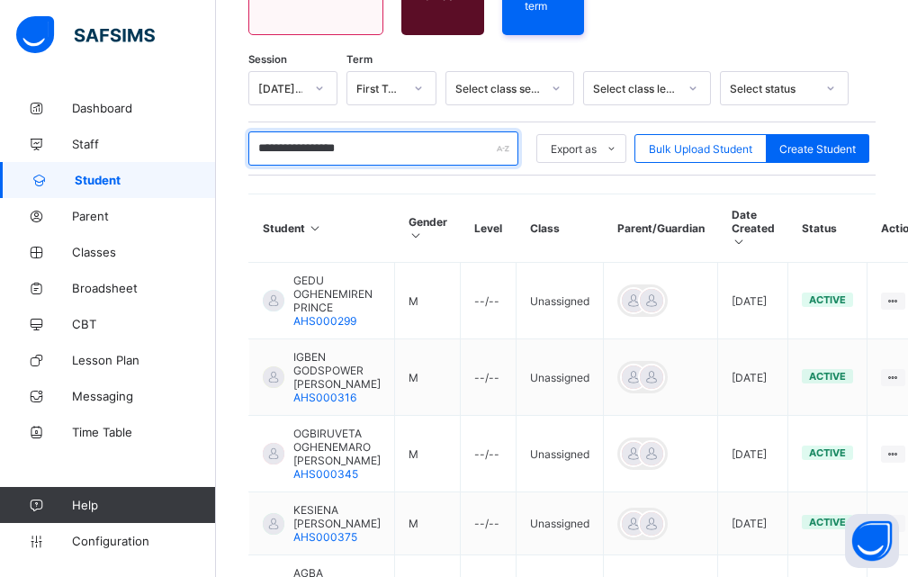
click at [398, 138] on input "**********" at bounding box center [383, 148] width 270 height 34
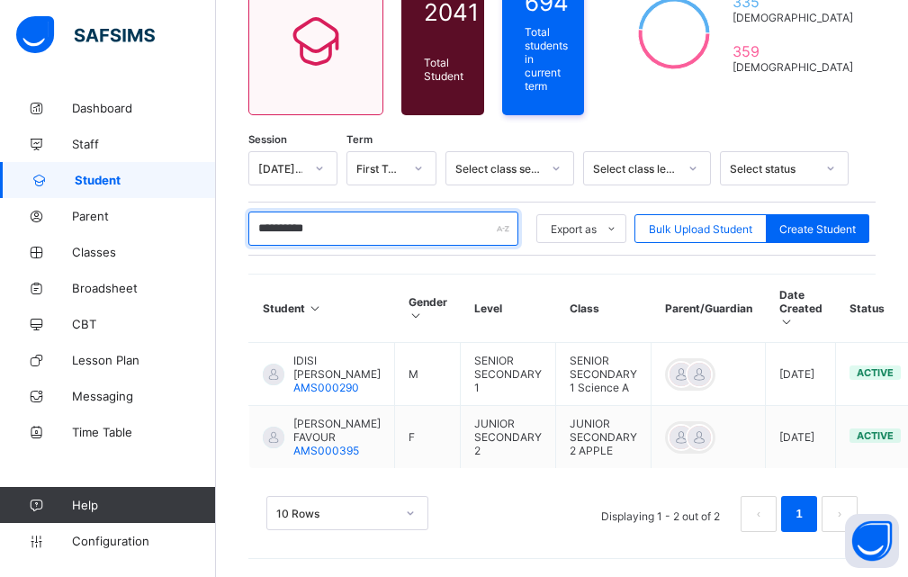
scroll to position [209, 0]
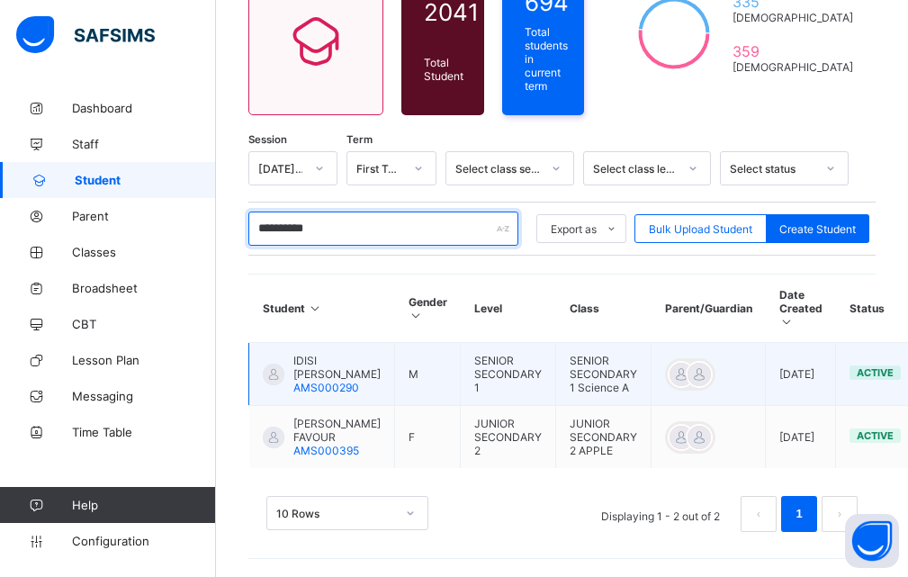
type input "**********"
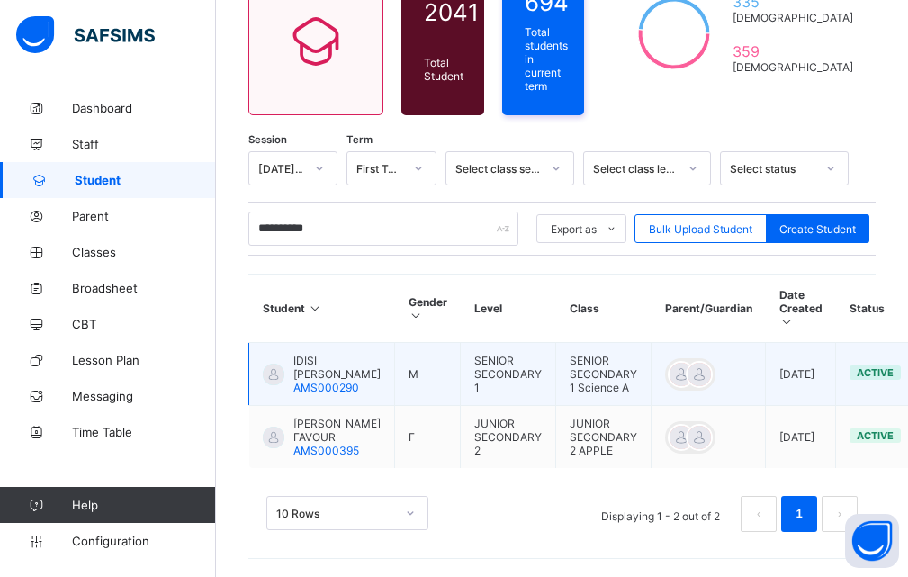
click at [285, 355] on div "IDISI [PERSON_NAME] AMS000290" at bounding box center [322, 374] width 118 height 40
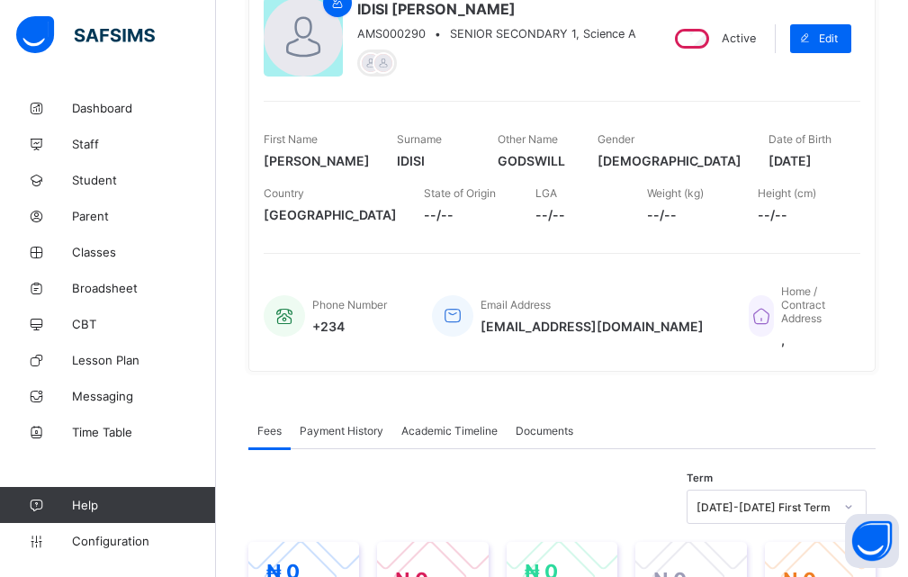
scroll to position [450, 0]
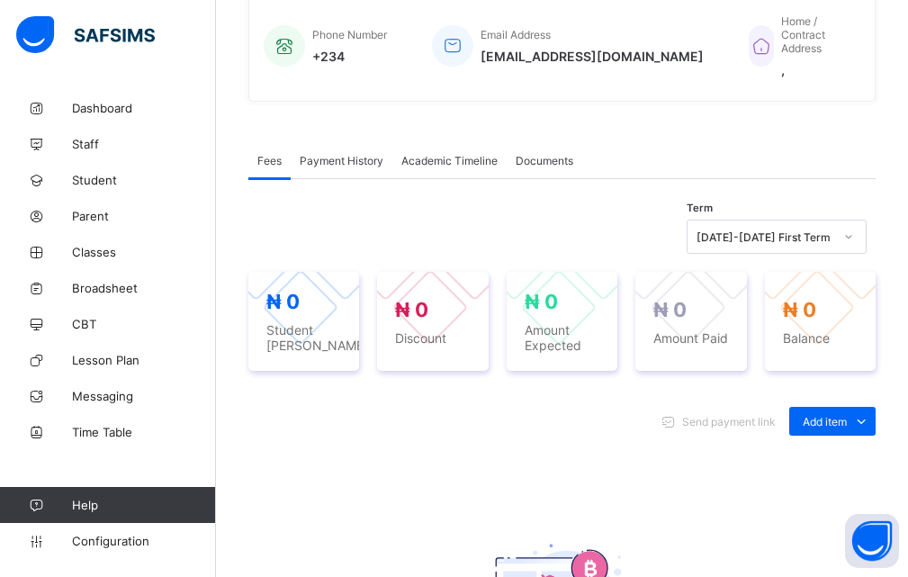
drag, startPoint x: 844, startPoint y: 465, endPoint x: 793, endPoint y: 427, distance: 63.7
click at [0, 0] on div "Optional items" at bounding box center [0, 0] width 0 height 0
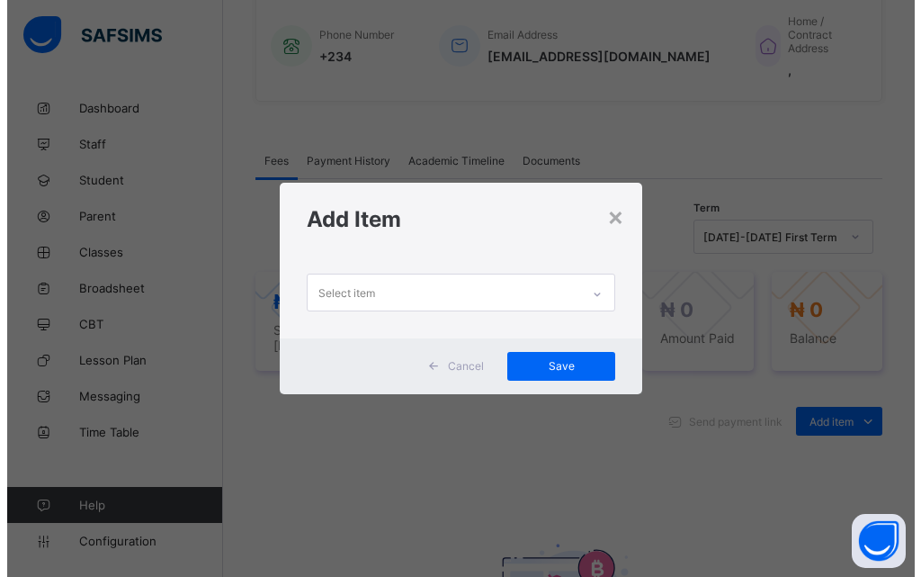
scroll to position [0, 0]
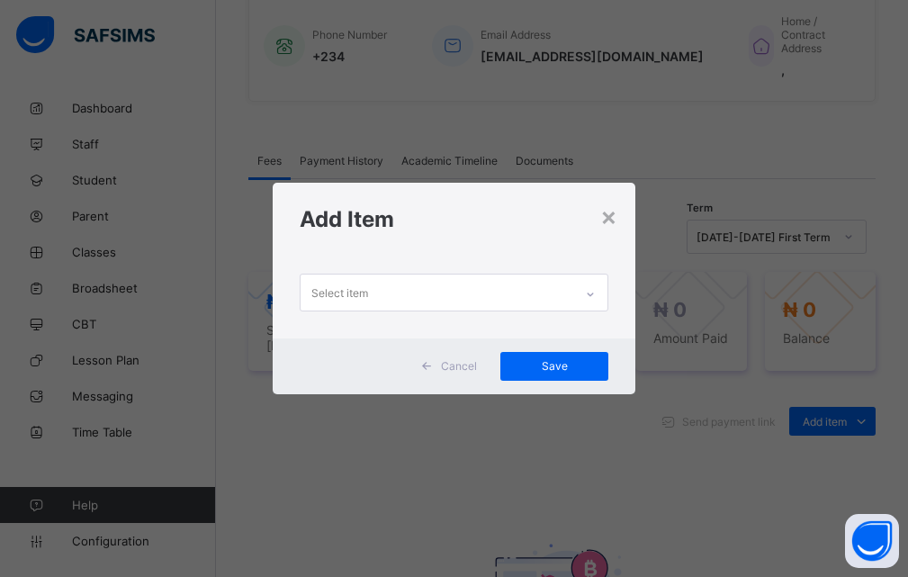
click at [595, 293] on icon at bounding box center [590, 294] width 11 height 18
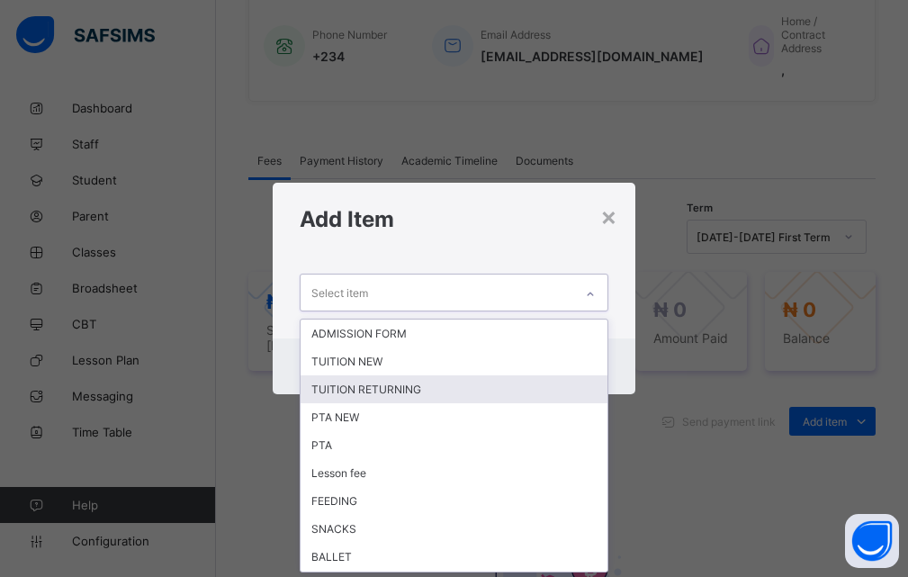
click at [368, 390] on div "TUITION RETURNING" at bounding box center [454, 389] width 308 height 28
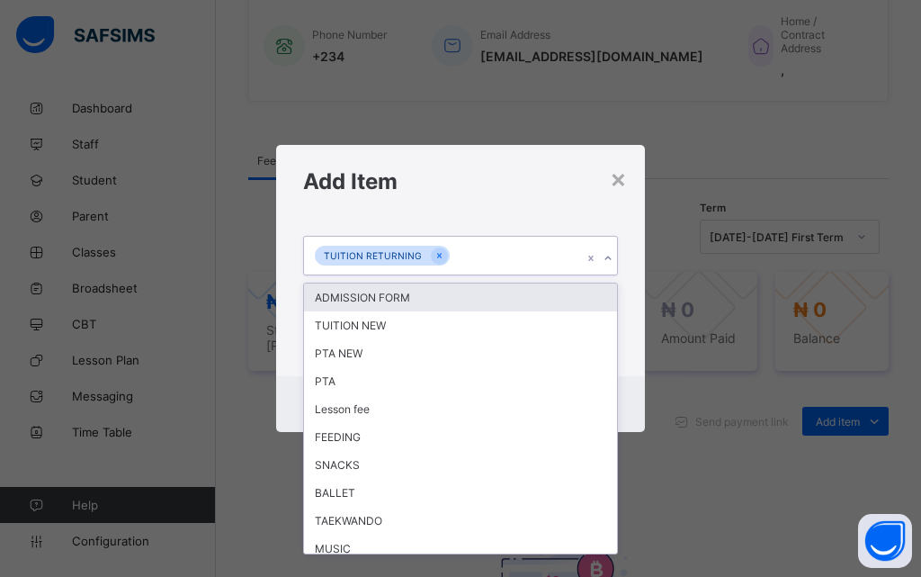
click at [606, 261] on icon at bounding box center [608, 258] width 11 height 18
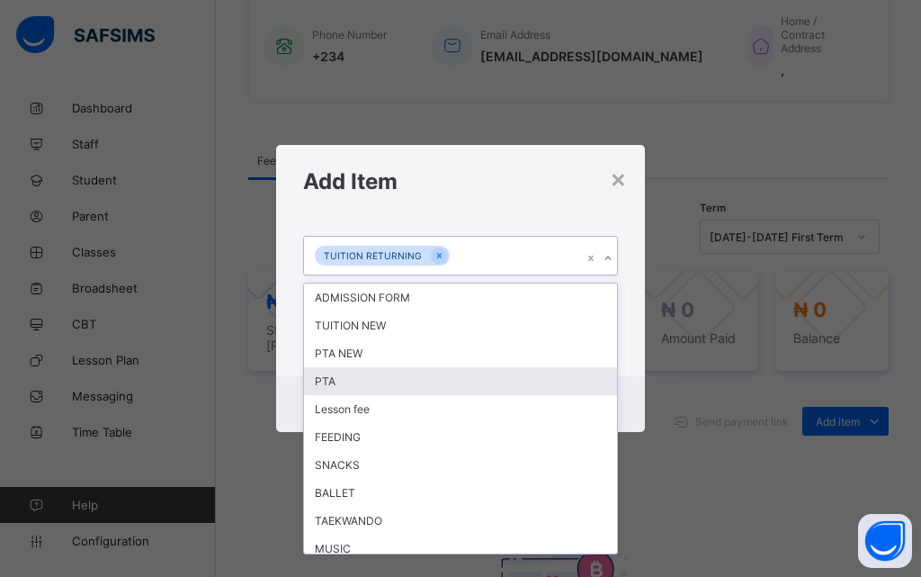
click at [344, 372] on div "PTA" at bounding box center [460, 381] width 313 height 28
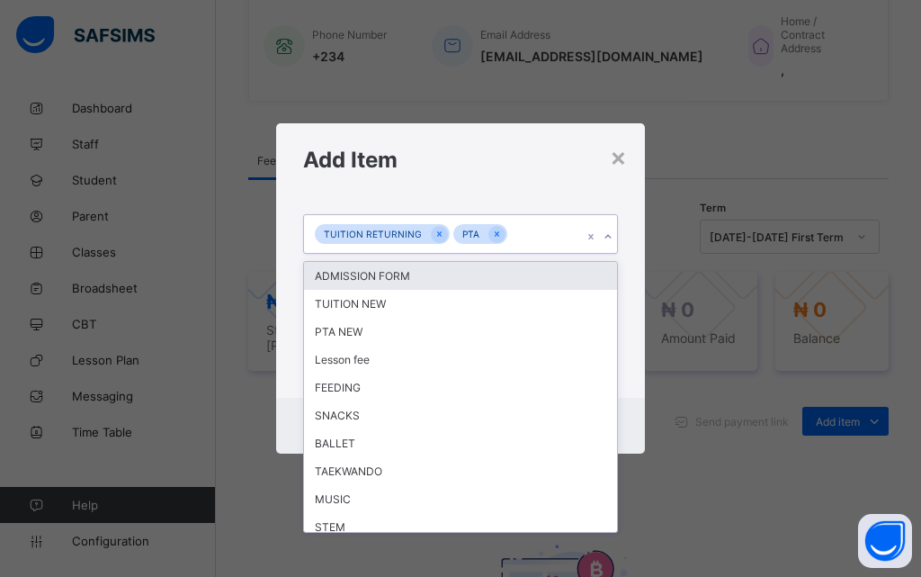
click at [605, 236] on icon at bounding box center [608, 237] width 11 height 18
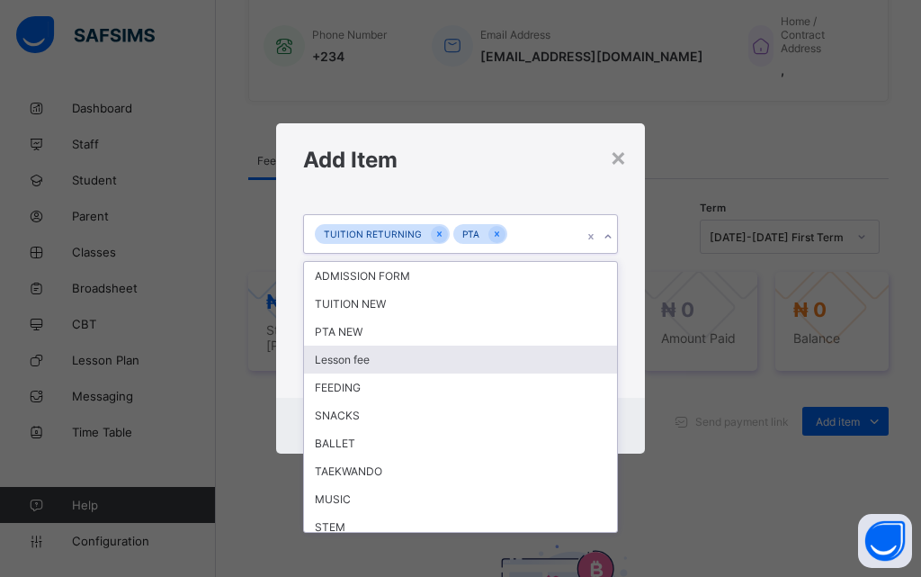
click at [373, 357] on div "Lesson fee" at bounding box center [460, 359] width 313 height 28
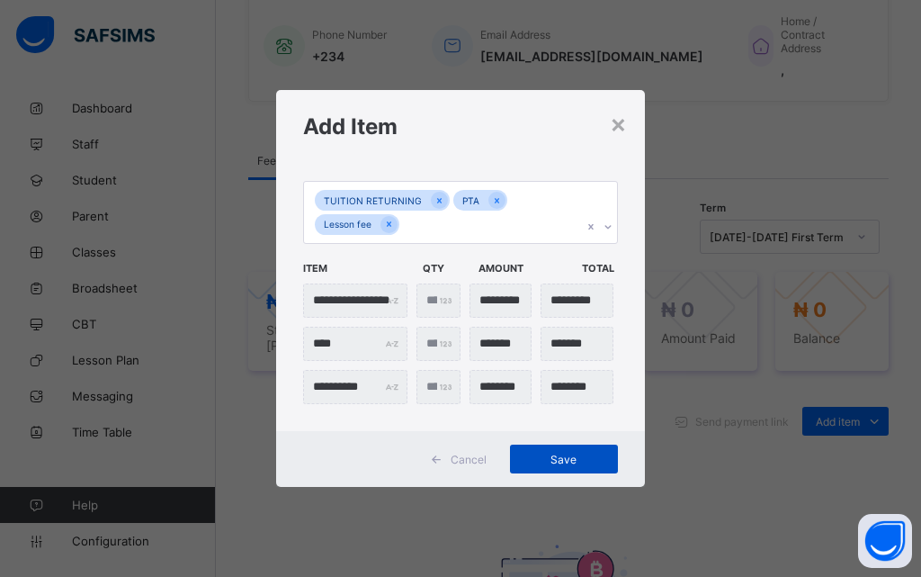
click at [531, 457] on span "Save" at bounding box center [564, 459] width 81 height 13
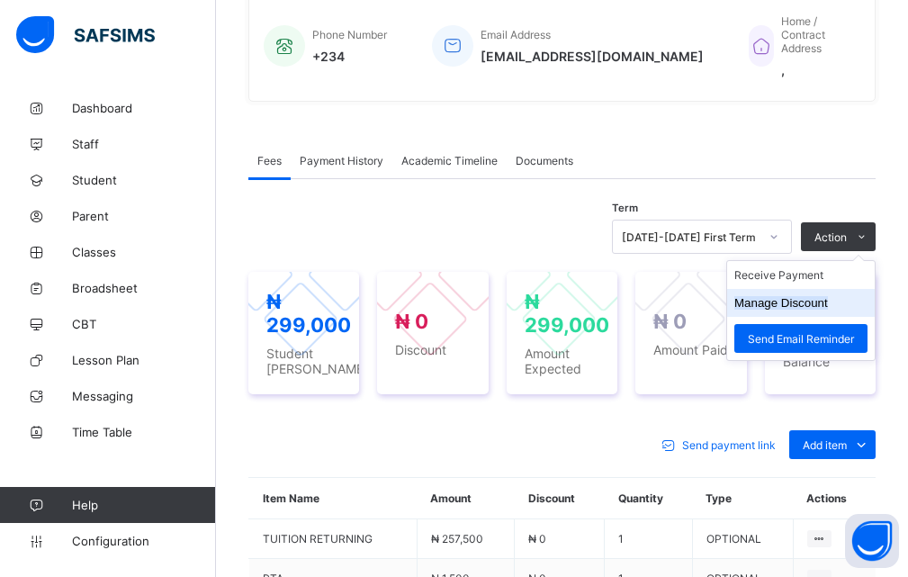
click at [819, 300] on button "Manage Discount" at bounding box center [781, 302] width 94 height 13
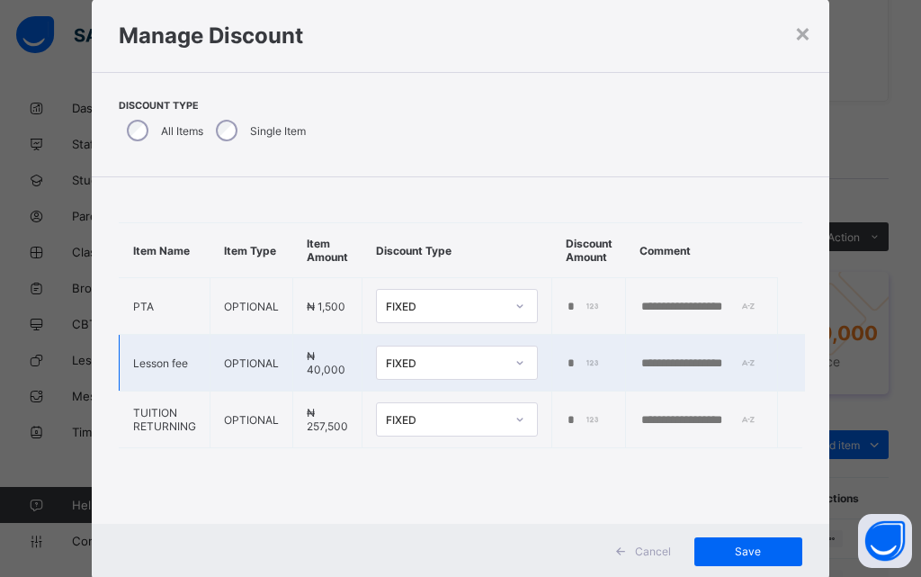
scroll to position [90, 0]
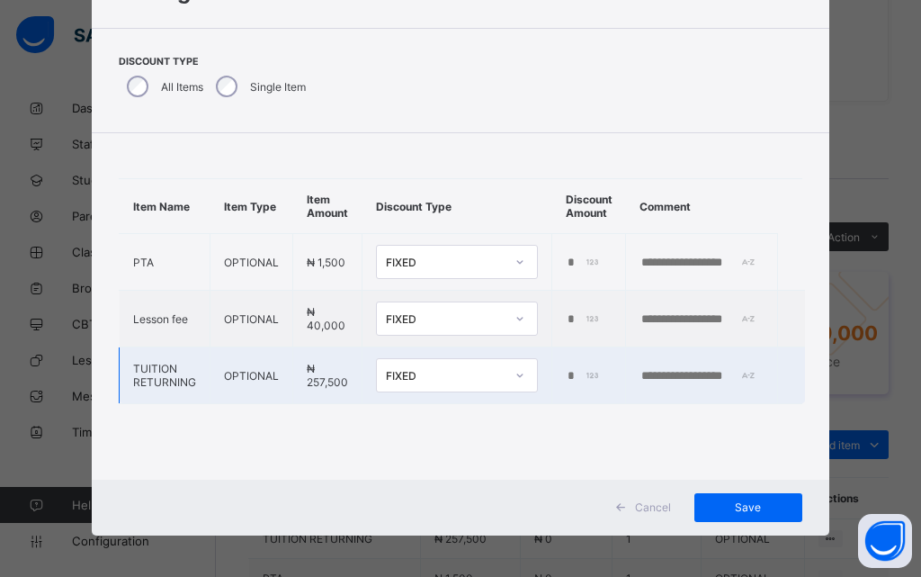
click at [586, 373] on div "*" at bounding box center [586, 376] width 41 height 14
click at [588, 383] on td "*" at bounding box center [589, 375] width 74 height 57
click at [588, 372] on div "*" at bounding box center [586, 376] width 41 height 14
click at [573, 373] on input "*" at bounding box center [584, 376] width 37 height 14
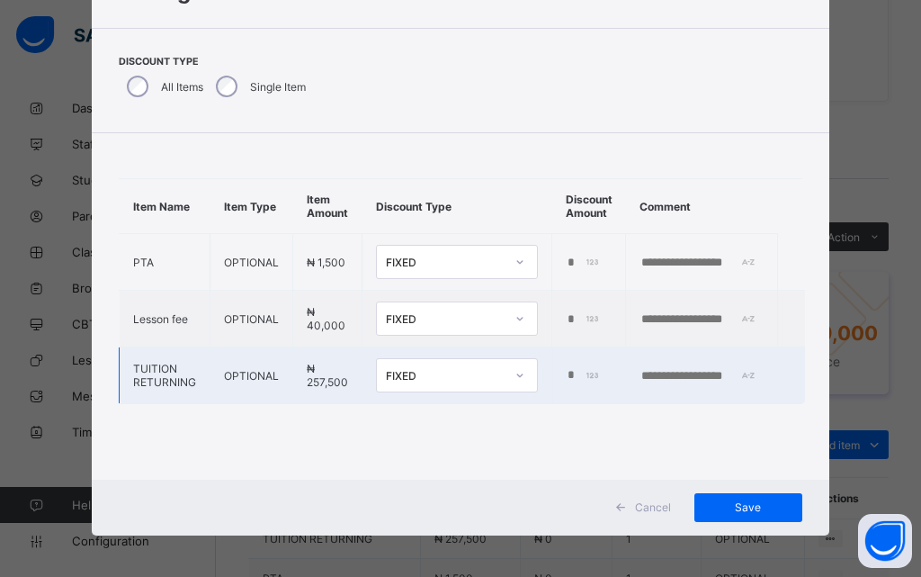
type input "******"
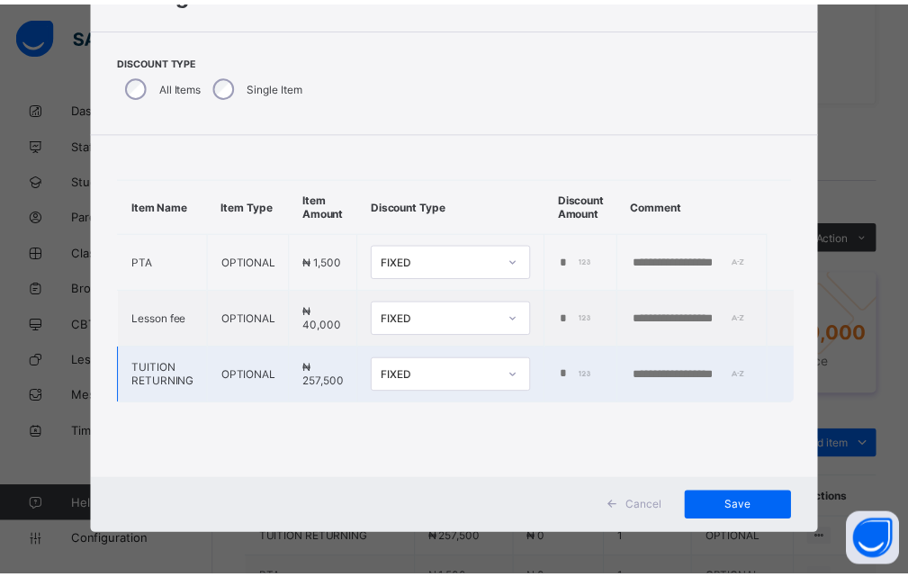
scroll to position [0, 0]
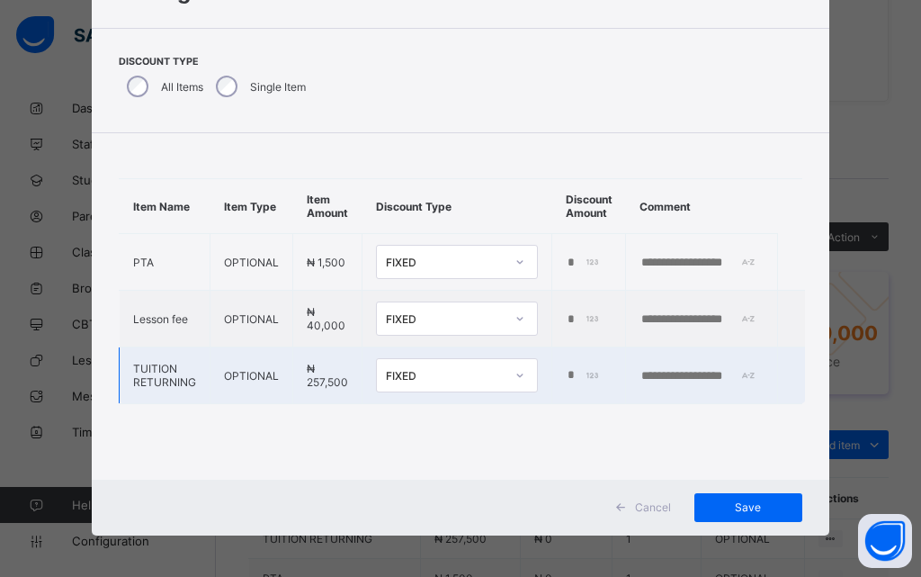
click at [671, 379] on input "text" at bounding box center [702, 376] width 124 height 14
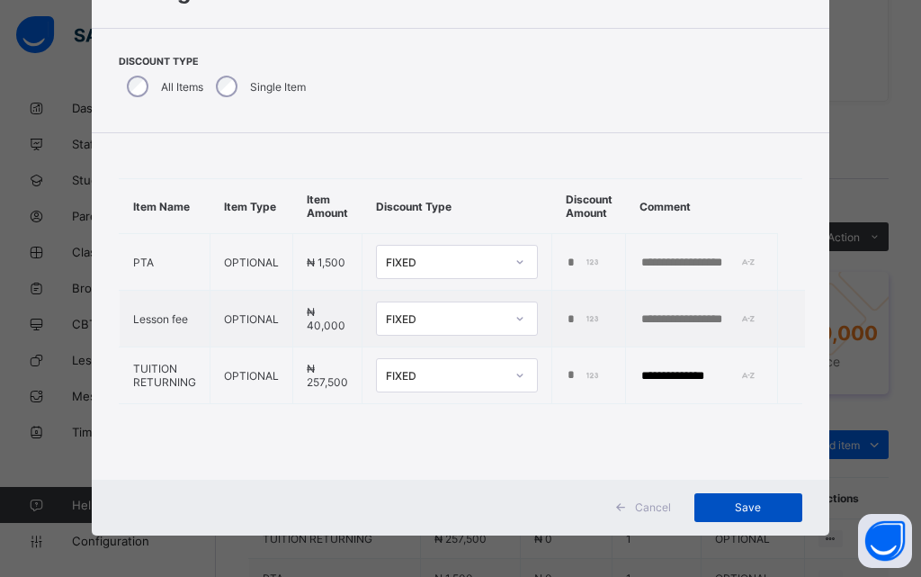
type input "**********"
click at [743, 512] on span "Save" at bounding box center [748, 506] width 81 height 13
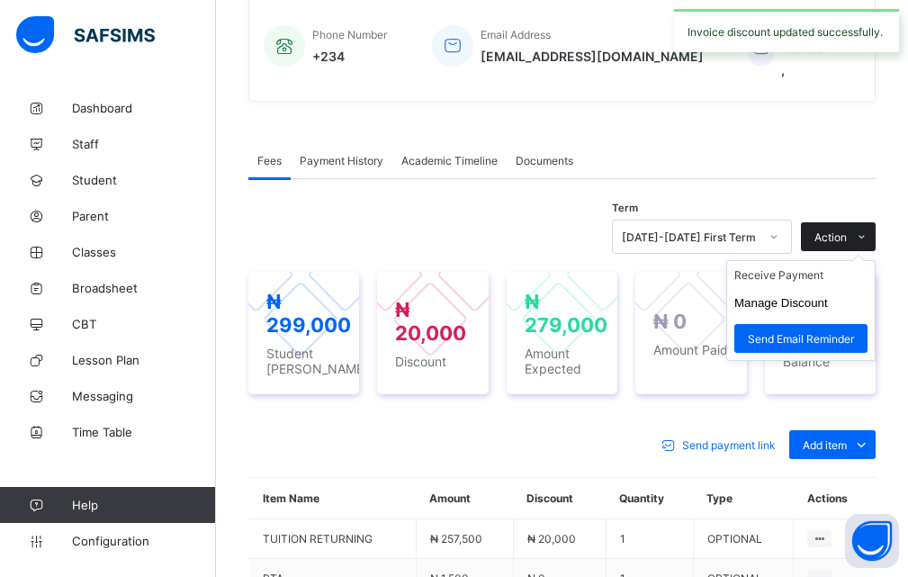
click at [868, 231] on icon at bounding box center [861, 237] width 13 height 12
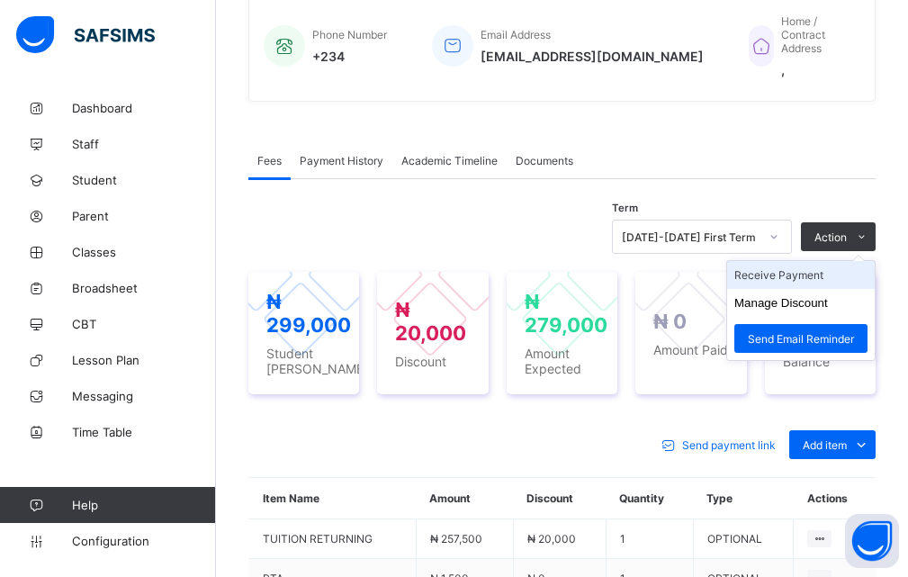
click at [834, 274] on li "Receive Payment" at bounding box center [801, 275] width 148 height 28
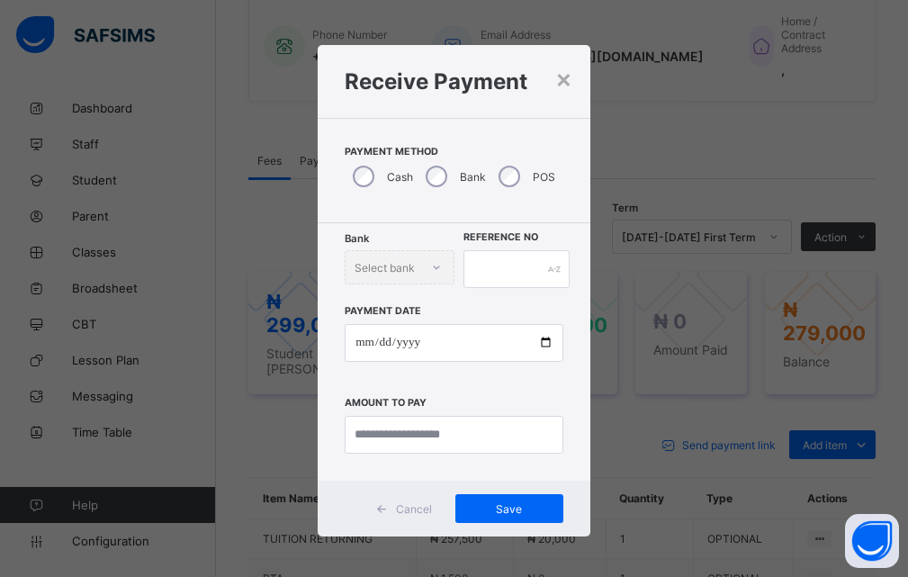
click at [501, 188] on div "POS" at bounding box center [524, 176] width 69 height 38
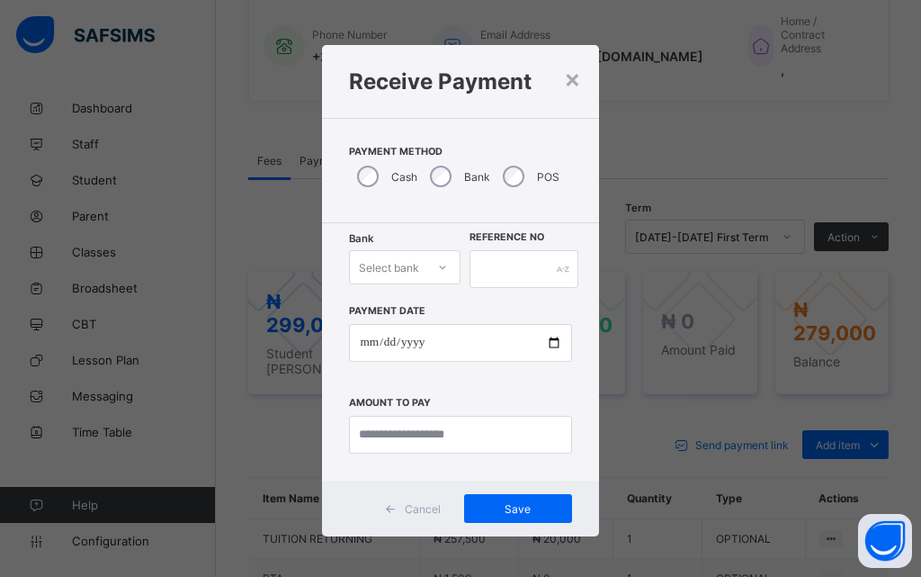
click at [437, 268] on icon at bounding box center [442, 267] width 11 height 18
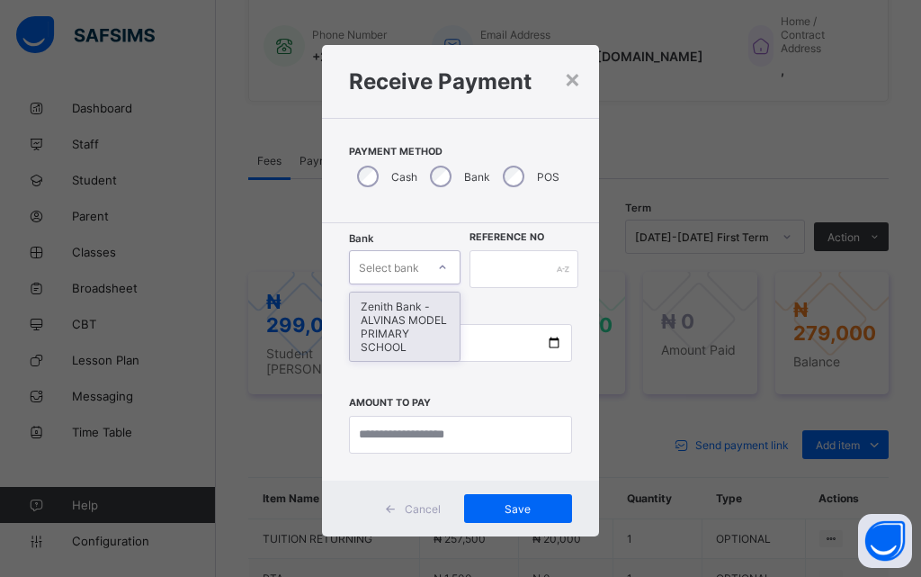
click at [393, 317] on div "Zenith Bank - ALVINAS MODEL PRIMARY SCHOOL" at bounding box center [405, 326] width 110 height 68
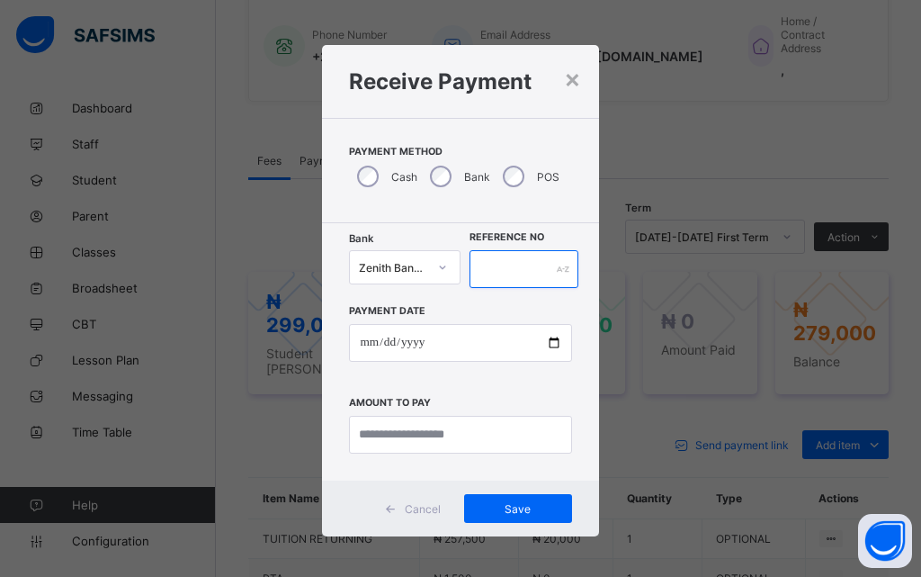
click at [530, 273] on input "text" at bounding box center [524, 269] width 109 height 38
type input "******"
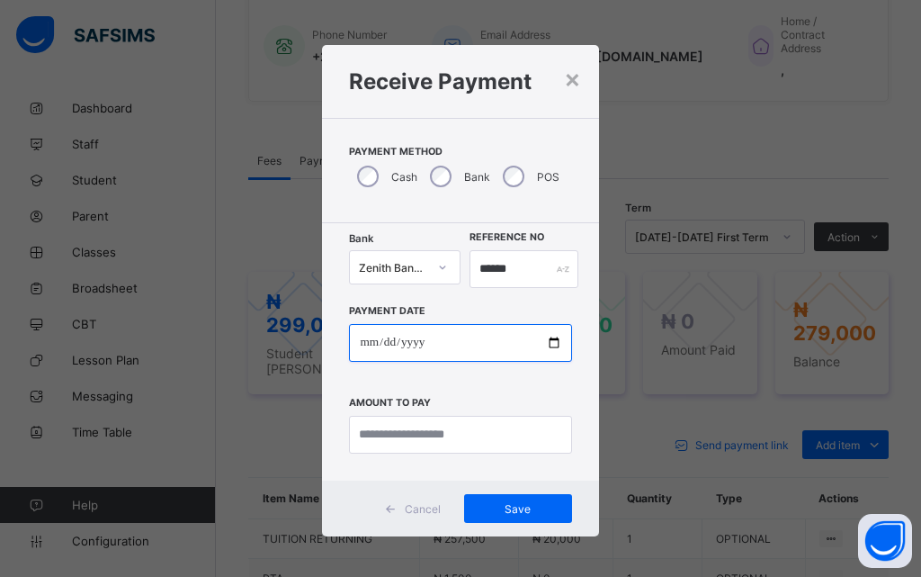
click at [554, 341] on input "date" at bounding box center [460, 343] width 222 height 38
type input "**********"
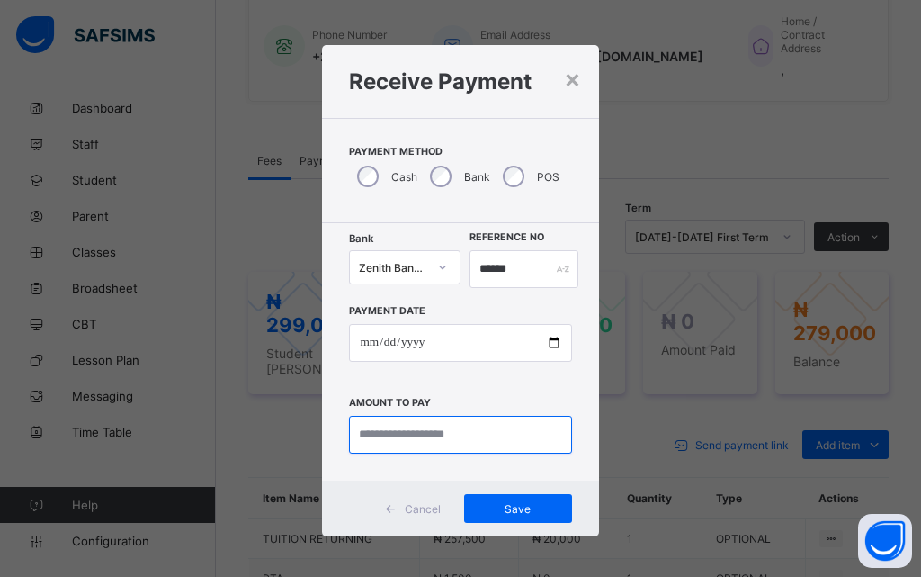
click at [419, 437] on input "currency" at bounding box center [460, 435] width 222 height 38
type input "*********"
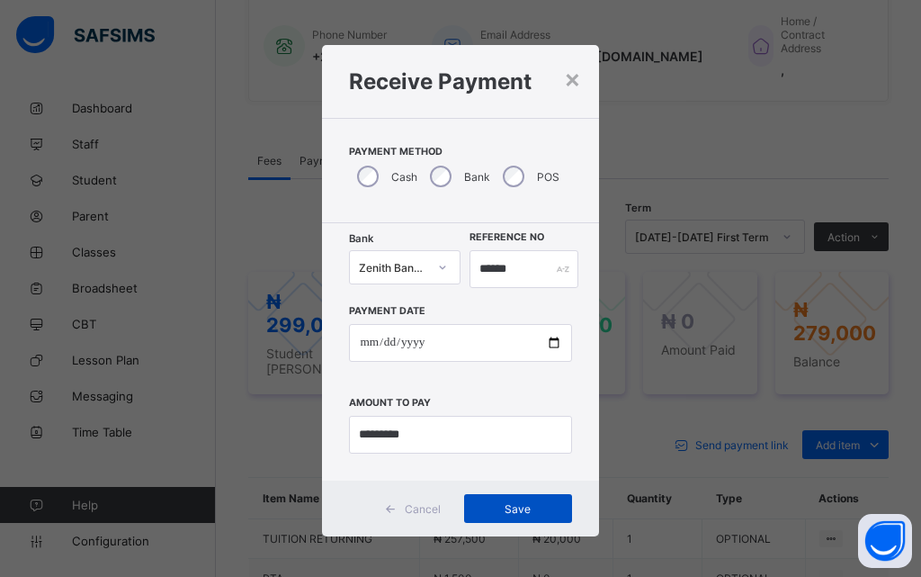
click at [513, 507] on span "Save" at bounding box center [518, 508] width 81 height 13
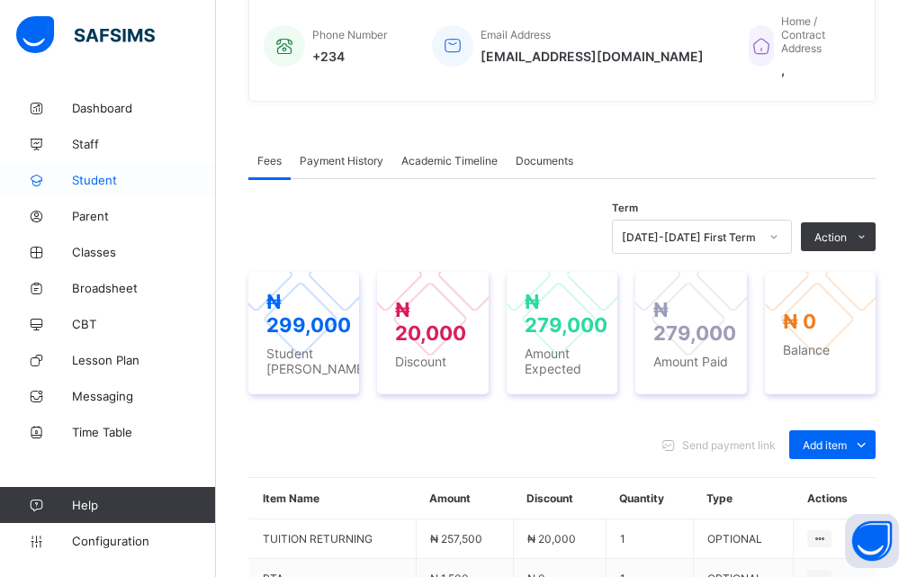
click at [114, 178] on span "Student" at bounding box center [144, 180] width 144 height 14
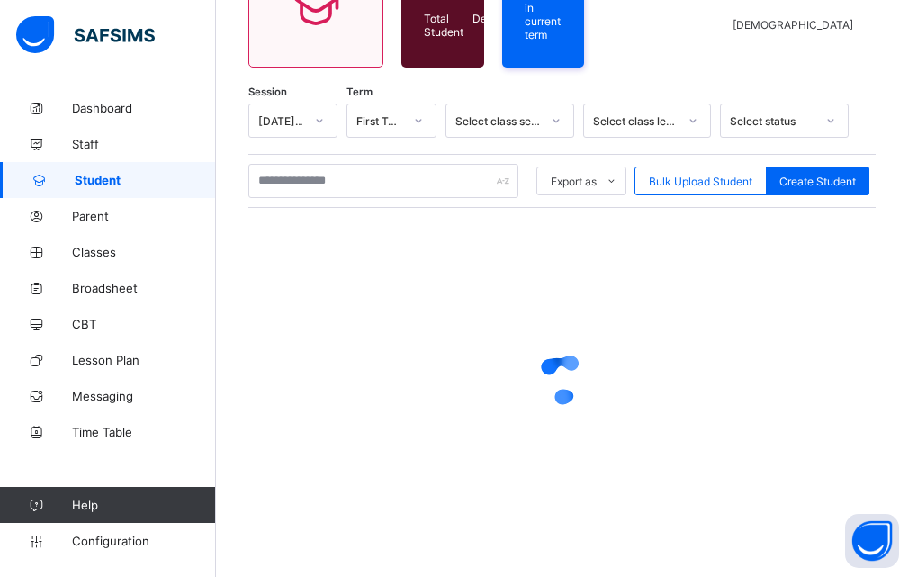
scroll to position [450, 0]
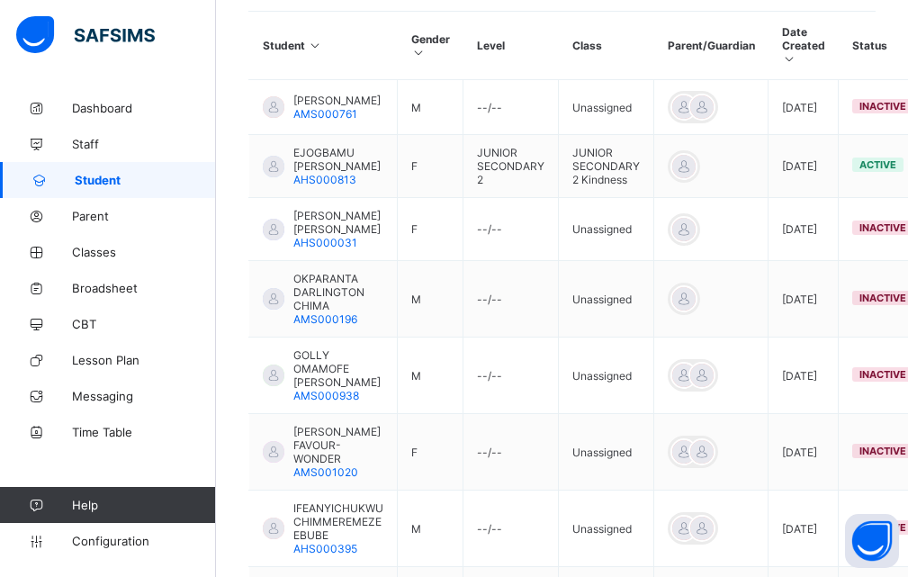
click at [121, 183] on span "Student" at bounding box center [145, 180] width 141 height 14
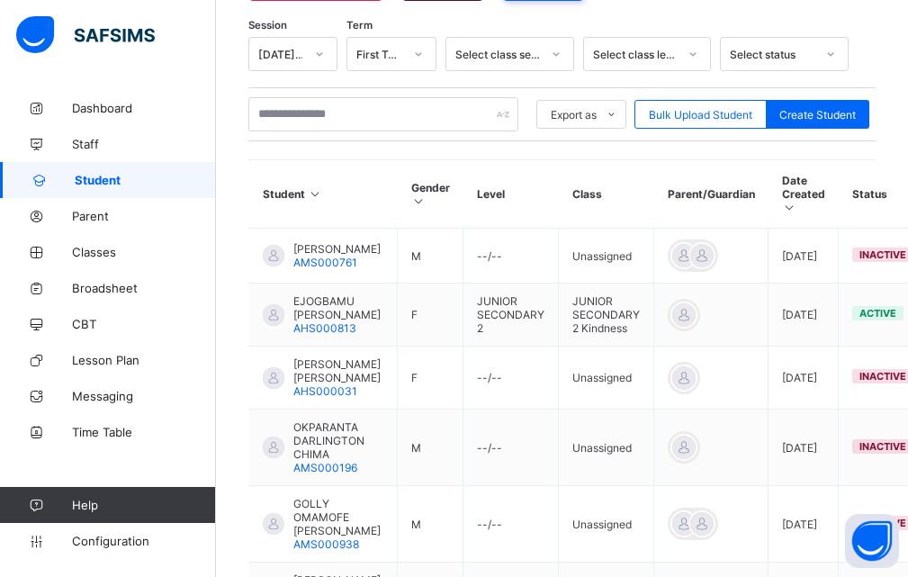
scroll to position [270, 0]
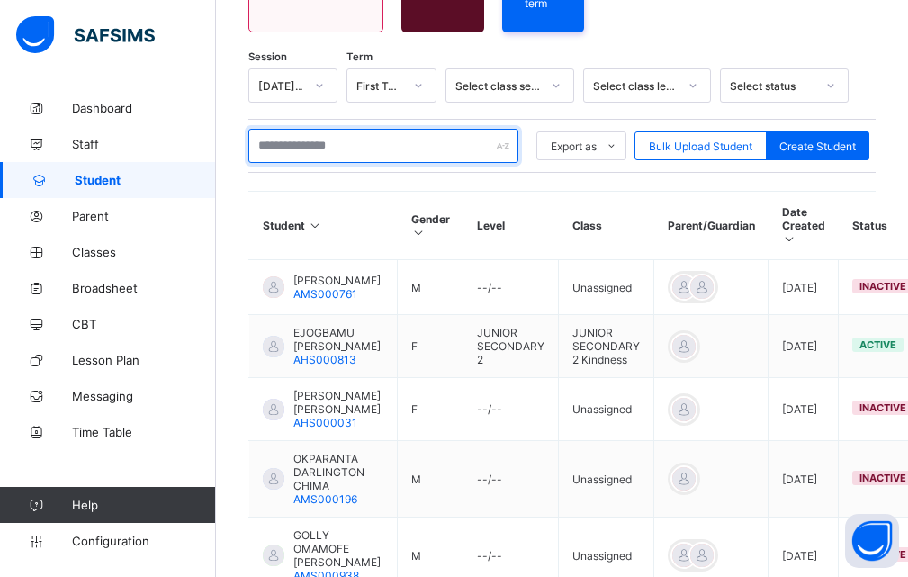
click at [300, 137] on input "text" at bounding box center [383, 146] width 270 height 34
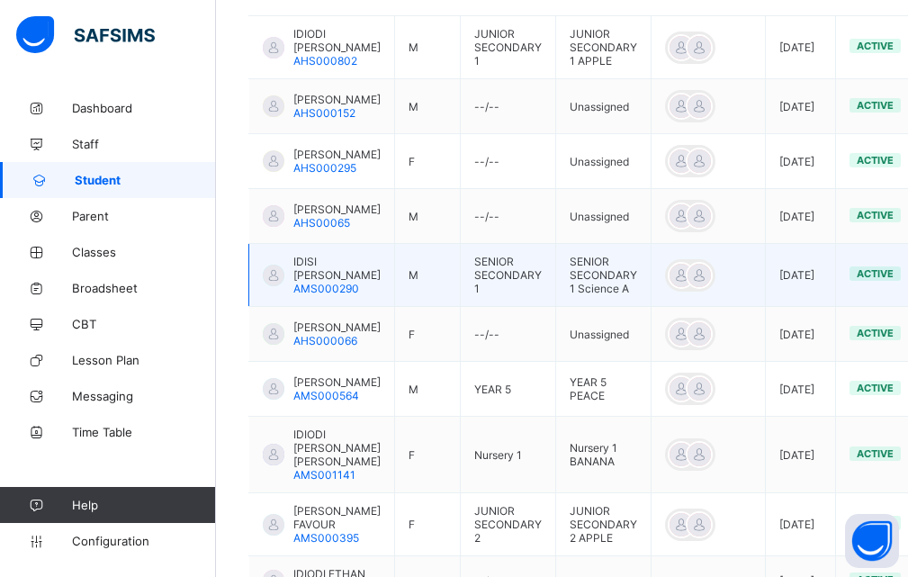
scroll to position [540, 0]
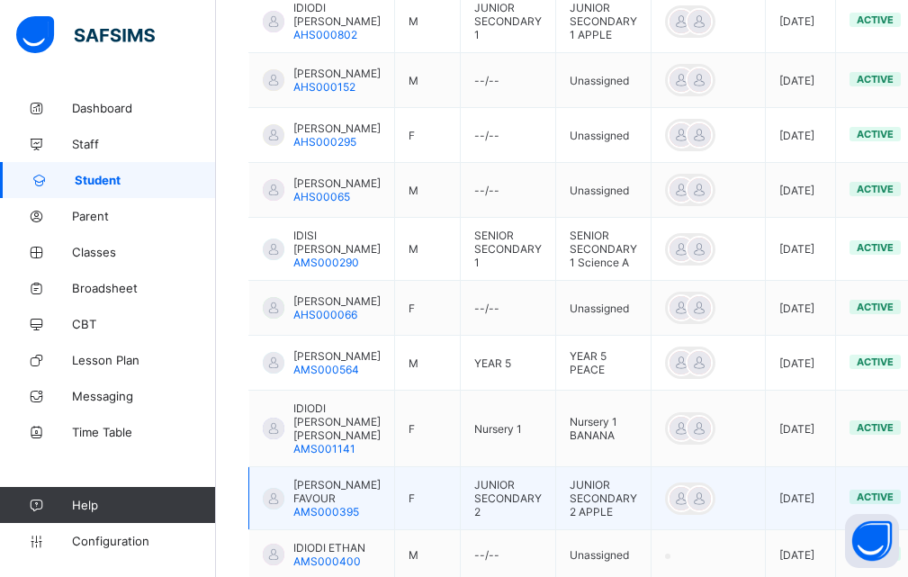
type input "*****"
click at [327, 505] on span "[PERSON_NAME] FAVOUR" at bounding box center [336, 491] width 87 height 27
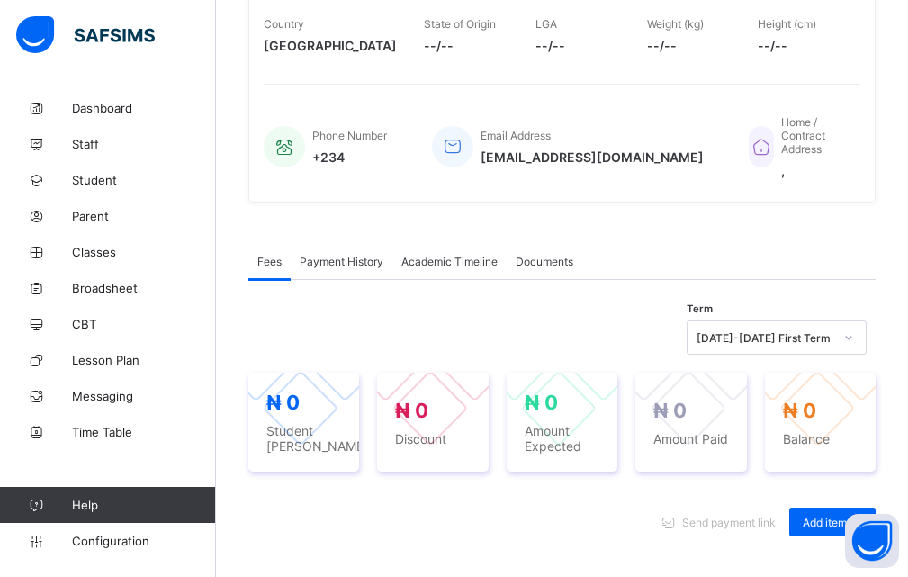
scroll to position [450, 0]
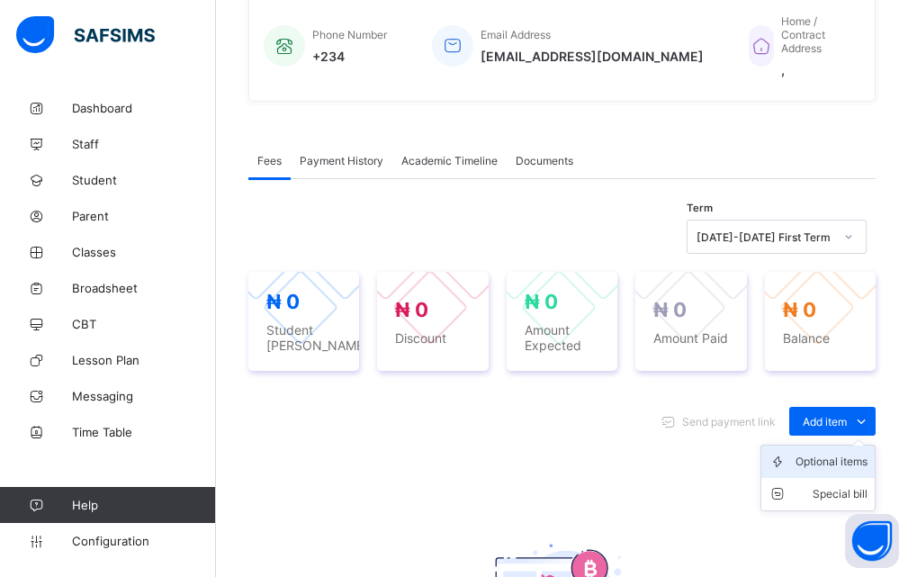
click at [848, 462] on div "Optional items" at bounding box center [831, 462] width 72 height 18
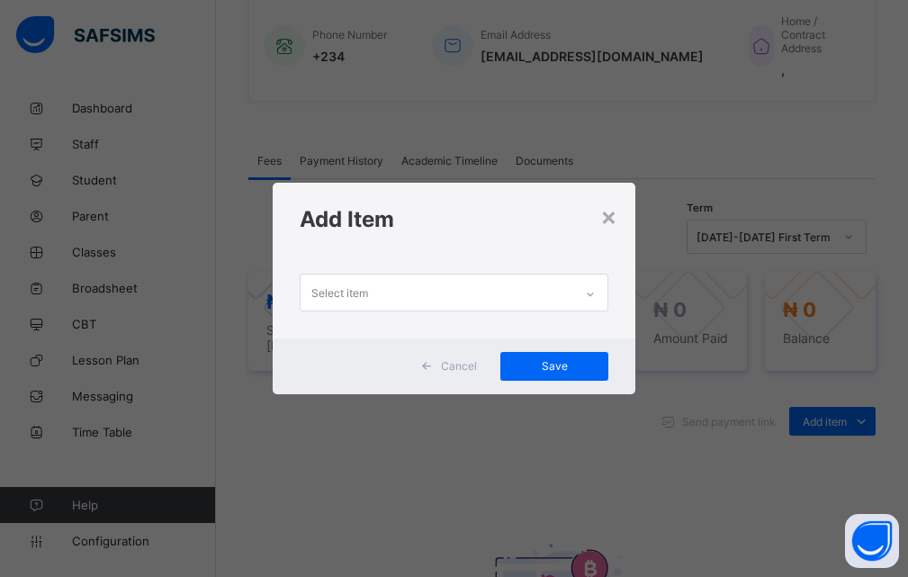
click at [592, 292] on icon at bounding box center [590, 294] width 11 height 18
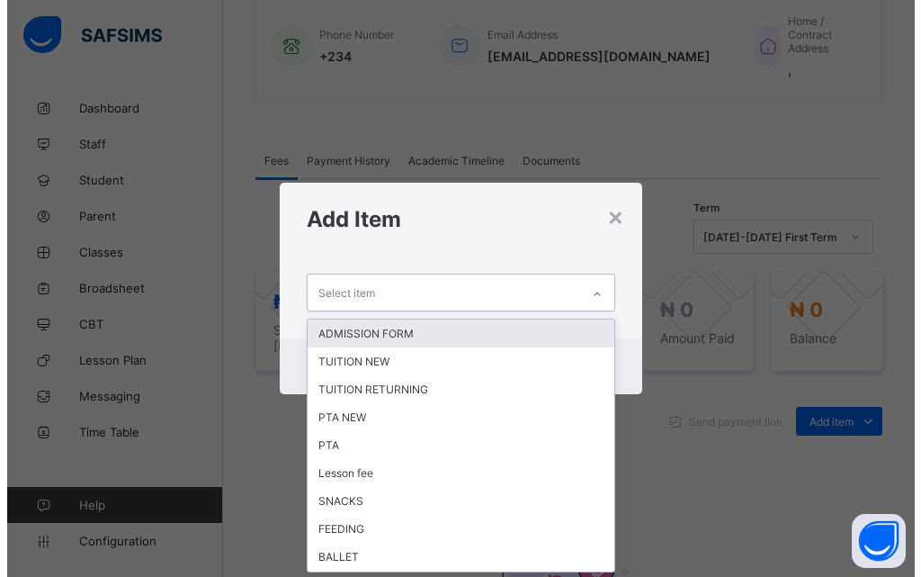
scroll to position [0, 0]
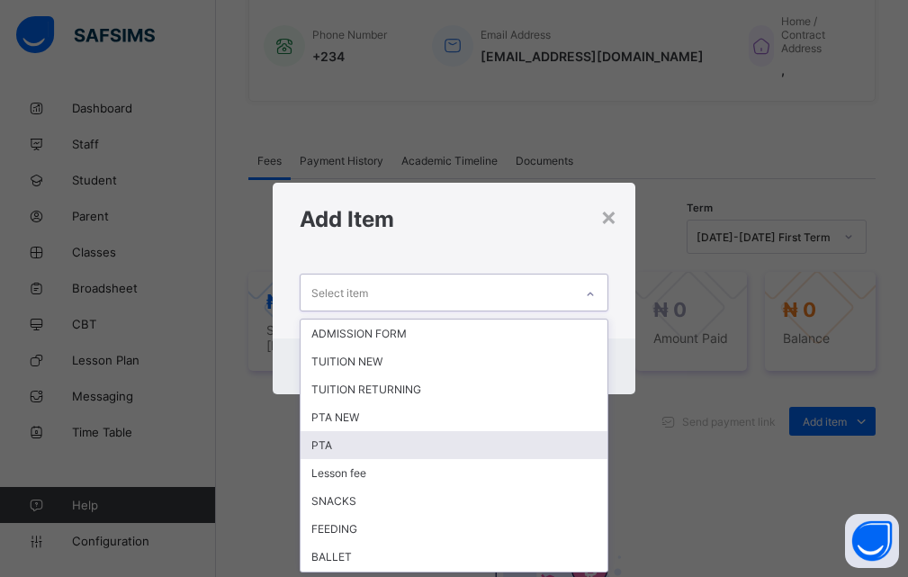
click at [411, 446] on div "PTA" at bounding box center [454, 445] width 308 height 28
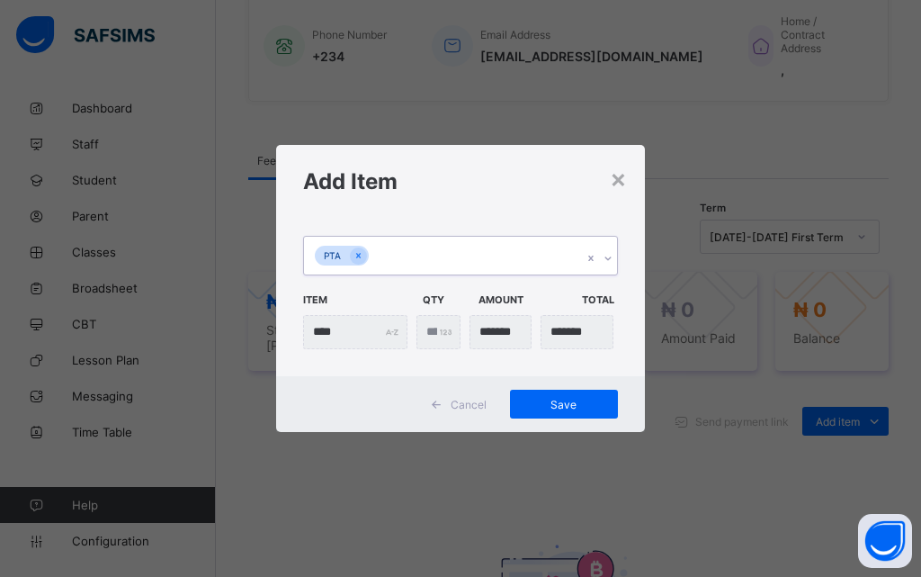
click at [603, 256] on icon at bounding box center [608, 258] width 11 height 18
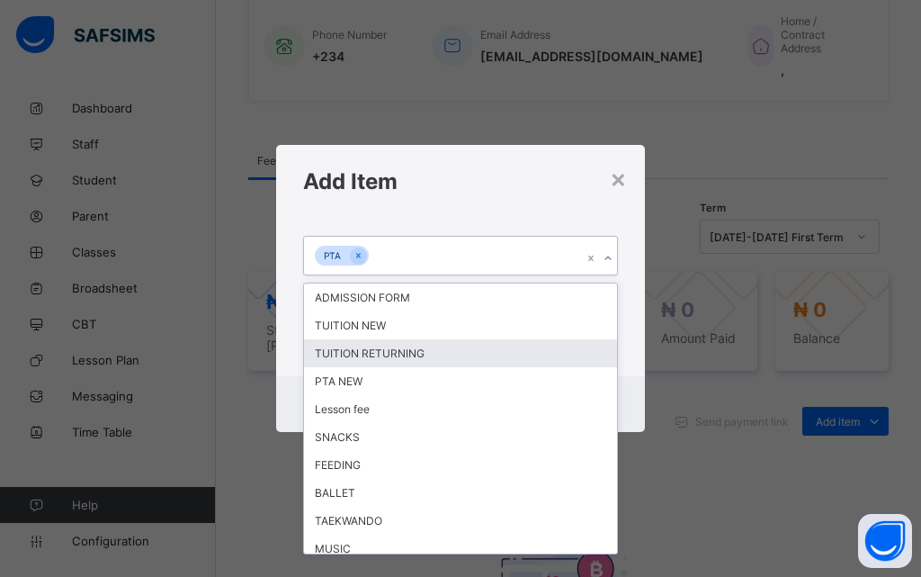
click at [425, 349] on div "TUITION RETURNING" at bounding box center [460, 353] width 313 height 28
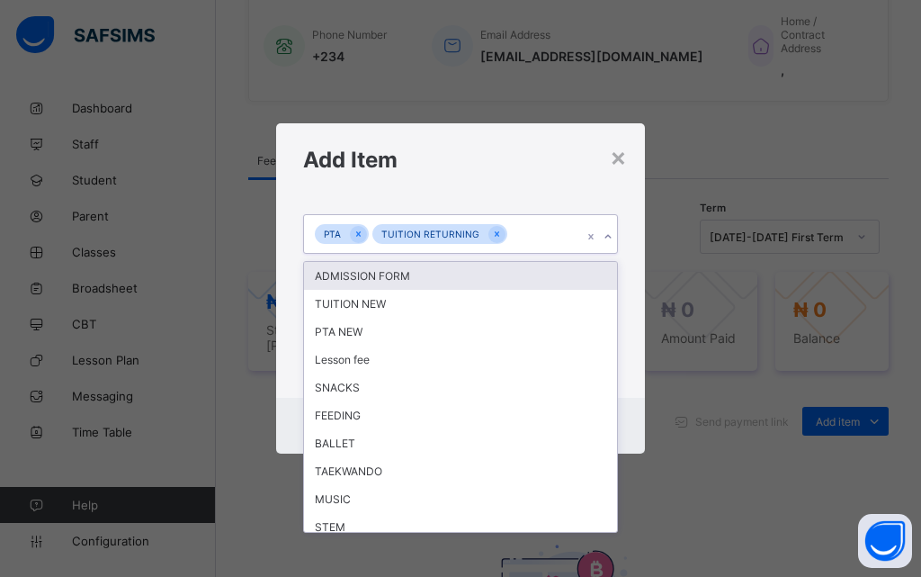
click at [605, 238] on icon at bounding box center [608, 237] width 11 height 18
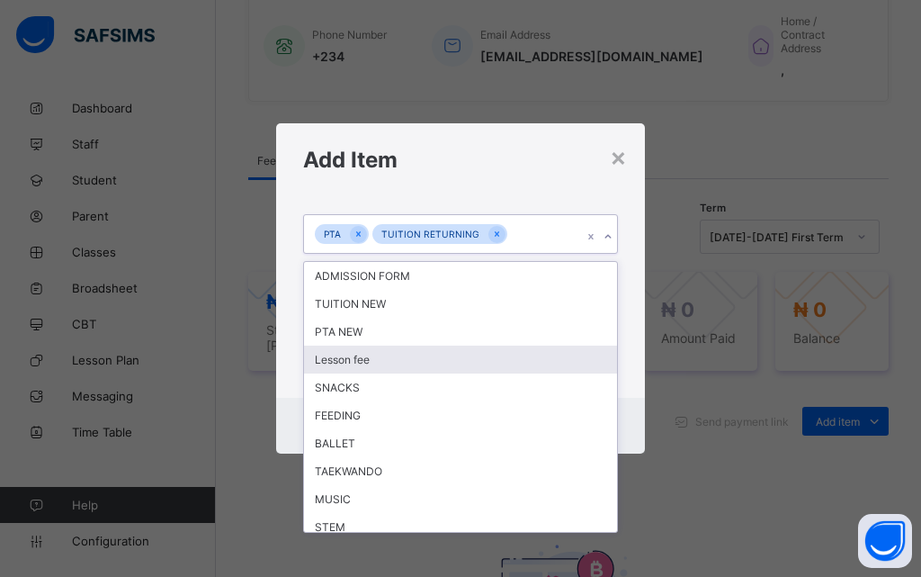
click at [360, 363] on div "Lesson fee" at bounding box center [460, 359] width 313 height 28
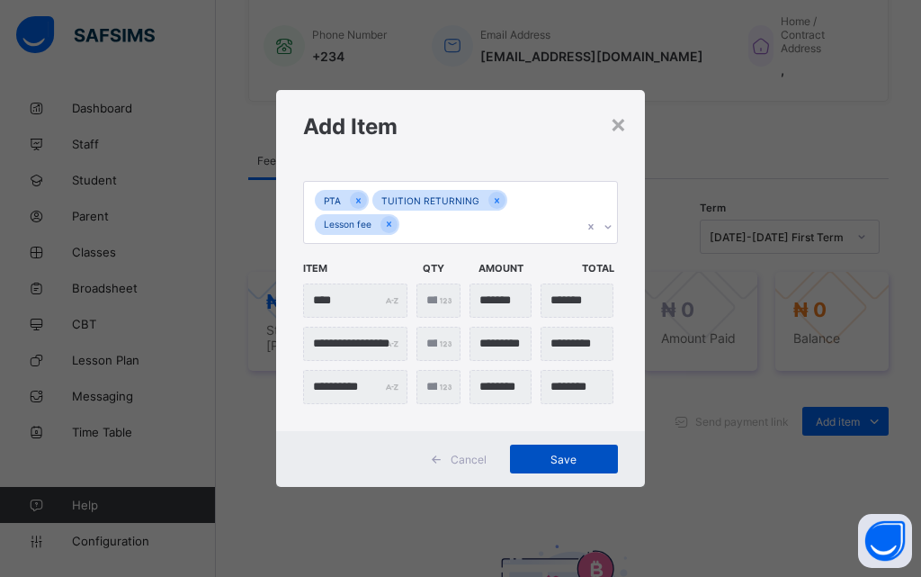
click at [562, 457] on span "Save" at bounding box center [564, 459] width 81 height 13
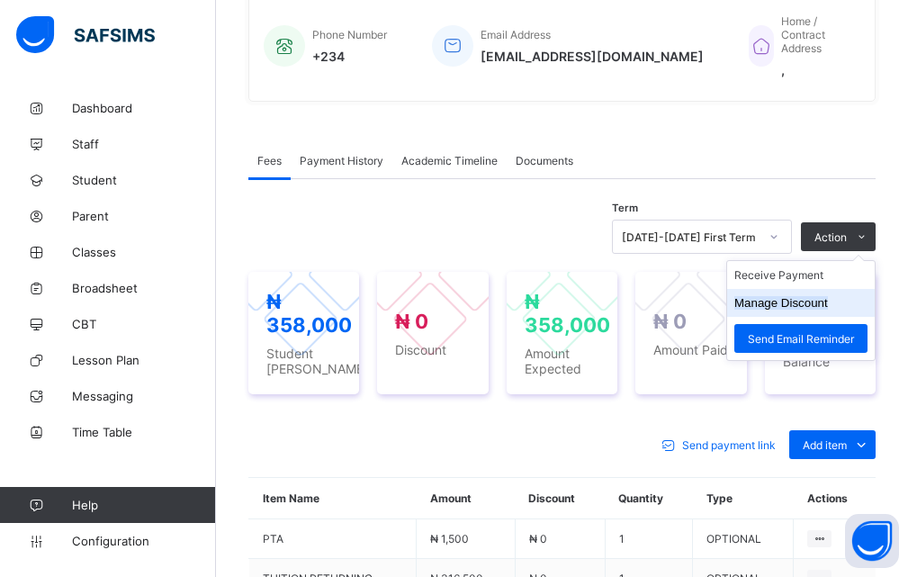
click at [828, 299] on button "Manage Discount" at bounding box center [781, 302] width 94 height 13
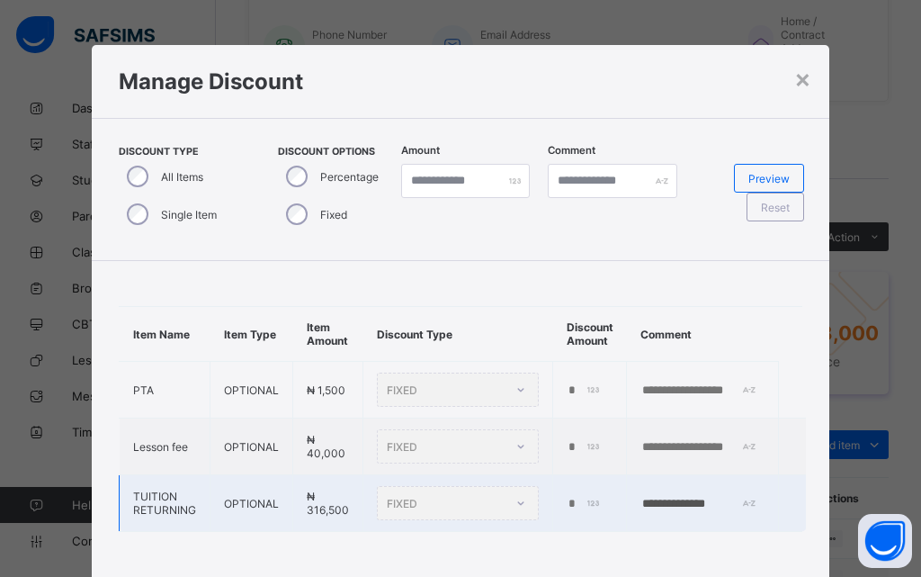
click at [582, 498] on div "*" at bounding box center [587, 504] width 41 height 14
click at [559, 500] on td "*" at bounding box center [590, 503] width 74 height 57
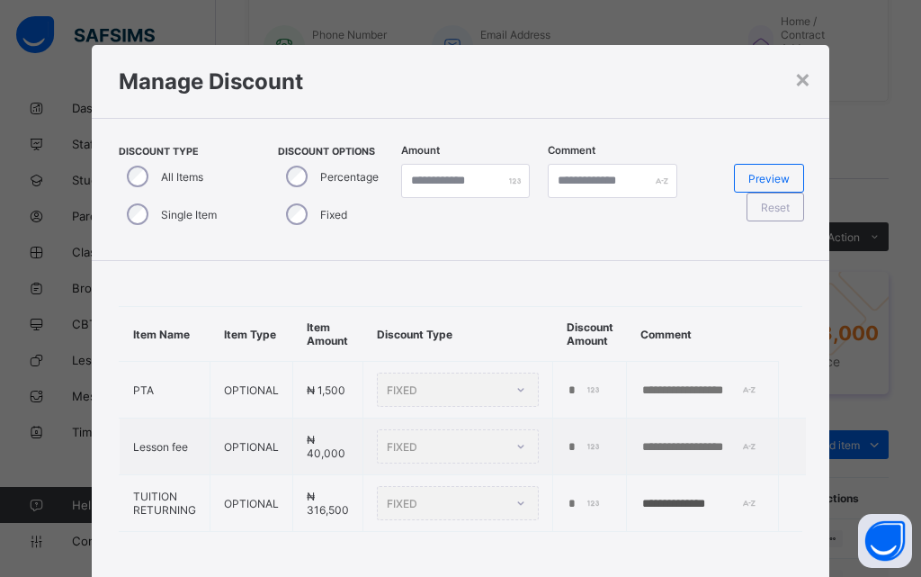
click at [122, 205] on div "Single Item" at bounding box center [170, 214] width 103 height 38
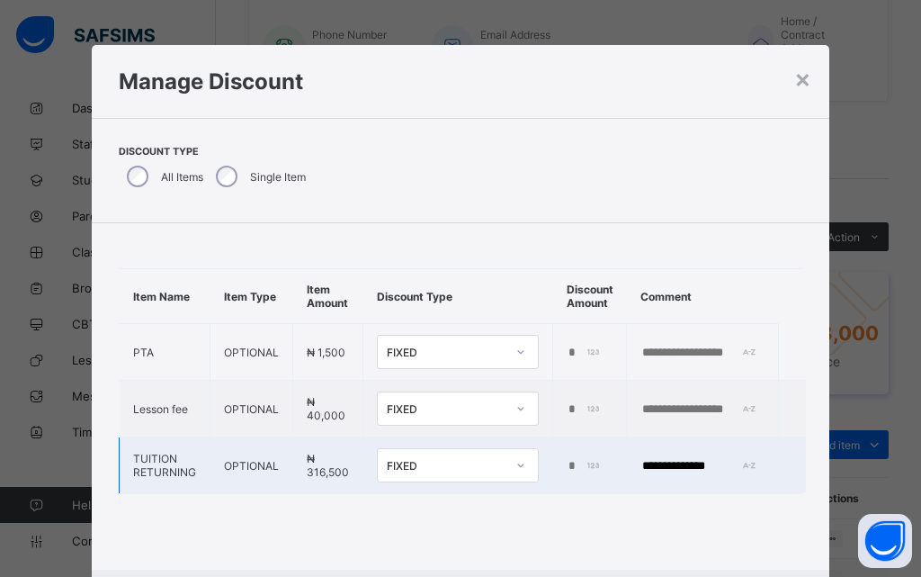
click at [576, 467] on input "*" at bounding box center [585, 466] width 37 height 14
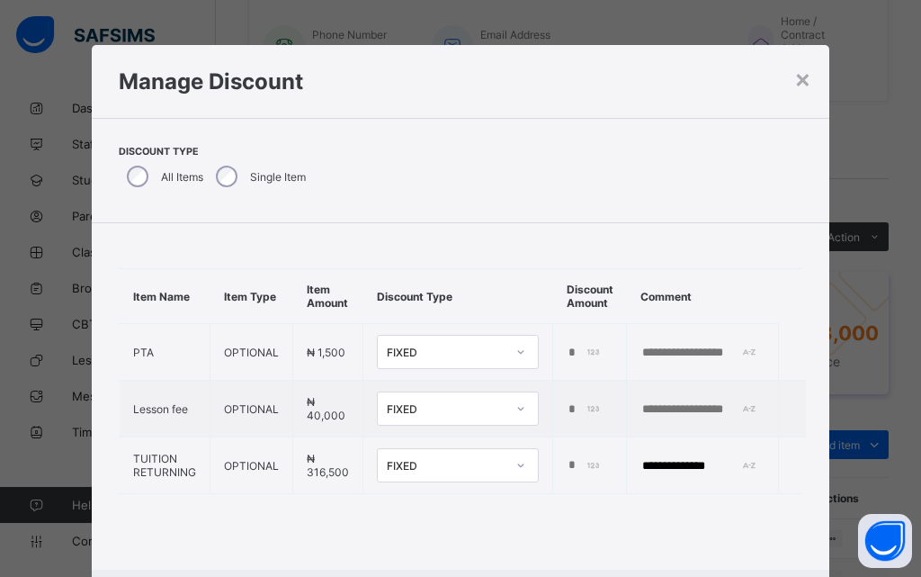
type input "*"
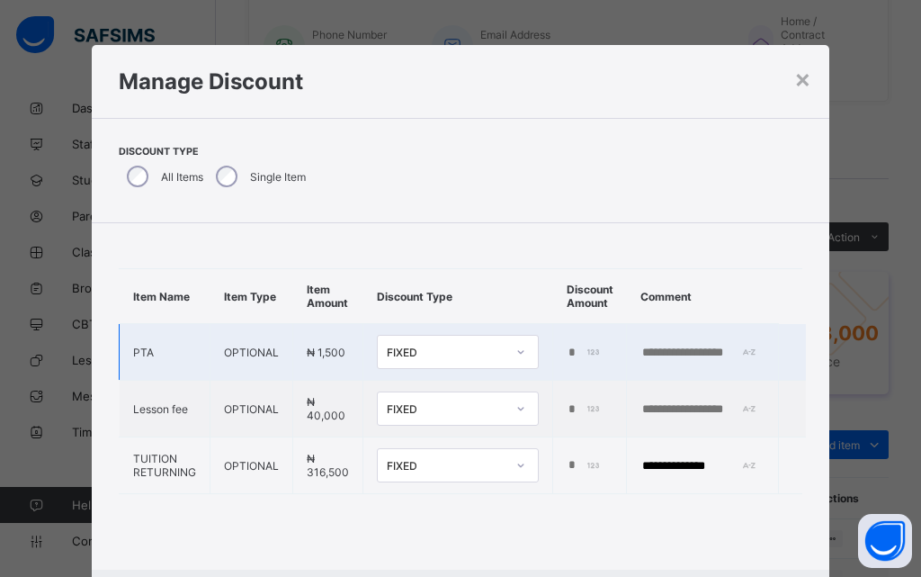
scroll to position [0, 19]
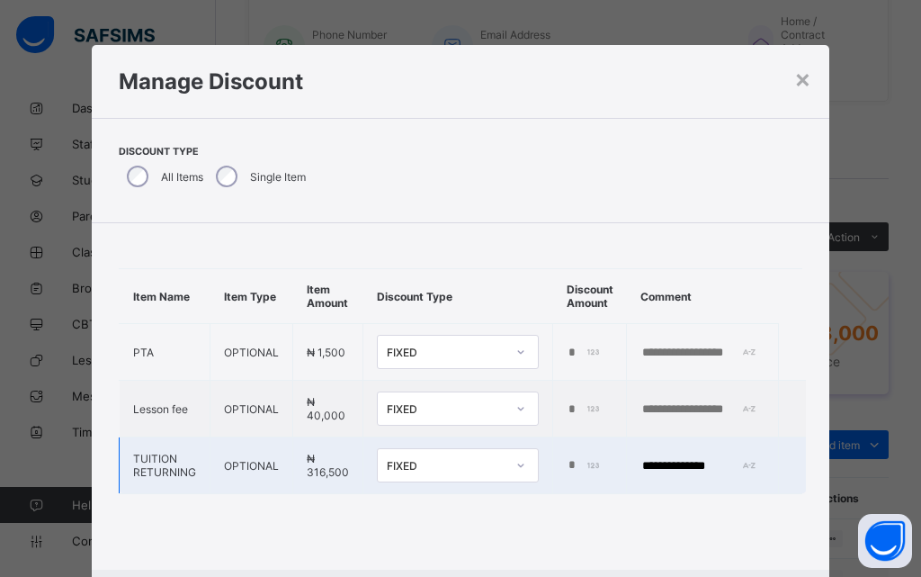
type input "******"
click at [748, 460] on input "**********" at bounding box center [703, 466] width 124 height 14
type input "*"
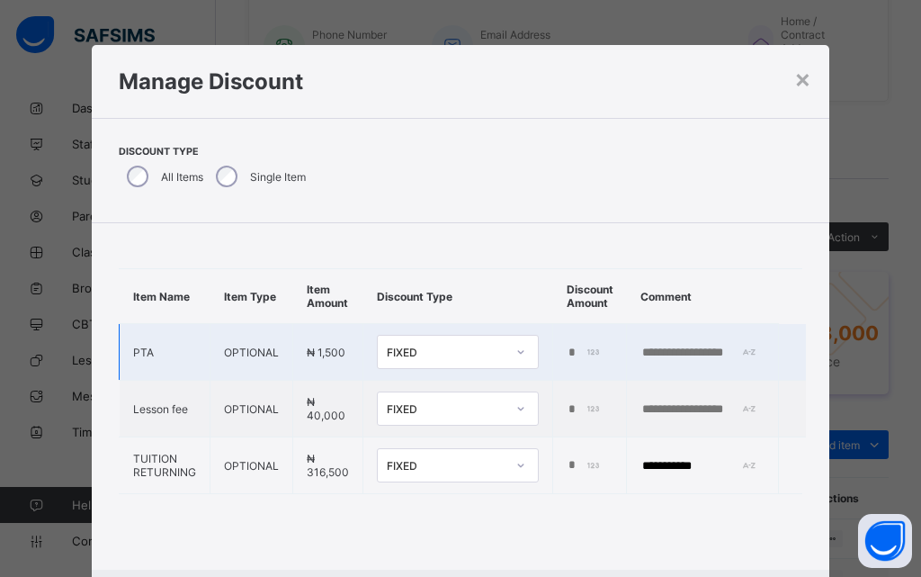
type input "**********"
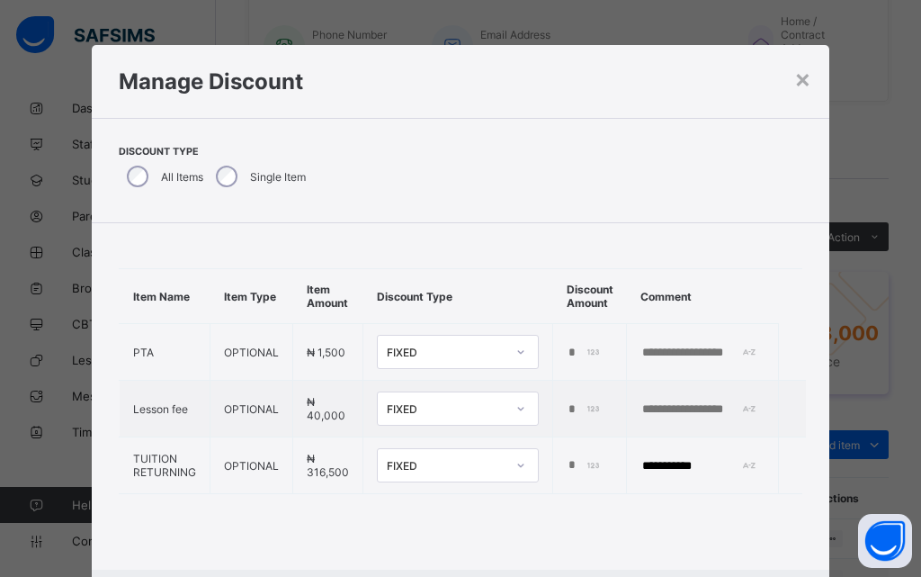
scroll to position [0, 21]
click at [794, 76] on div "×" at bounding box center [802, 78] width 17 height 31
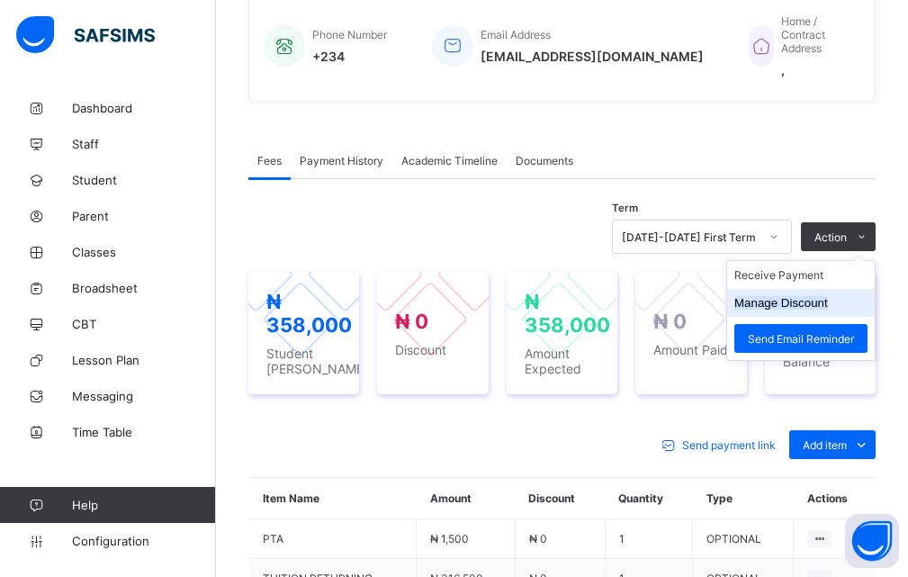
click at [815, 303] on button "Manage Discount" at bounding box center [781, 302] width 94 height 13
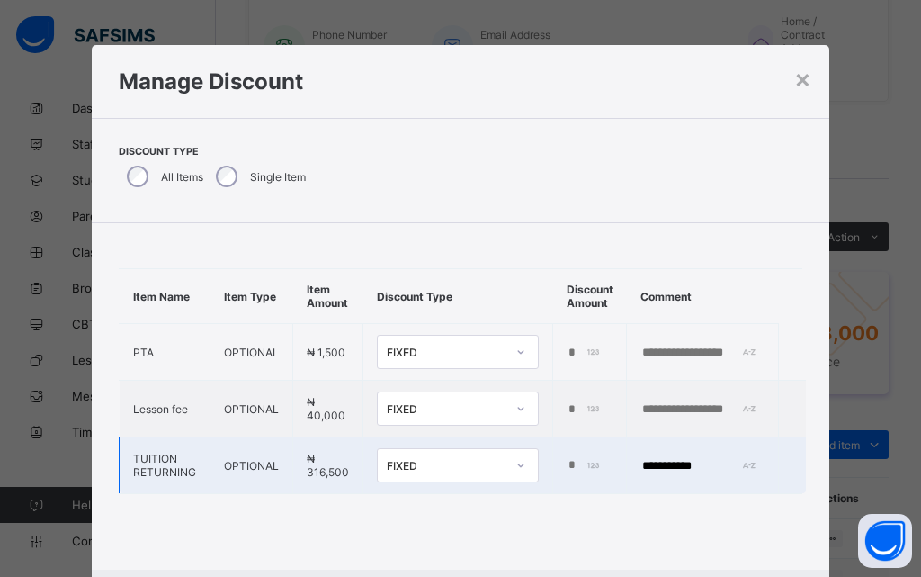
click at [571, 463] on div "*" at bounding box center [587, 465] width 41 height 15
click at [567, 464] on div "*" at bounding box center [587, 465] width 41 height 15
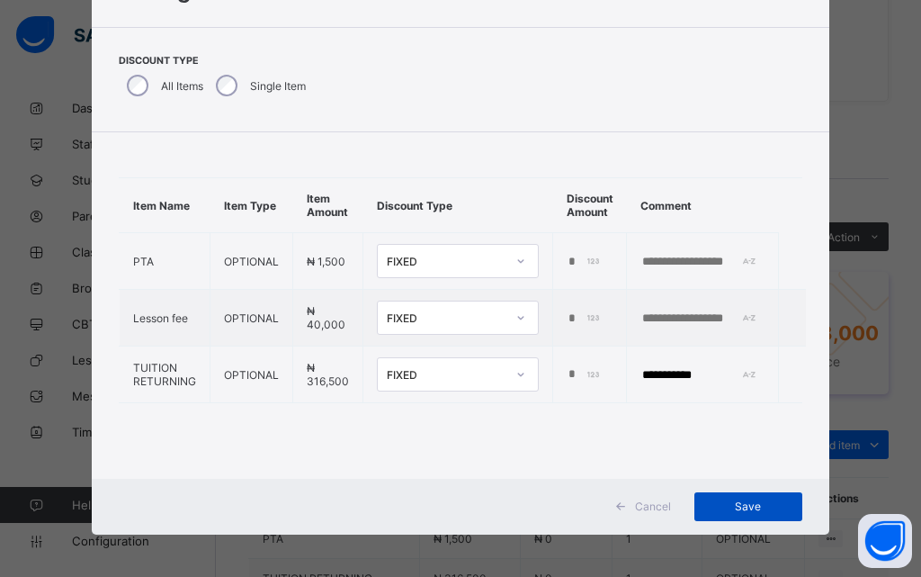
scroll to position [94, 0]
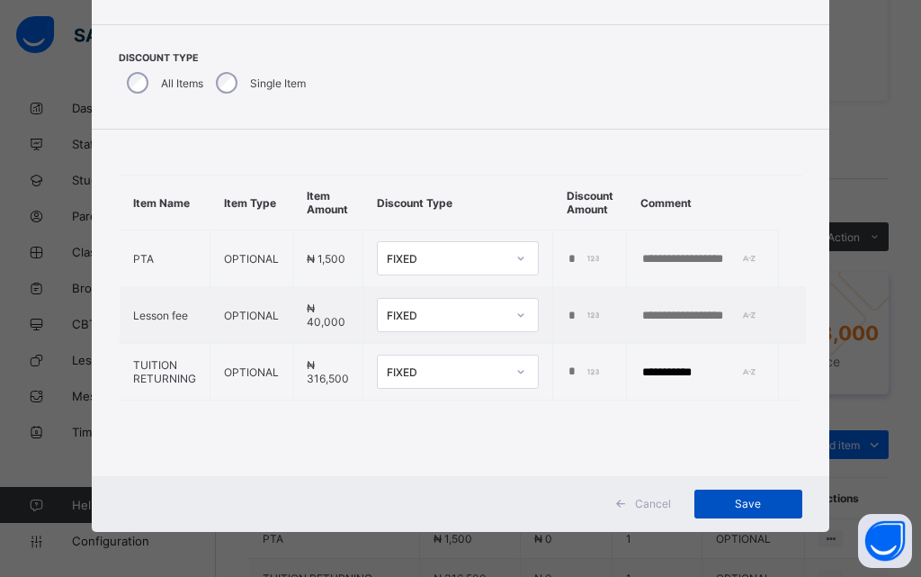
type input "*******"
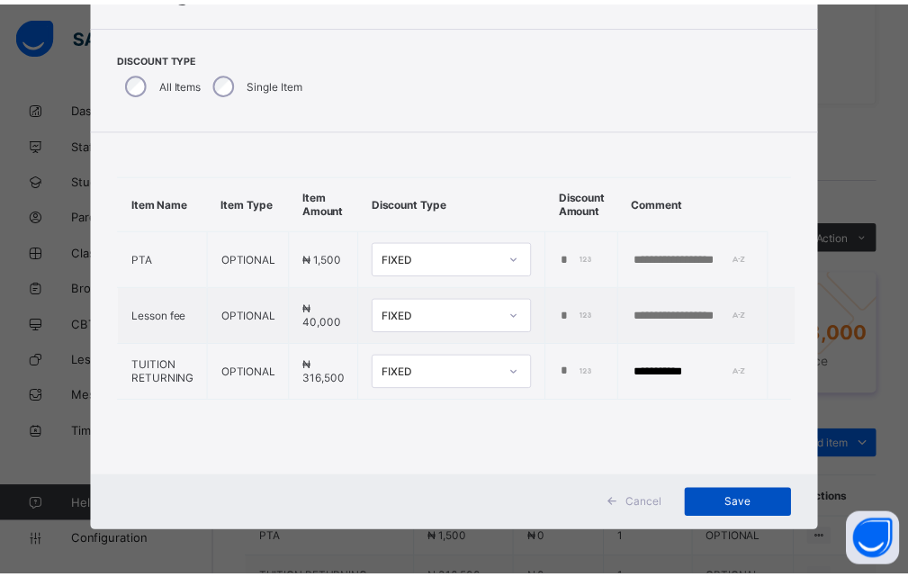
scroll to position [0, 0]
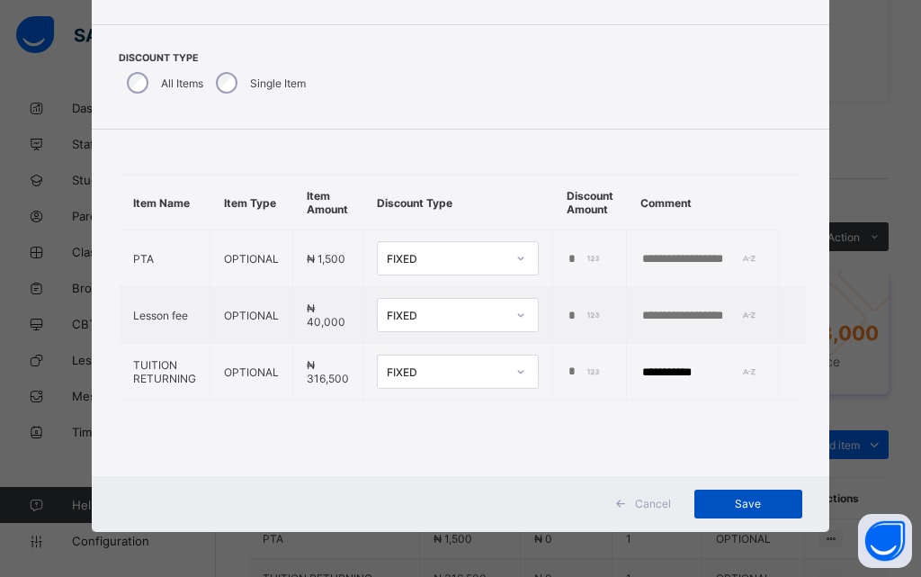
click at [737, 502] on span "Save" at bounding box center [748, 503] width 81 height 13
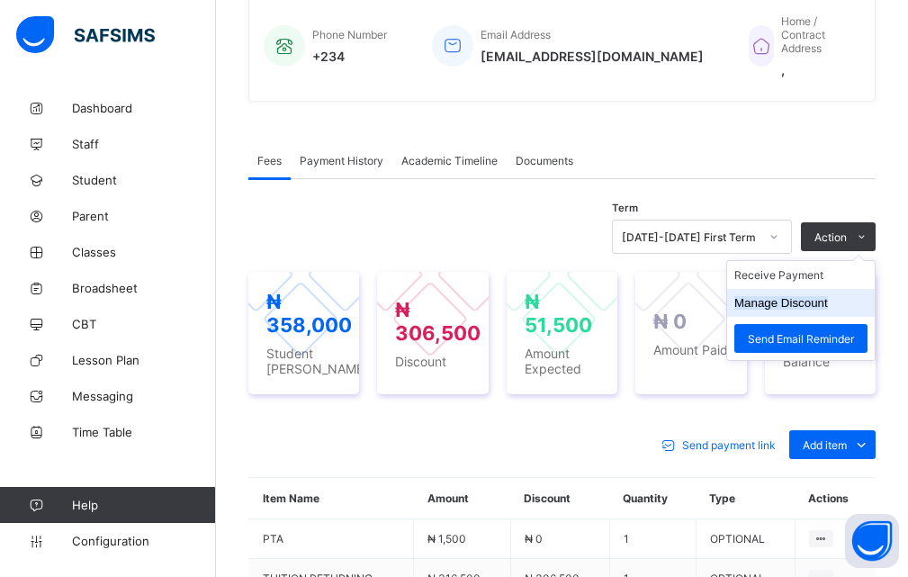
click at [812, 303] on button "Manage Discount" at bounding box center [781, 302] width 94 height 13
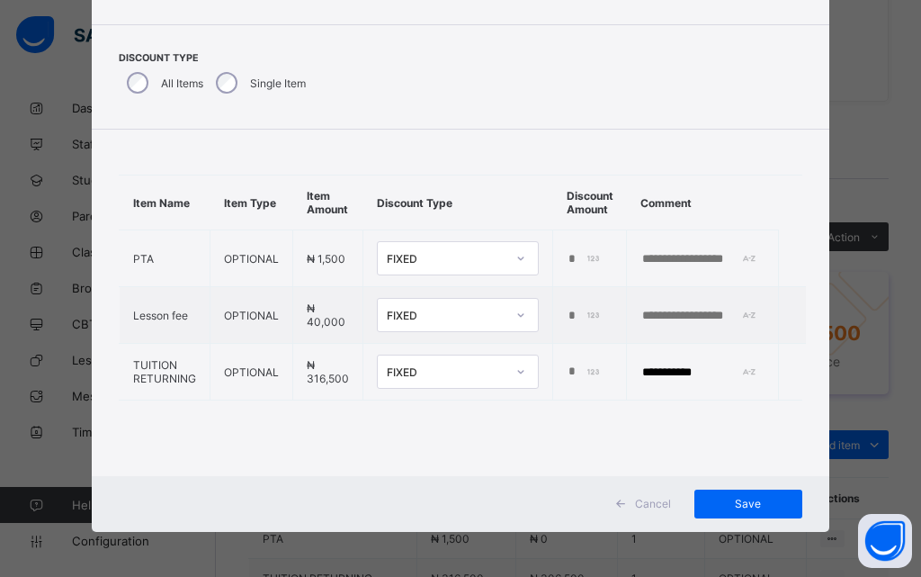
click at [863, 153] on div "**********" at bounding box center [460, 288] width 921 height 577
click at [868, 144] on div "**********" at bounding box center [460, 288] width 921 height 577
click at [854, 348] on div "**********" at bounding box center [460, 288] width 921 height 577
click at [56, 139] on div "**********" at bounding box center [460, 288] width 921 height 577
drag, startPoint x: 760, startPoint y: 507, endPoint x: 754, endPoint y: 495, distance: 13.3
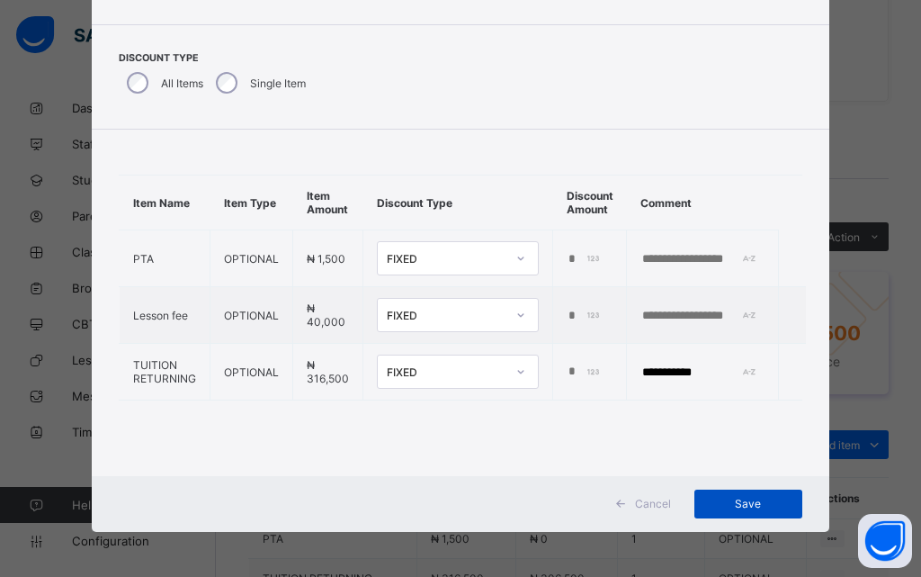
click at [758, 501] on span "Save" at bounding box center [748, 503] width 81 height 13
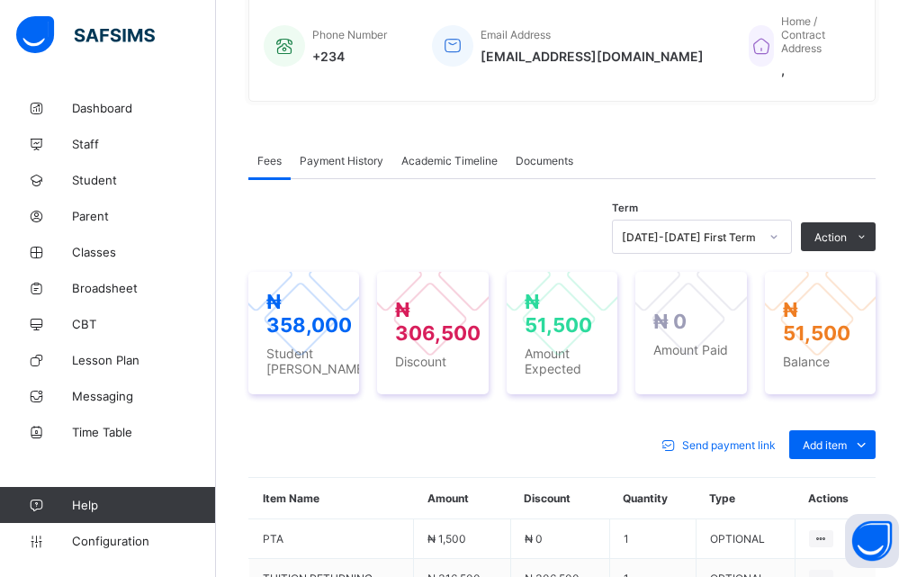
click at [0, 0] on li "Receive Payment" at bounding box center [0, 0] width 0 height 0
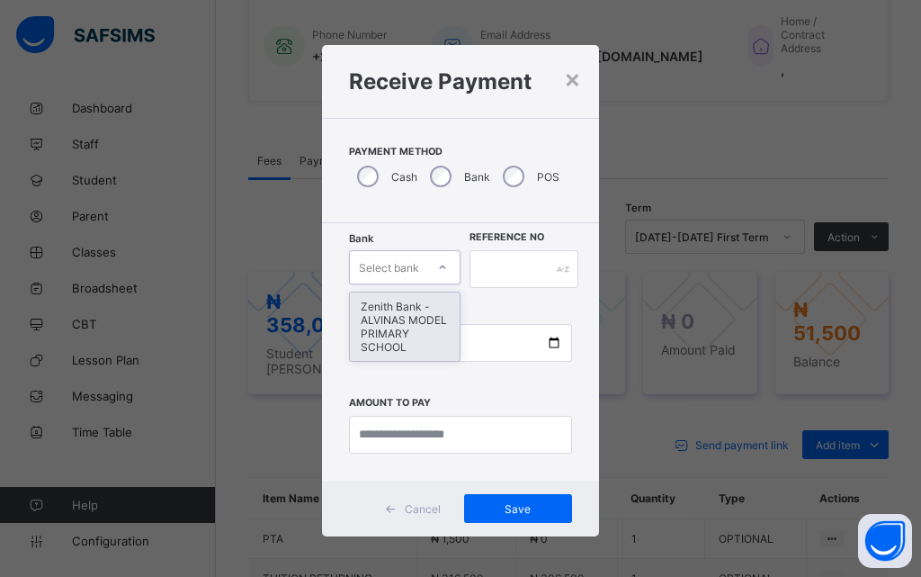
click at [437, 260] on icon at bounding box center [442, 267] width 11 height 18
drag, startPoint x: 405, startPoint y: 329, endPoint x: 510, endPoint y: 313, distance: 106.5
click at [422, 324] on div "Zenith Bank - ALVINAS MODEL PRIMARY SCHOOL" at bounding box center [405, 326] width 110 height 68
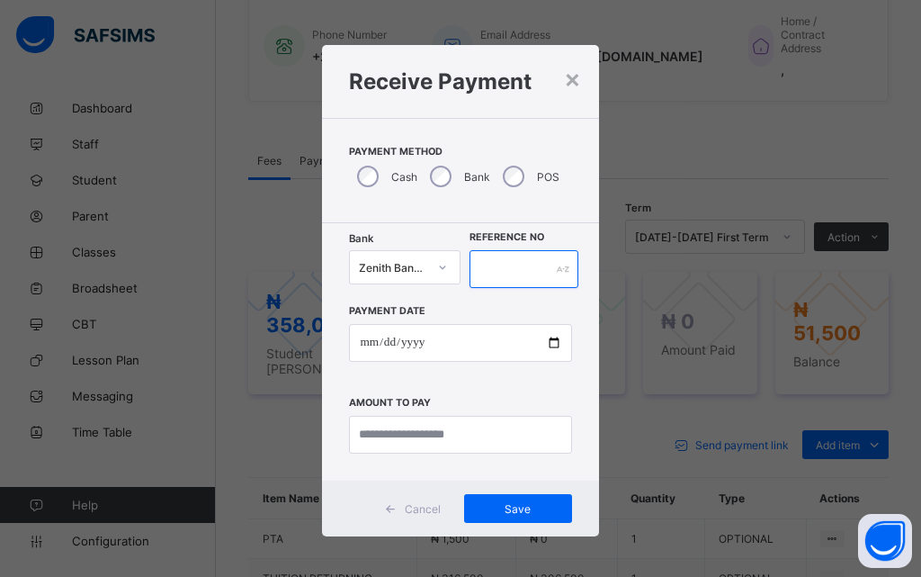
click at [558, 264] on div at bounding box center [524, 269] width 109 height 38
type input "**********"
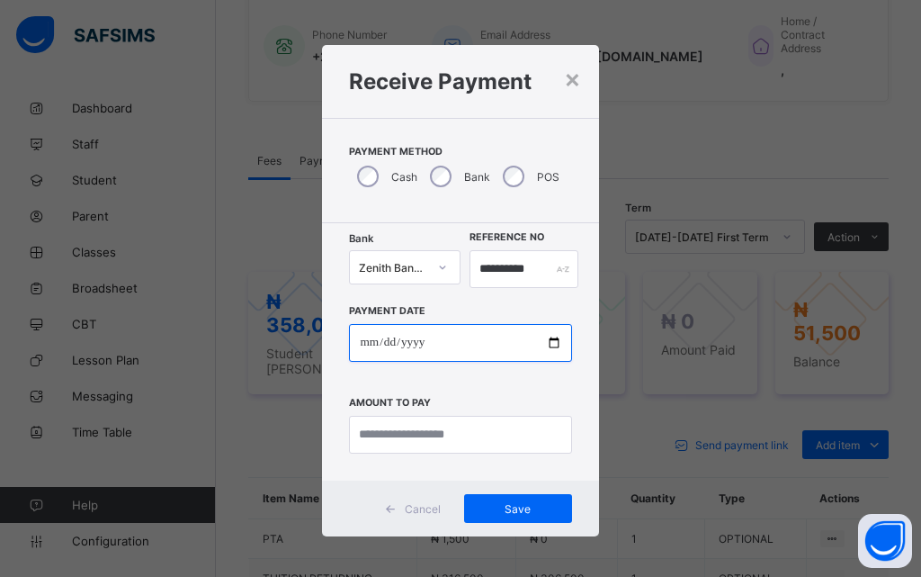
click at [549, 341] on input "date" at bounding box center [460, 343] width 222 height 38
type input "**********"
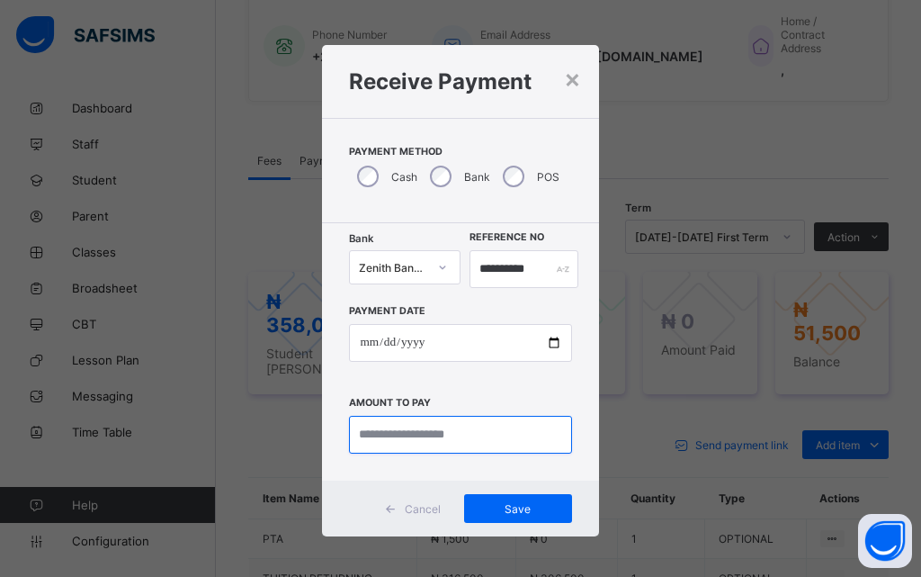
click at [435, 435] on input "currency" at bounding box center [460, 435] width 222 height 38
type input "********"
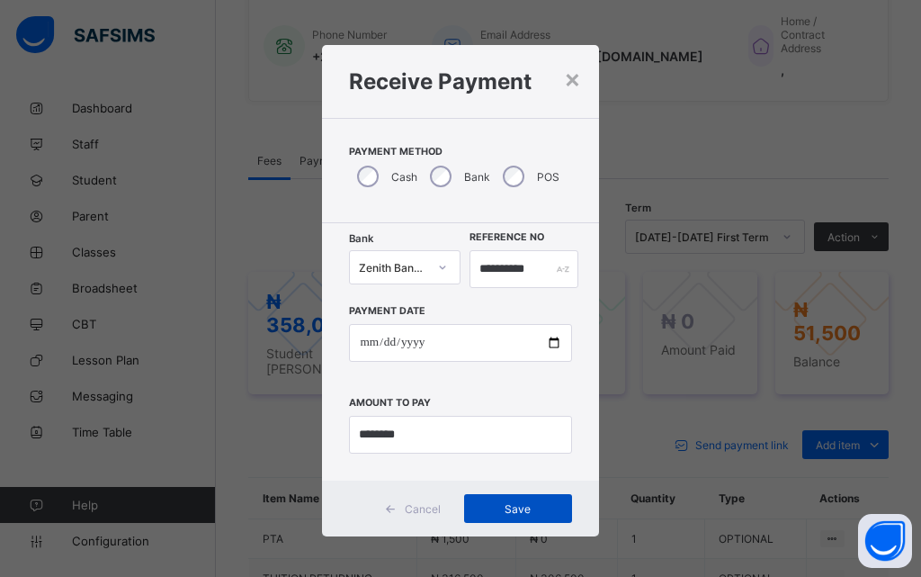
click at [516, 509] on span "Save" at bounding box center [518, 508] width 81 height 13
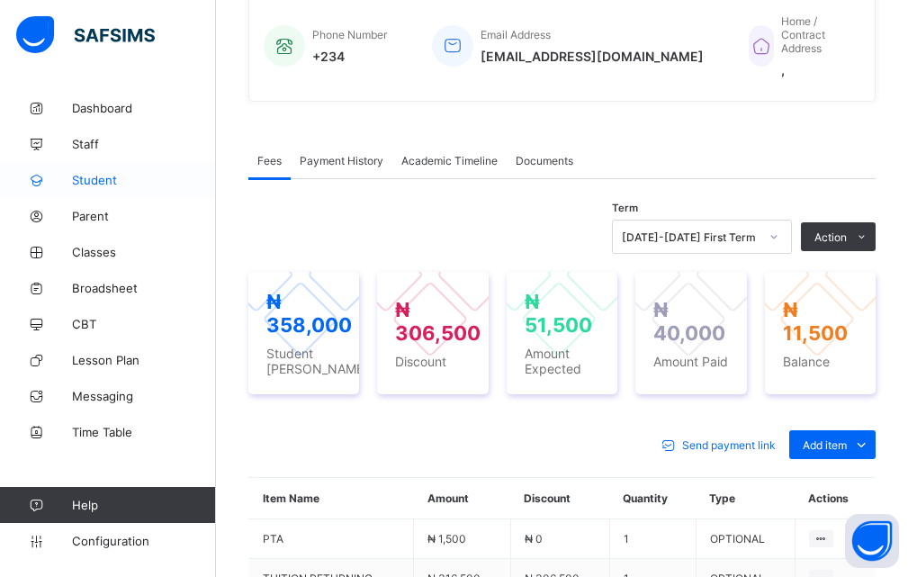
click at [140, 181] on span "Student" at bounding box center [144, 180] width 144 height 14
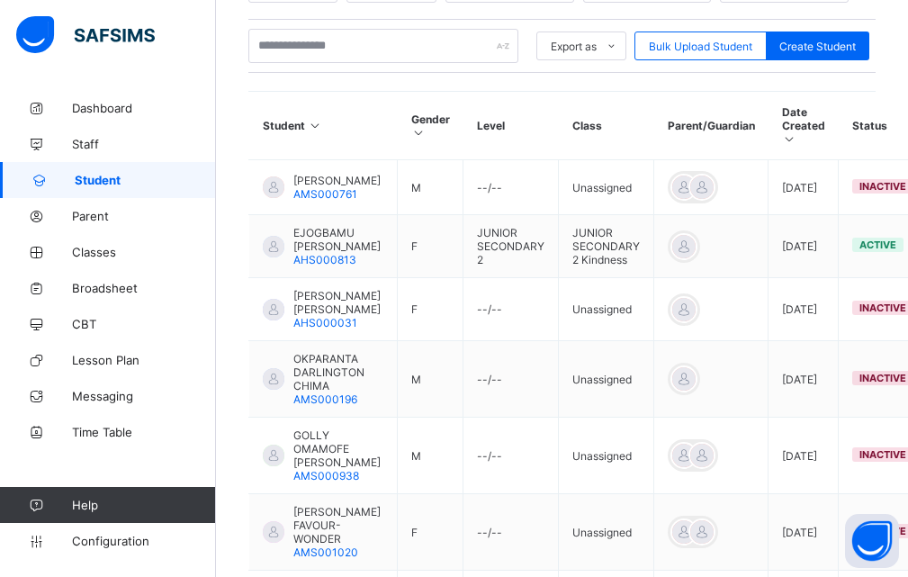
scroll to position [270, 0]
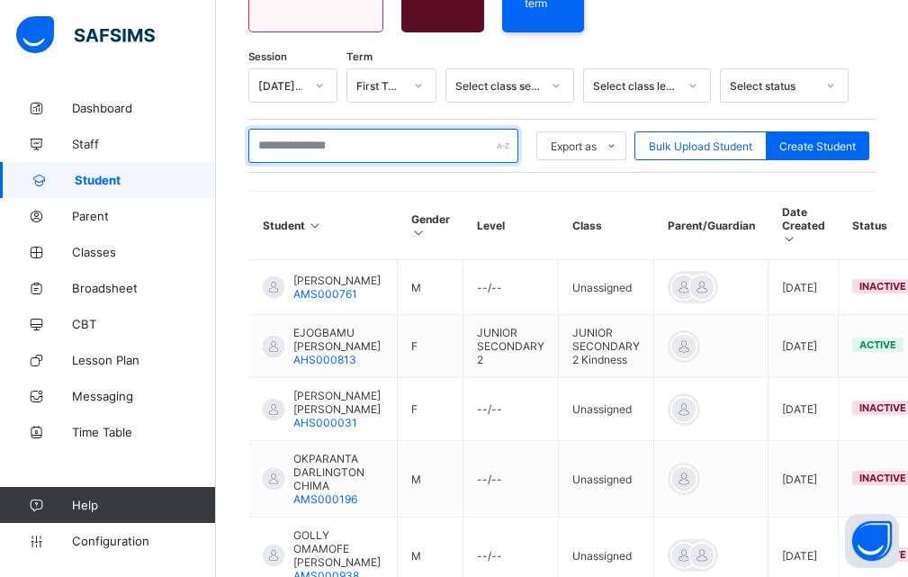
click at [324, 137] on input "text" at bounding box center [383, 146] width 270 height 34
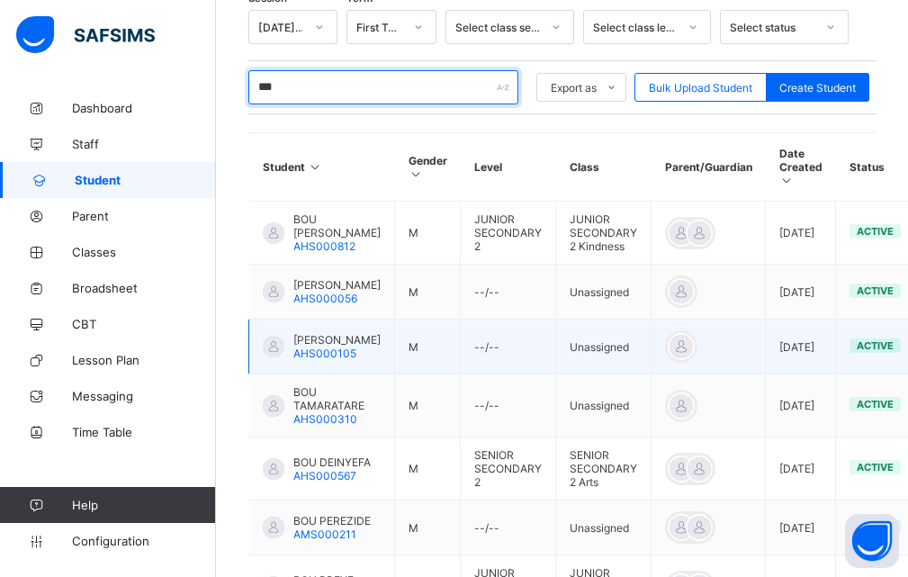
scroll to position [360, 0]
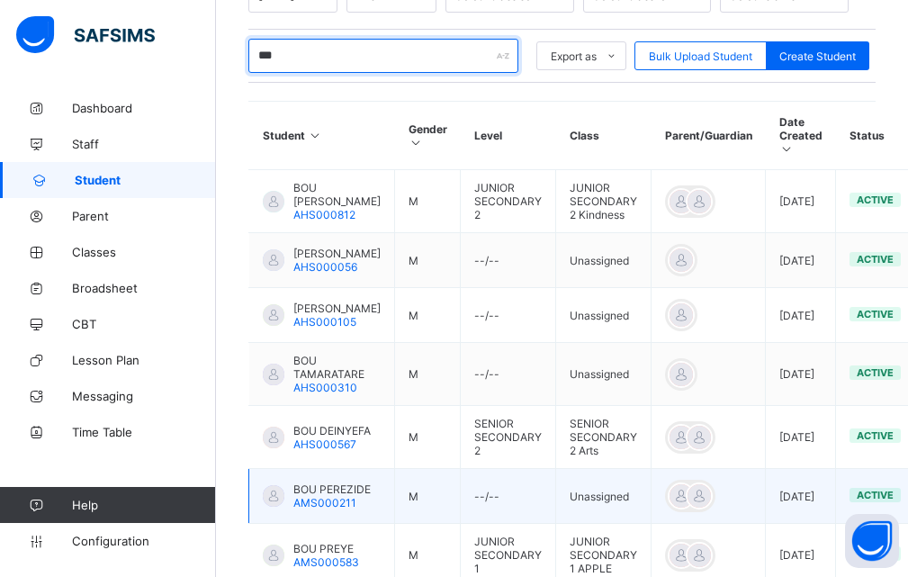
type input "***"
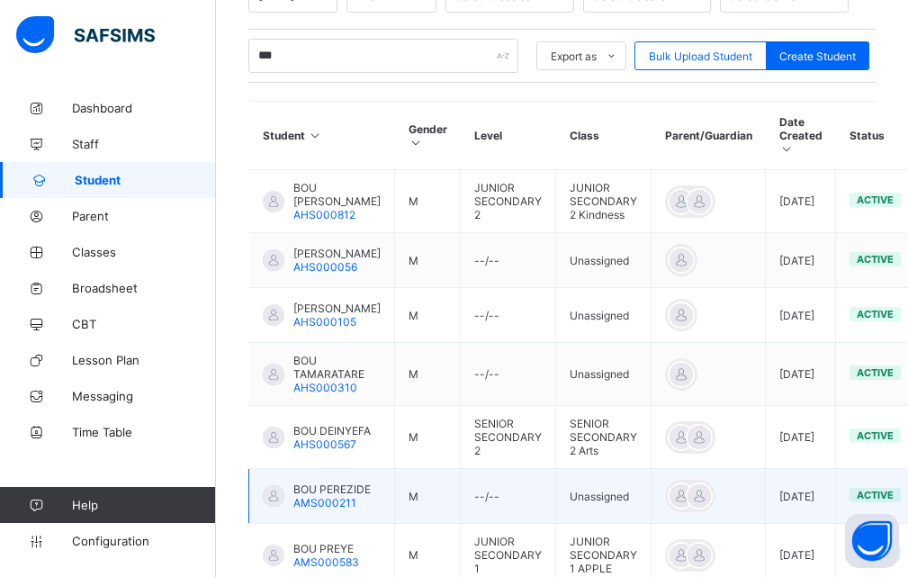
click at [305, 496] on span "BOU PEREZIDE" at bounding box center [331, 488] width 77 height 13
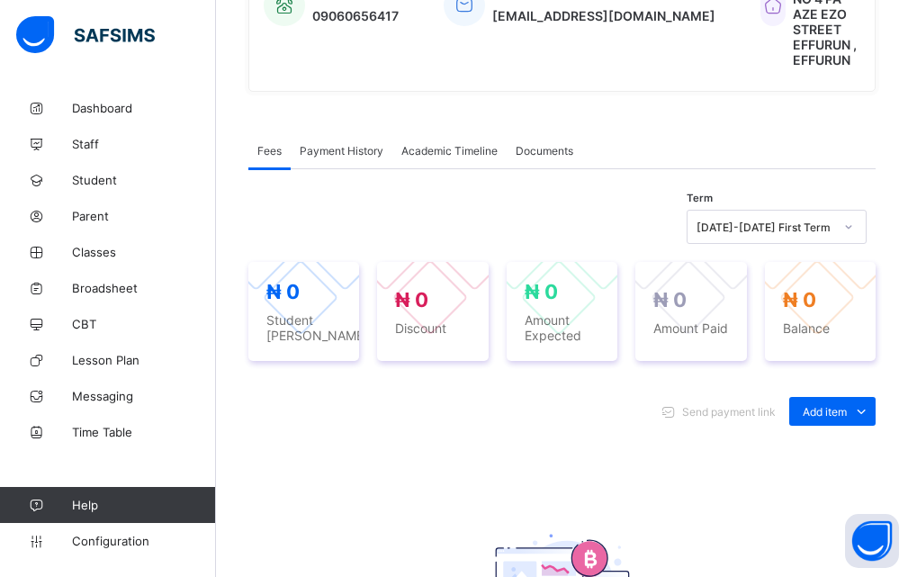
scroll to position [540, 0]
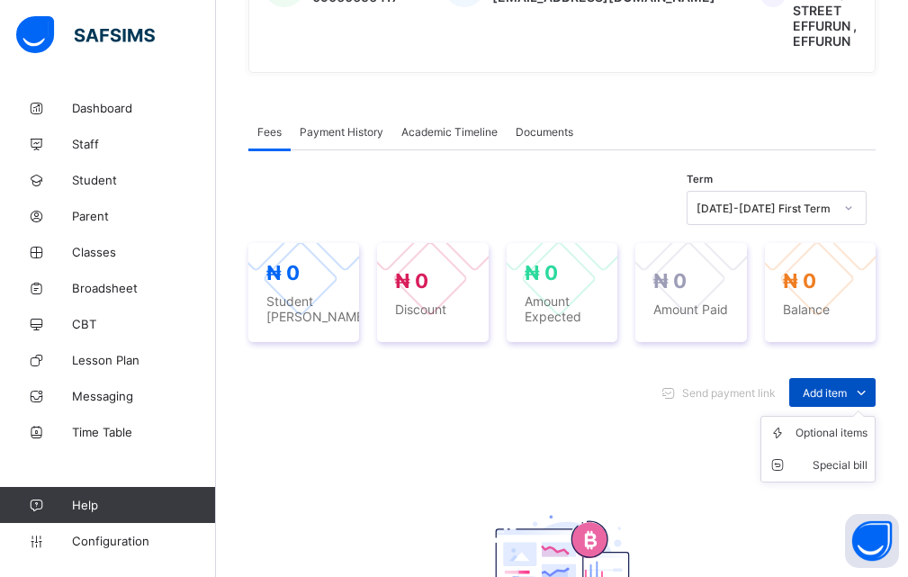
click at [871, 383] on icon at bounding box center [861, 392] width 20 height 18
click at [0, 0] on icon at bounding box center [0, 0] width 0 height 0
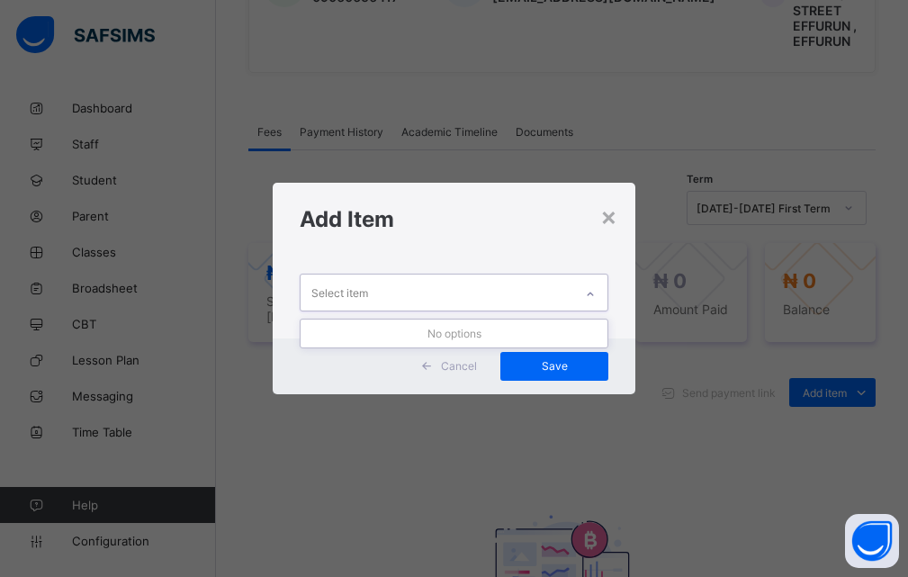
click at [588, 292] on icon at bounding box center [590, 294] width 11 height 18
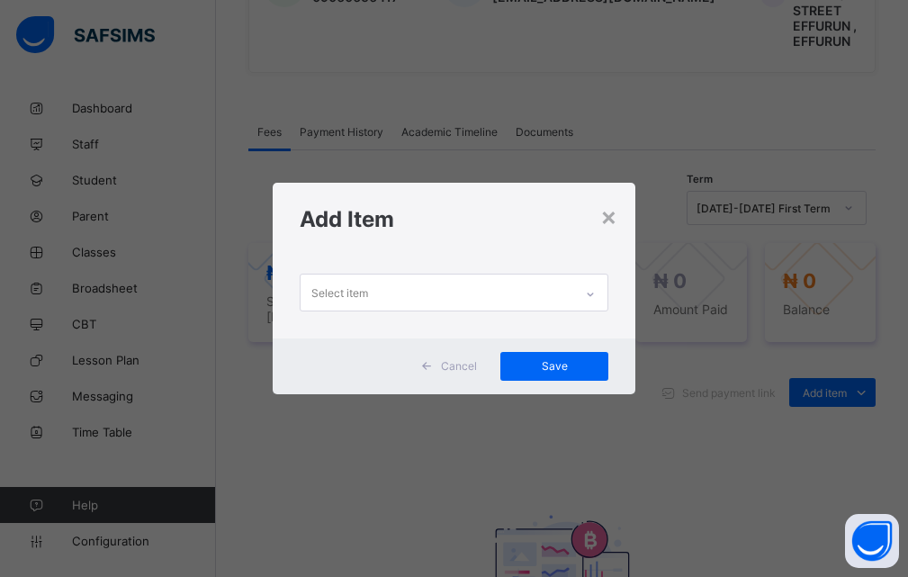
click at [709, 214] on div "× Add Item Select item Cancel Save" at bounding box center [454, 288] width 908 height 577
click at [611, 218] on div "×" at bounding box center [608, 216] width 17 height 31
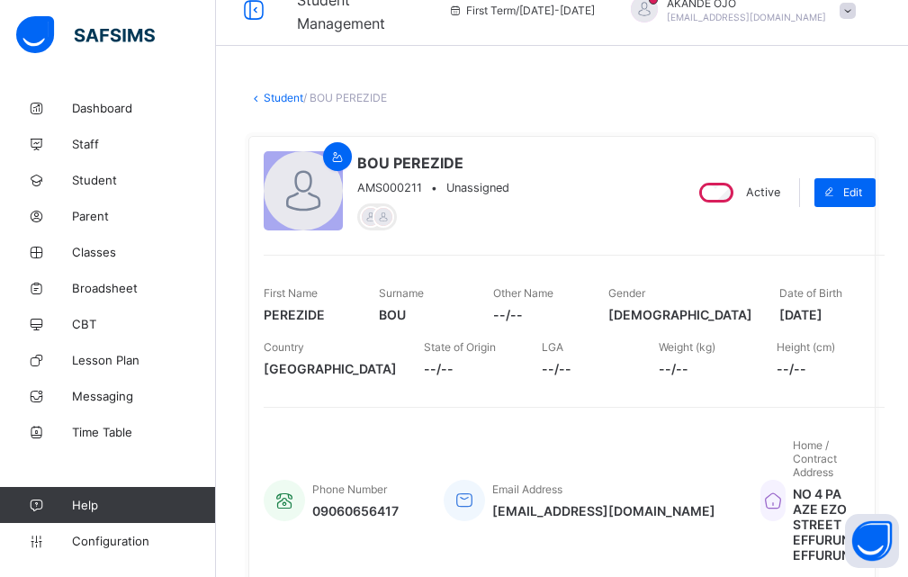
scroll to position [0, 0]
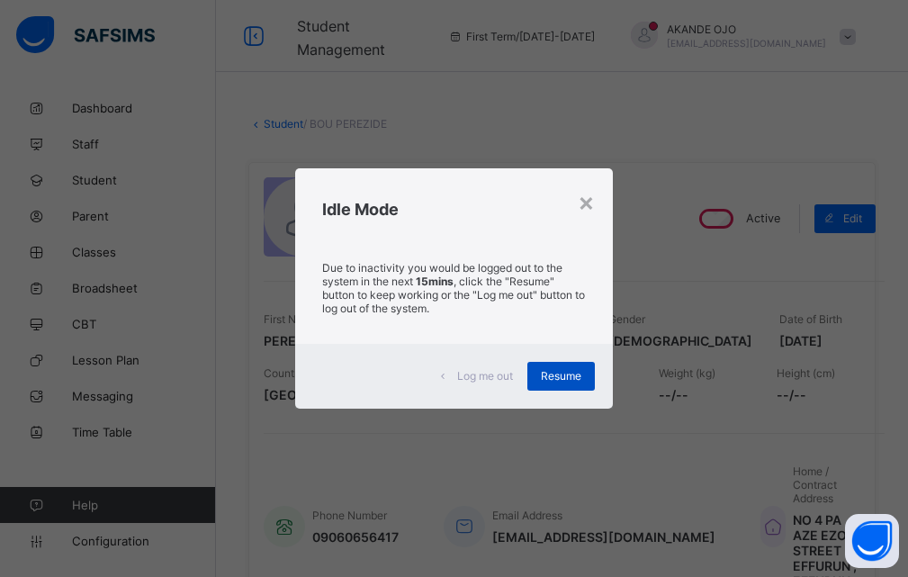
click at [552, 382] on span "Resume" at bounding box center [561, 375] width 40 height 13
